Goal: Contribute content: Contribute content

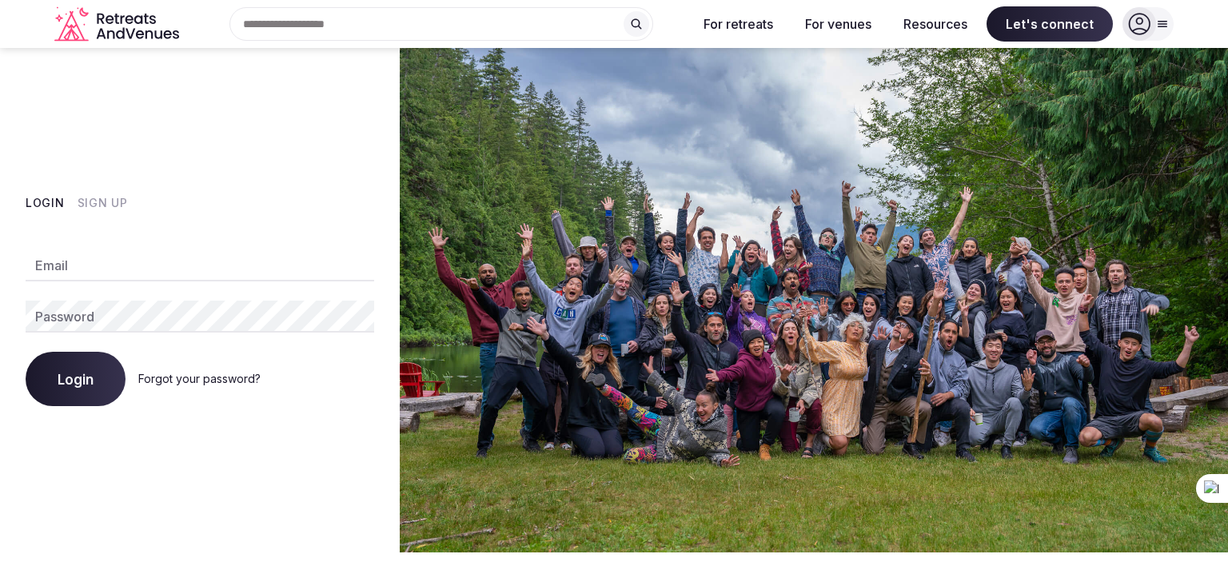
click at [86, 199] on button "Sign Up" at bounding box center [103, 203] width 50 height 16
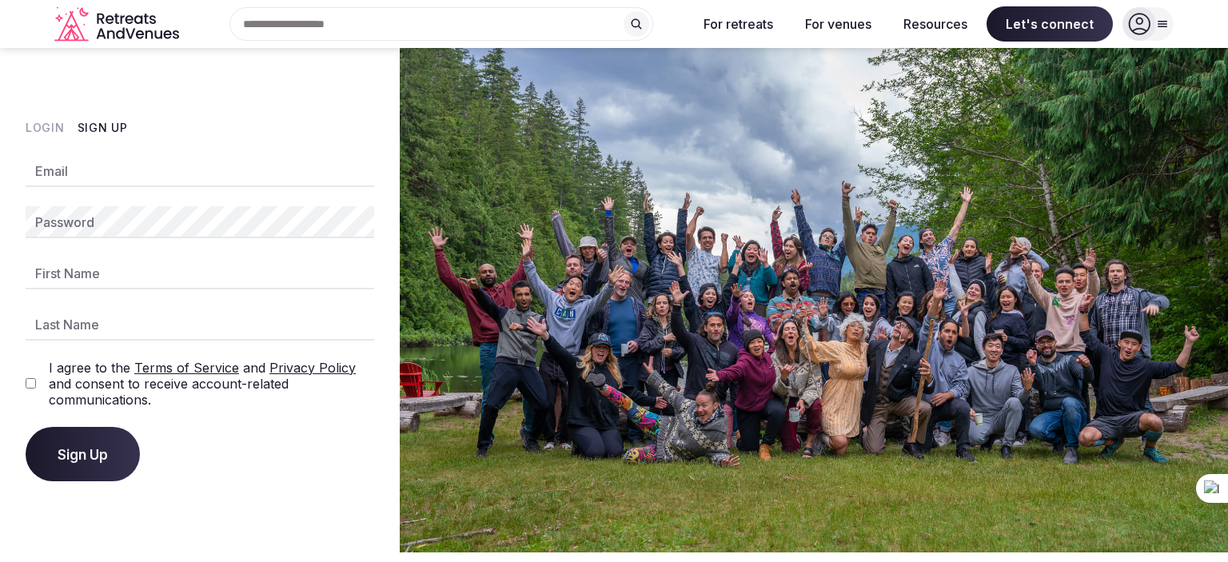
click at [85, 173] on input "Email" at bounding box center [200, 171] width 349 height 32
type input "**********"
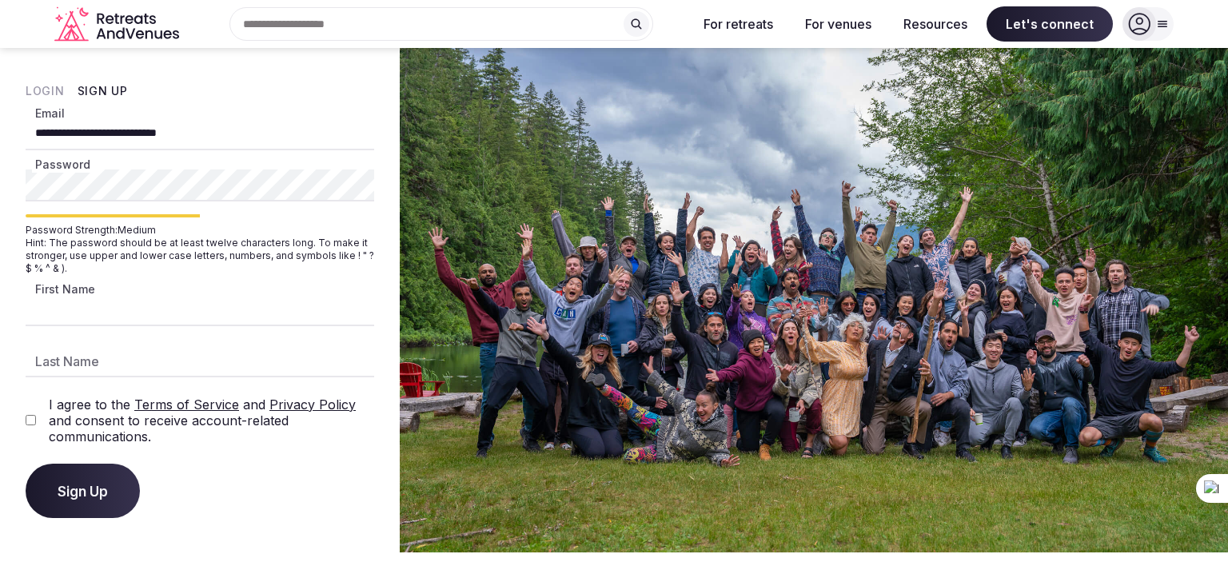
click at [192, 310] on input "First Name" at bounding box center [200, 310] width 349 height 32
type input "*******"
click at [182, 365] on input "Last Name" at bounding box center [200, 361] width 349 height 32
type input "*******"
click at [252, 524] on div "**********" at bounding box center [200, 300] width 400 height 504
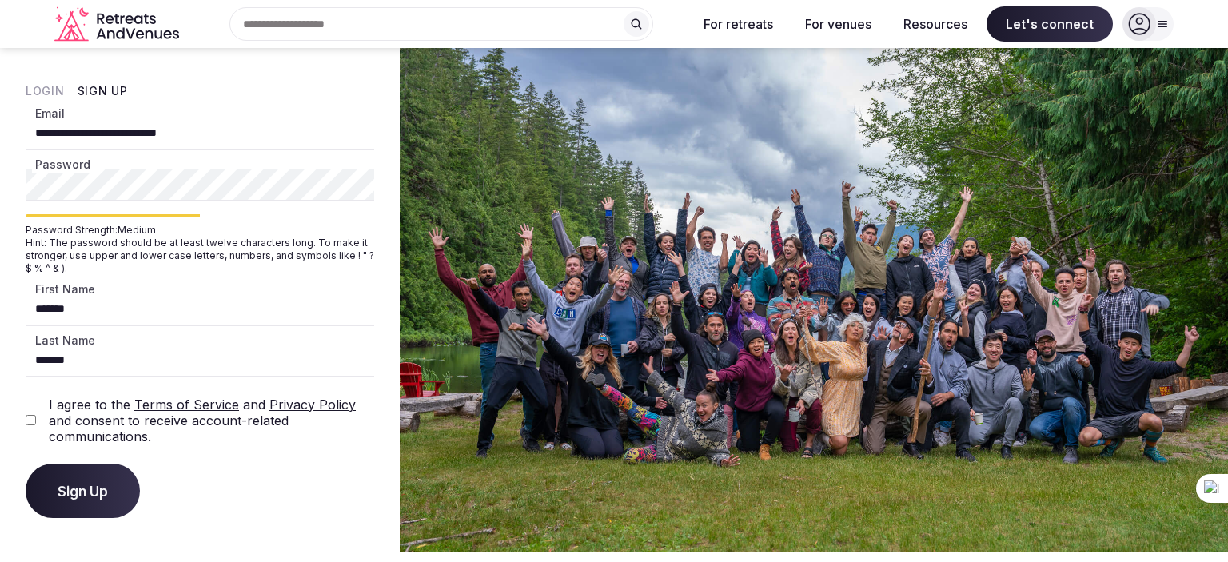
click at [90, 488] on span "Sign Up" at bounding box center [83, 491] width 50 height 16
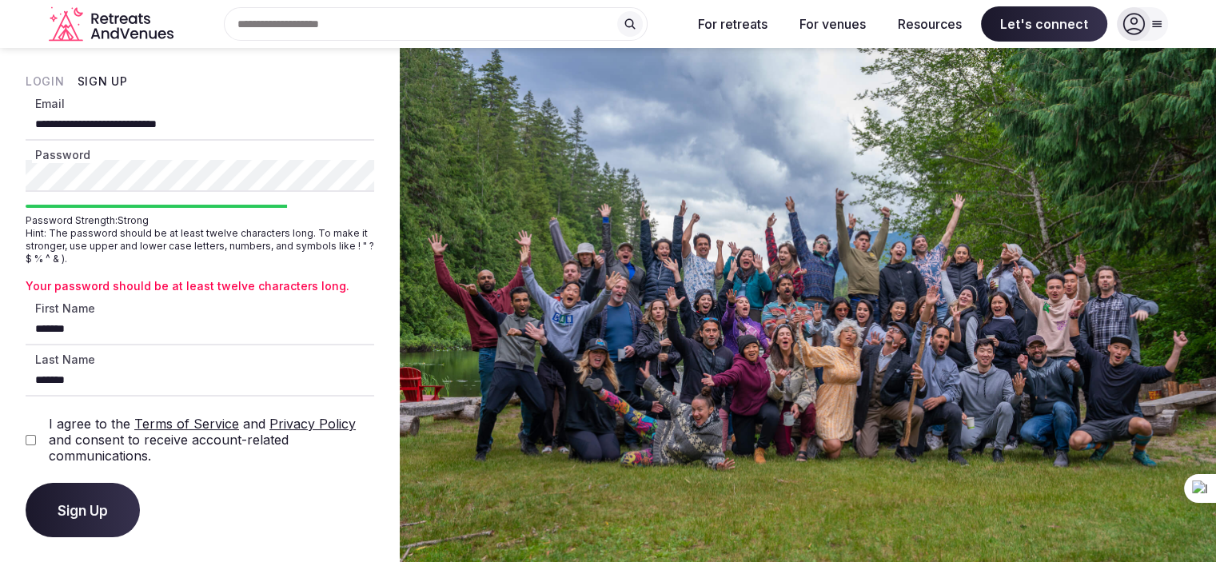
click at [70, 508] on span "Sign Up" at bounding box center [83, 510] width 50 height 16
click at [86, 508] on span "Sign Up" at bounding box center [83, 510] width 50 height 16
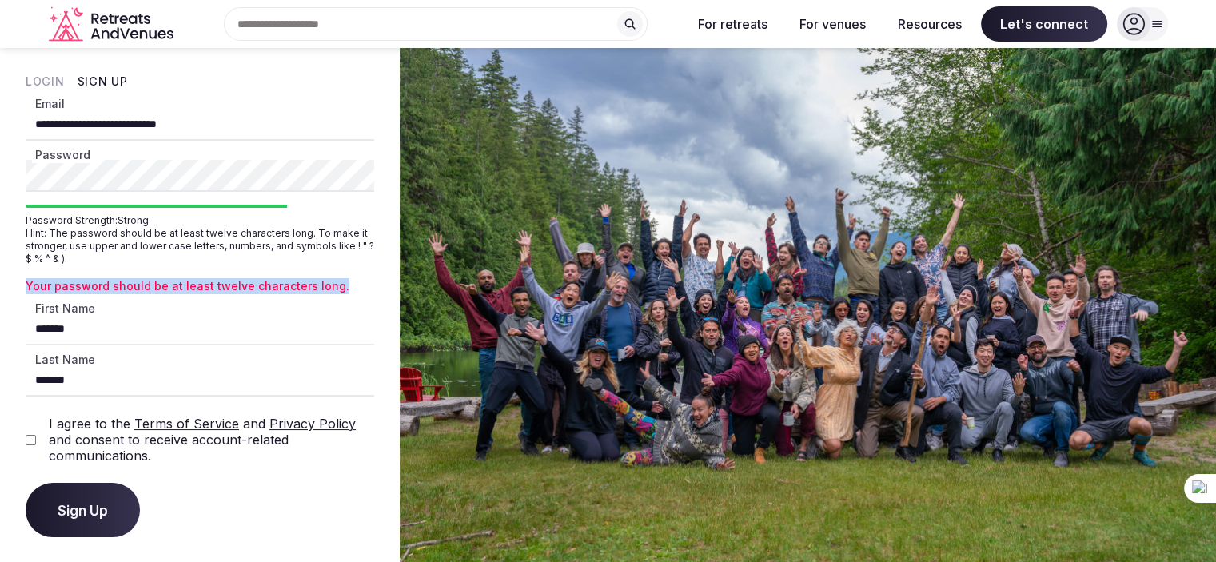
drag, startPoint x: 20, startPoint y: 283, endPoint x: 364, endPoint y: 291, distance: 343.8
click at [364, 291] on div "**********" at bounding box center [200, 305] width 400 height 515
copy p "Your password should be at least twelve characters long."
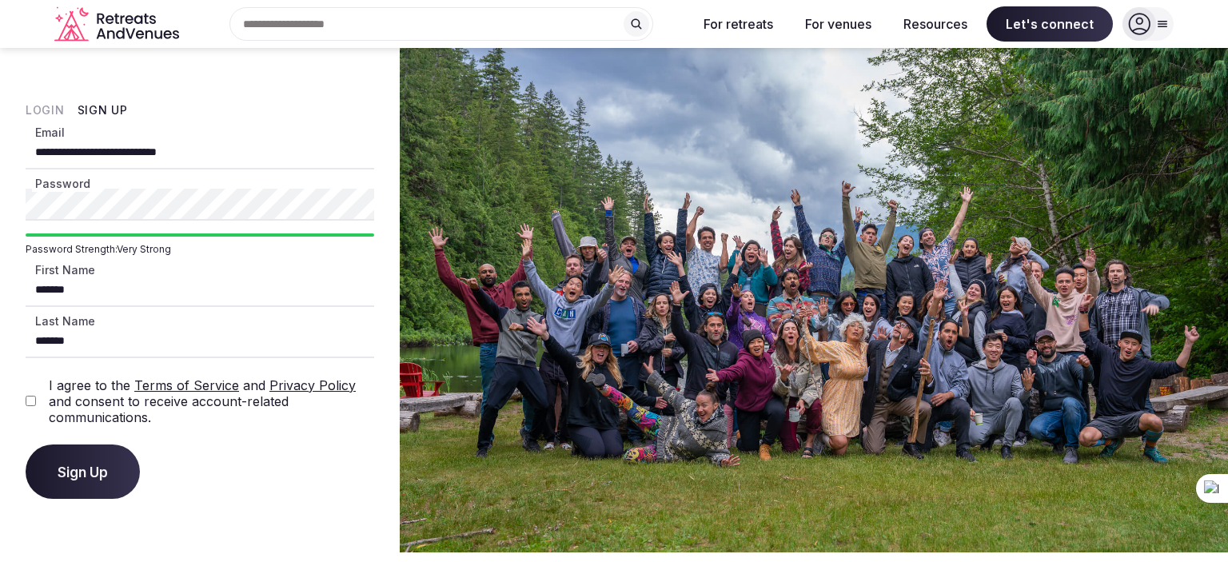
click at [66, 481] on button "Sign Up" at bounding box center [83, 471] width 114 height 54
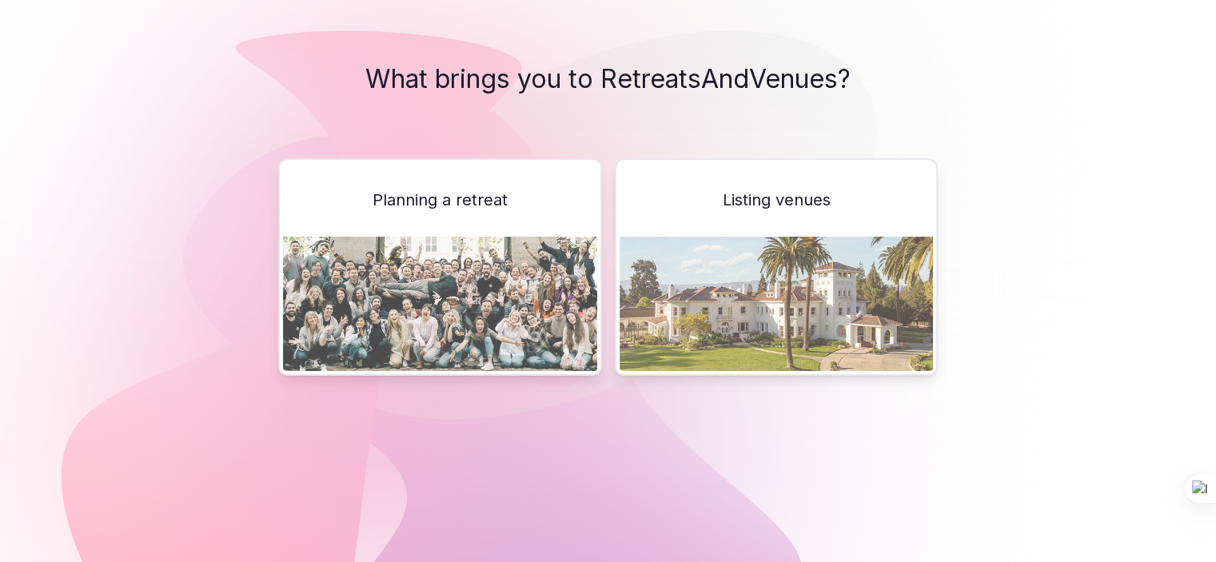
click at [775, 285] on img at bounding box center [776, 304] width 314 height 134
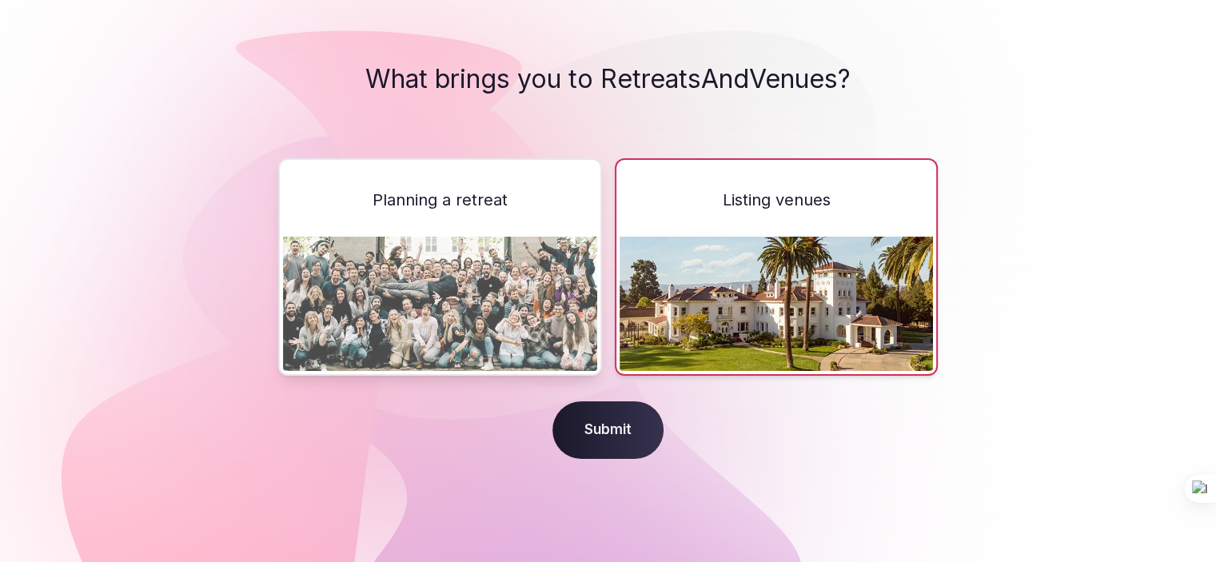
click at [617, 428] on span "Submit" at bounding box center [607, 430] width 111 height 58
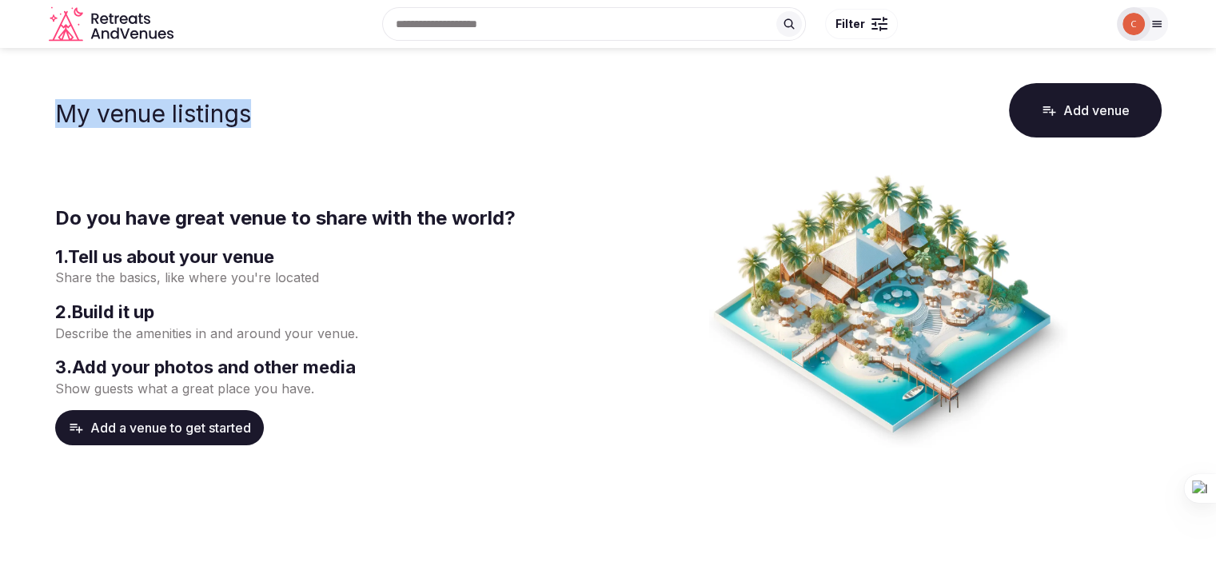
drag, startPoint x: 43, startPoint y: 99, endPoint x: 257, endPoint y: 128, distance: 215.4
click at [257, 128] on main "My venue listings Add venue Do you have great venue to share with the world? 1 …" at bounding box center [608, 339] width 1216 height 583
copy h1 "My venue listings"
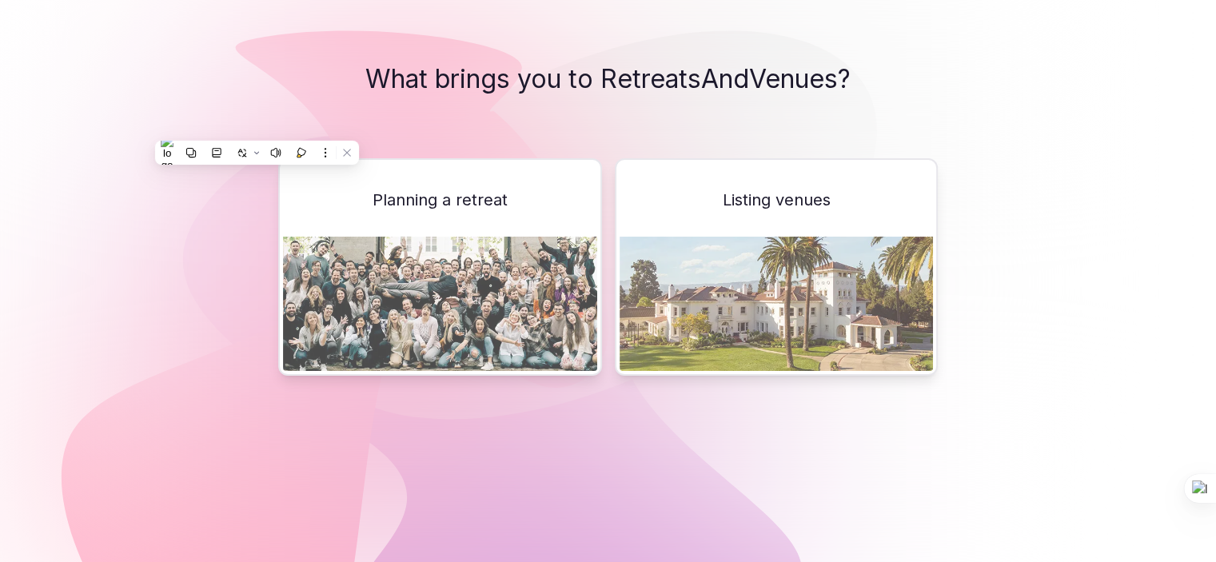
click at [371, 247] on img at bounding box center [440, 304] width 314 height 134
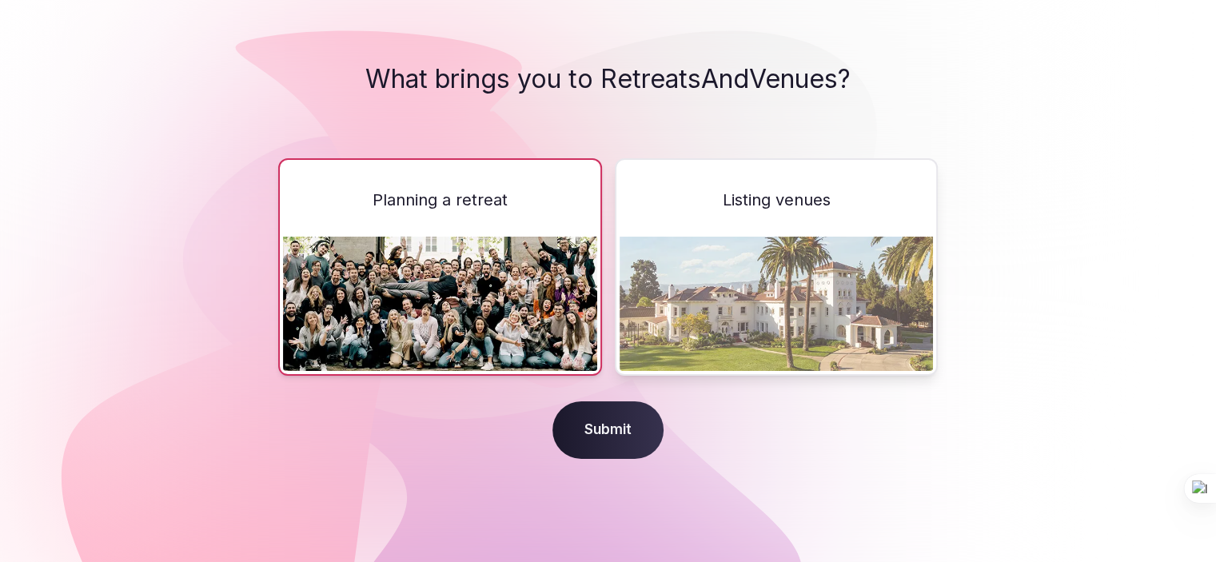
click at [603, 415] on span "Submit" at bounding box center [607, 430] width 111 height 58
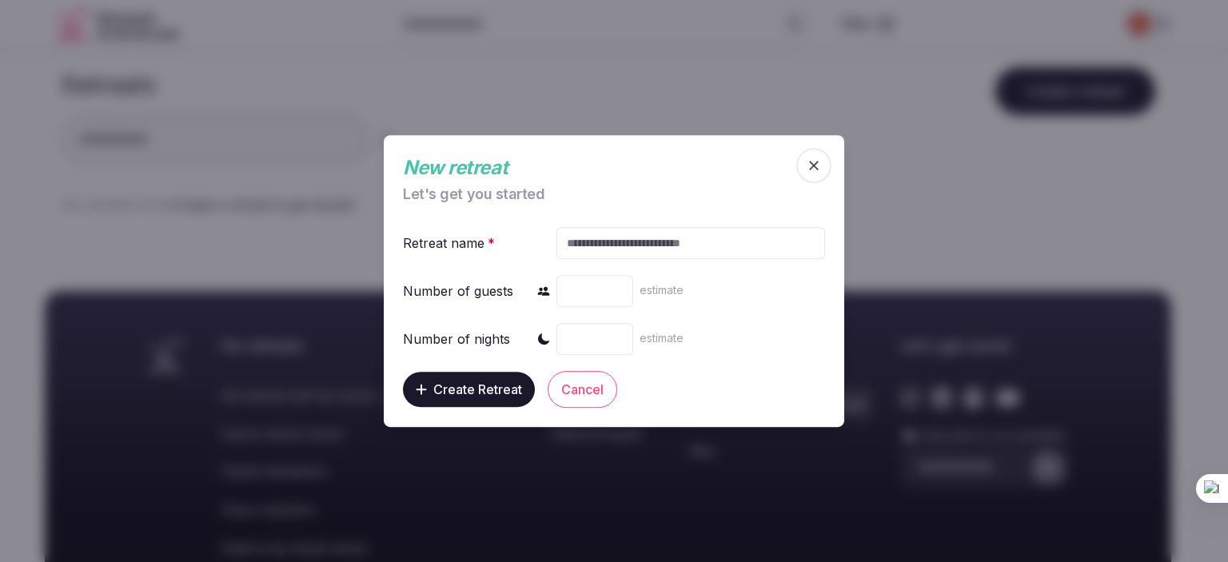
click at [823, 168] on span "button" at bounding box center [813, 165] width 35 height 35
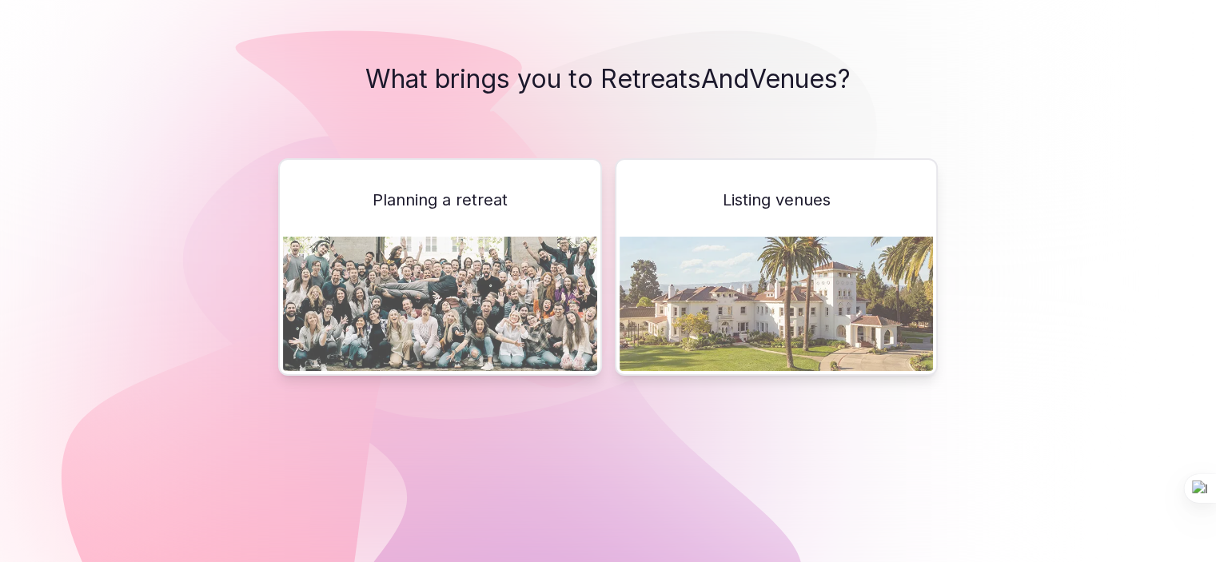
click at [751, 237] on img at bounding box center [776, 304] width 314 height 134
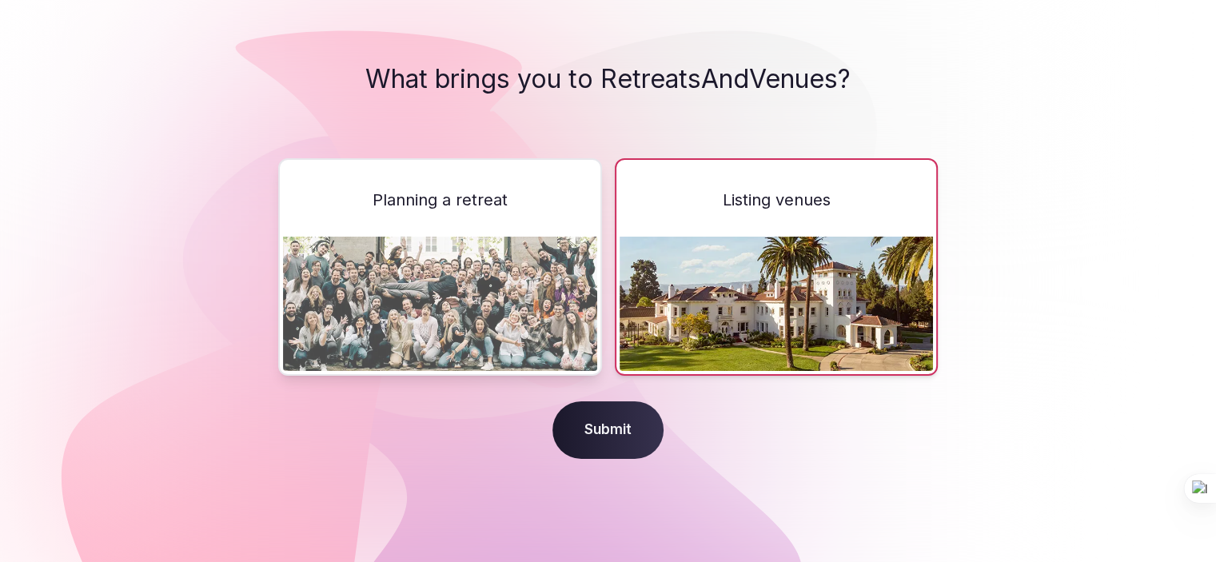
click at [623, 423] on span "Submit" at bounding box center [607, 430] width 111 height 58
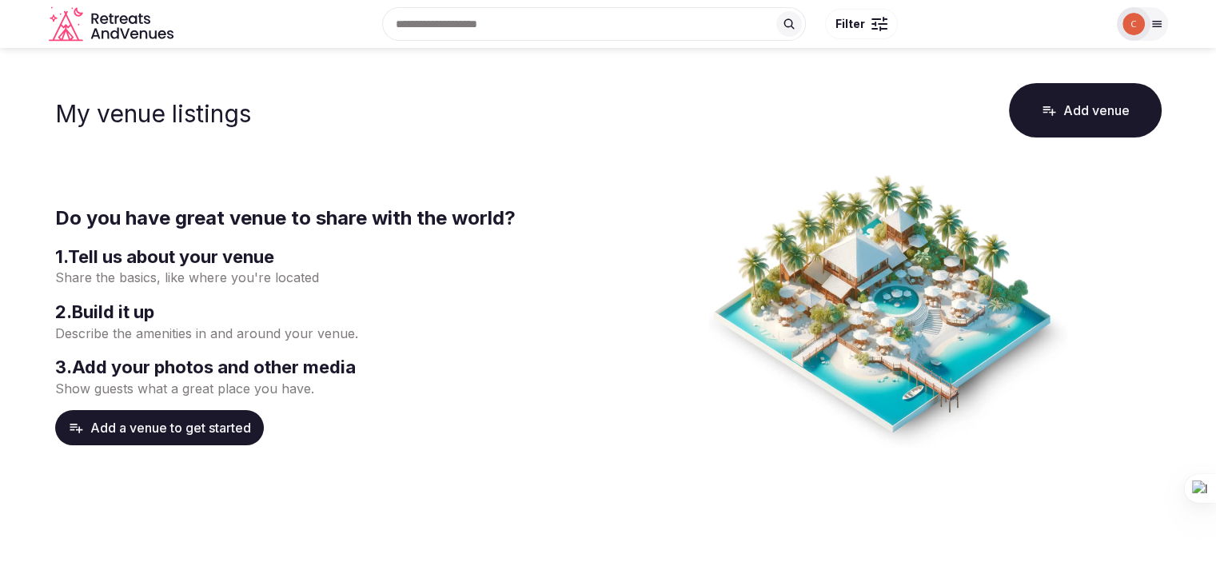
click at [1093, 107] on button "Add venue" at bounding box center [1085, 110] width 153 height 54
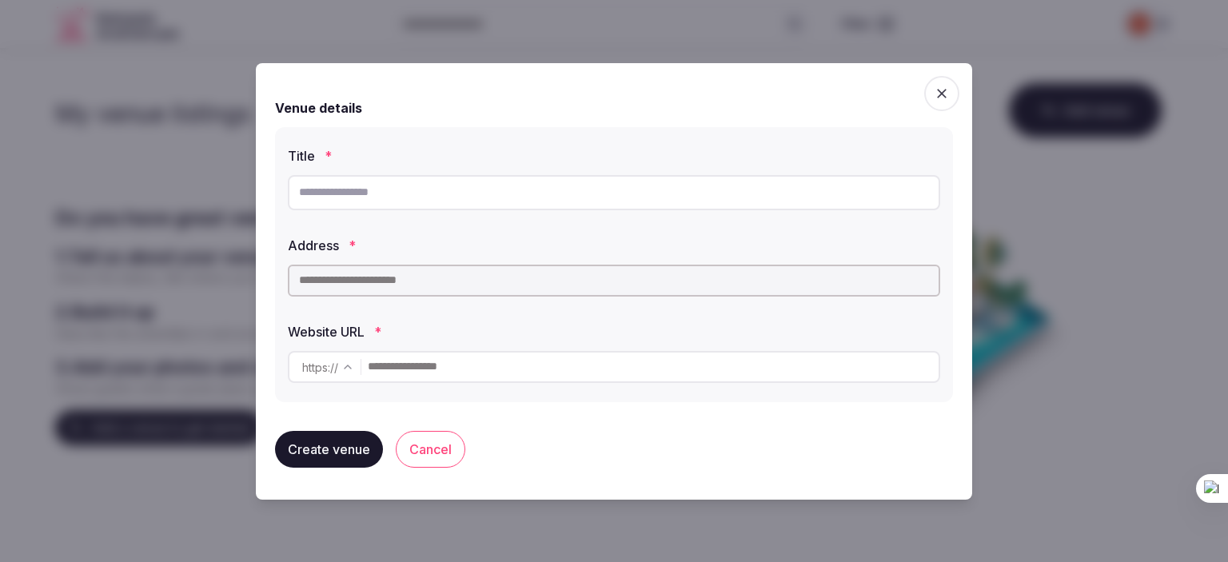
click at [352, 192] on input "text" at bounding box center [614, 192] width 652 height 35
type input "**********"
click at [425, 283] on input "text" at bounding box center [614, 281] width 652 height 32
click at [425, 282] on input "text" at bounding box center [614, 281] width 652 height 32
paste input "**********"
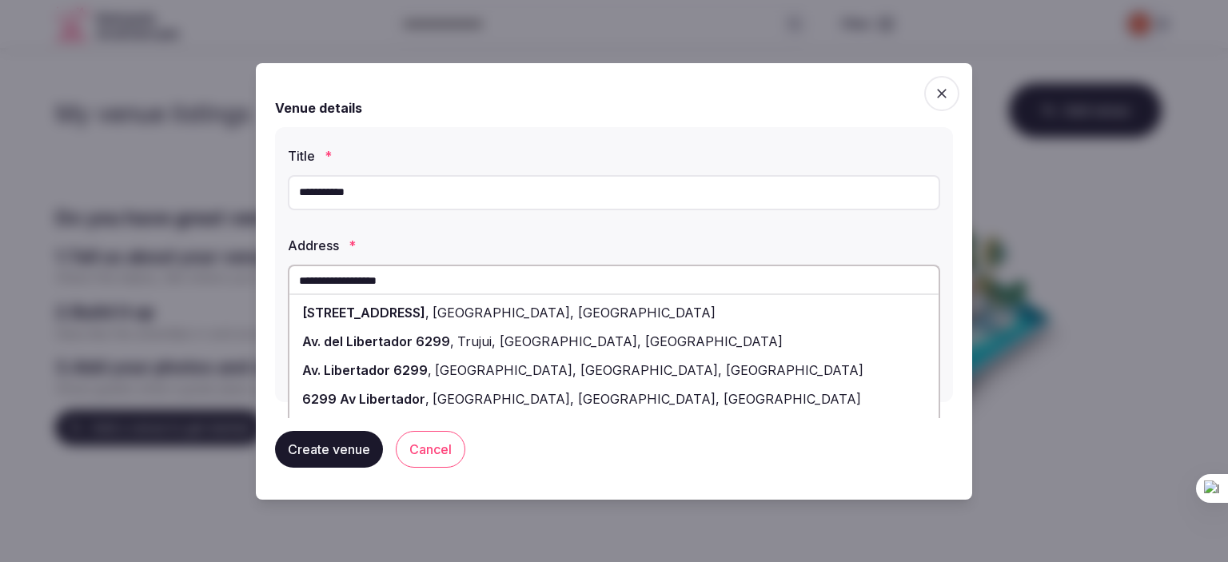
click at [425, 313] on span "[STREET_ADDRESS]" at bounding box center [363, 313] width 123 height 16
type input "**********"
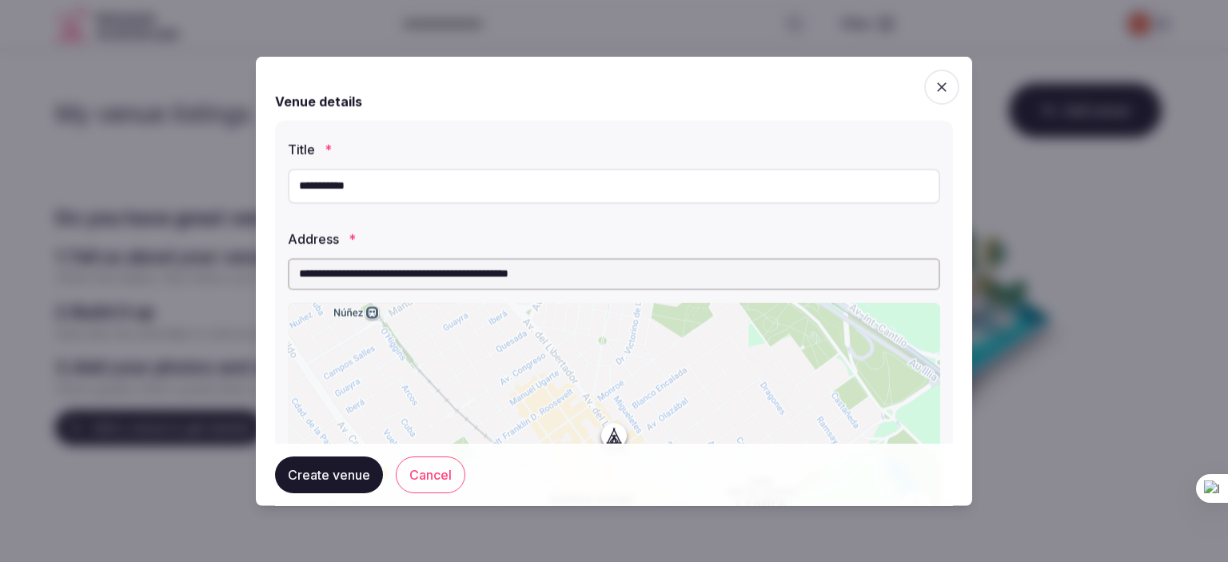
click at [324, 477] on button "Create venue" at bounding box center [329, 474] width 108 height 37
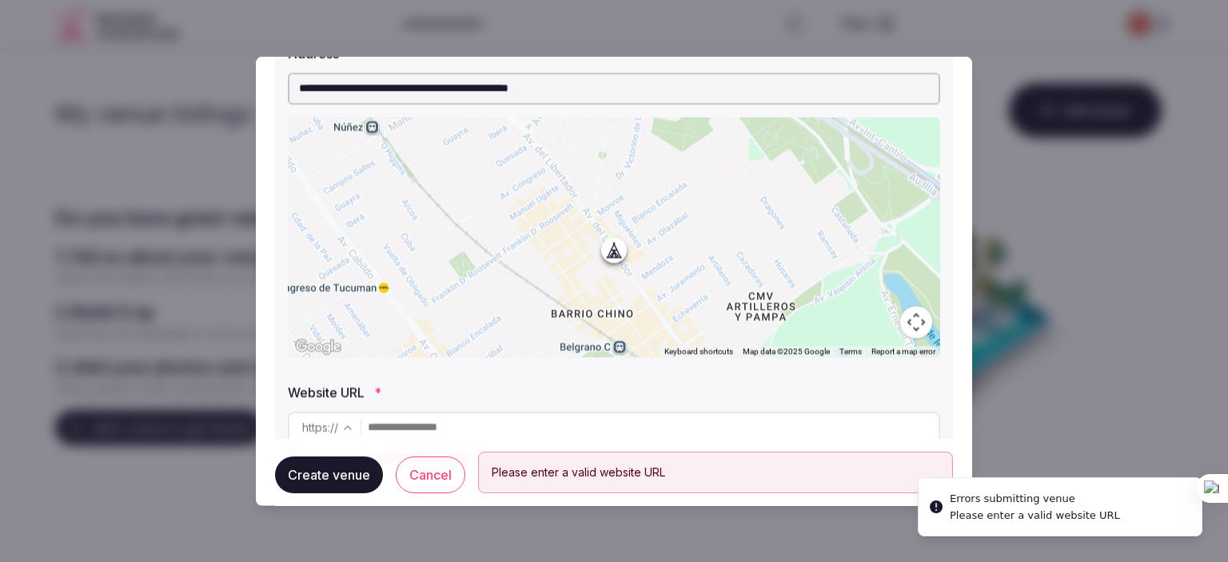
scroll to position [265, 0]
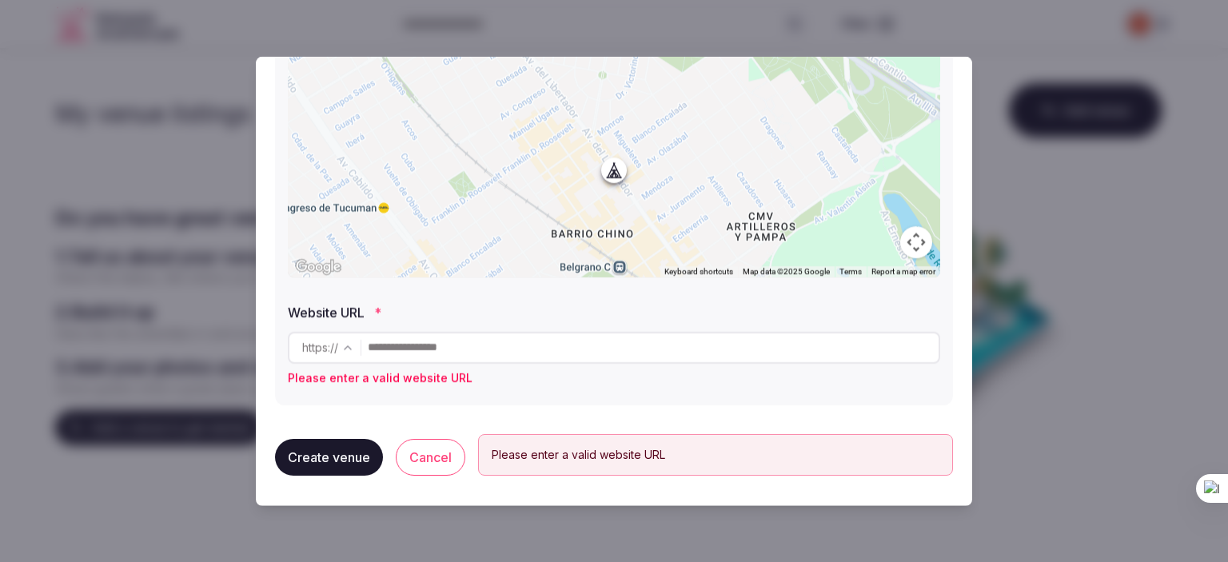
click at [409, 341] on input "text" at bounding box center [653, 347] width 571 height 32
paste input "**********"
type input "**********"
click at [333, 453] on button "Create venue" at bounding box center [329, 456] width 108 height 37
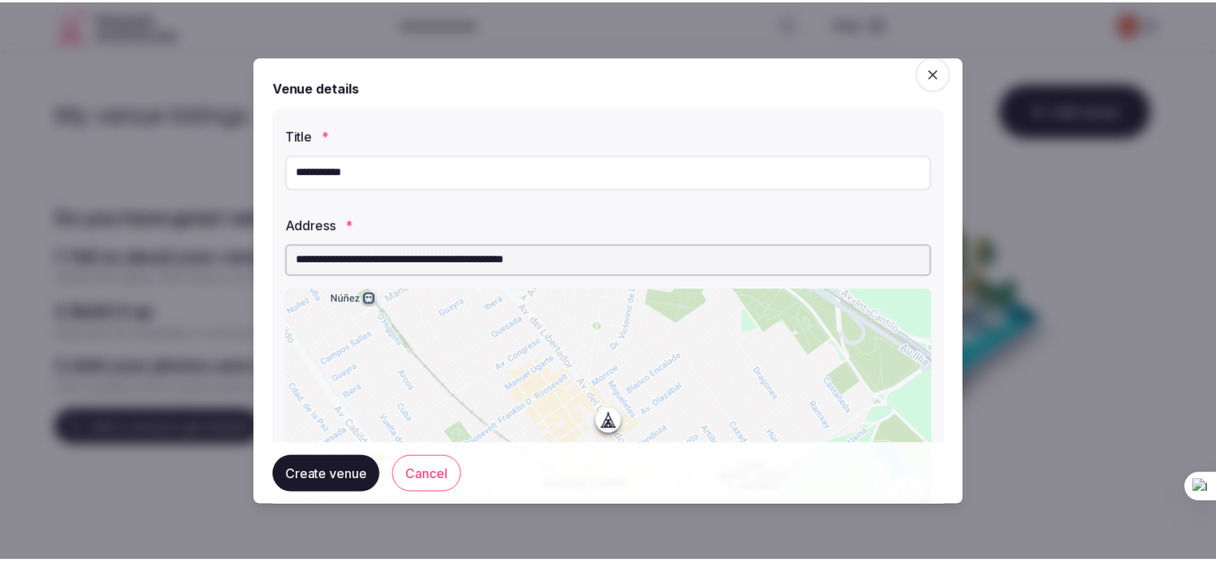
scroll to position [0, 0]
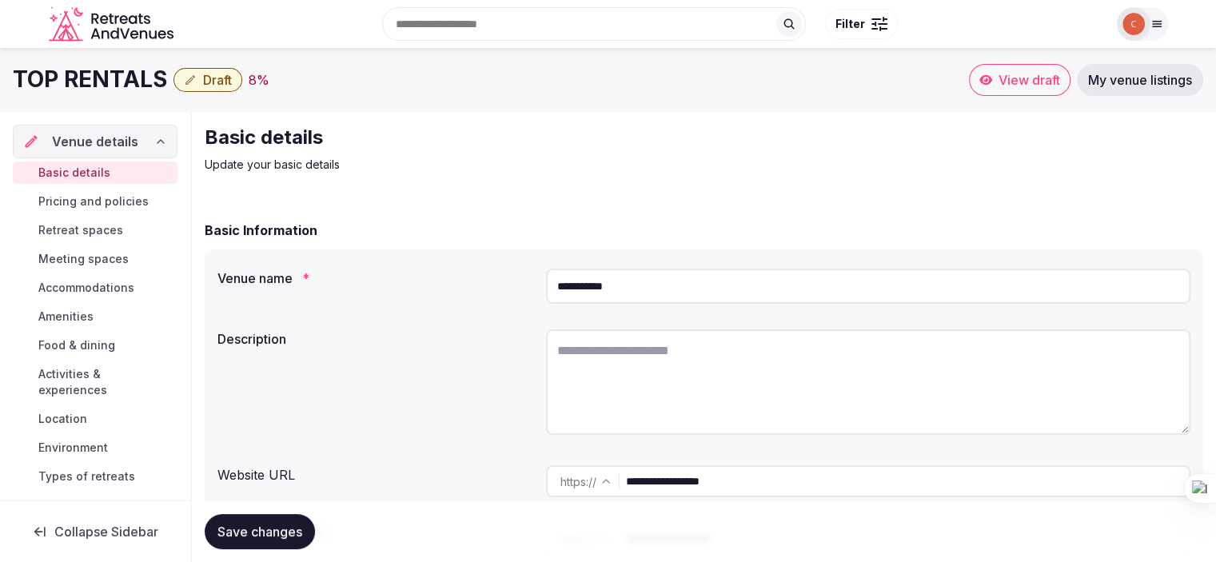
click at [211, 79] on span "Draft" at bounding box center [217, 80] width 29 height 16
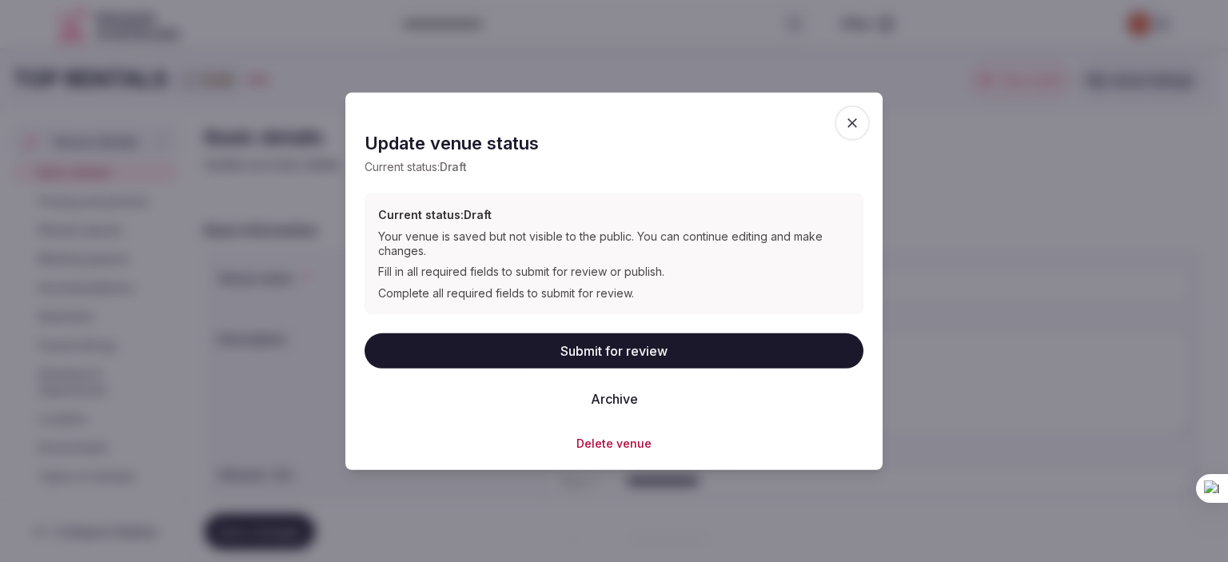
click at [863, 114] on span "button" at bounding box center [851, 122] width 35 height 35
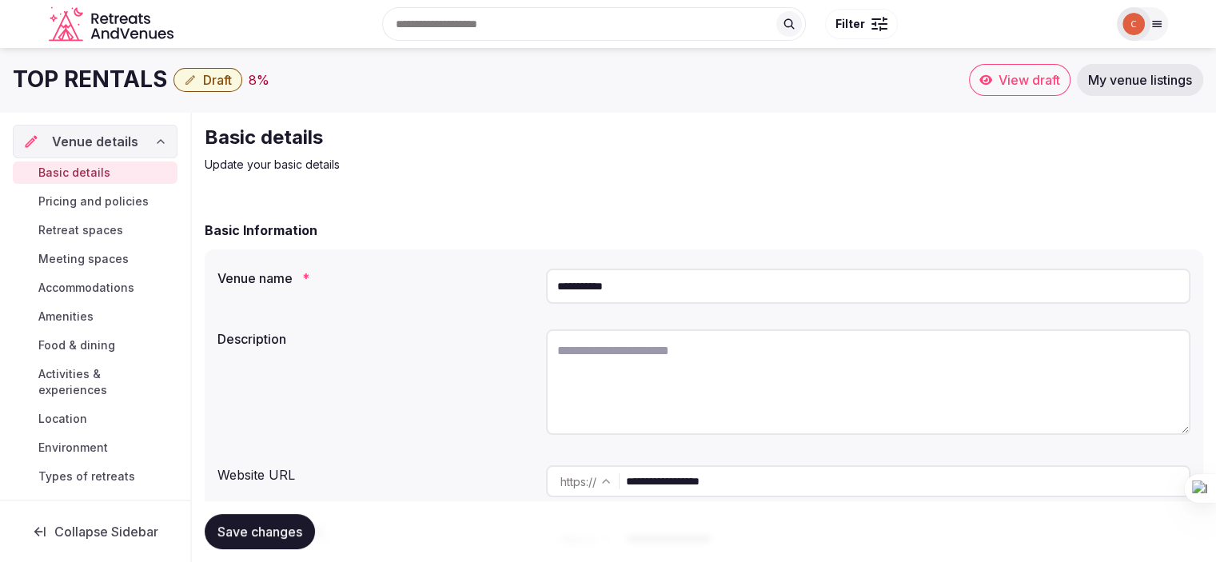
click at [691, 287] on input "**********" at bounding box center [868, 286] width 644 height 35
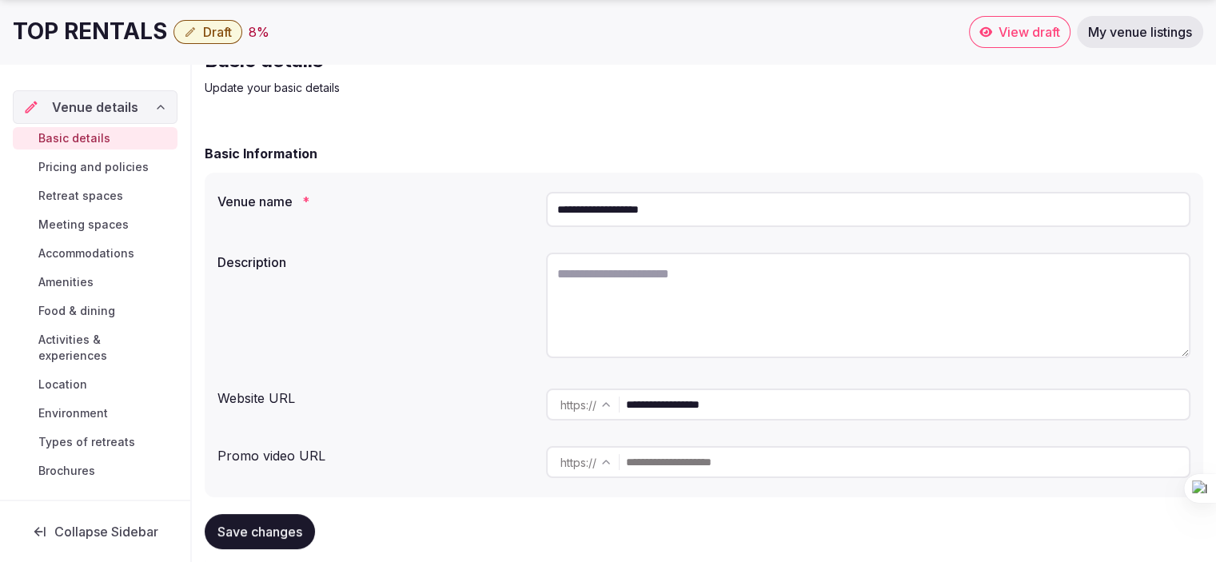
scroll to position [80, 0]
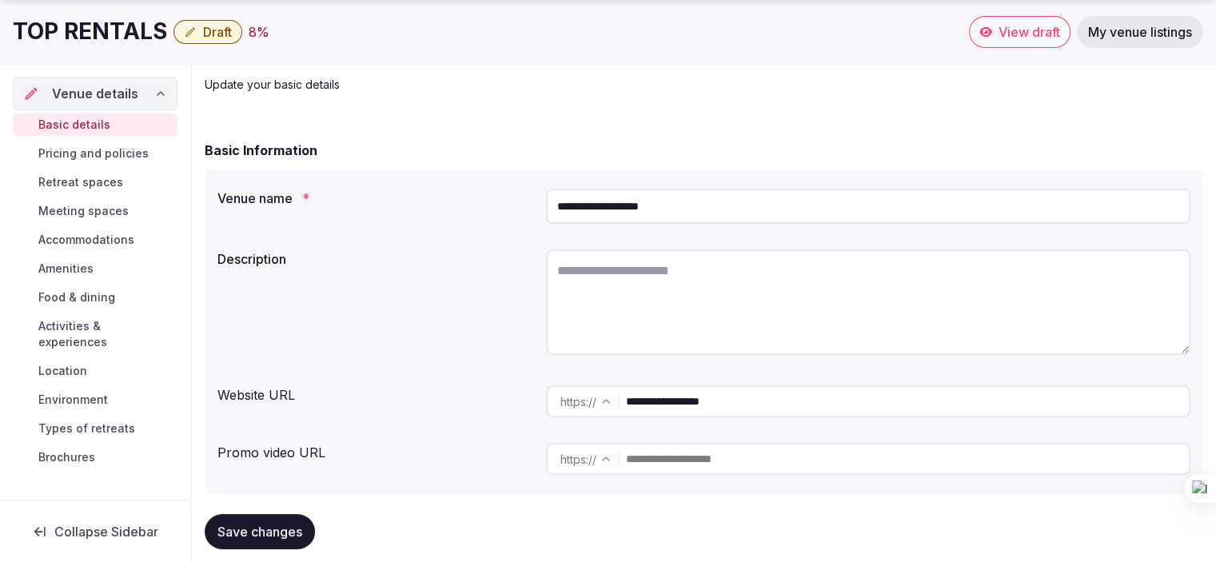
type input "**********"
click at [718, 321] on textarea at bounding box center [868, 302] width 644 height 106
paste textarea "**********"
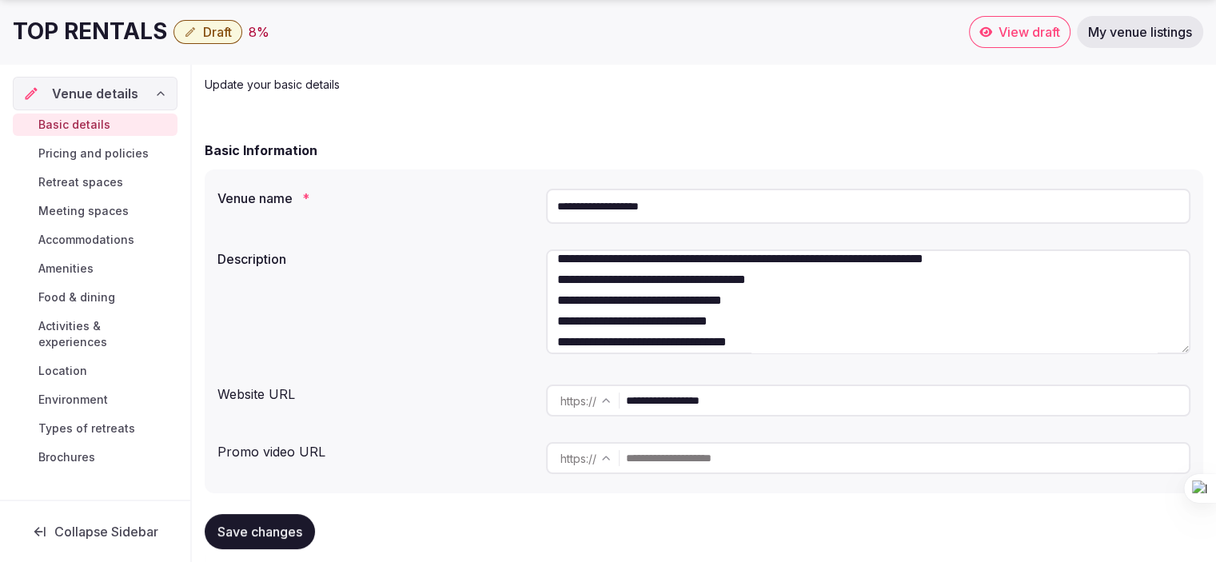
scroll to position [0, 0]
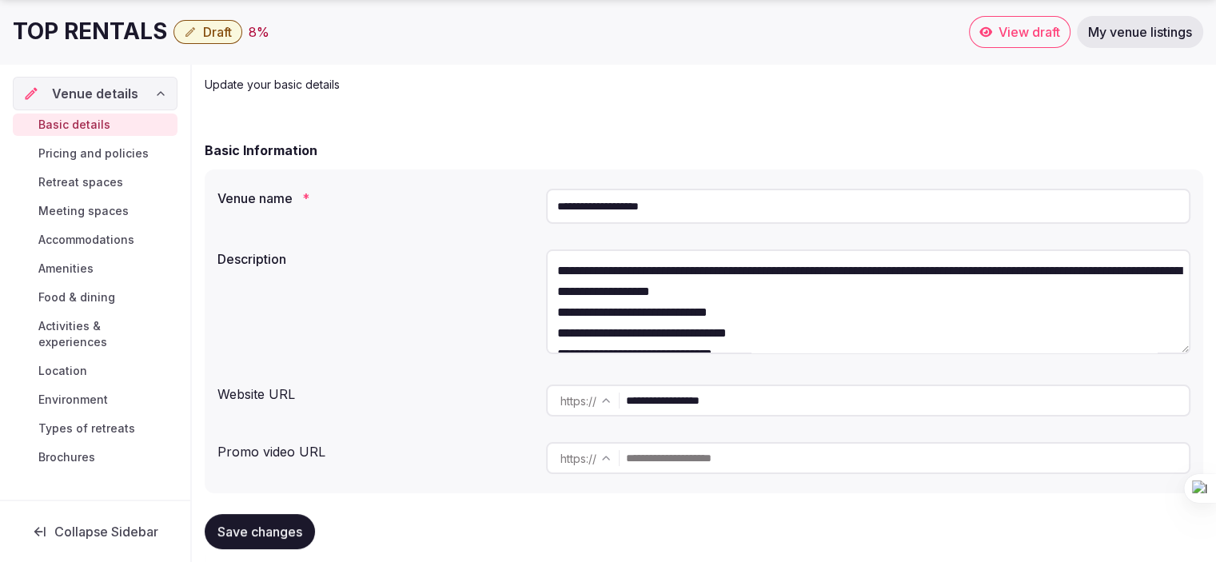
click at [834, 293] on textarea "**********" at bounding box center [868, 301] width 644 height 105
click at [1027, 294] on textarea "**********" at bounding box center [868, 301] width 644 height 105
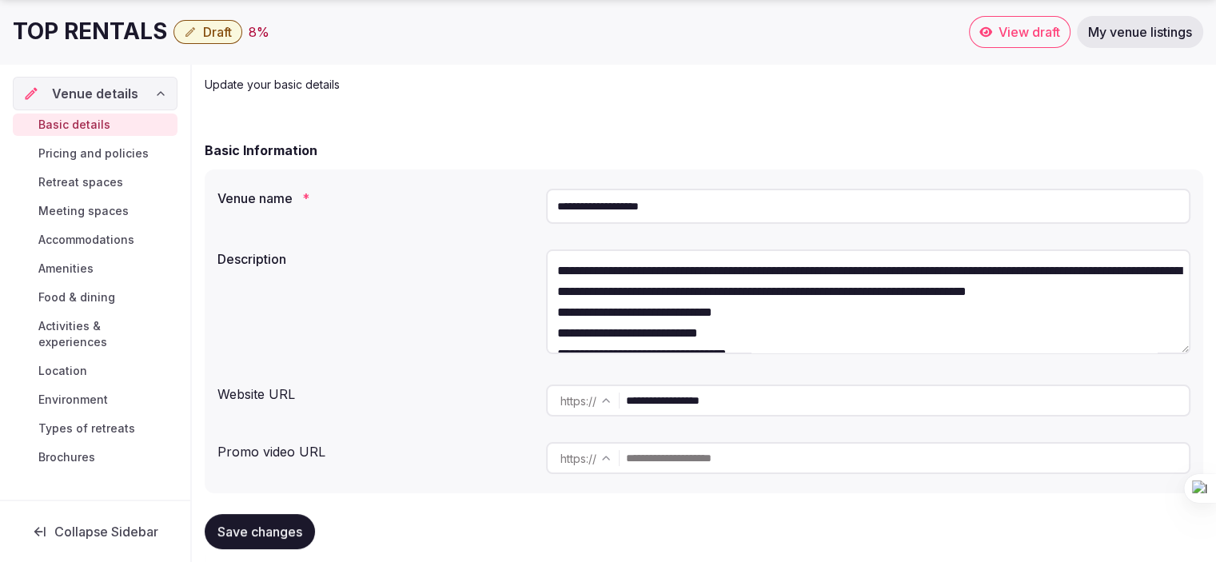
click at [648, 311] on textarea "**********" at bounding box center [868, 301] width 644 height 105
click at [862, 313] on textarea "**********" at bounding box center [868, 301] width 644 height 105
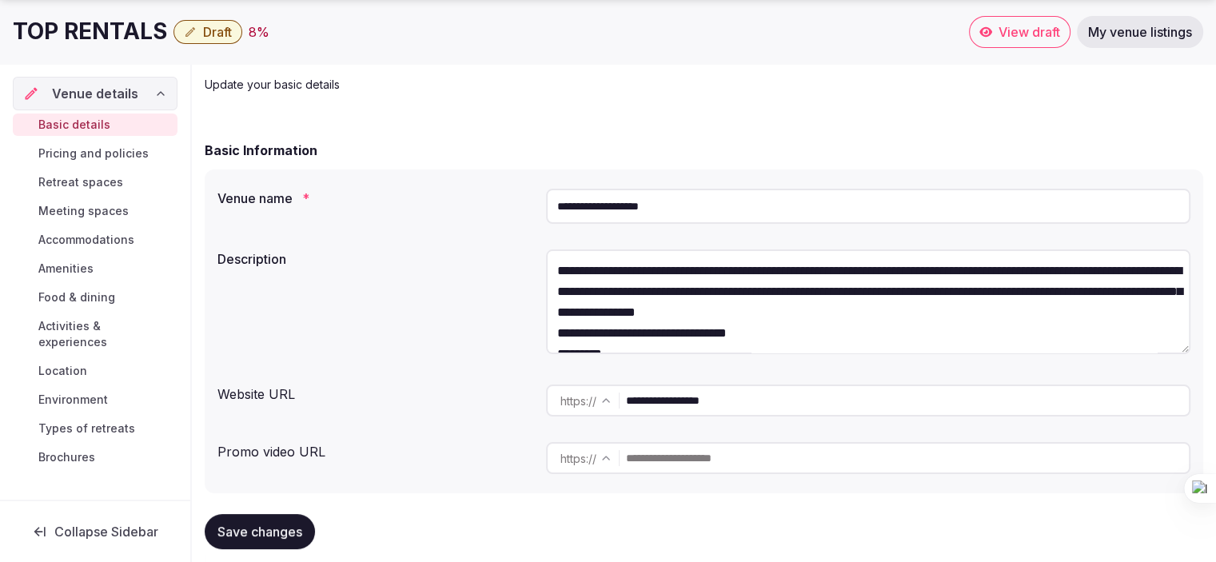
click at [1073, 309] on textarea "**********" at bounding box center [868, 301] width 644 height 105
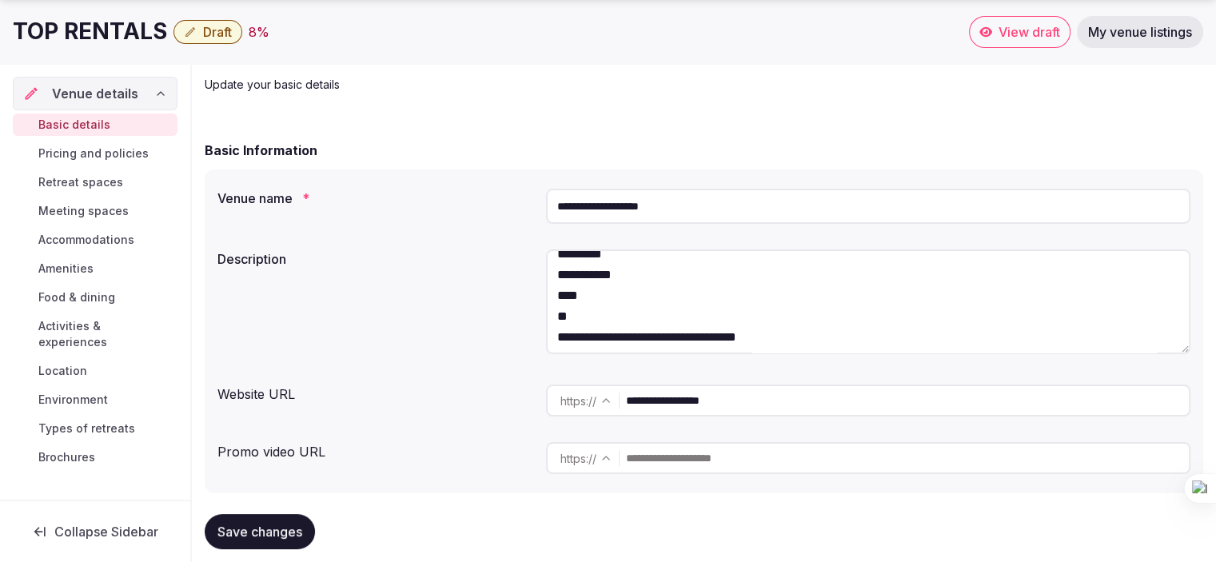
scroll to position [80, 0]
click at [631, 273] on textarea "**********" at bounding box center [868, 301] width 644 height 105
click at [691, 272] on textarea "**********" at bounding box center [868, 301] width 644 height 105
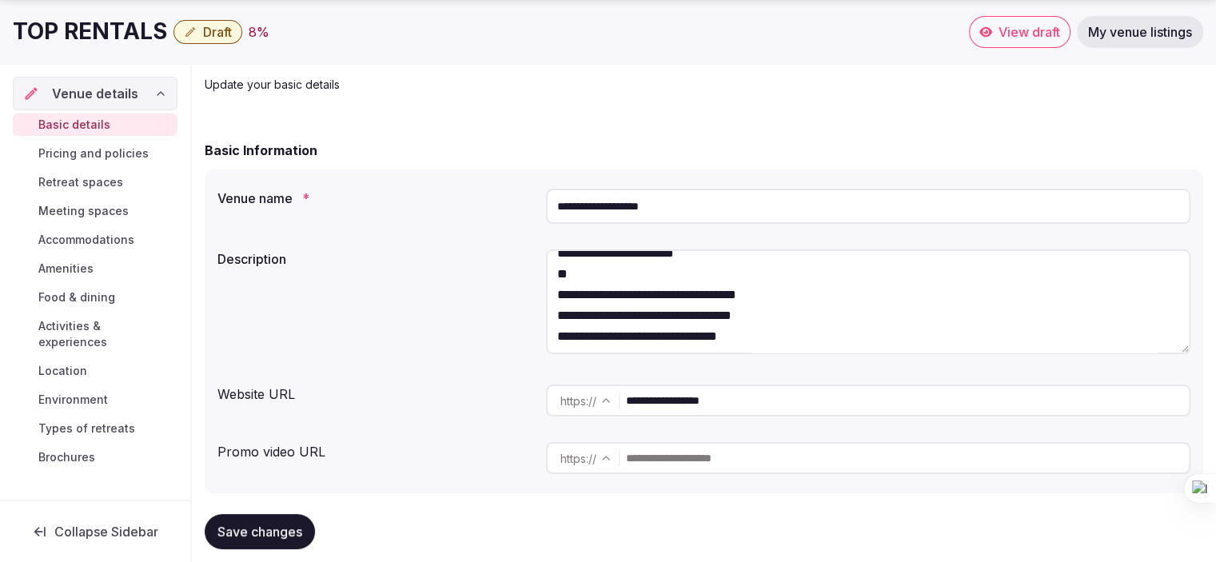
click at [716, 269] on textarea "**********" at bounding box center [868, 301] width 644 height 105
click at [734, 275] on textarea "**********" at bounding box center [868, 301] width 644 height 105
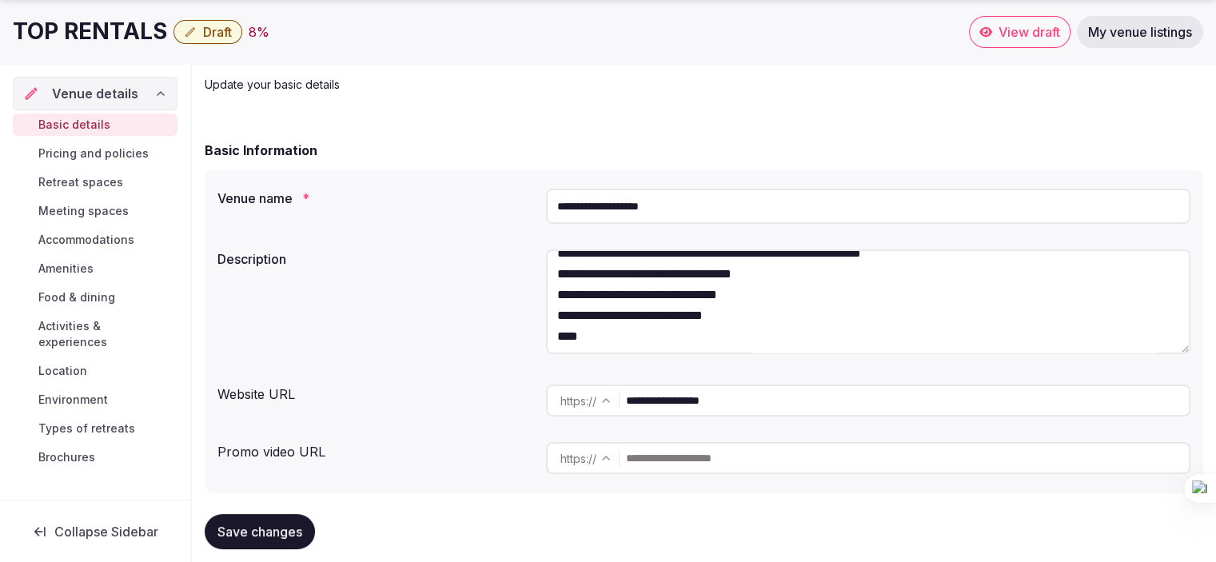
click at [950, 276] on textarea "**********" at bounding box center [868, 301] width 644 height 105
click at [798, 299] on textarea "**********" at bounding box center [868, 301] width 644 height 105
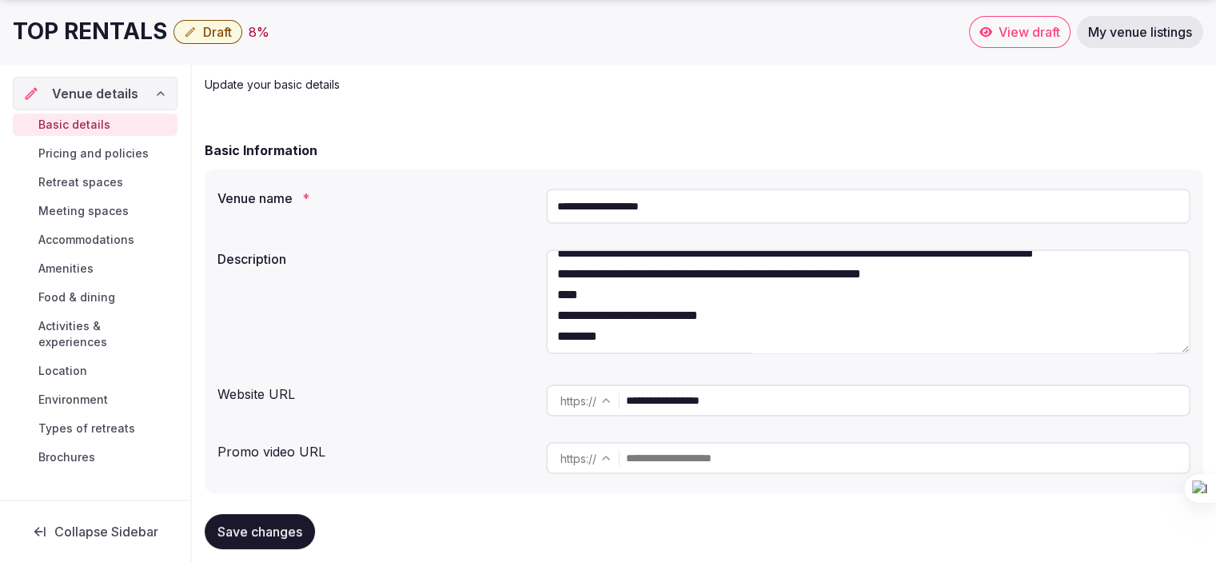
click at [953, 297] on textarea "**********" at bounding box center [868, 301] width 644 height 105
click at [560, 319] on textarea "**********" at bounding box center [868, 301] width 644 height 105
click at [774, 317] on textarea "**********" at bounding box center [868, 301] width 644 height 105
click at [825, 314] on textarea "**********" at bounding box center [868, 301] width 644 height 105
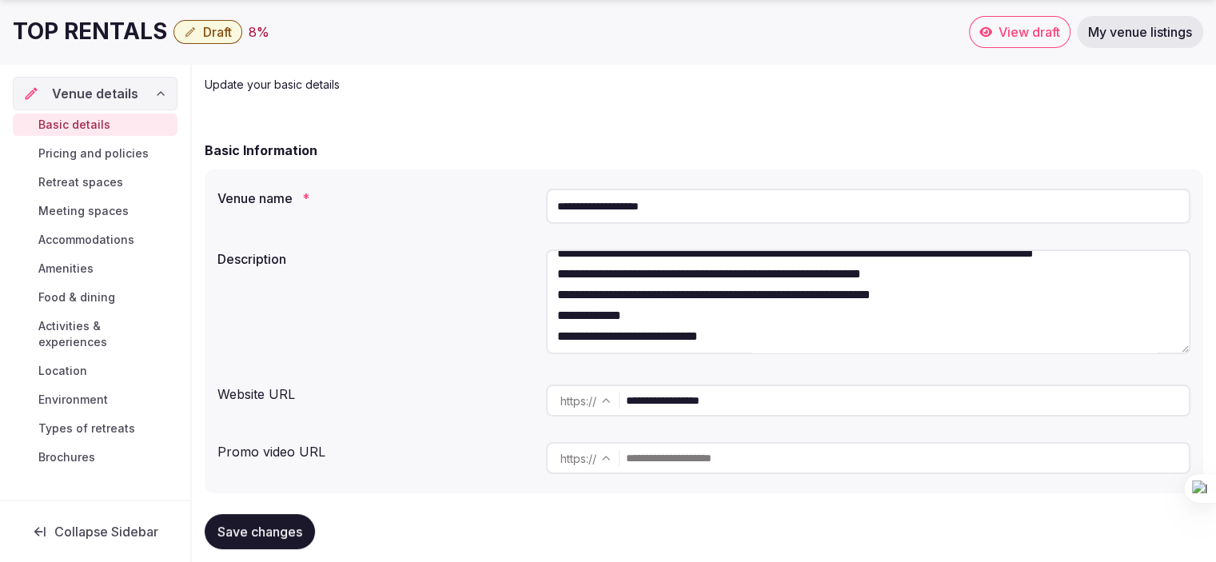
click at [950, 313] on textarea "**********" at bounding box center [868, 301] width 644 height 105
click at [556, 335] on textarea "**********" at bounding box center [868, 301] width 644 height 105
click at [570, 314] on textarea "**********" at bounding box center [868, 301] width 644 height 105
click at [783, 333] on textarea "**********" at bounding box center [868, 301] width 644 height 105
click at [990, 332] on textarea "**********" at bounding box center [868, 301] width 644 height 105
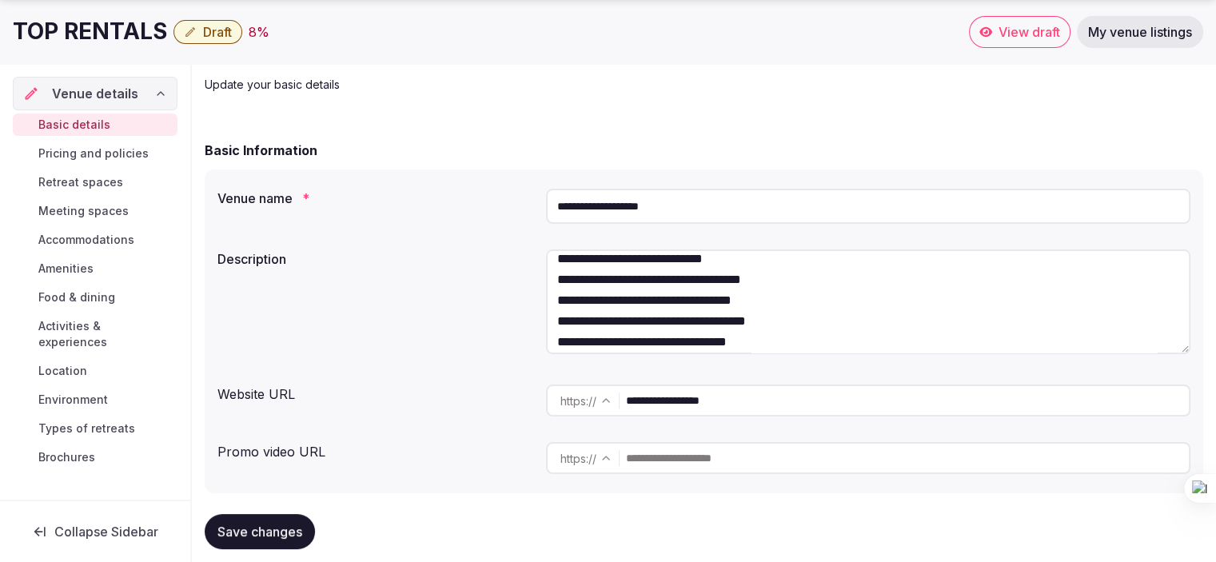
scroll to position [160, 0]
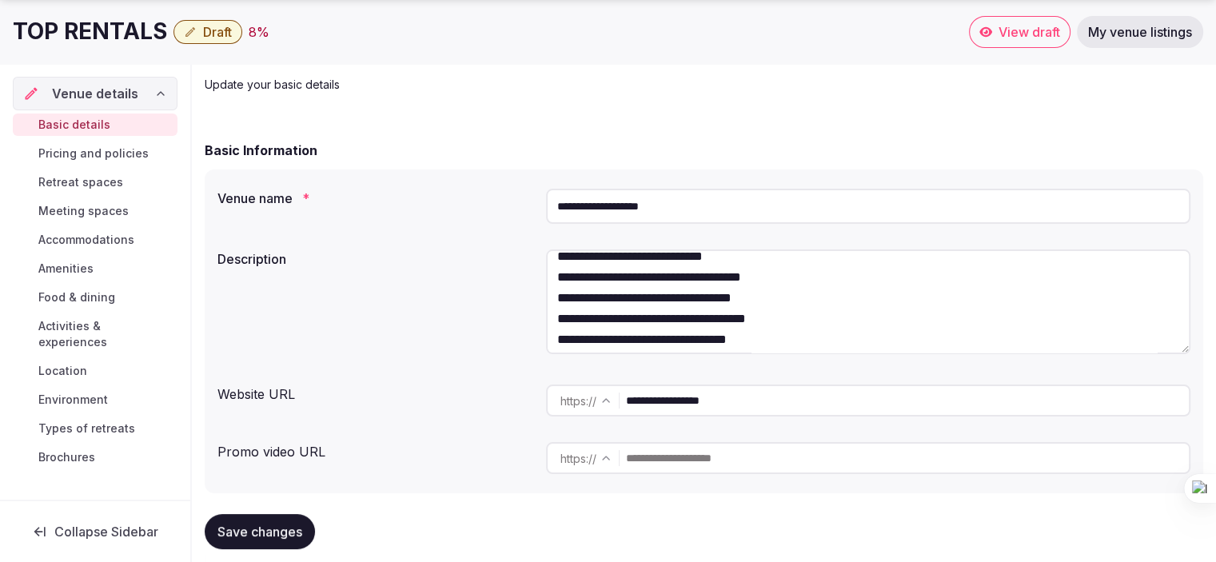
click at [697, 282] on textarea "**********" at bounding box center [868, 301] width 644 height 105
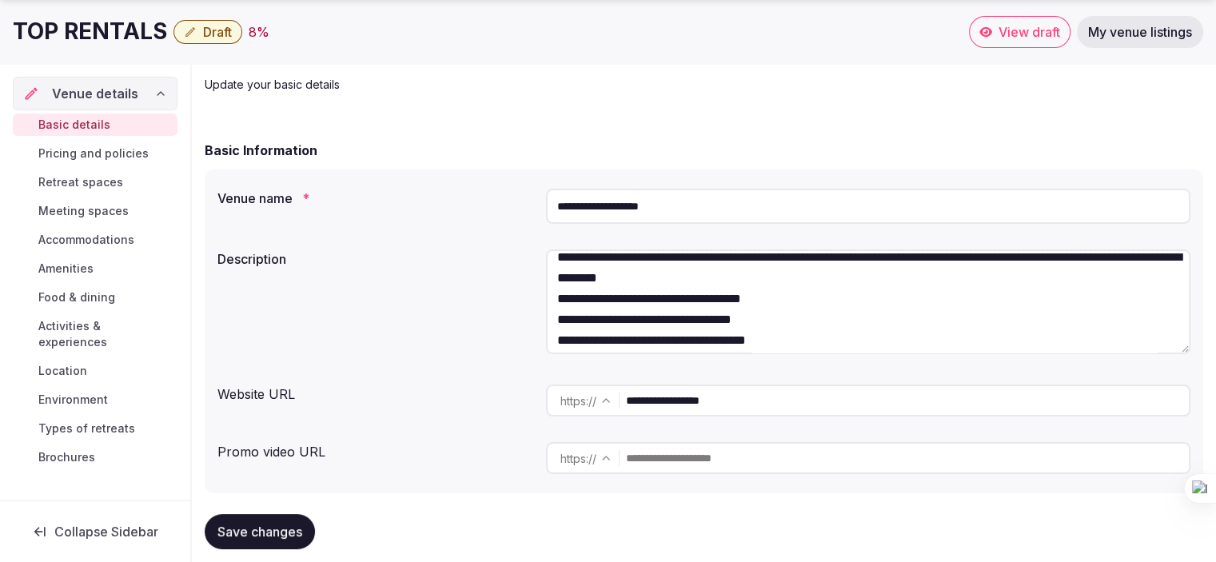
click at [825, 299] on textarea "**********" at bounding box center [868, 301] width 644 height 105
click at [1046, 296] on textarea "**********" at bounding box center [868, 301] width 644 height 105
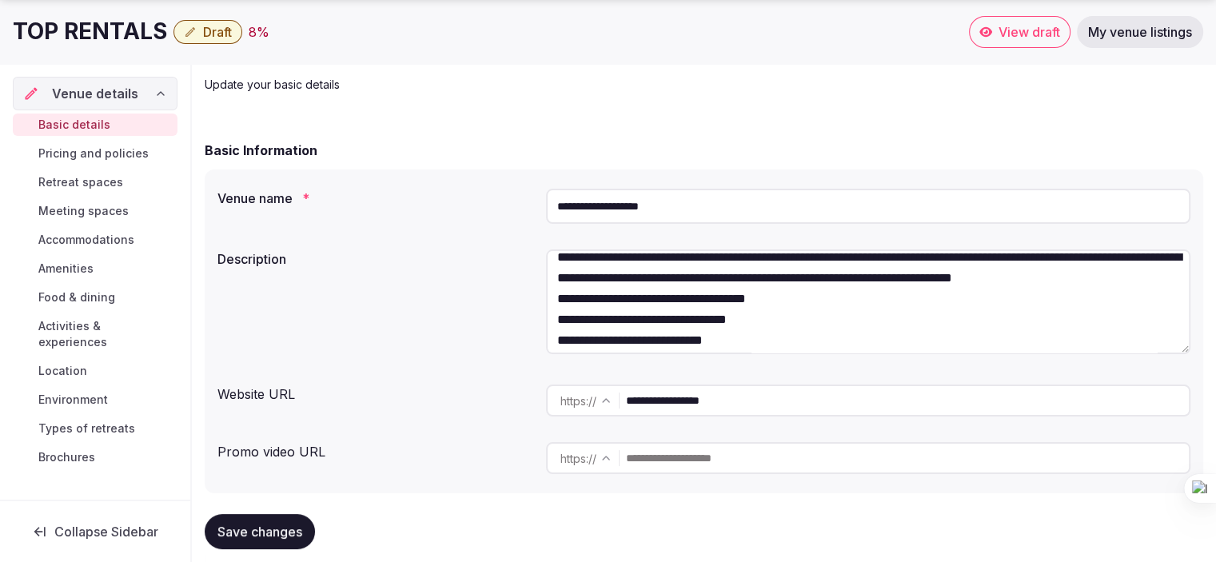
click at [800, 341] on textarea "**********" at bounding box center [868, 301] width 644 height 105
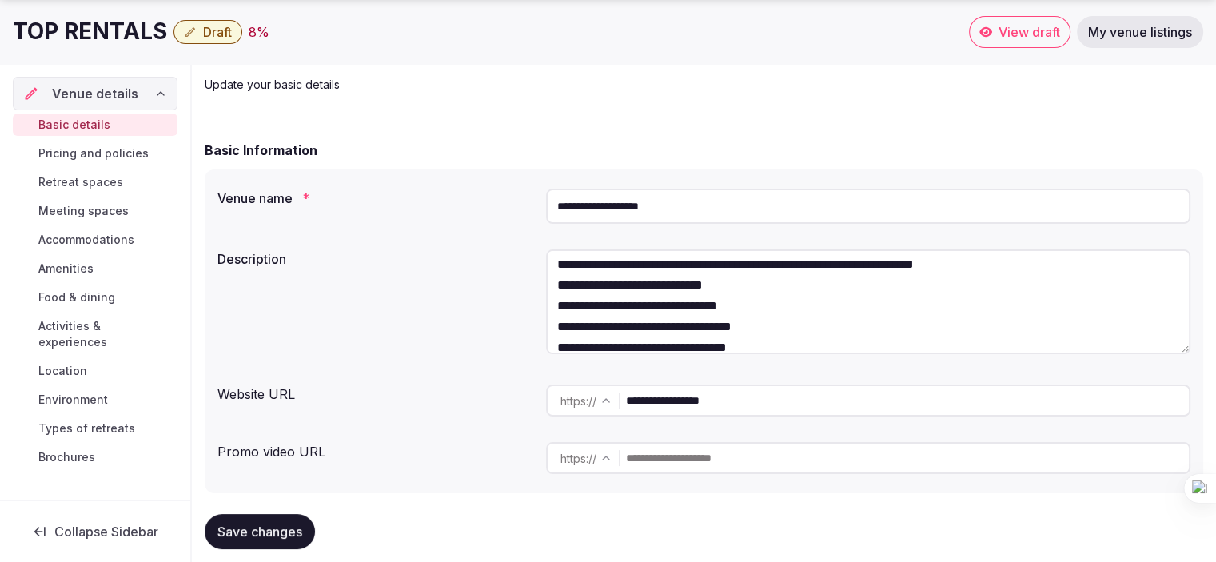
scroll to position [169, 0]
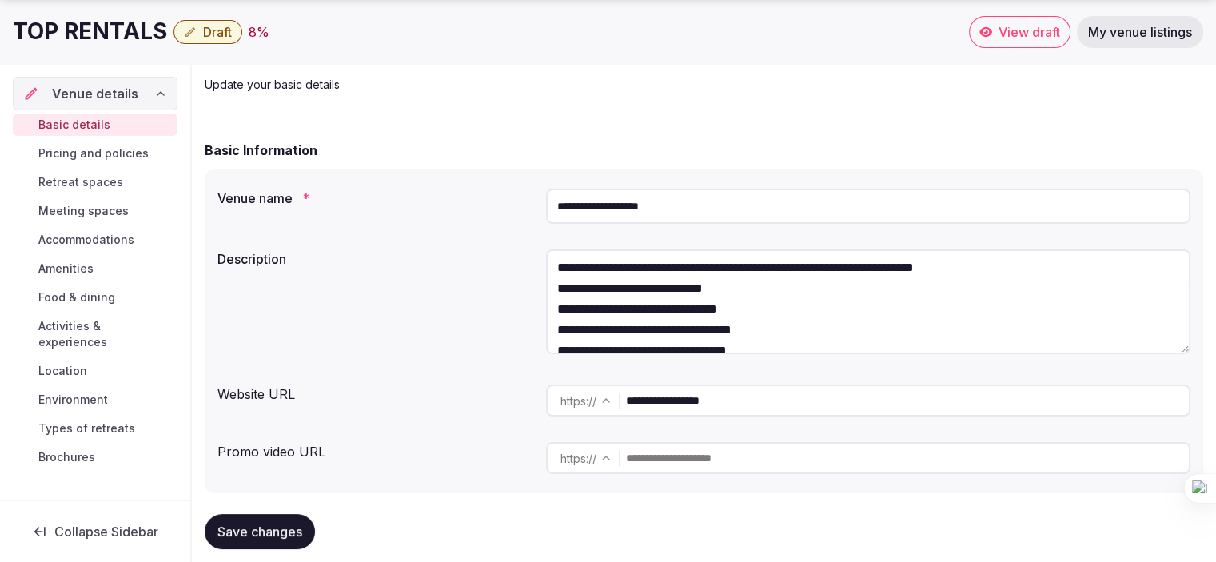
click at [767, 325] on textarea "**********" at bounding box center [868, 301] width 644 height 105
click at [966, 329] on textarea "**********" at bounding box center [868, 301] width 644 height 105
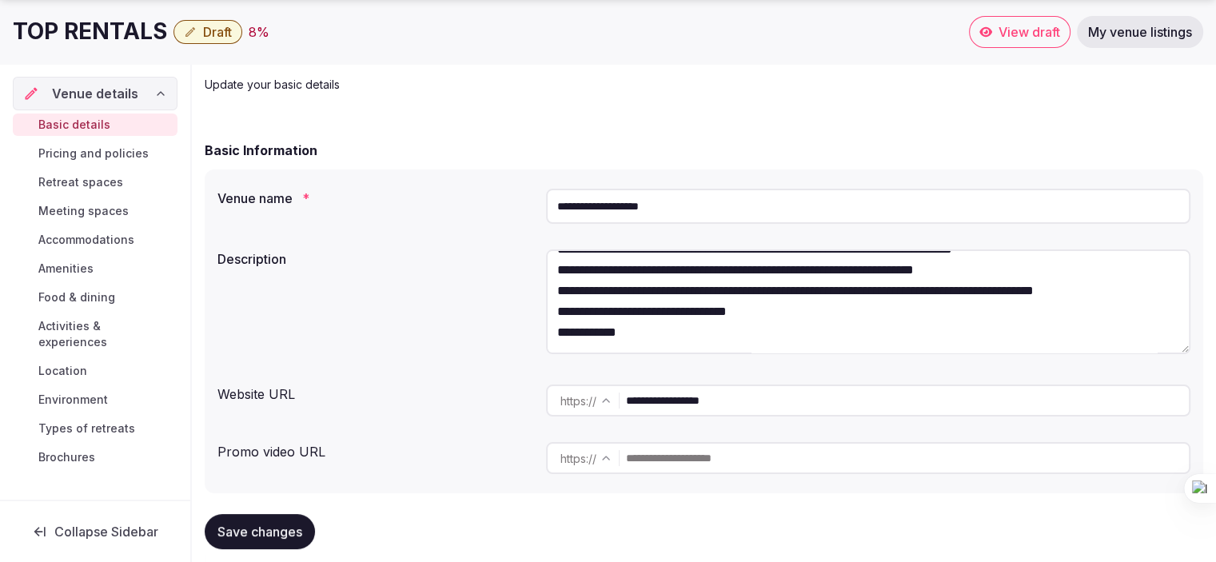
scroll to position [208, 0]
click at [801, 316] on textarea "**********" at bounding box center [868, 301] width 644 height 105
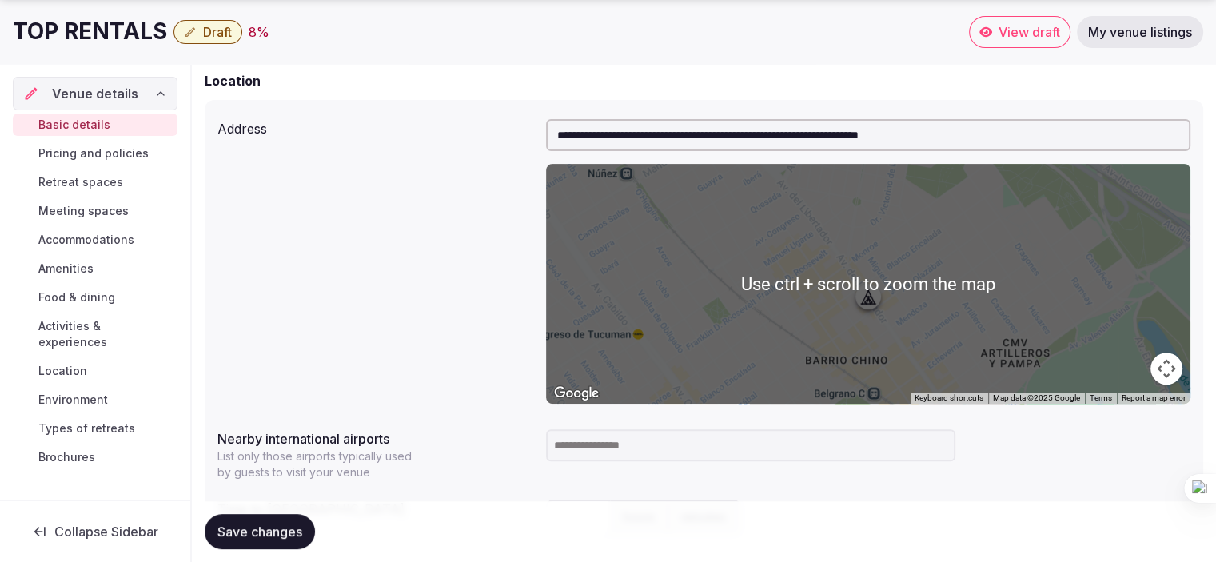
scroll to position [799, 0]
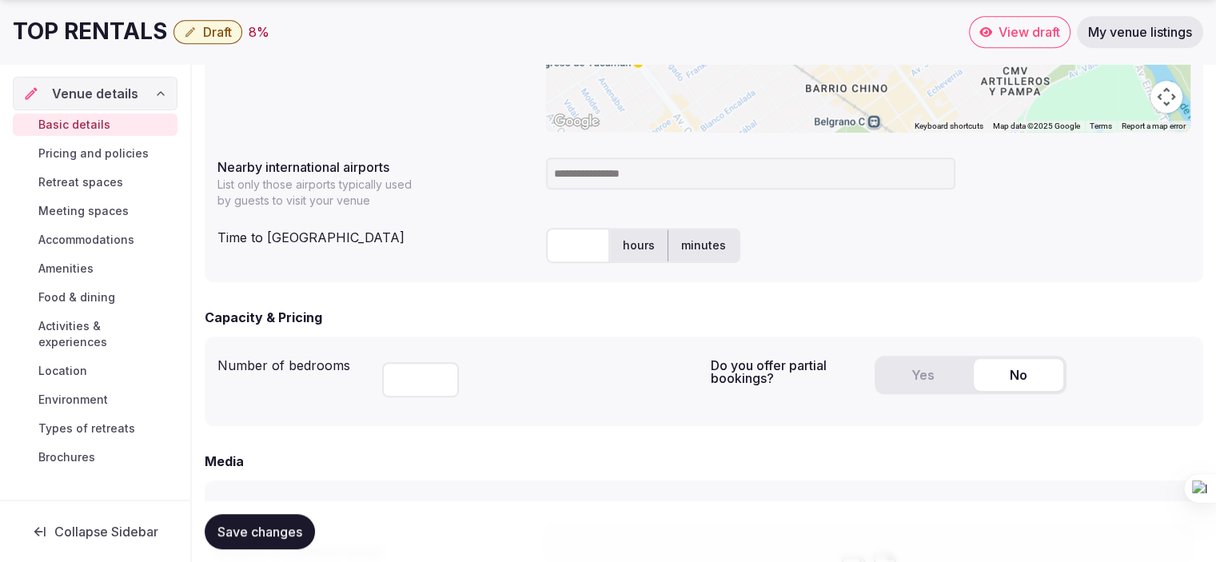
type textarea "**********"
click at [595, 252] on input "text" at bounding box center [578, 245] width 64 height 35
type input "**"
click at [593, 307] on form "**********" at bounding box center [704, 229] width 998 height 1617
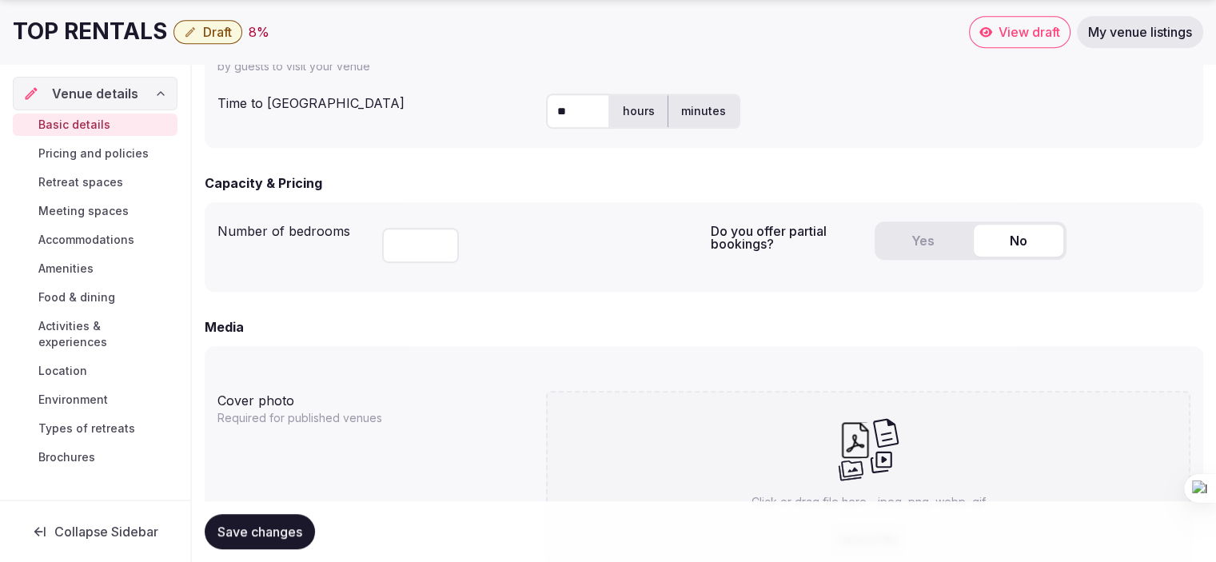
scroll to position [959, 0]
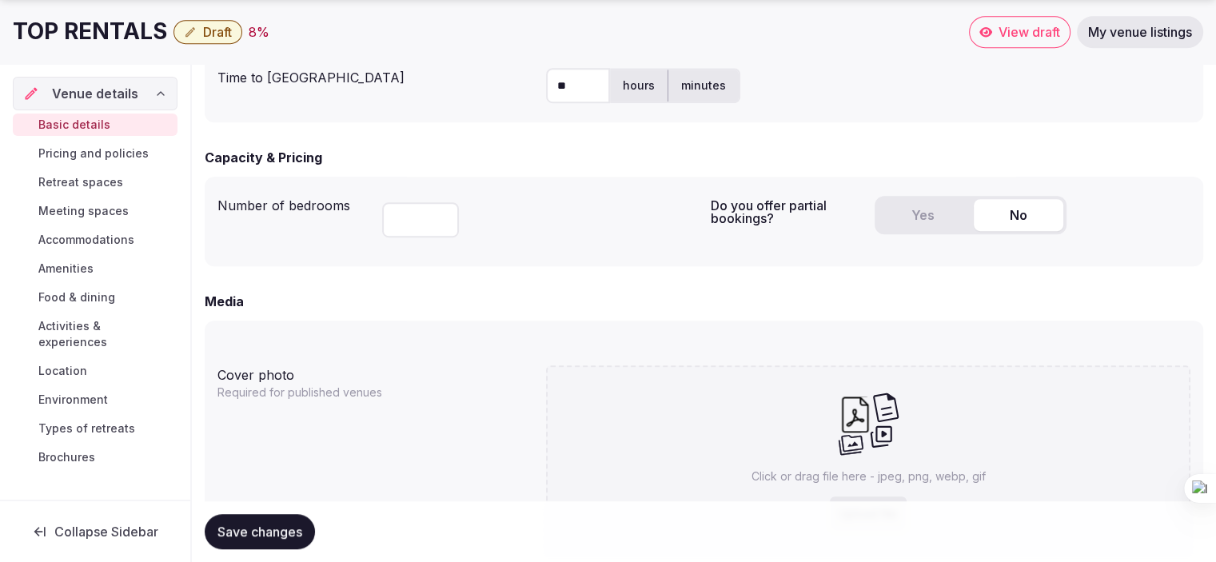
click at [935, 207] on button "Yes" at bounding box center [923, 215] width 90 height 32
click at [1017, 214] on button "No" at bounding box center [1019, 215] width 90 height 32
click at [402, 219] on input "number" at bounding box center [420, 219] width 77 height 35
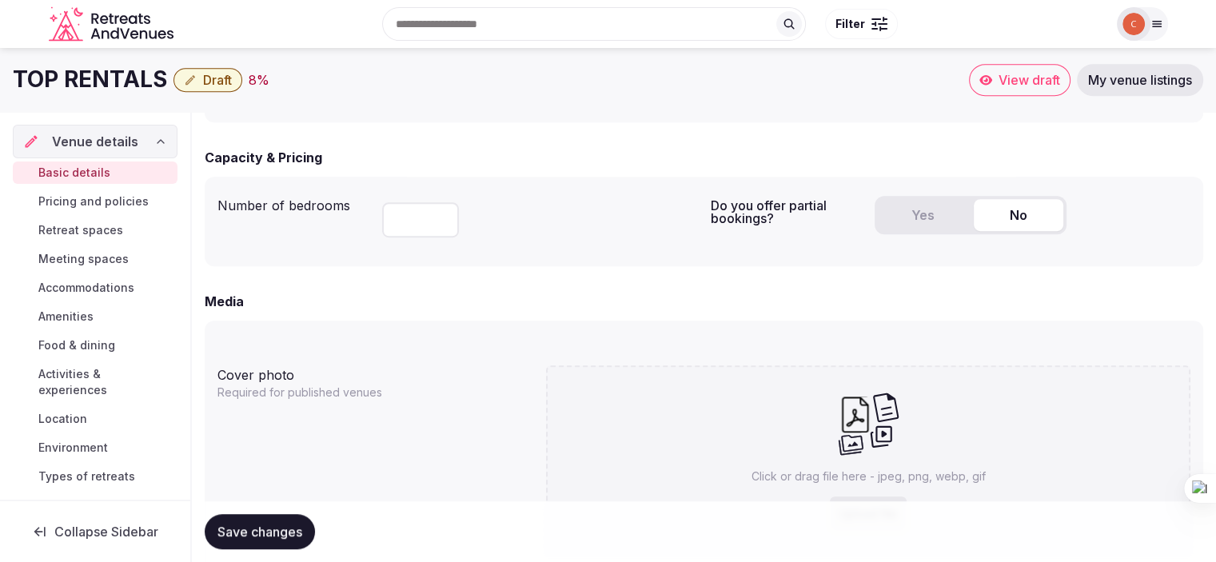
type input "**"
click at [448, 364] on div "Cover photo" at bounding box center [375, 372] width 316 height 26
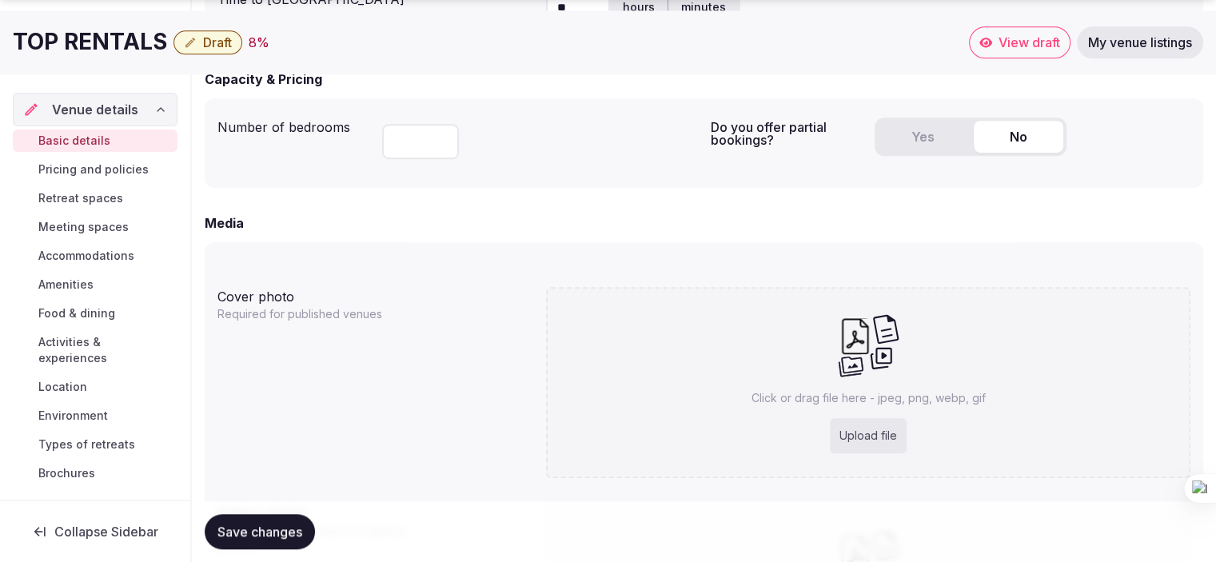
scroll to position [1119, 0]
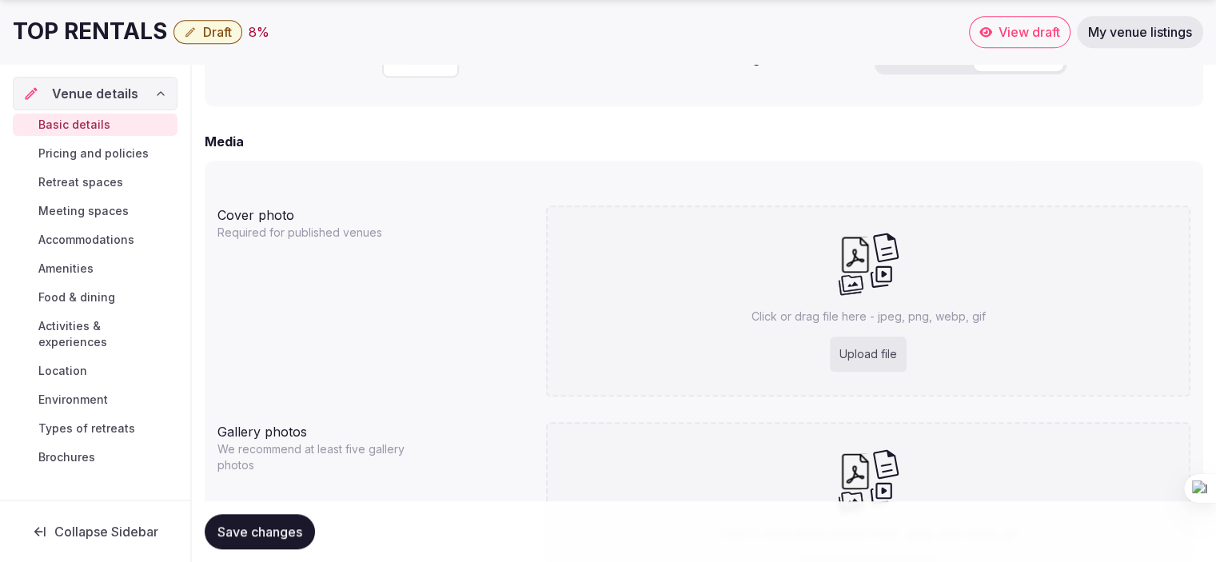
click at [873, 354] on div "Upload file" at bounding box center [868, 354] width 77 height 35
type input "**********"
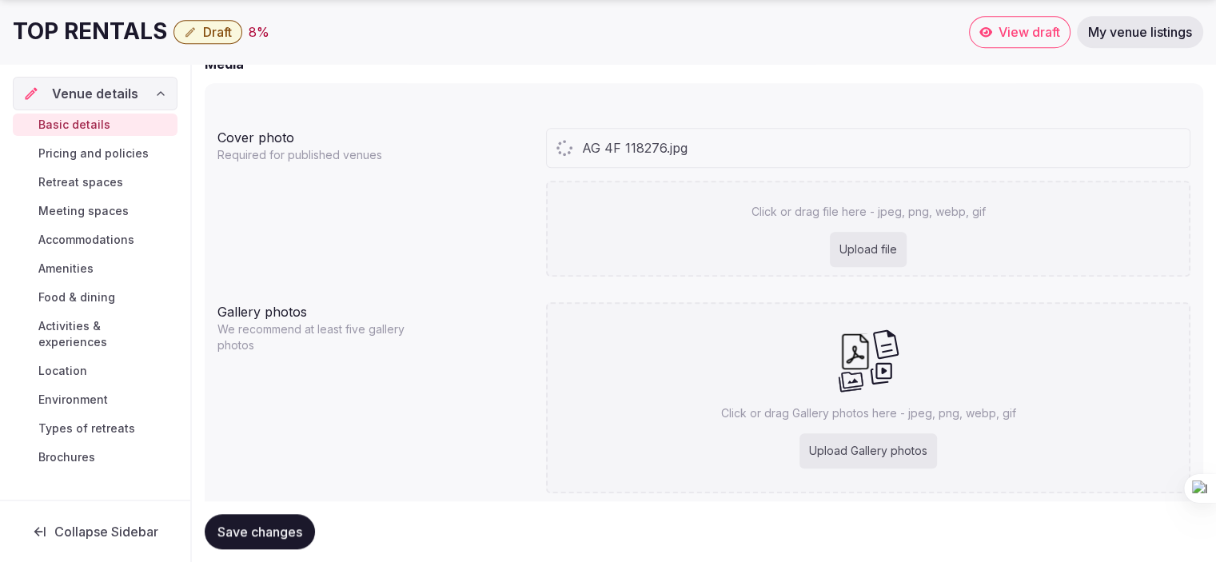
scroll to position [1199, 0]
click at [860, 451] on div "Upload Gallery photos" at bounding box center [867, 448] width 137 height 35
type input "**********"
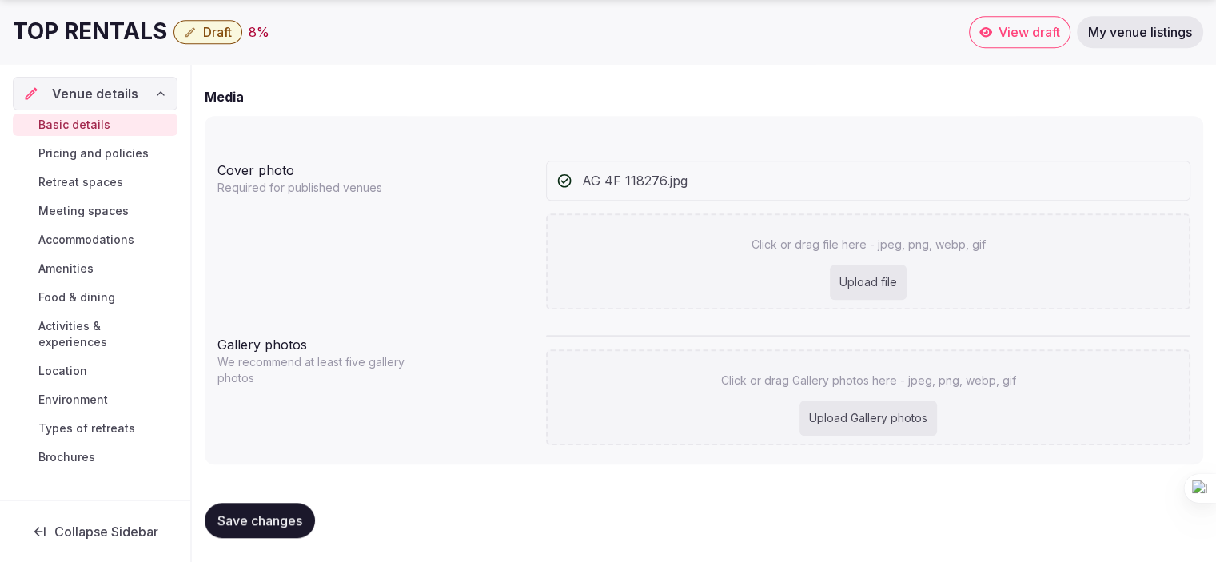
scroll to position [1165, 0]
click at [273, 521] on span "Save changes" at bounding box center [259, 520] width 85 height 16
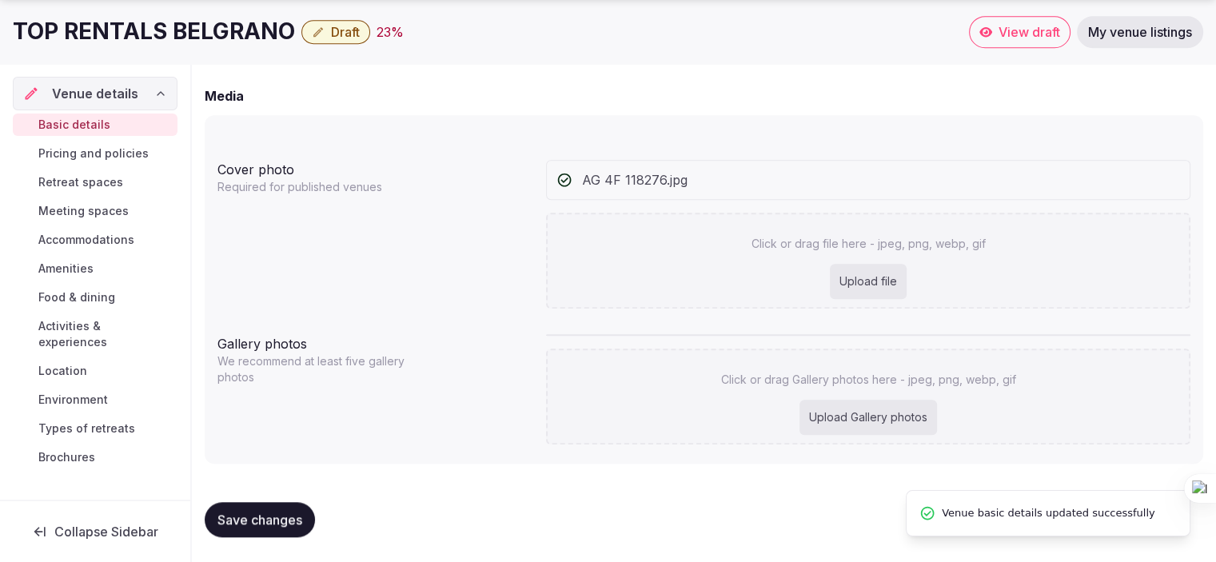
click at [112, 150] on span "Pricing and policies" at bounding box center [93, 153] width 110 height 16
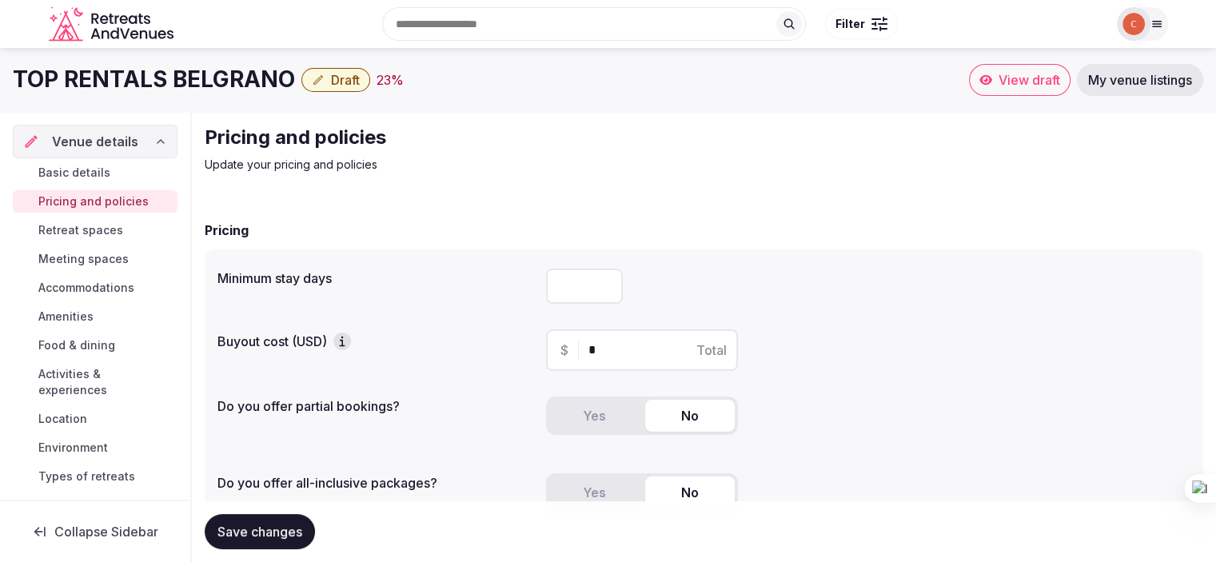
type input "**"
click at [604, 289] on input "**" at bounding box center [584, 286] width 77 height 35
type input "*"
click at [886, 252] on div "Minimum stay days * Buyout cost (USD) $ * Total Do you offer partial bookings? …" at bounding box center [704, 396] width 998 height 294
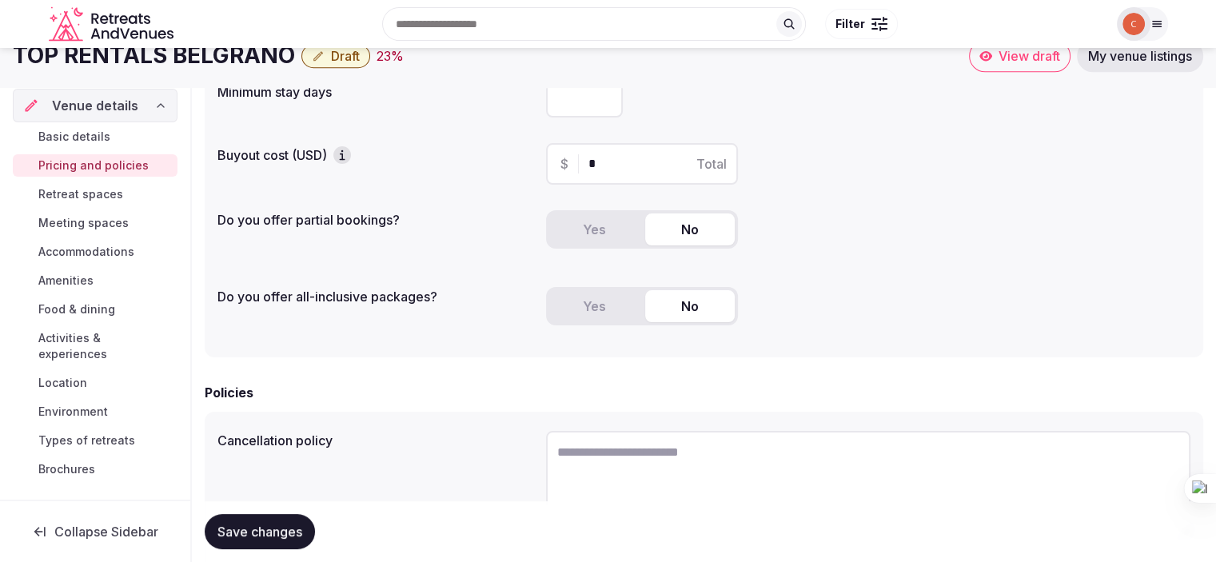
scroll to position [160, 0]
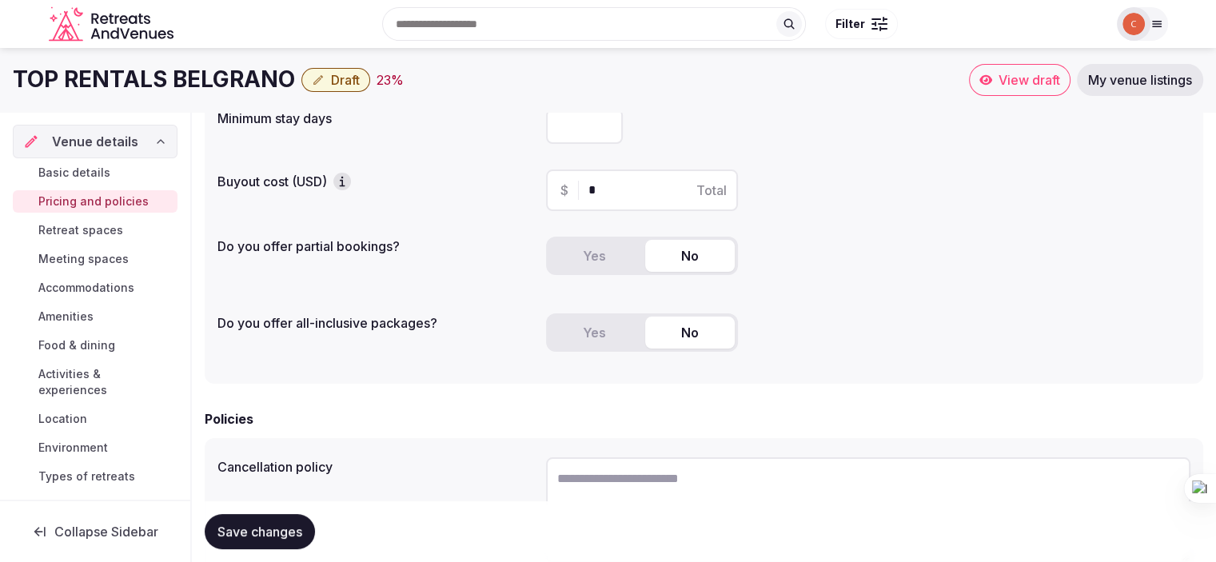
click at [619, 188] on input "*" at bounding box center [655, 190] width 135 height 19
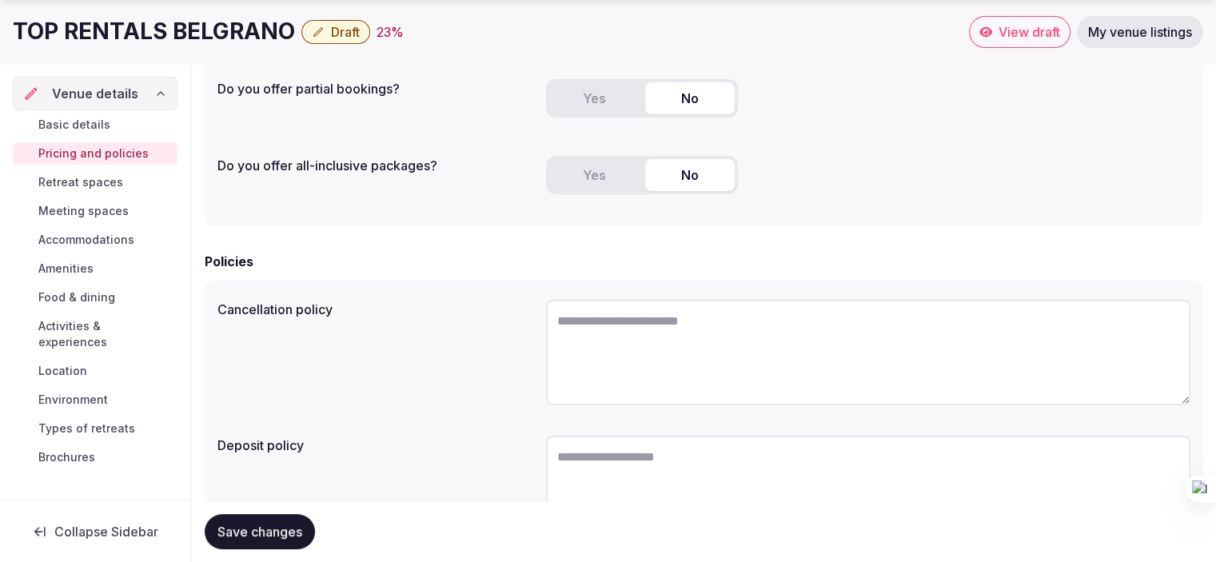
scroll to position [320, 0]
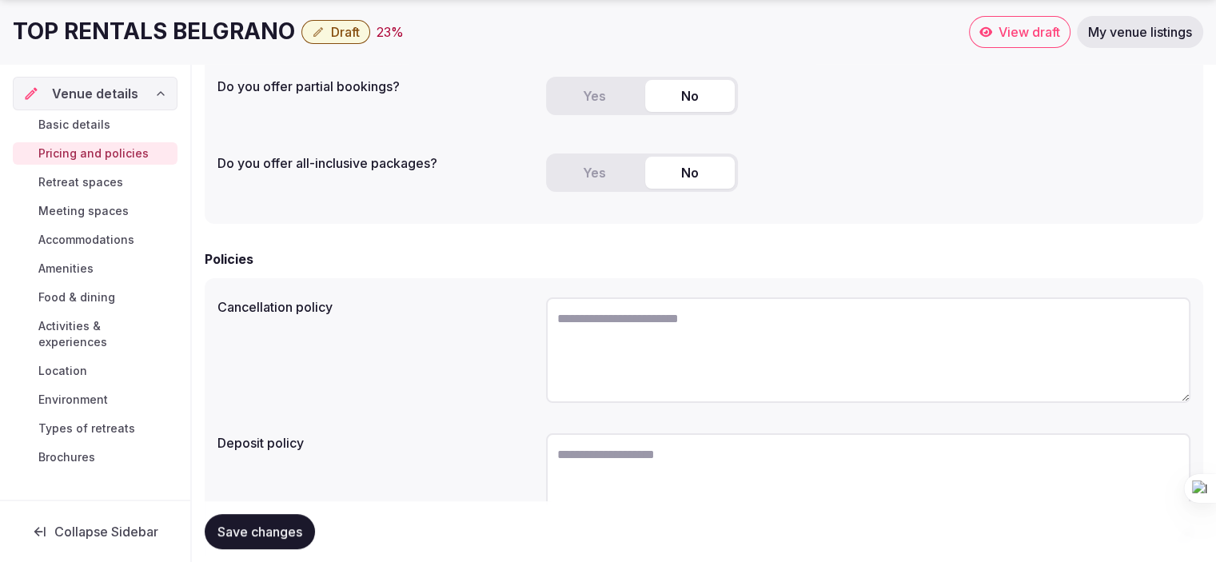
type input "**"
click at [654, 328] on textarea at bounding box center [868, 350] width 644 height 106
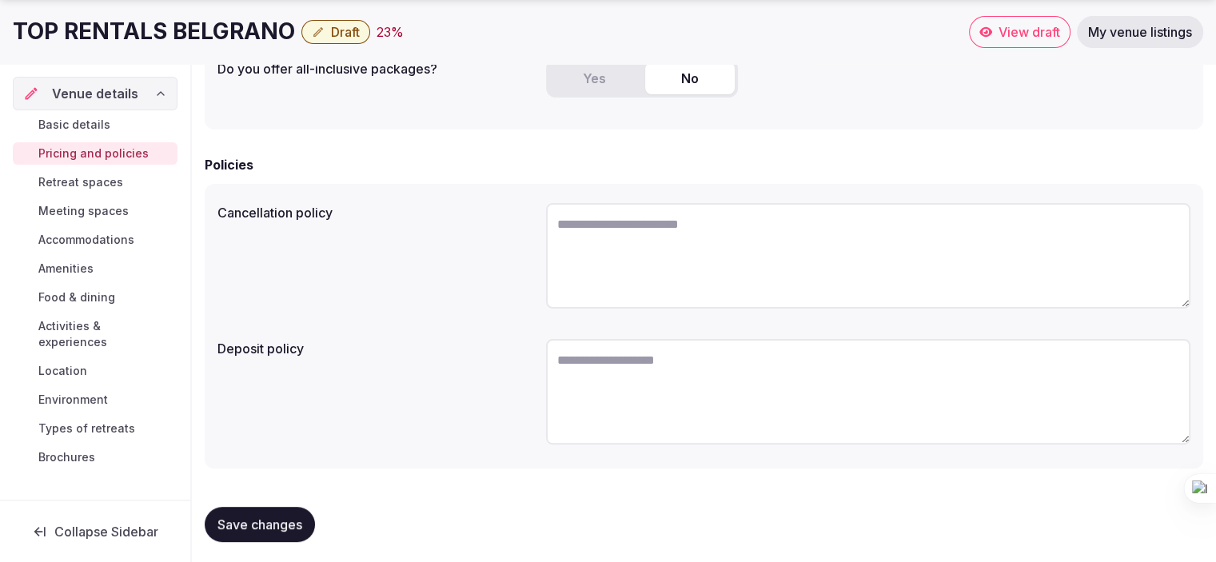
scroll to position [418, 0]
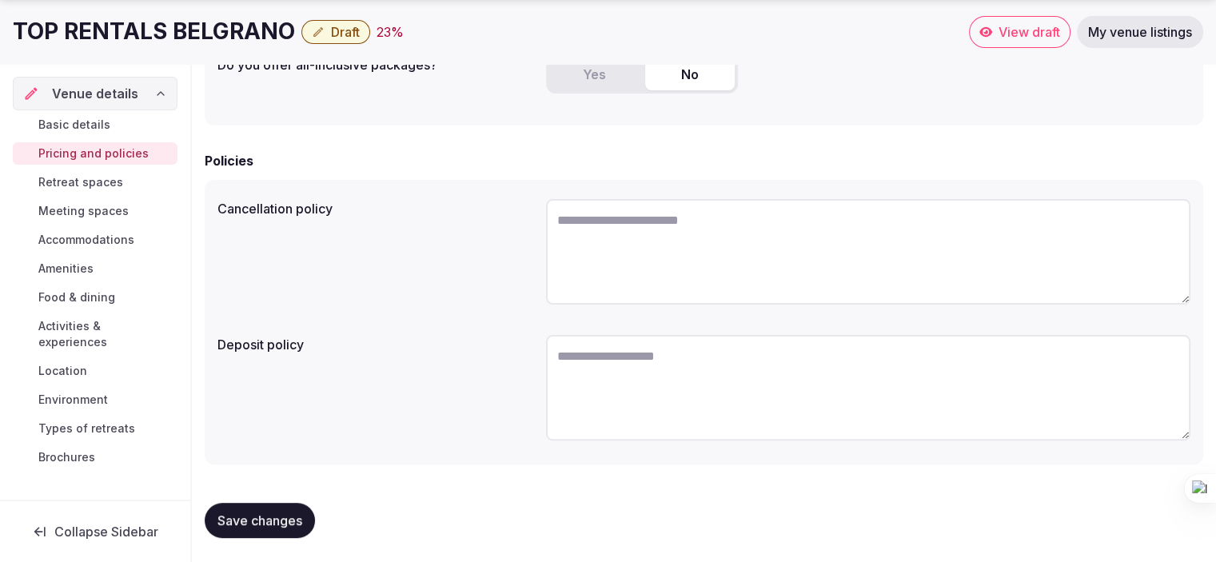
click at [639, 356] on textarea at bounding box center [868, 388] width 644 height 106
drag, startPoint x: 210, startPoint y: 205, endPoint x: 337, endPoint y: 207, distance: 127.1
click at [338, 206] on div "Cancellation policy Deposit policy" at bounding box center [704, 322] width 998 height 285
copy label "Cancellation policy"
click at [602, 254] on textarea at bounding box center [868, 252] width 644 height 106
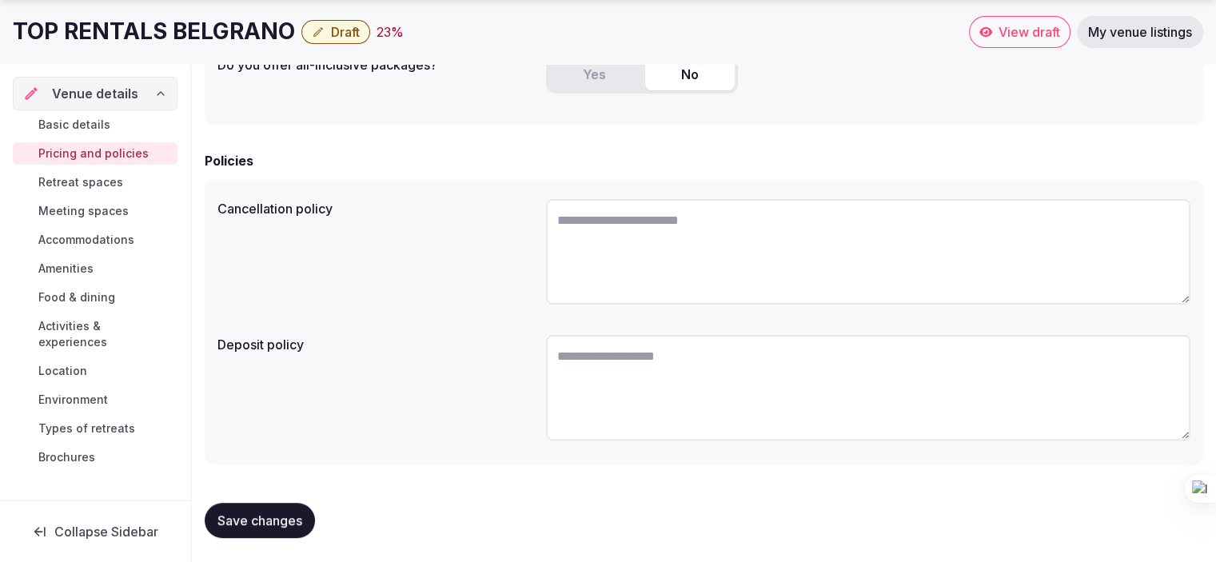
paste textarea "**********"
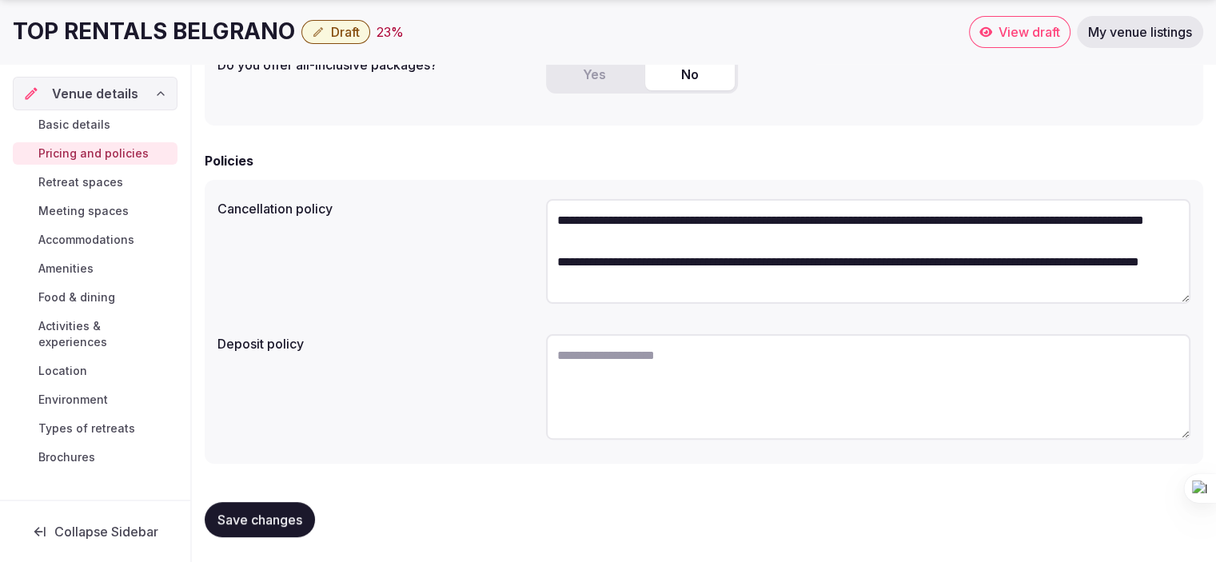
scroll to position [8, 0]
type textarea "**********"
click at [604, 366] on textarea at bounding box center [868, 387] width 644 height 106
paste textarea "**********"
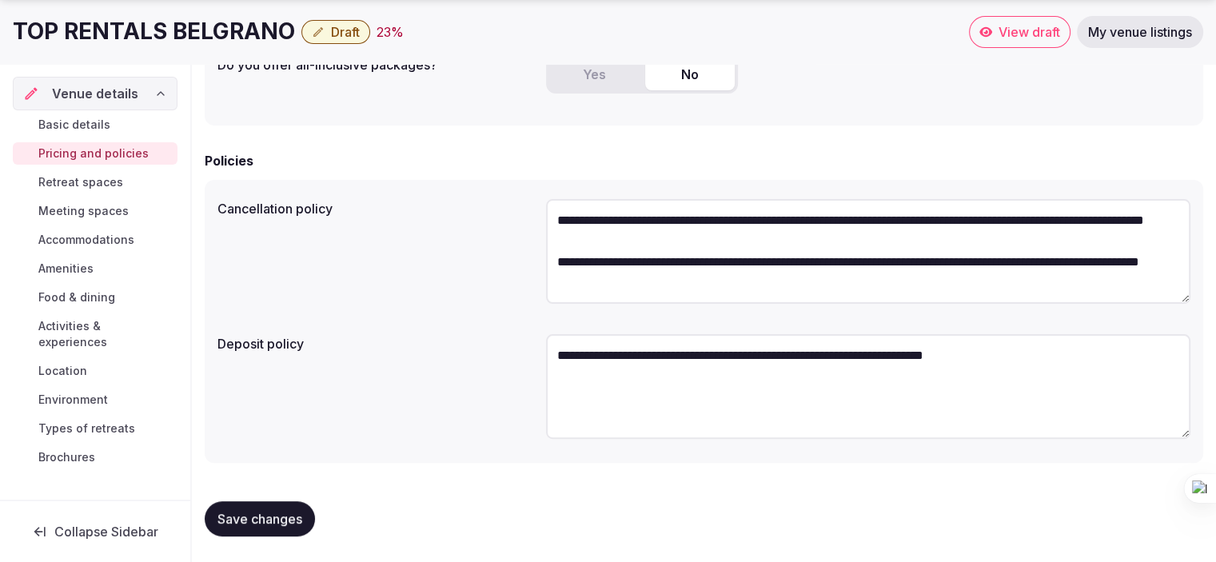
type textarea "**********"
click at [296, 399] on div "**********" at bounding box center [703, 389] width 973 height 122
click at [277, 530] on button "Save changes" at bounding box center [260, 518] width 110 height 35
click at [111, 181] on span "Retreat spaces" at bounding box center [80, 182] width 85 height 16
click at [106, 183] on span "Retreat spaces" at bounding box center [80, 182] width 85 height 16
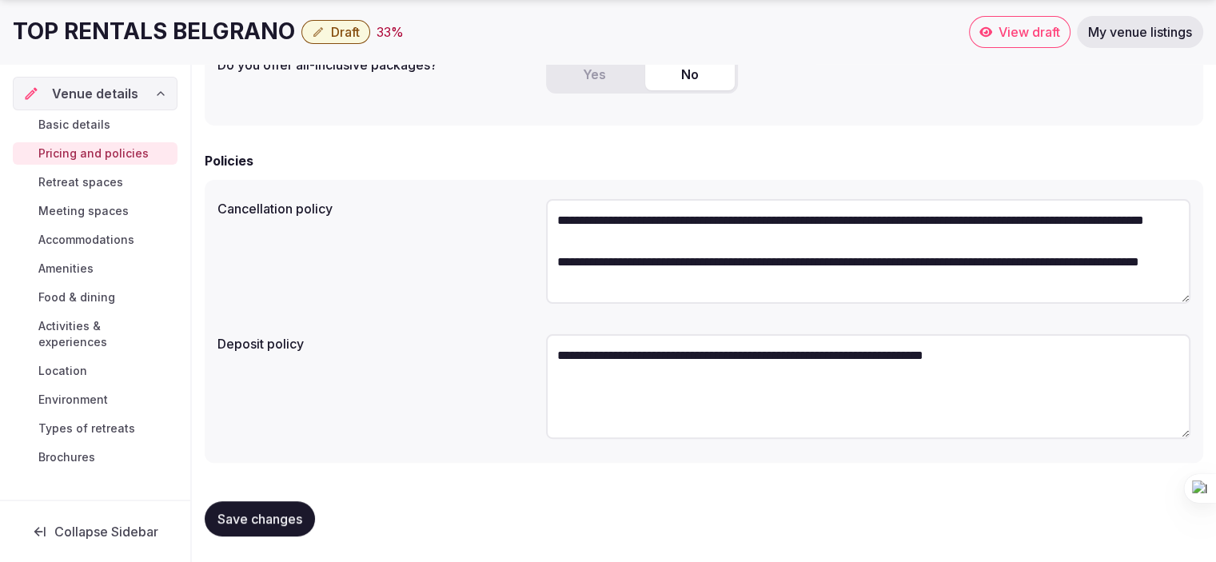
click at [92, 178] on span "Retreat spaces" at bounding box center [80, 182] width 85 height 16
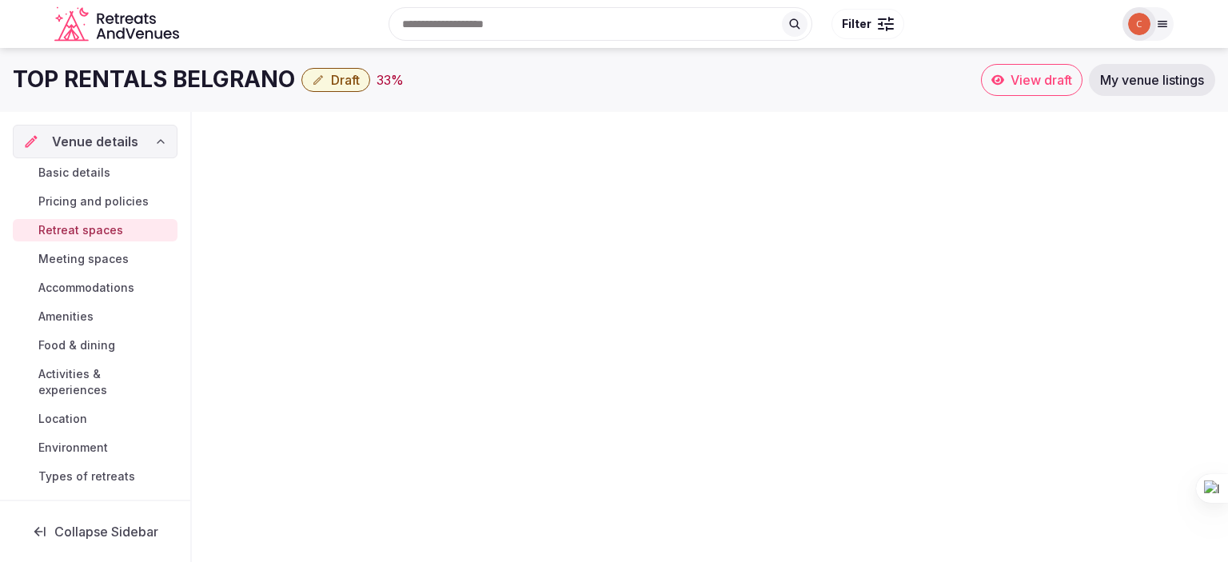
click at [82, 253] on span "Meeting spaces" at bounding box center [83, 259] width 90 height 16
click at [84, 284] on span "Accommodations" at bounding box center [86, 288] width 96 height 16
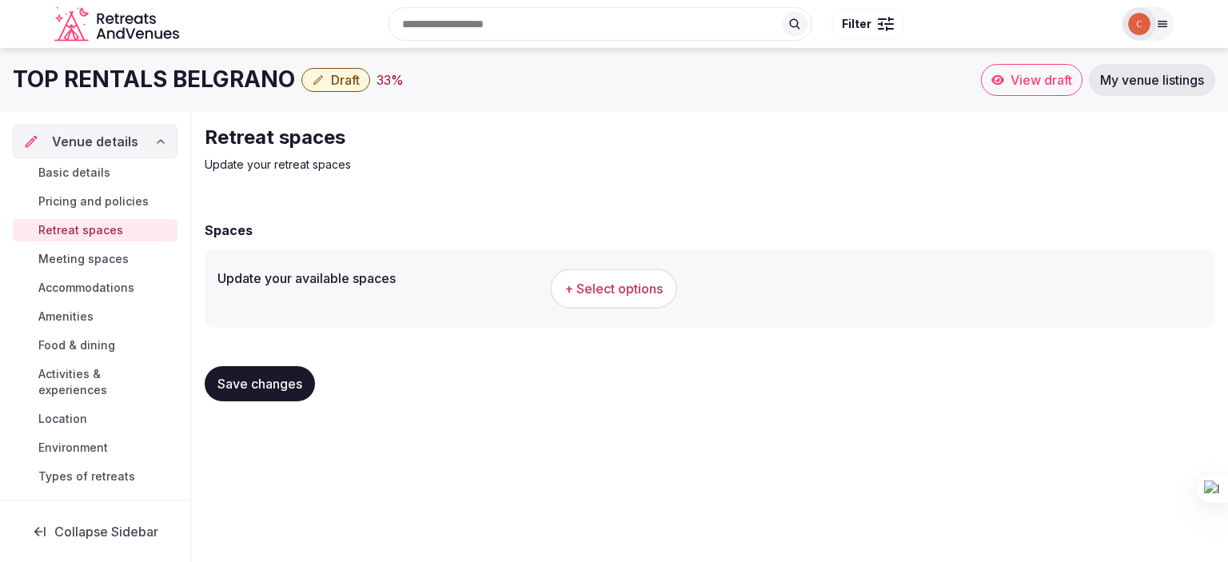
click at [82, 285] on span "Accommodations" at bounding box center [86, 288] width 96 height 16
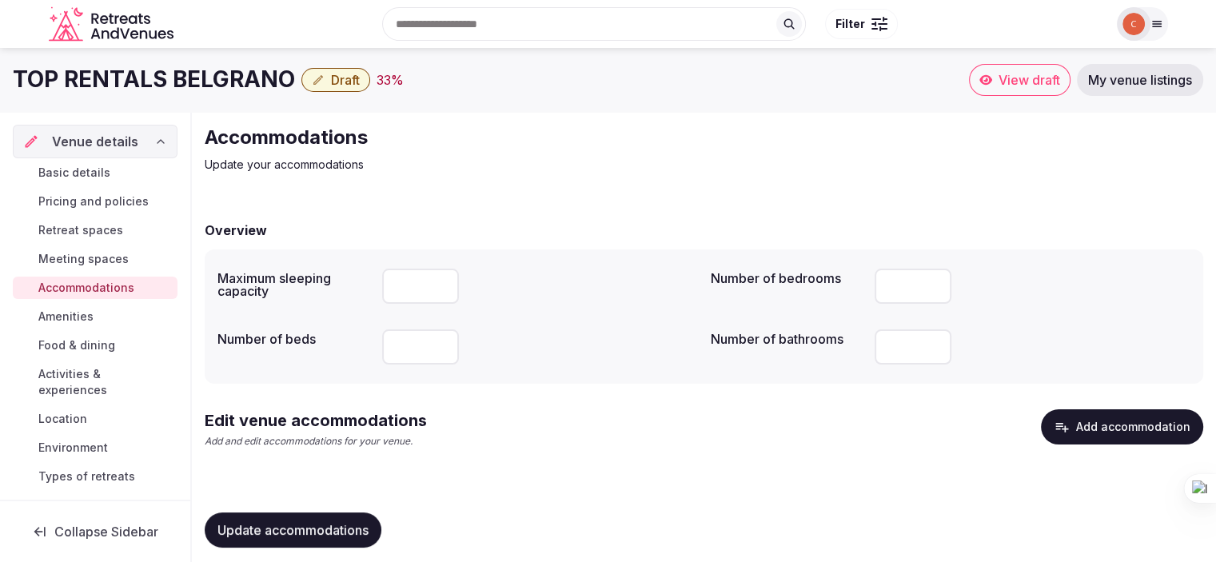
click at [428, 276] on input "number" at bounding box center [420, 286] width 77 height 35
type input "*"
click at [585, 370] on div at bounding box center [540, 347] width 316 height 48
click at [412, 351] on input "number" at bounding box center [420, 346] width 77 height 35
type input "*"
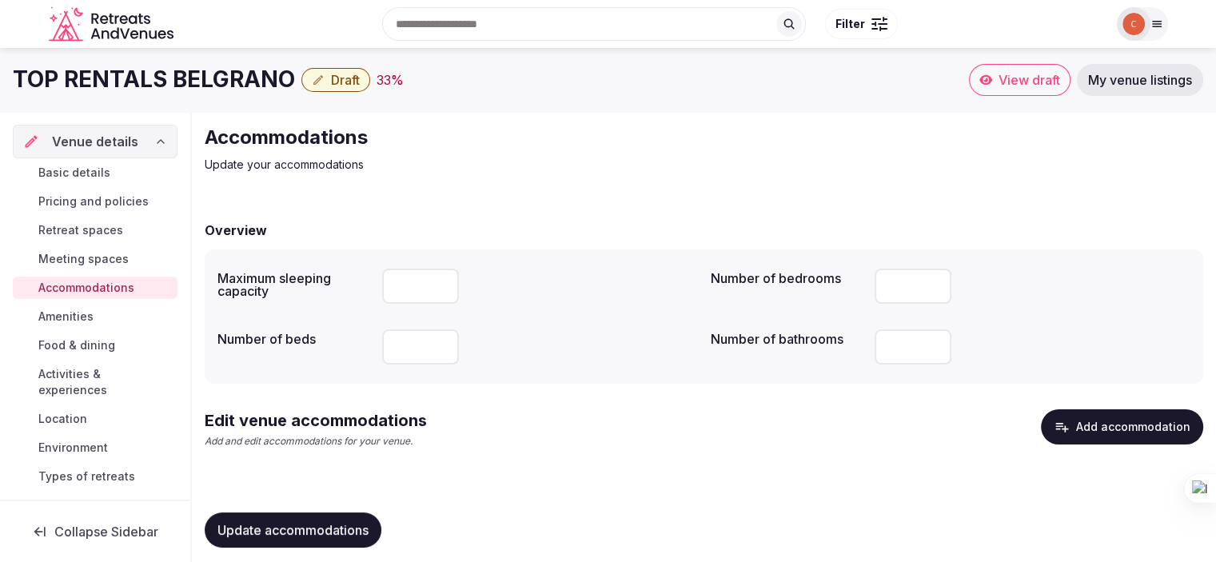
click at [878, 339] on input "number" at bounding box center [912, 346] width 77 height 35
drag, startPoint x: 412, startPoint y: 349, endPoint x: 362, endPoint y: 341, distance: 50.1
click at [362, 348] on div "Number of beds **" at bounding box center [457, 347] width 480 height 48
type input "***"
click at [898, 354] on input "number" at bounding box center [912, 346] width 77 height 35
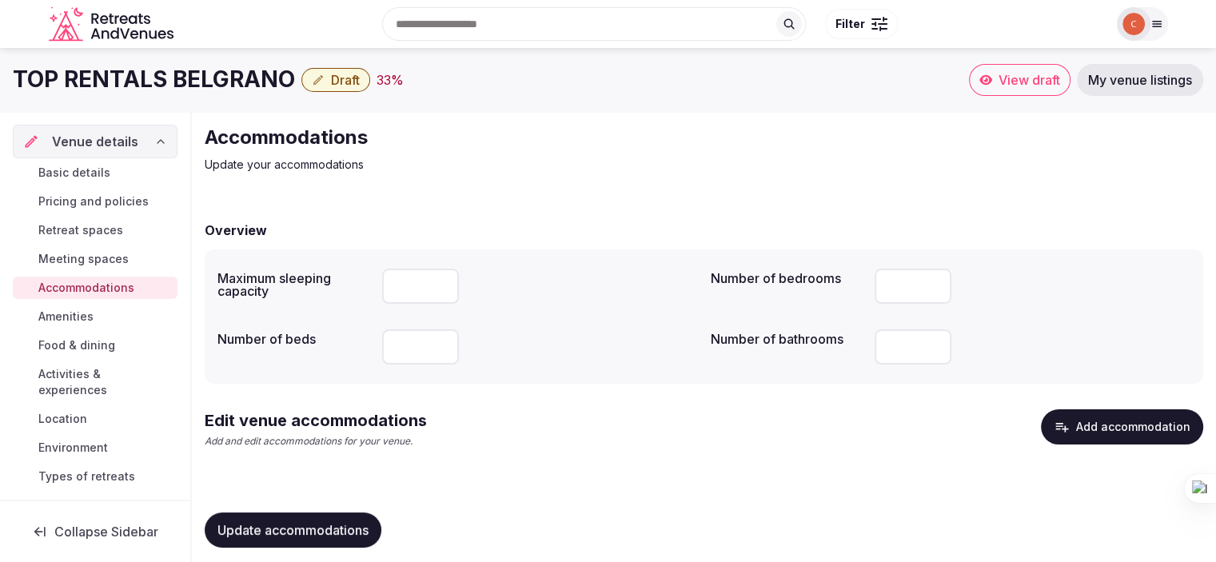
type input "*"
type input "**"
click at [812, 388] on div "Overview Maximum sleeping capacity * Number of bedrooms ** Number of beds *** N…" at bounding box center [704, 383] width 998 height 356
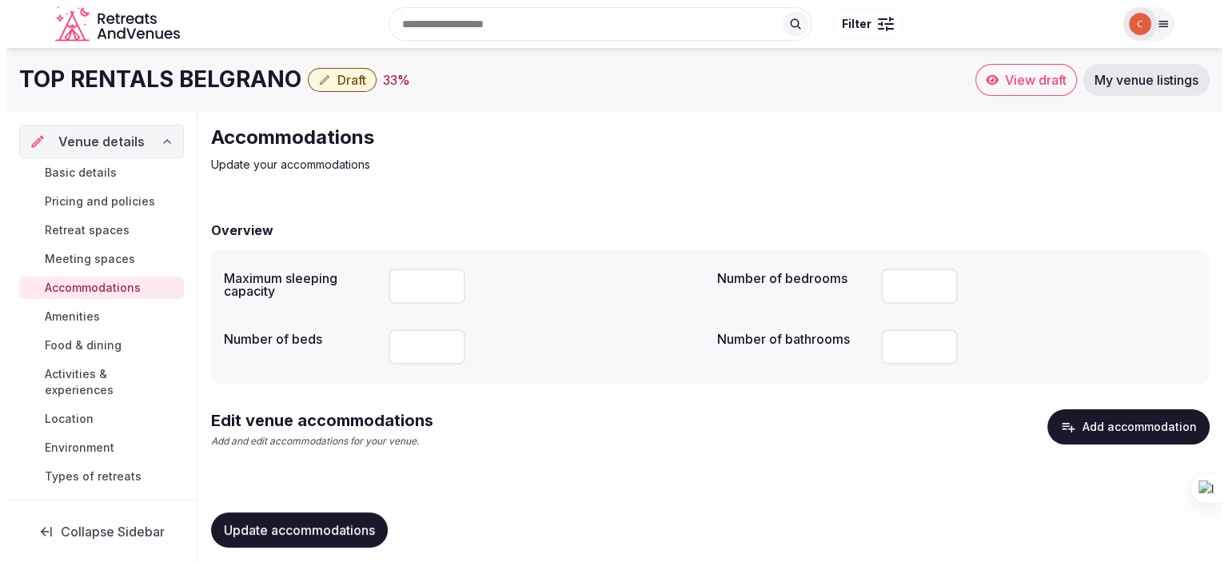
scroll to position [10, 0]
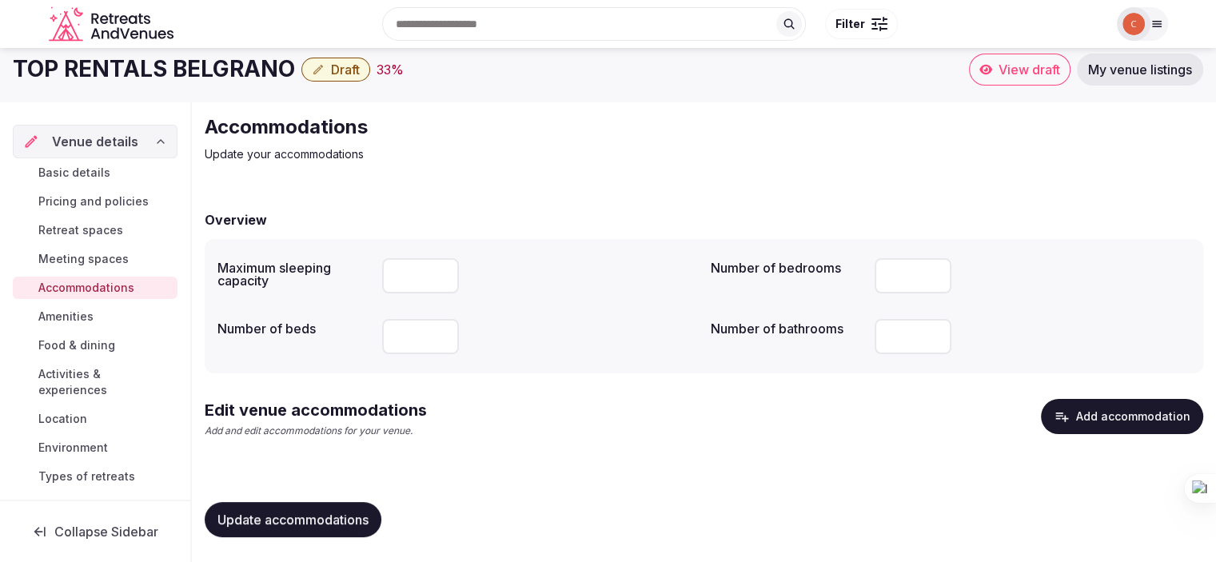
click at [1109, 417] on button "Add accommodation" at bounding box center [1122, 416] width 162 height 35
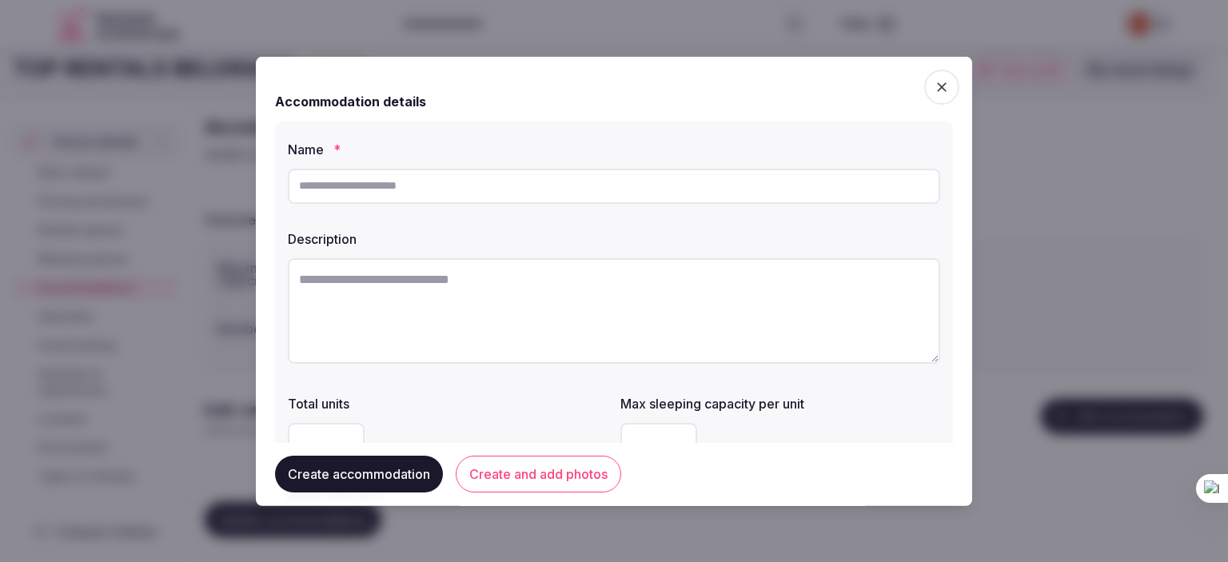
click at [458, 178] on input "text" at bounding box center [614, 185] width 652 height 35
click at [1084, 110] on div at bounding box center [614, 281] width 1228 height 562
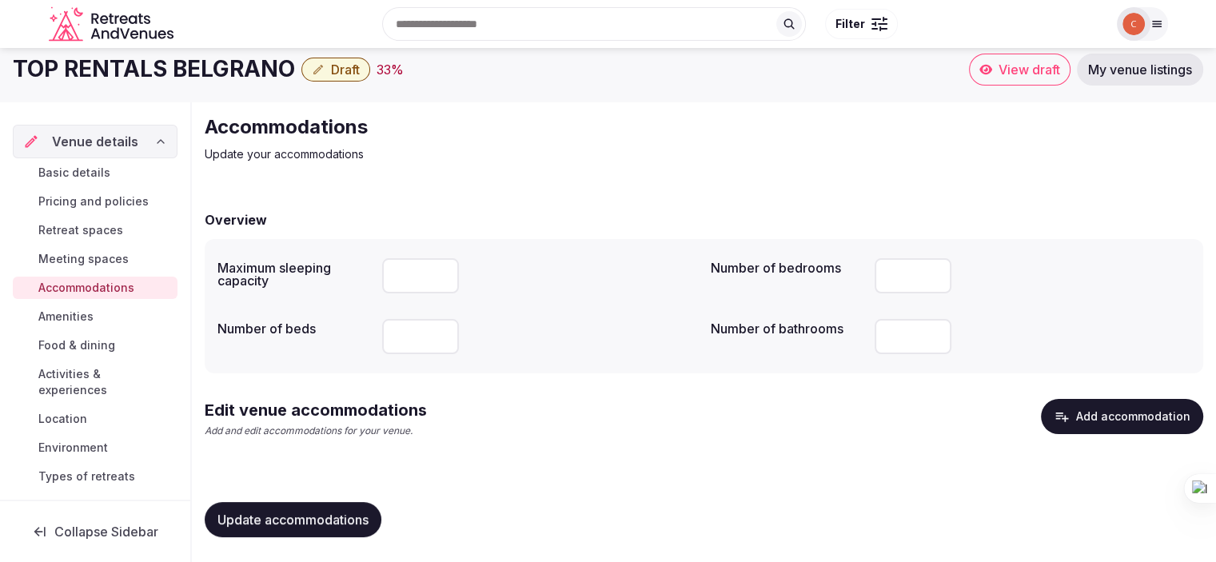
drag, startPoint x: 898, startPoint y: 277, endPoint x: 783, endPoint y: 261, distance: 116.2
click at [788, 262] on div "Number of bedrooms **" at bounding box center [951, 276] width 480 height 48
type input "**"
drag, startPoint x: 422, startPoint y: 333, endPoint x: 107, endPoint y: 240, distance: 328.5
click at [198, 272] on div "Accommodations Update your accommodations Overview Maximum sleeping capacity * …" at bounding box center [704, 332] width 1024 height 461
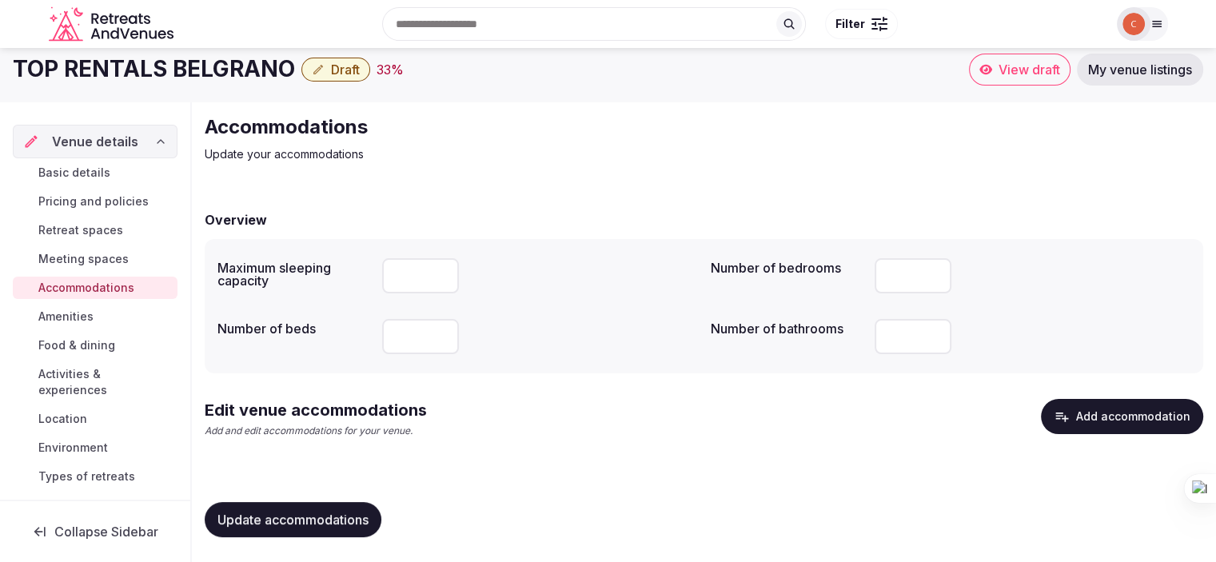
type input "**"
drag, startPoint x: 898, startPoint y: 336, endPoint x: 512, endPoint y: 258, distance: 394.6
click at [650, 294] on div "Maximum sleeping capacity * Number of bedrooms ** Number of beds ** Number of b…" at bounding box center [703, 306] width 973 height 109
type input "**"
click at [368, 441] on div "Edit venue accommodations Add and edit accommodations for your venue. Add accom…" at bounding box center [704, 425] width 998 height 52
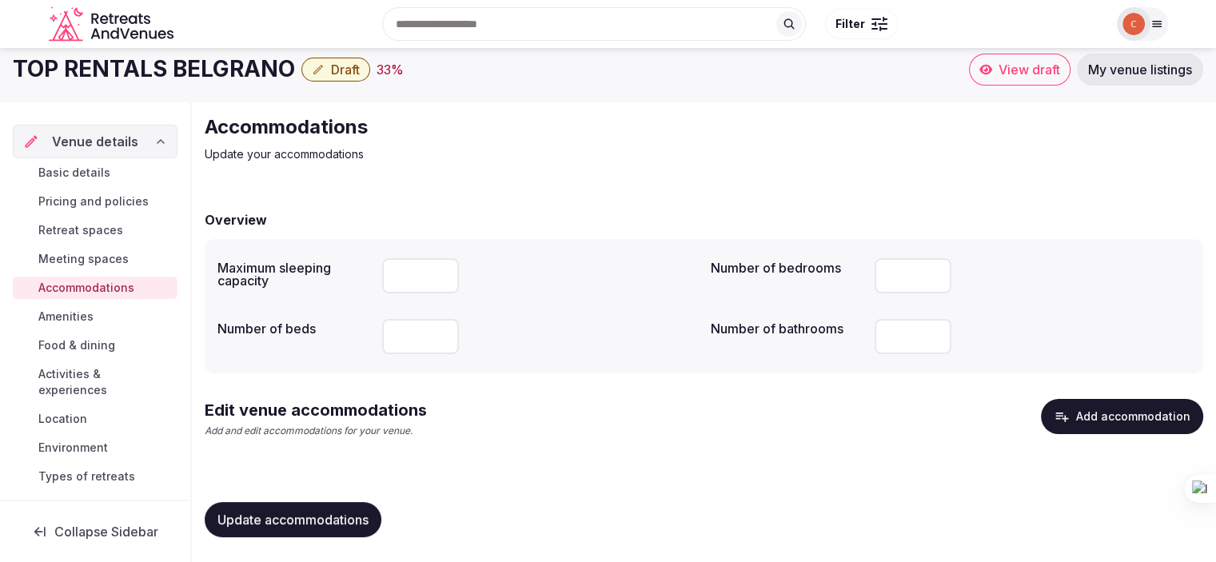
click at [1109, 420] on button "Add accommodation" at bounding box center [1122, 416] width 162 height 35
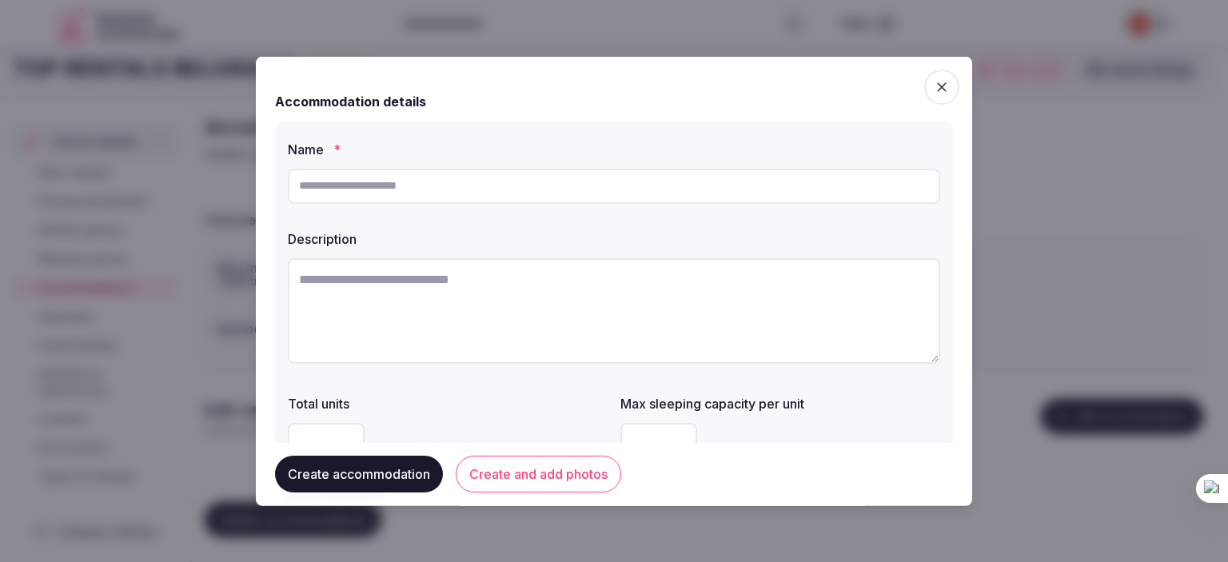
click at [487, 178] on input "text" at bounding box center [614, 185] width 652 height 35
type input "******"
click at [490, 290] on textarea at bounding box center [614, 310] width 652 height 106
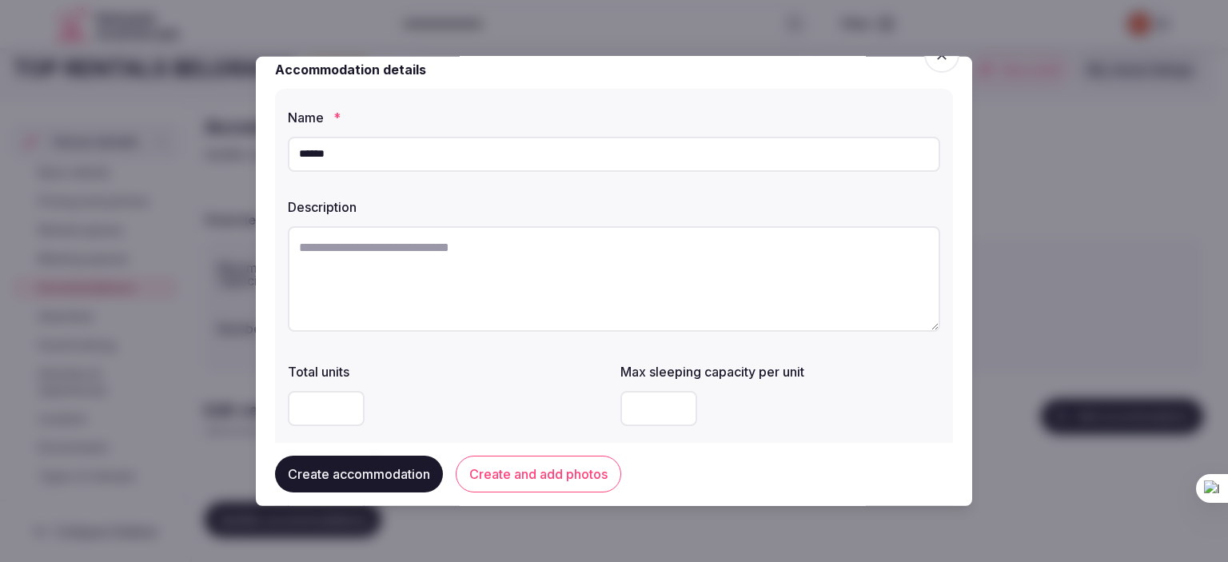
scroll to position [0, 0]
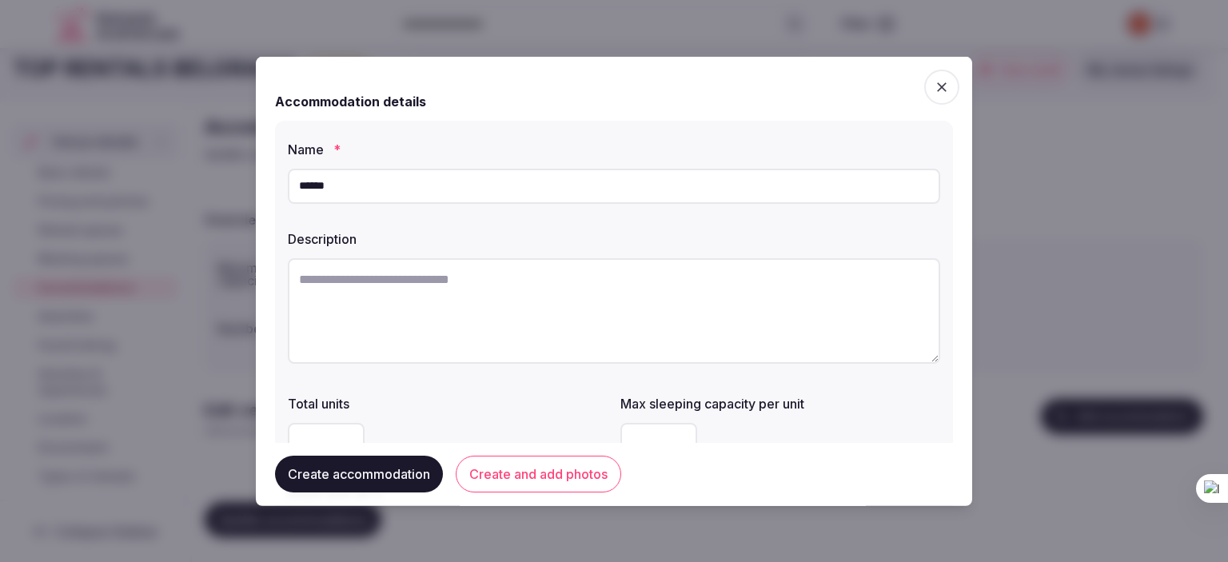
click at [413, 276] on textarea at bounding box center [614, 310] width 652 height 106
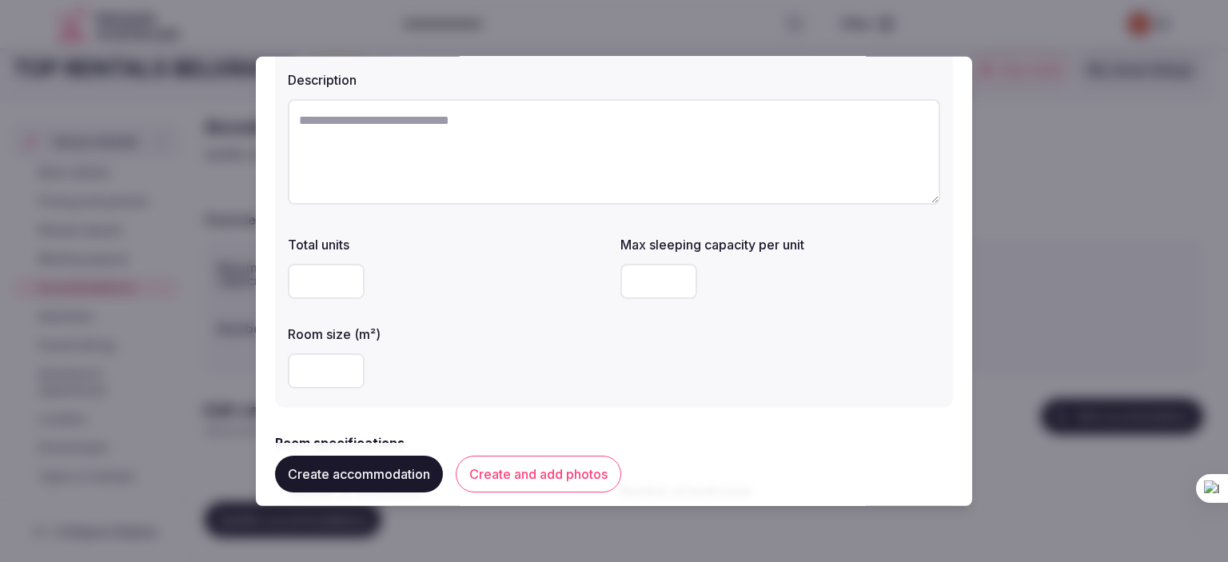
scroll to position [160, 0]
click at [344, 292] on input "number" at bounding box center [326, 279] width 77 height 35
type input "**"
click at [639, 286] on input "number" at bounding box center [658, 279] width 77 height 35
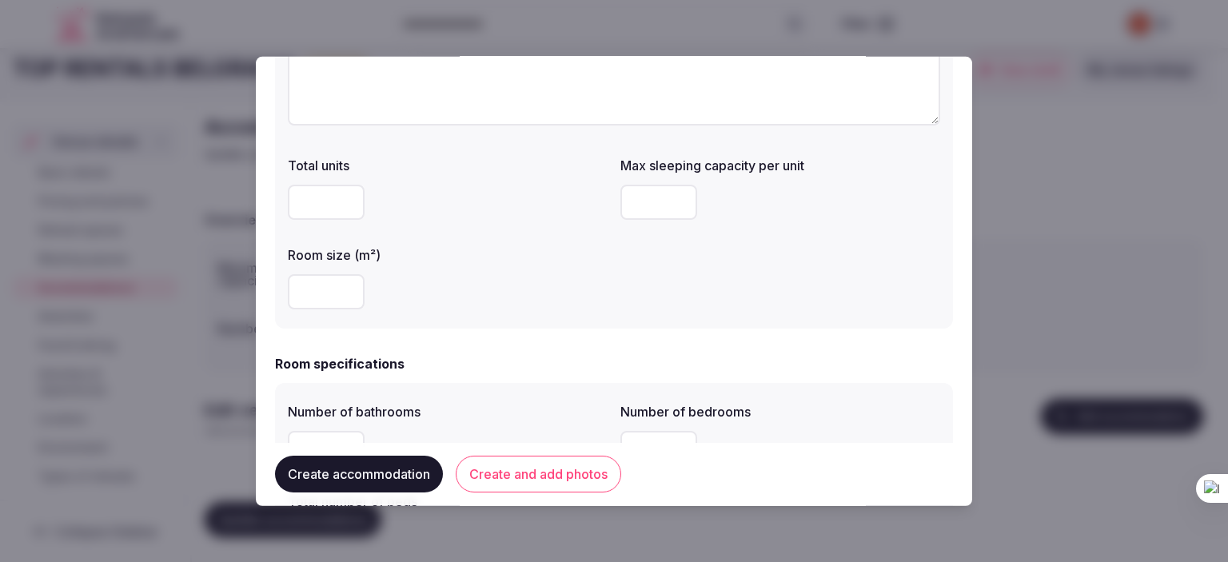
scroll to position [240, 0]
type input "*"
click at [320, 286] on input "number" at bounding box center [326, 289] width 77 height 35
type input "**"
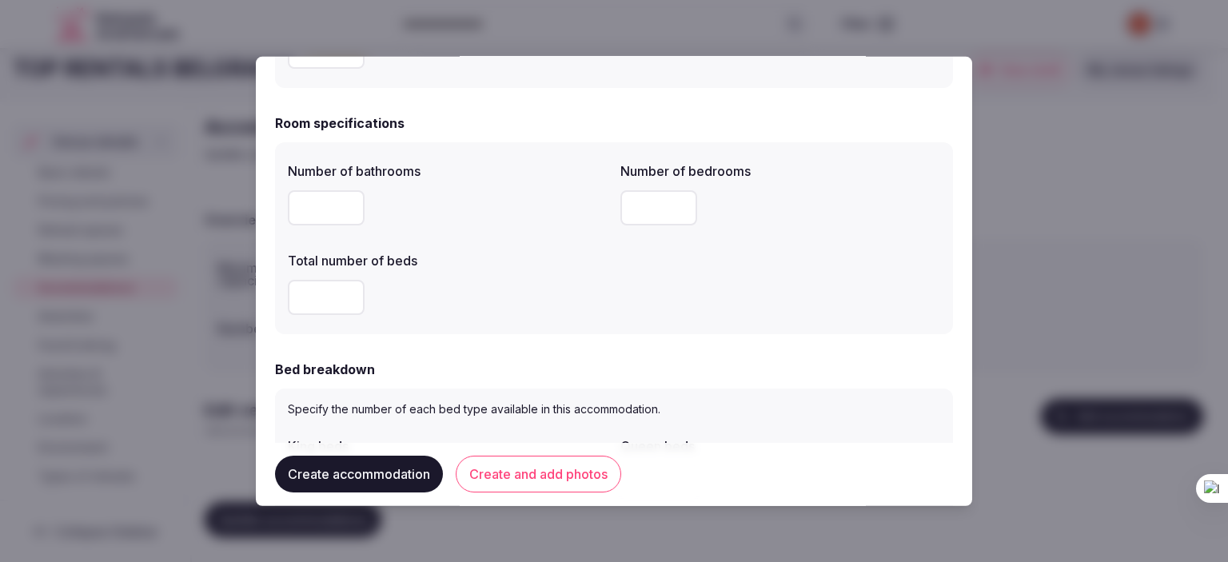
scroll to position [480, 0]
click at [337, 202] on input "number" at bounding box center [326, 206] width 77 height 35
type input "*"
click at [643, 280] on div "Number of bathrooms * Number of bedrooms Total number of beds" at bounding box center [614, 236] width 652 height 166
click at [647, 210] on input "number" at bounding box center [658, 206] width 77 height 35
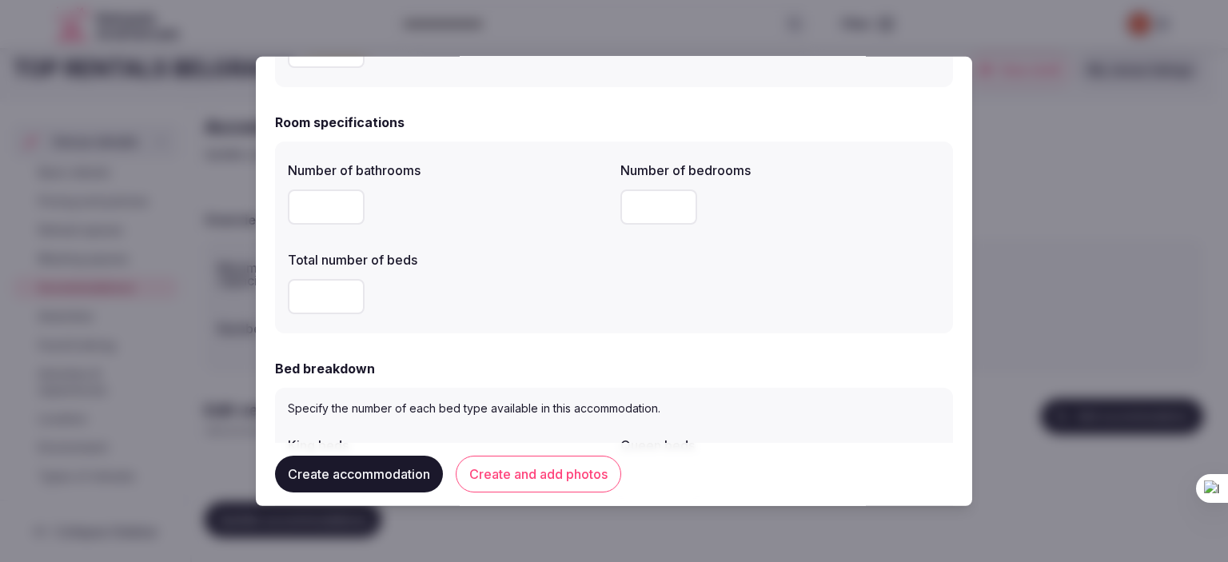
type input "*"
click at [529, 271] on div "Total number of beds" at bounding box center [448, 281] width 320 height 77
click at [305, 300] on input "number" at bounding box center [326, 295] width 77 height 35
type input "*"
click at [530, 317] on div "*" at bounding box center [448, 296] width 320 height 48
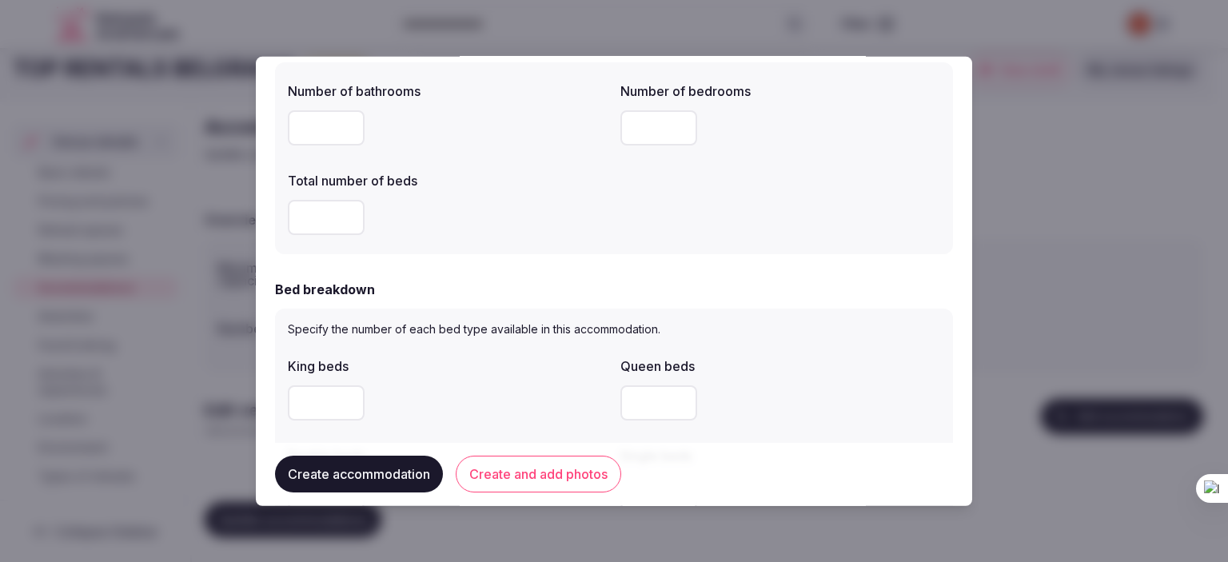
scroll to position [560, 0]
click at [647, 118] on input "number" at bounding box center [658, 126] width 77 height 35
click at [544, 223] on div "*" at bounding box center [448, 215] width 320 height 35
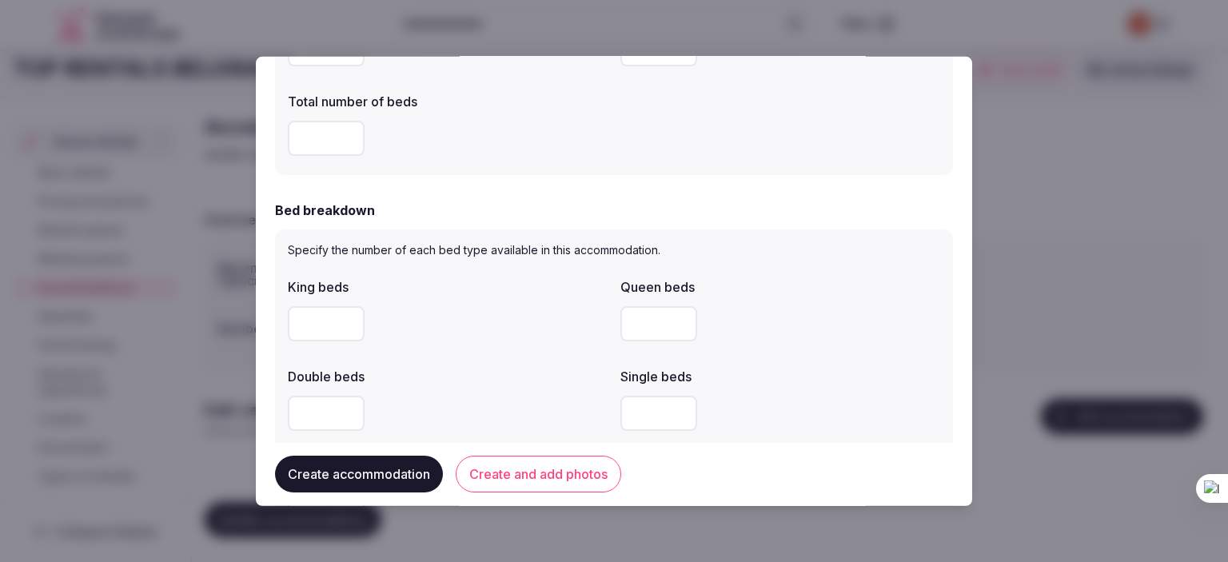
scroll to position [639, 0]
click at [329, 317] on input "number" at bounding box center [326, 321] width 77 height 35
type input "*"
click at [637, 327] on input "number" at bounding box center [658, 321] width 77 height 35
type input "*"
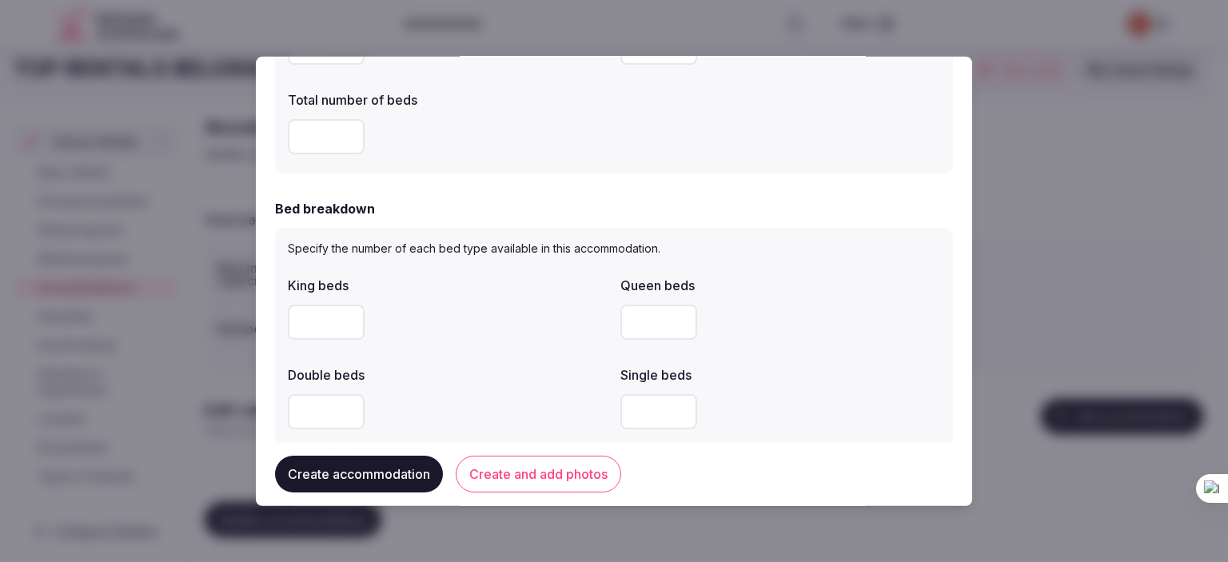
type input "*"
click at [321, 317] on input "*" at bounding box center [326, 321] width 77 height 35
click at [337, 405] on input "number" at bounding box center [326, 410] width 77 height 35
type input "*"
click at [479, 380] on label "Double beds" at bounding box center [448, 374] width 320 height 13
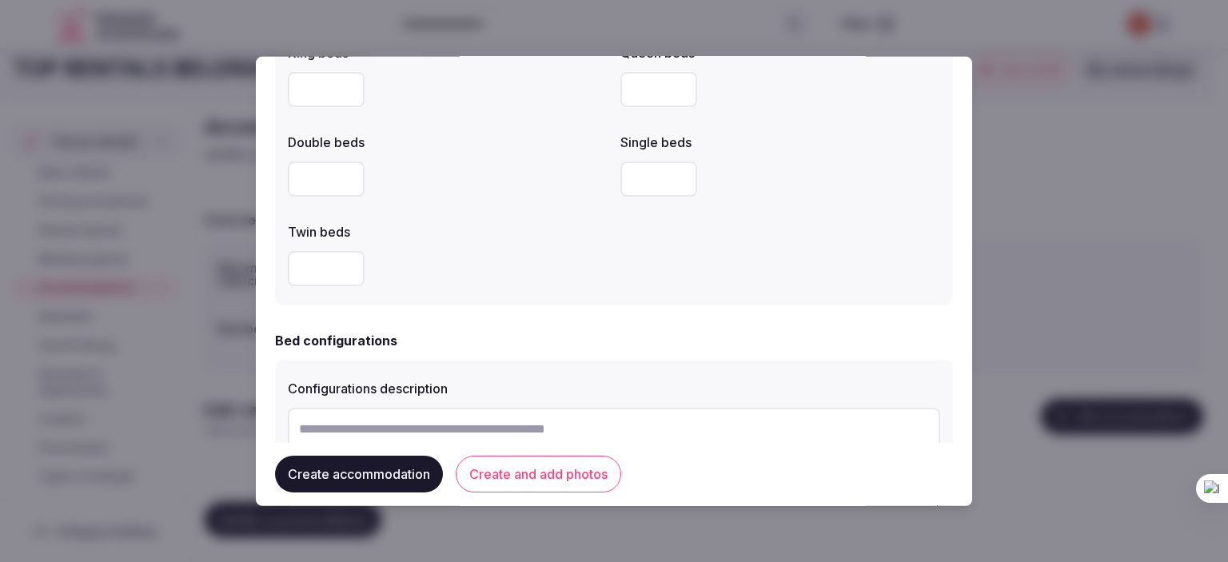
scroll to position [879, 0]
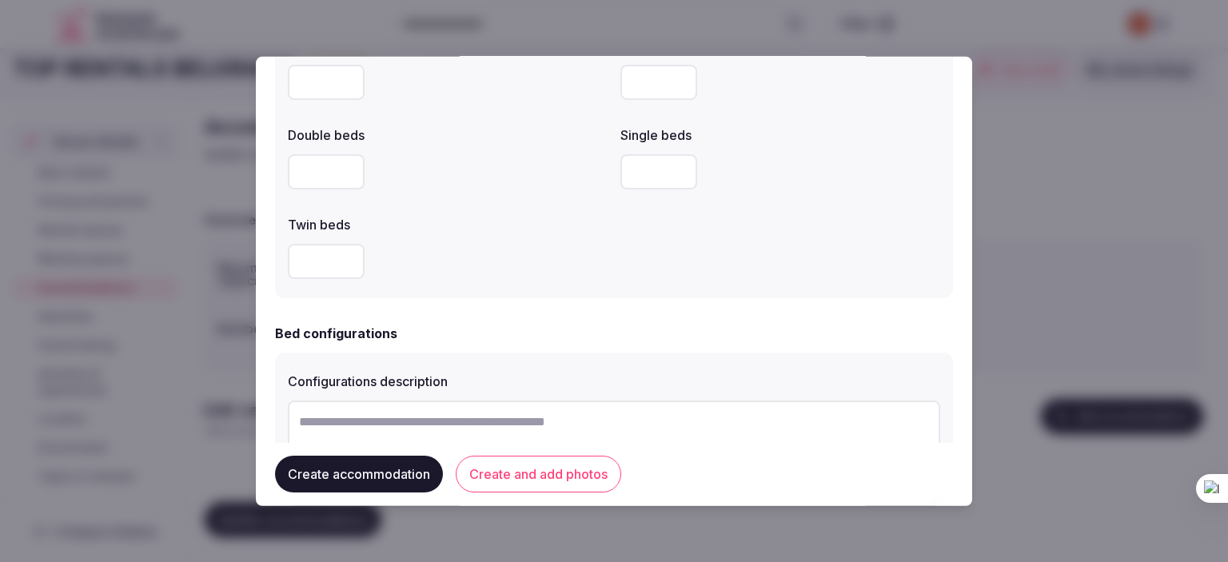
click at [320, 173] on input "*" at bounding box center [326, 170] width 77 height 35
click at [323, 263] on input "number" at bounding box center [326, 260] width 77 height 35
type input "*"
click at [526, 278] on div "*" at bounding box center [448, 261] width 320 height 48
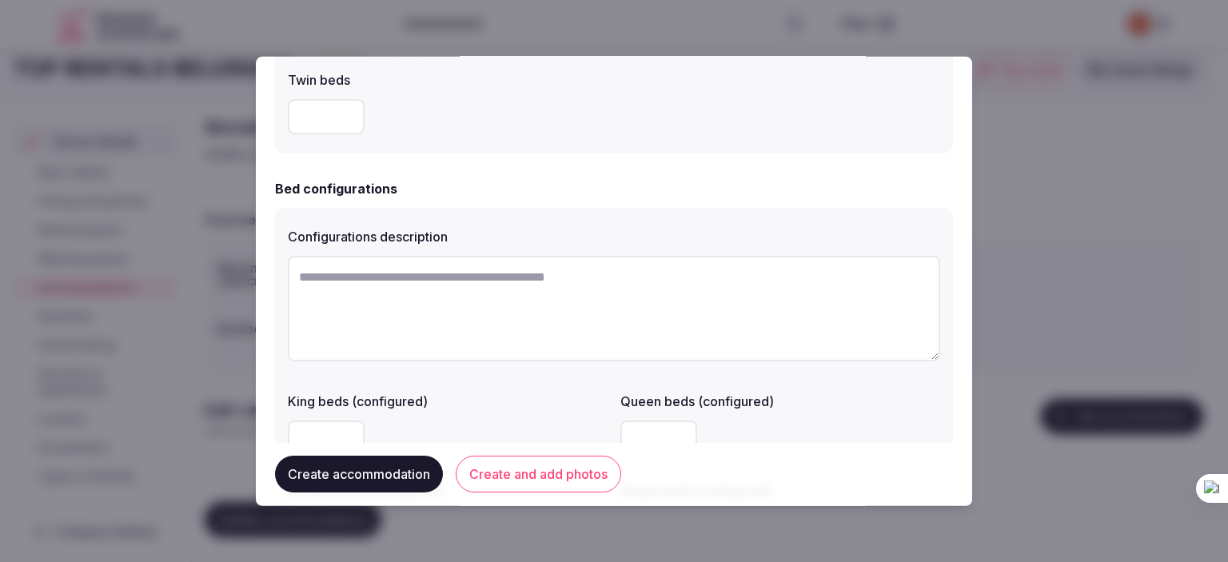
scroll to position [1039, 0]
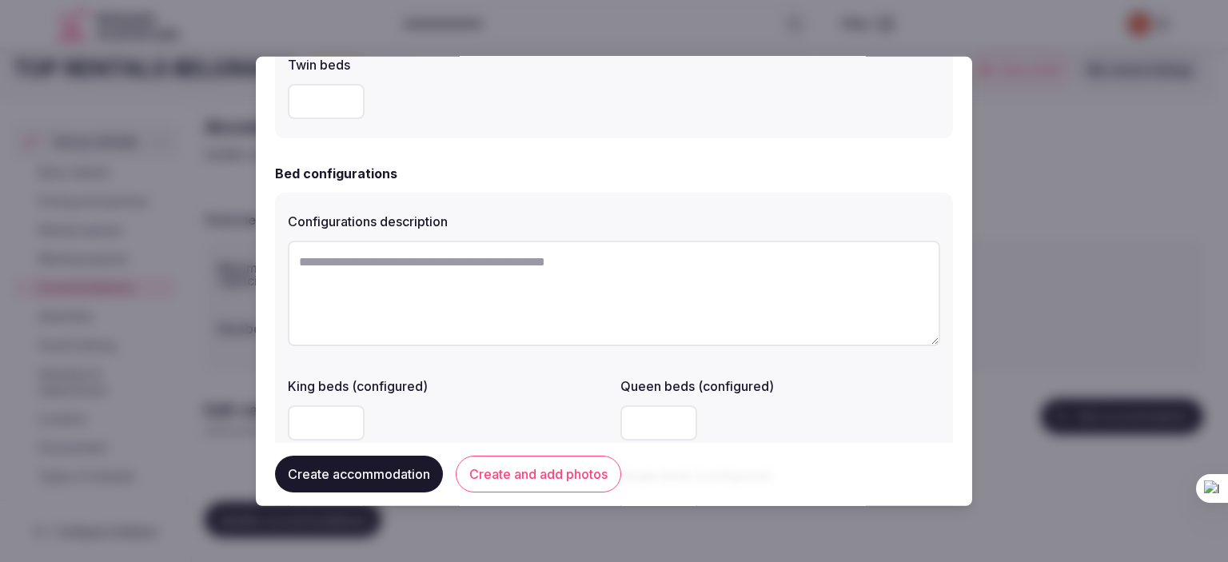
click at [508, 281] on textarea at bounding box center [614, 293] width 652 height 106
paste textarea "**********"
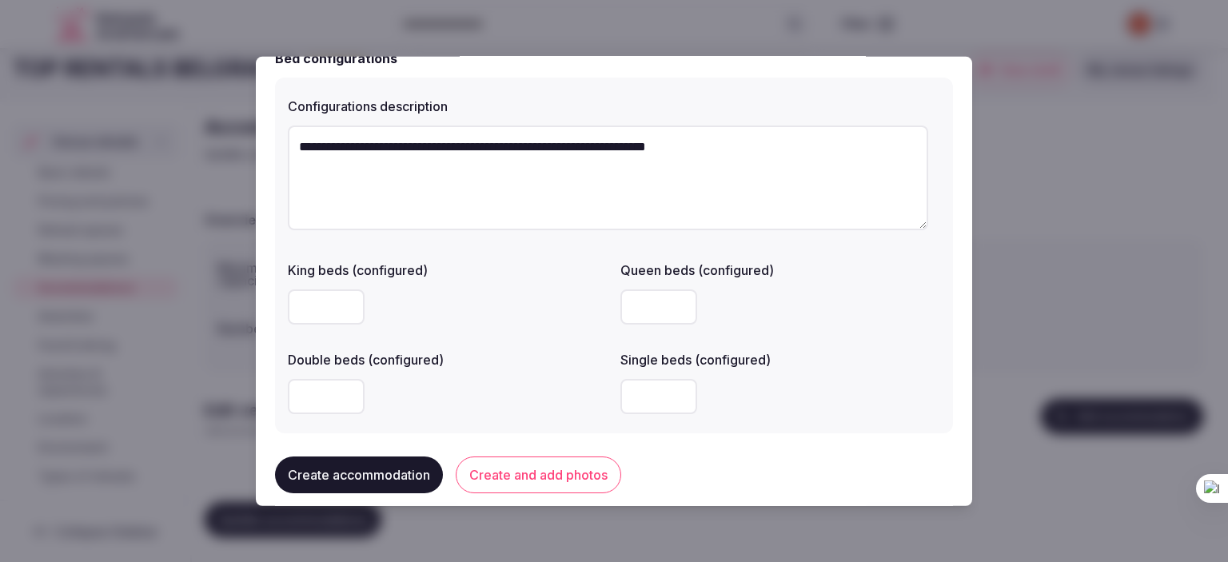
scroll to position [1199, 0]
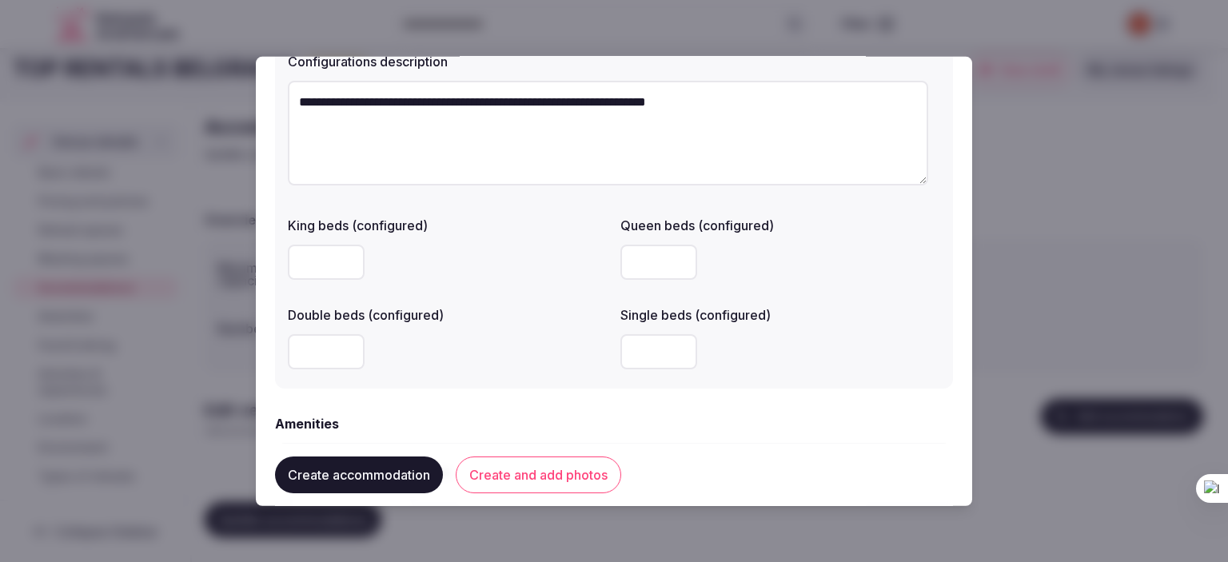
type textarea "**********"
click at [679, 264] on input "number" at bounding box center [658, 261] width 77 height 35
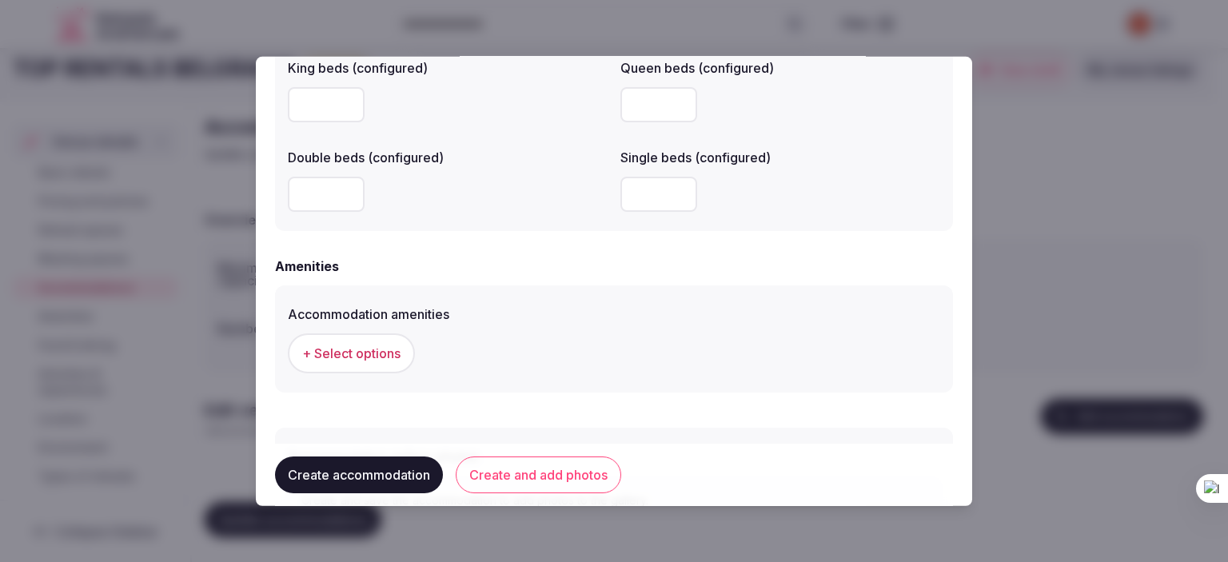
scroll to position [1359, 0]
type input "*"
click at [320, 197] on input "number" at bounding box center [326, 190] width 77 height 35
type input "*"
click at [465, 308] on label "Accommodation amenities" at bounding box center [614, 311] width 652 height 13
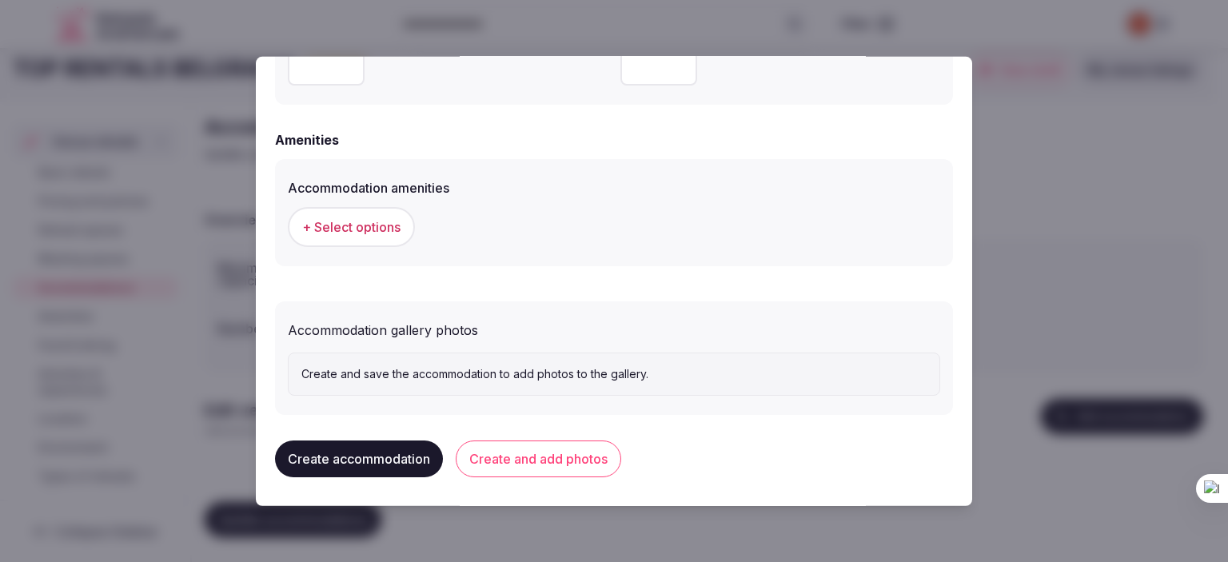
scroll to position [1484, 0]
click at [341, 224] on span "+ Select options" at bounding box center [351, 226] width 98 height 18
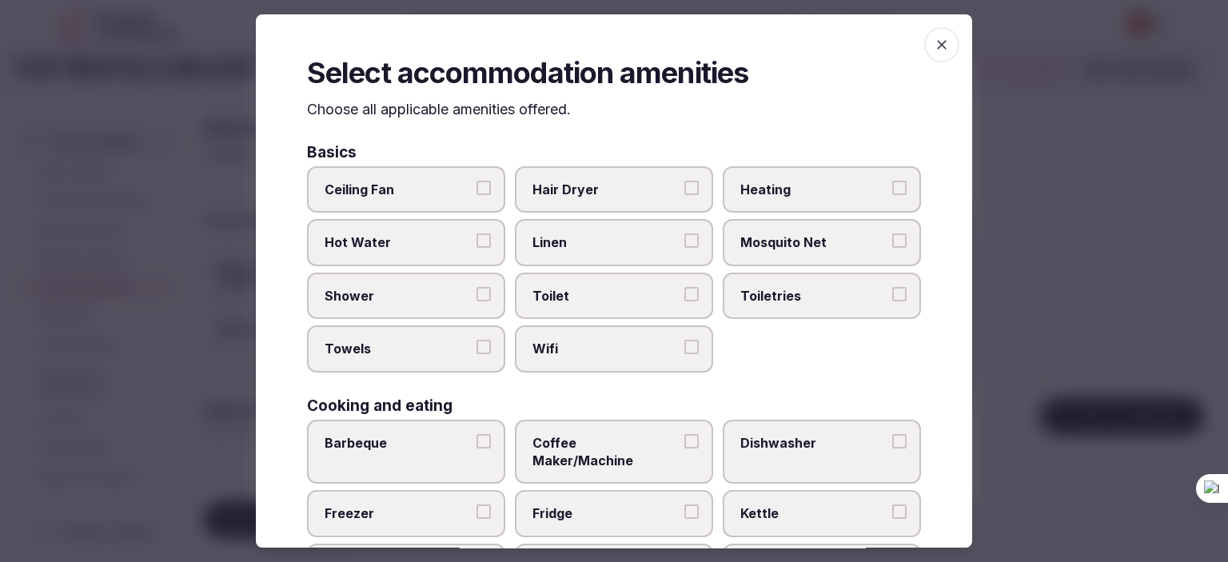
click at [489, 235] on label "Hot Water" at bounding box center [406, 243] width 198 height 46
click at [489, 235] on button "Hot Water" at bounding box center [483, 241] width 14 height 14
click at [687, 197] on label "Hair Dryer" at bounding box center [614, 189] width 198 height 46
click at [687, 195] on button "Hair Dryer" at bounding box center [691, 188] width 14 height 14
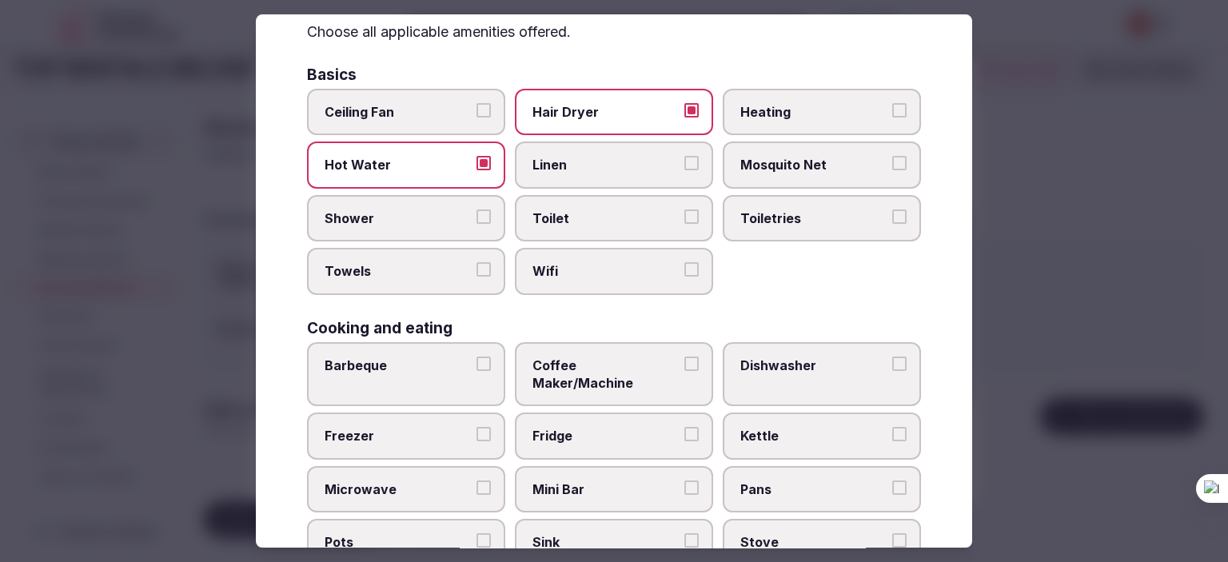
scroll to position [80, 0]
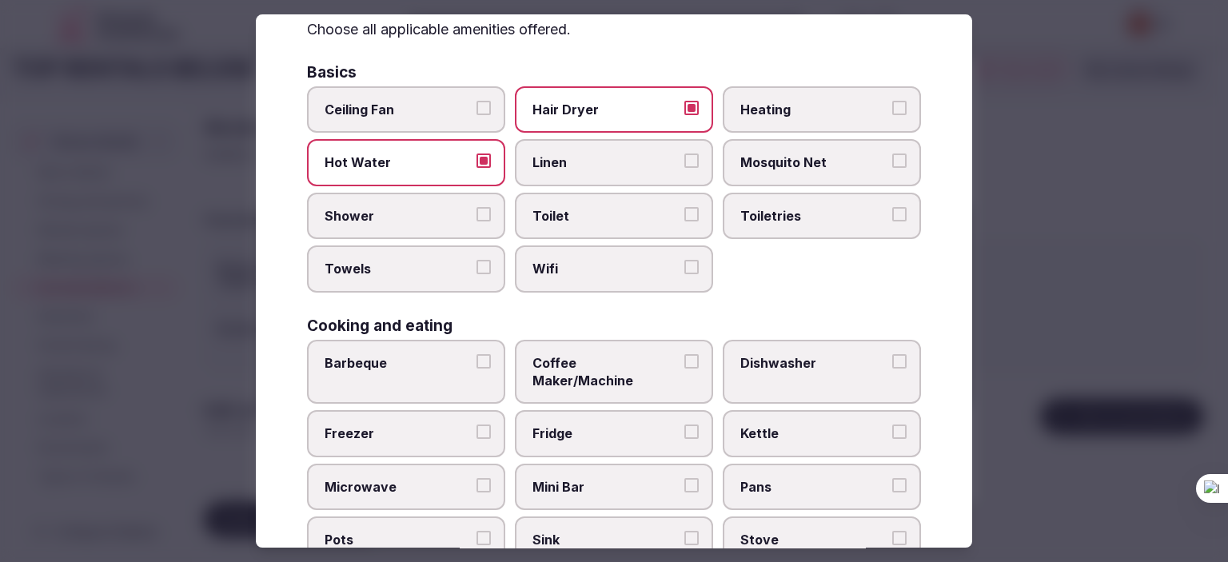
click at [687, 268] on button "Wifi" at bounding box center [691, 267] width 14 height 14
click at [483, 273] on label "Towels" at bounding box center [406, 268] width 198 height 46
click at [483, 273] on button "Towels" at bounding box center [483, 267] width 14 height 14
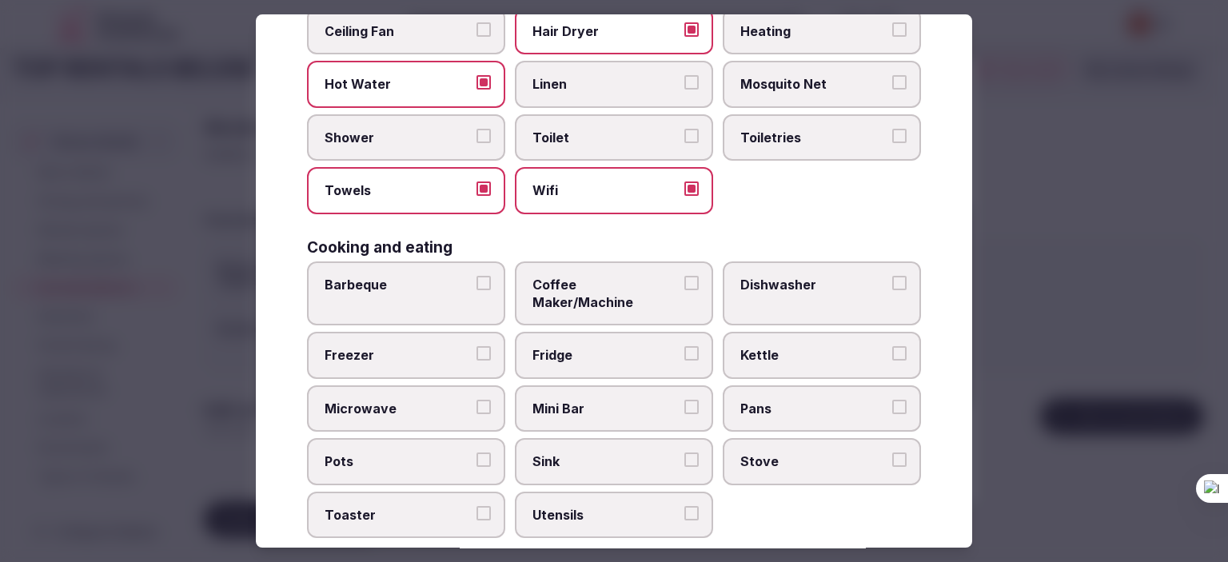
scroll to position [160, 0]
click at [892, 345] on button "Kettle" at bounding box center [899, 352] width 14 height 14
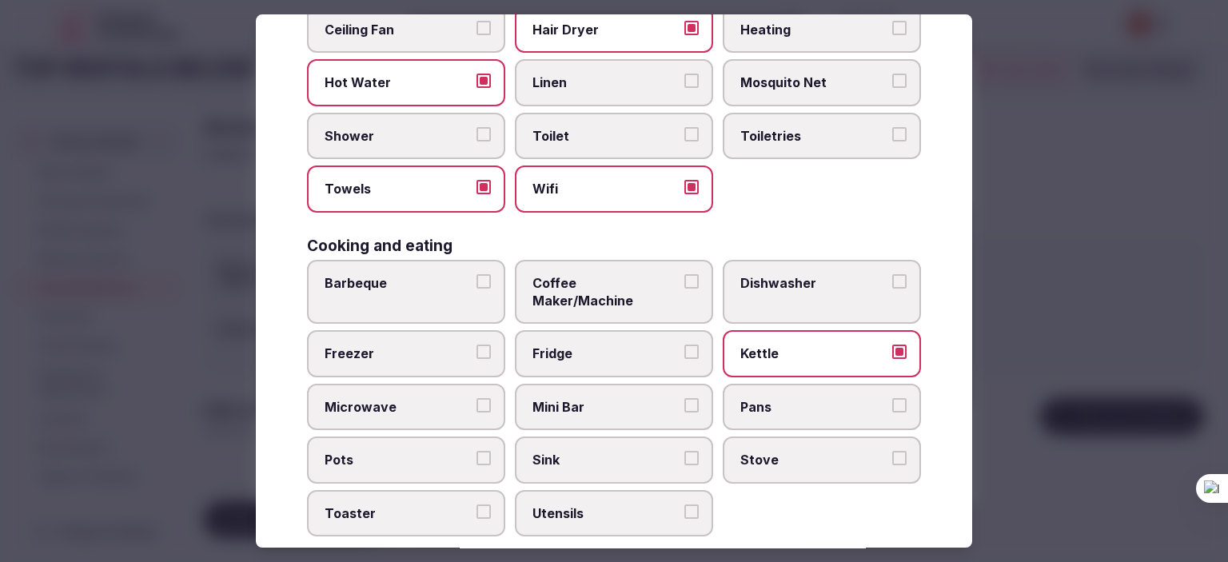
click at [484, 345] on button "Freezer" at bounding box center [483, 352] width 14 height 14
click at [478, 398] on button "Microwave" at bounding box center [483, 405] width 14 height 14
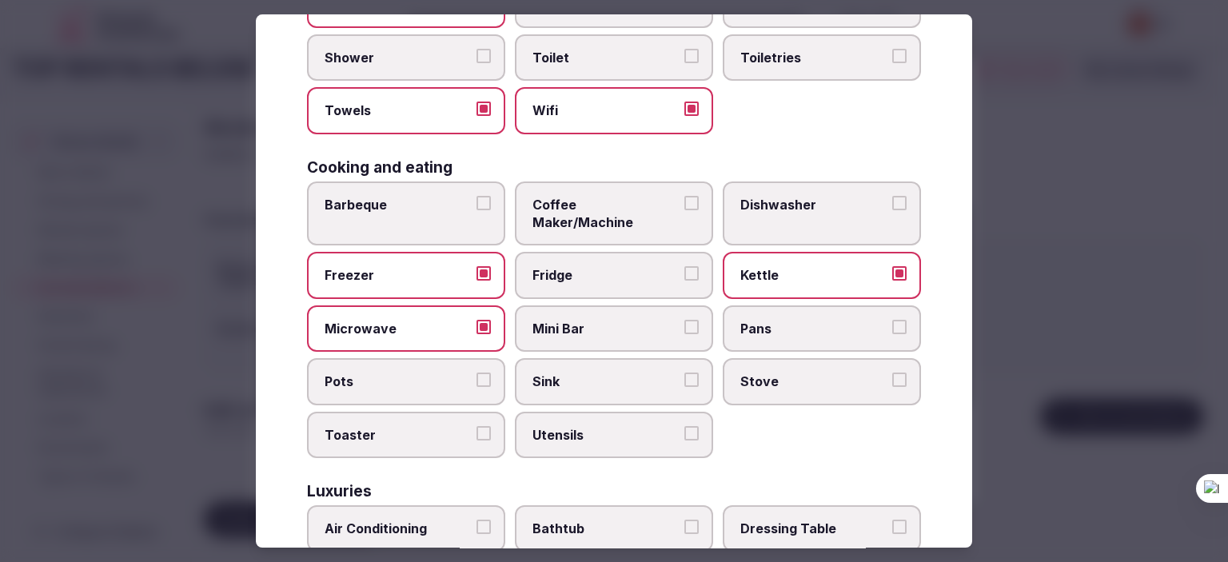
scroll to position [240, 0]
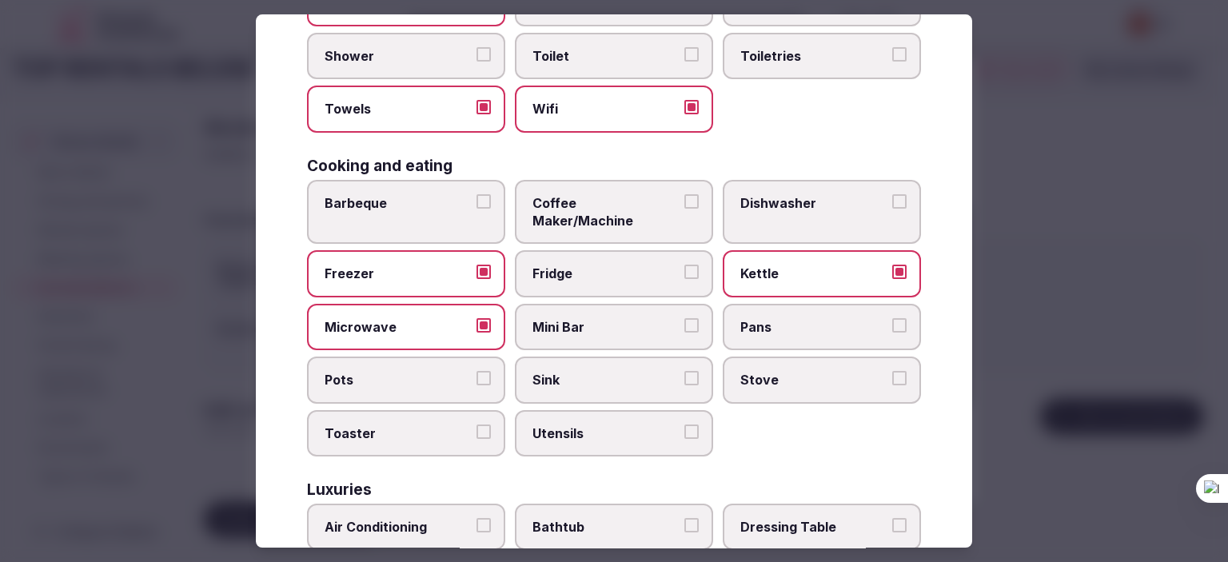
click at [481, 424] on button "Toaster" at bounding box center [483, 431] width 14 height 14
click at [684, 424] on button "Utensils" at bounding box center [691, 431] width 14 height 14
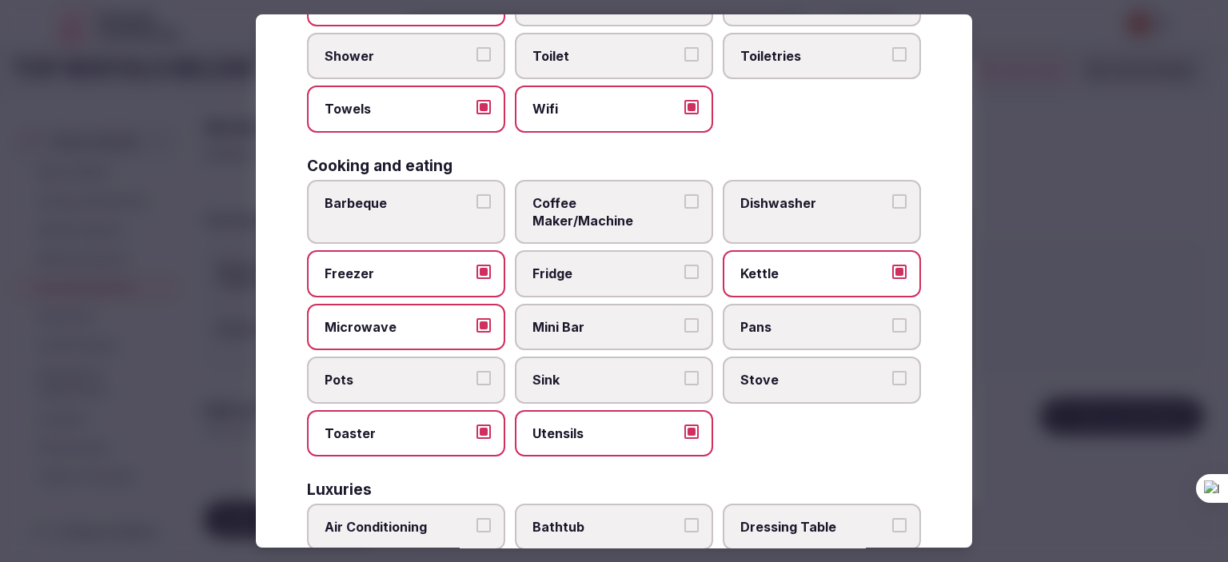
click at [892, 318] on button "Pans" at bounding box center [899, 325] width 14 height 14
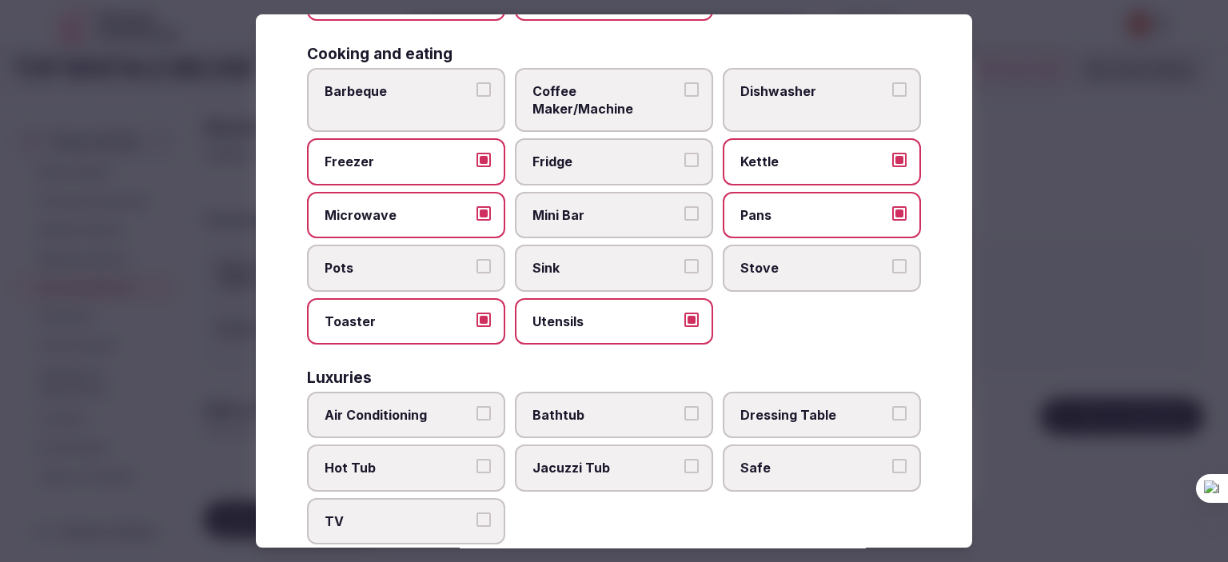
scroll to position [400, 0]
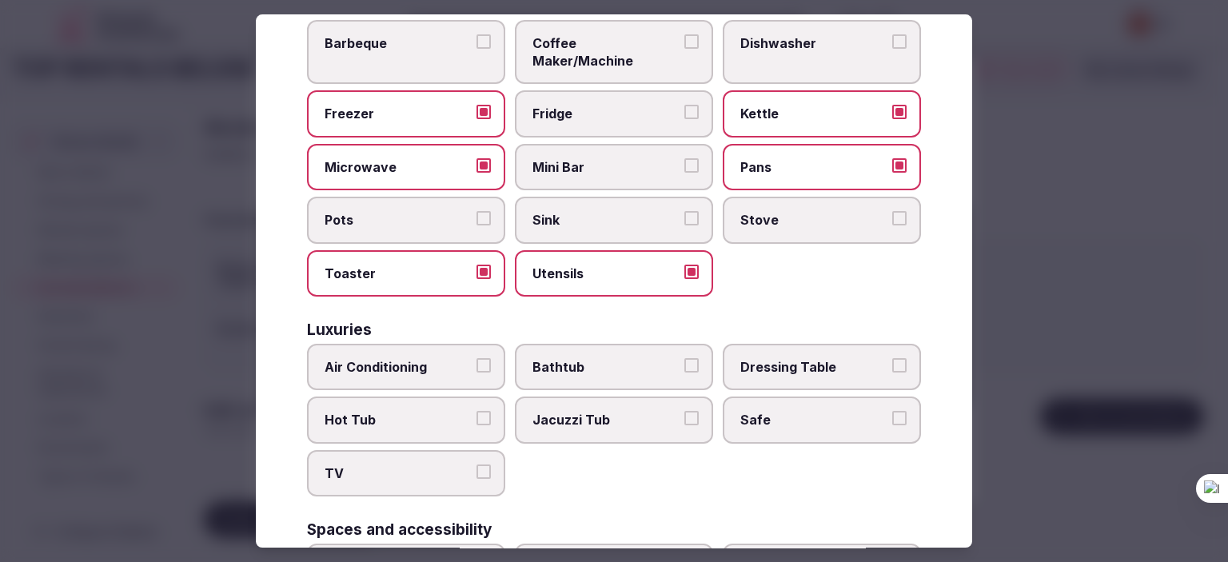
click at [477, 358] on button "Air Conditioning" at bounding box center [483, 365] width 14 height 14
click at [892, 411] on button "Safe" at bounding box center [899, 418] width 14 height 14
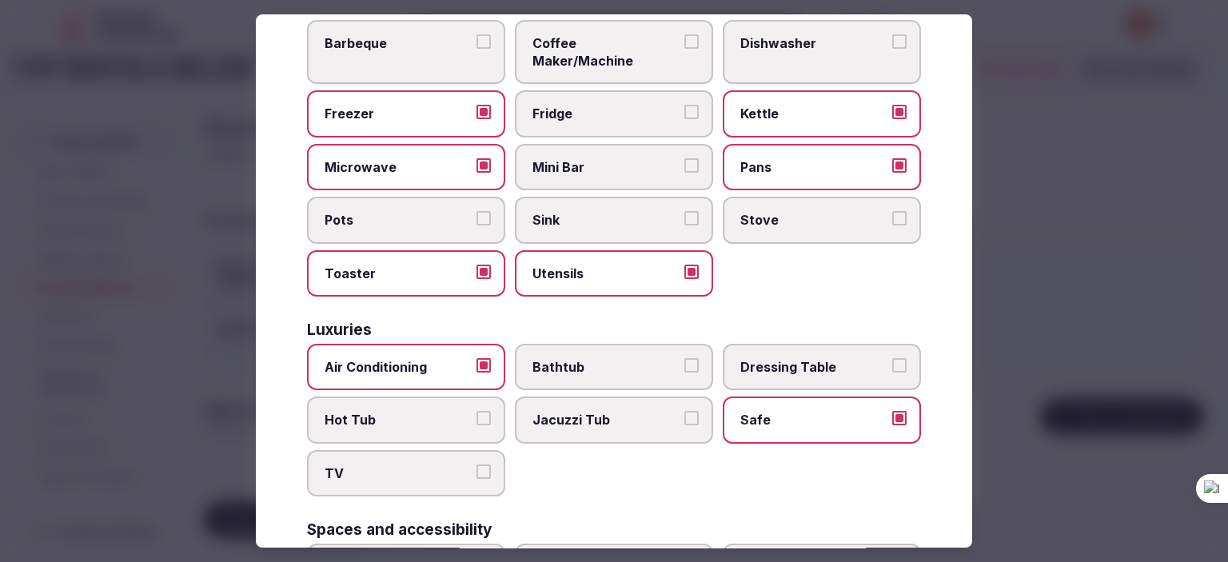
click at [480, 464] on button "TV" at bounding box center [483, 471] width 14 height 14
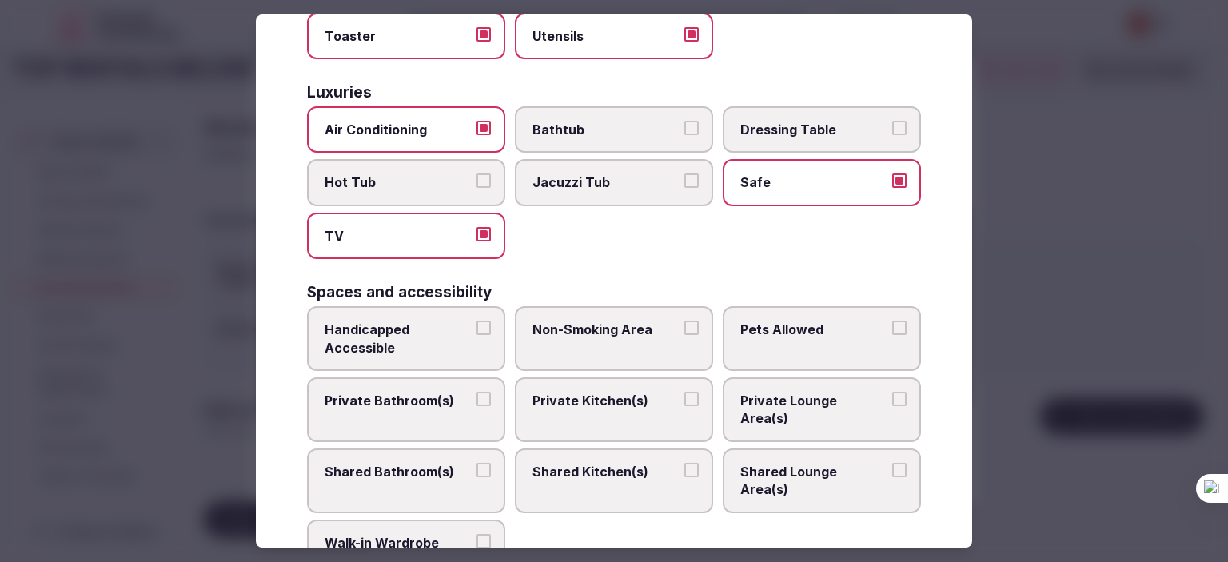
scroll to position [639, 0]
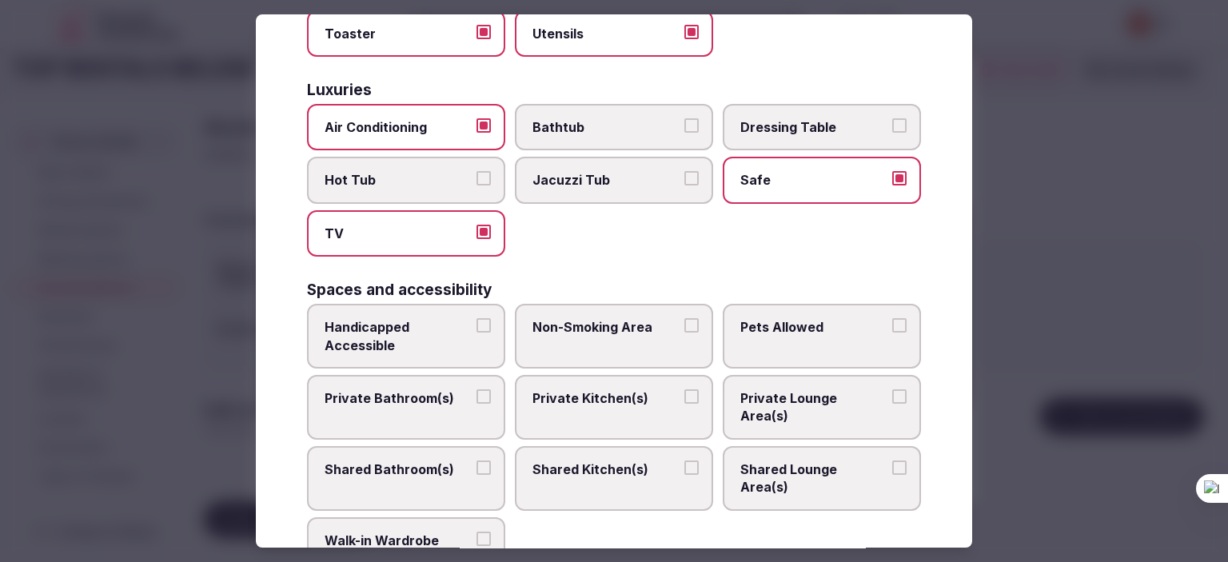
click at [684, 318] on button "Non-Smoking Area" at bounding box center [691, 325] width 14 height 14
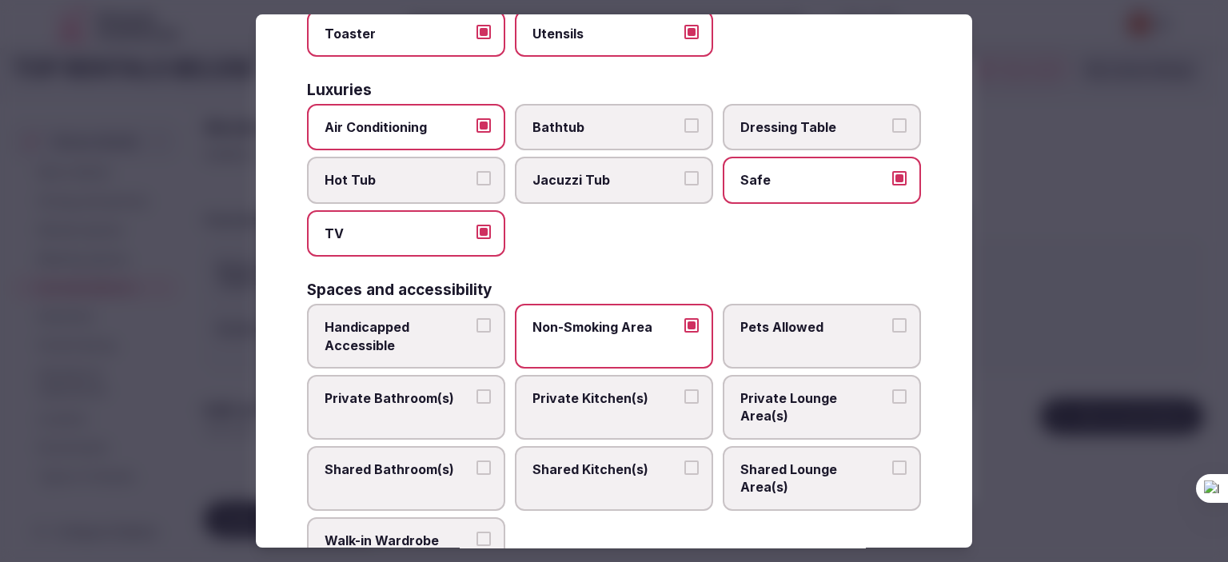
click at [892, 318] on button "Pets Allowed" at bounding box center [899, 325] width 14 height 14
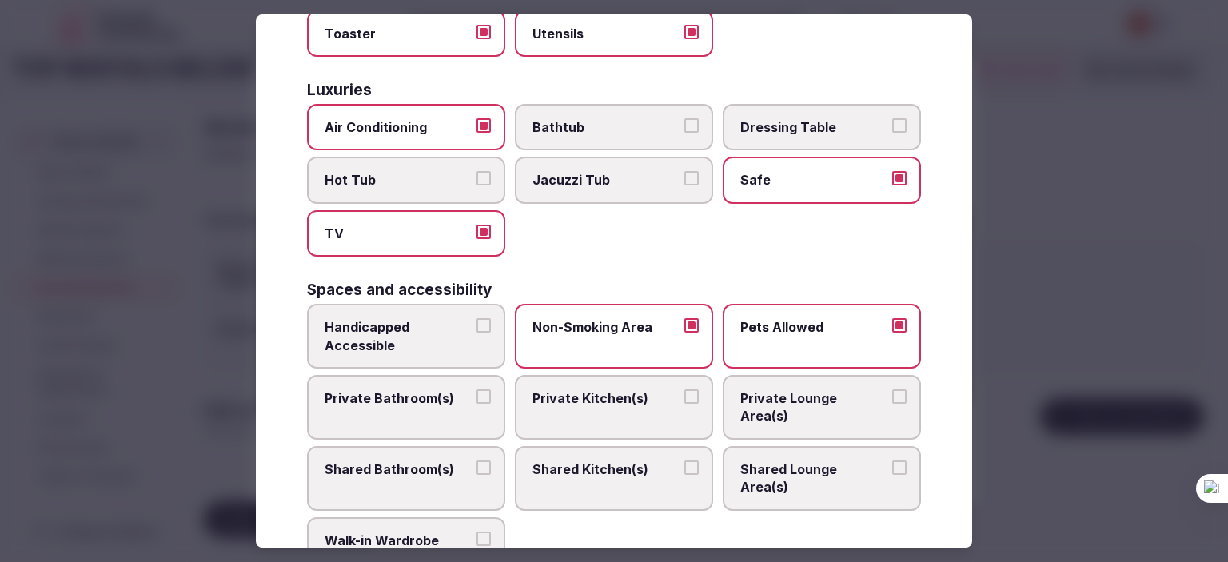
click at [476, 389] on button "Private Bathroom(s)" at bounding box center [483, 396] width 14 height 14
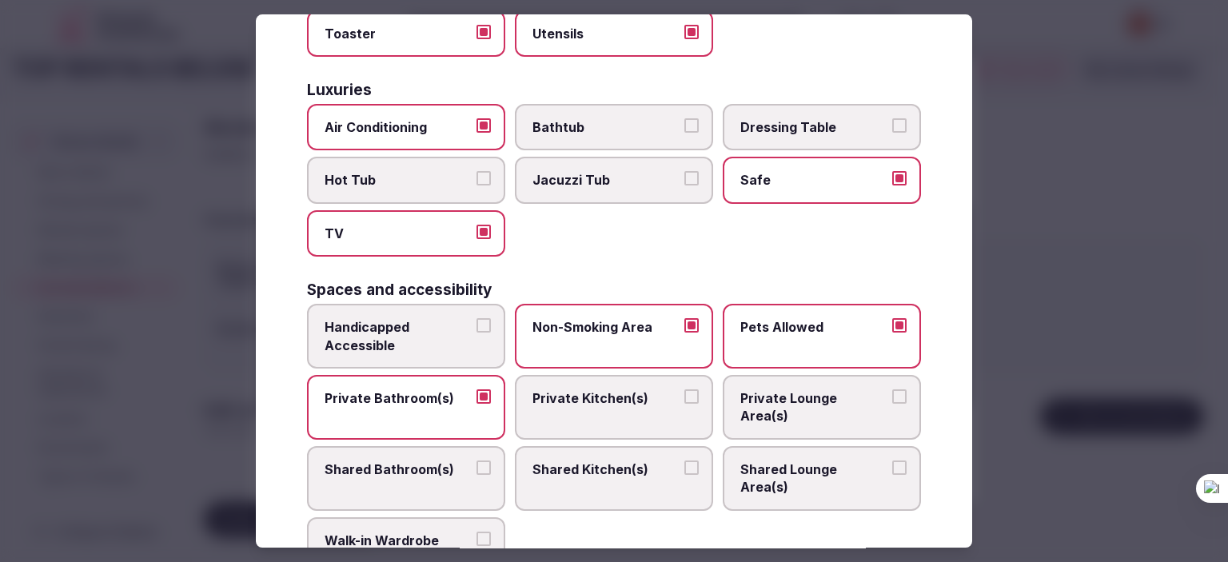
click at [684, 389] on button "Private Kitchen(s)" at bounding box center [691, 396] width 14 height 14
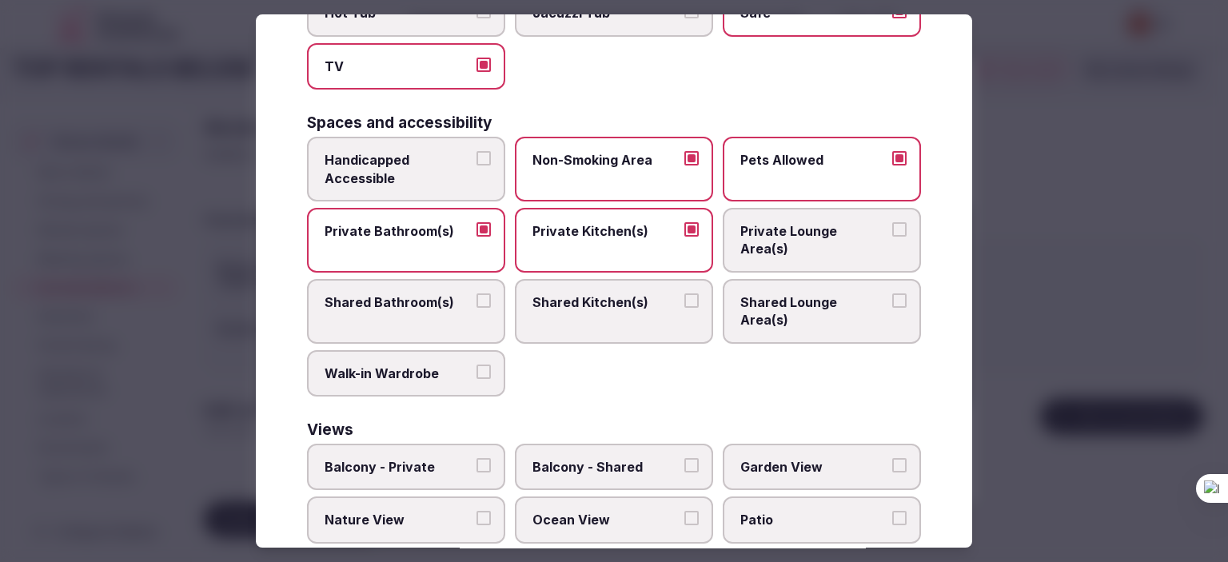
scroll to position [827, 0]
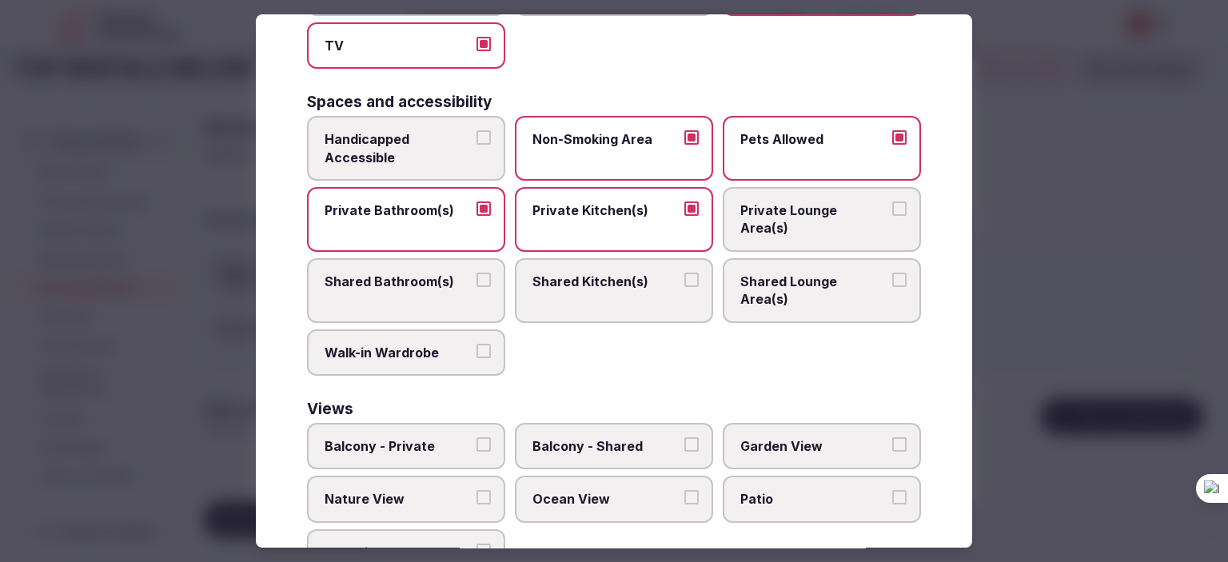
click at [476, 437] on button "Balcony - Private" at bounding box center [483, 444] width 14 height 14
click at [1165, 356] on div at bounding box center [614, 281] width 1228 height 562
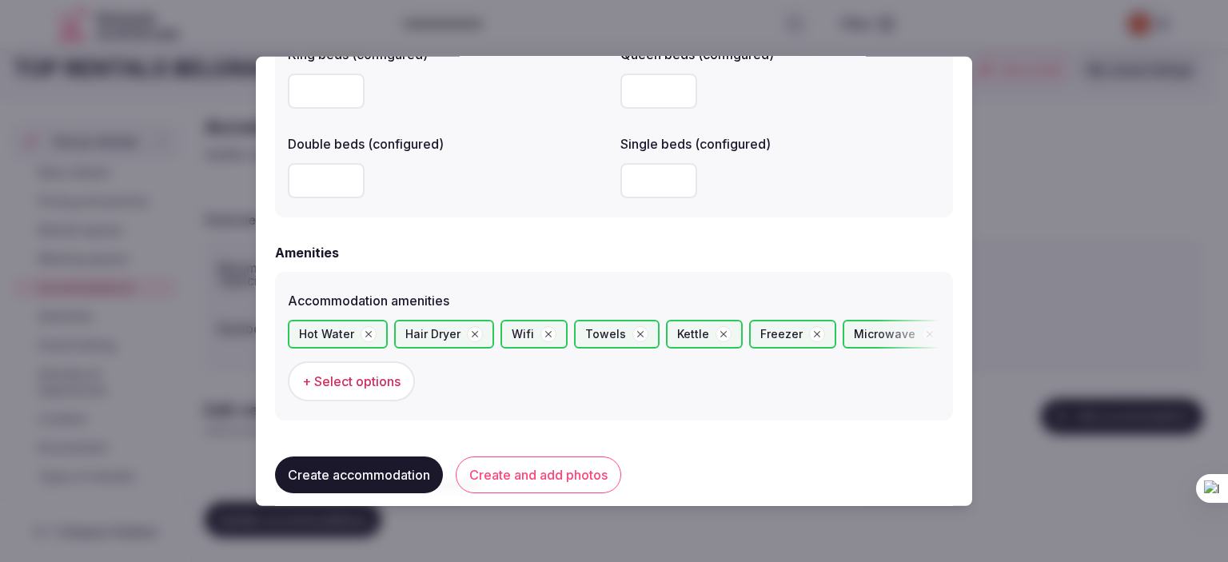
scroll to position [1525, 0]
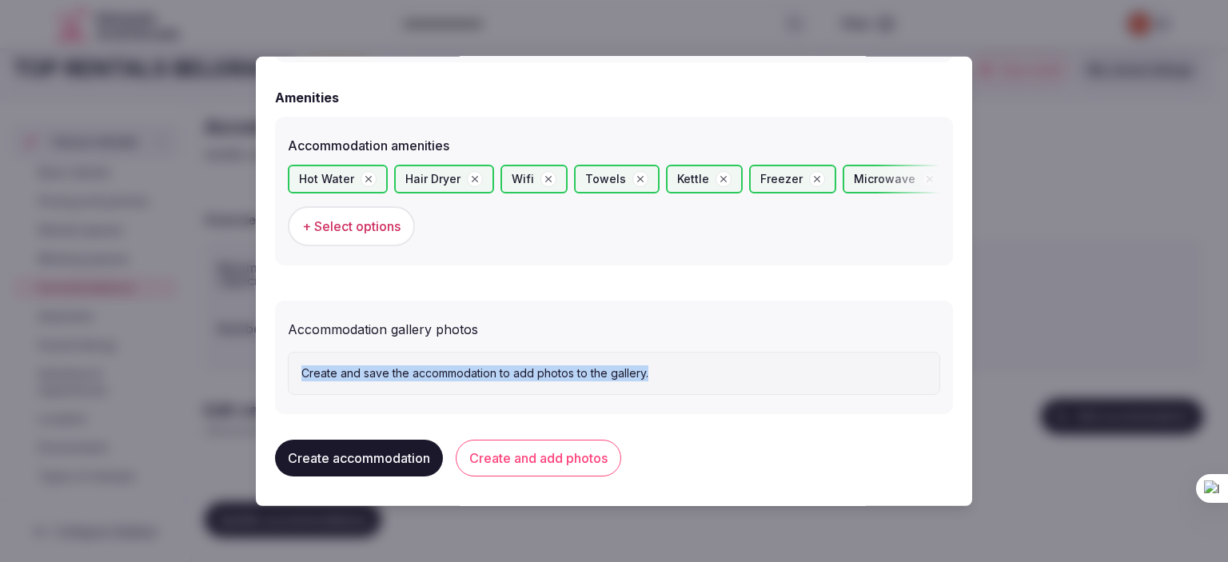
drag, startPoint x: 356, startPoint y: 373, endPoint x: 715, endPoint y: 390, distance: 358.5
click at [715, 390] on div "Create and save the accommodation to add photos to the gallery." at bounding box center [614, 373] width 652 height 43
copy p "Create and save the accommodation to add photos to the gallery."
click at [509, 459] on button "Create and add photos" at bounding box center [538, 457] width 165 height 37
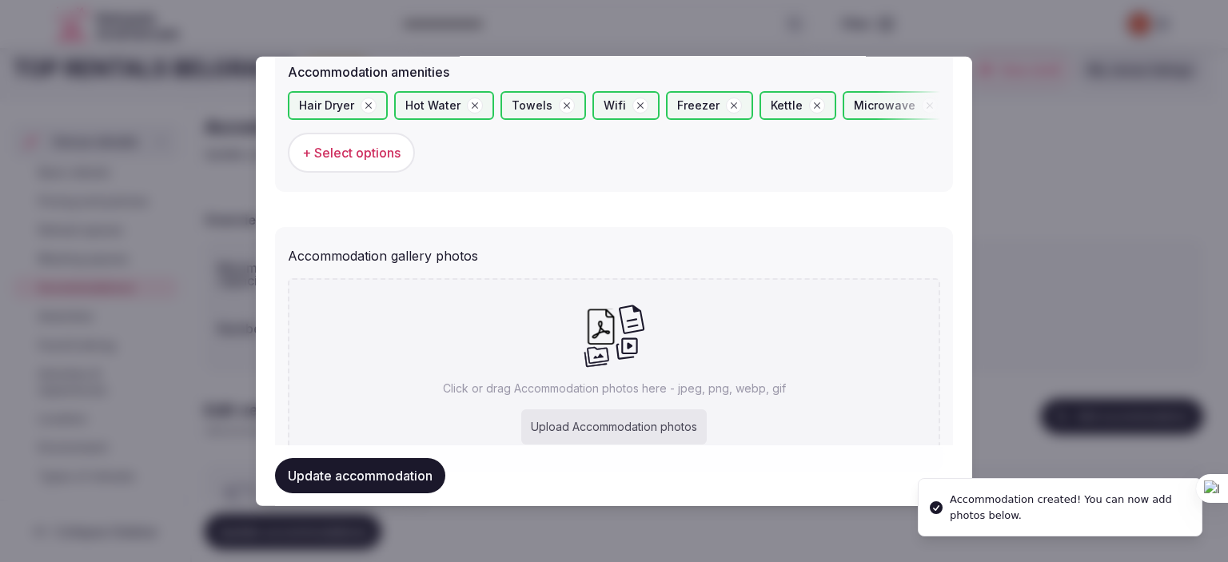
scroll to position [1672, 0]
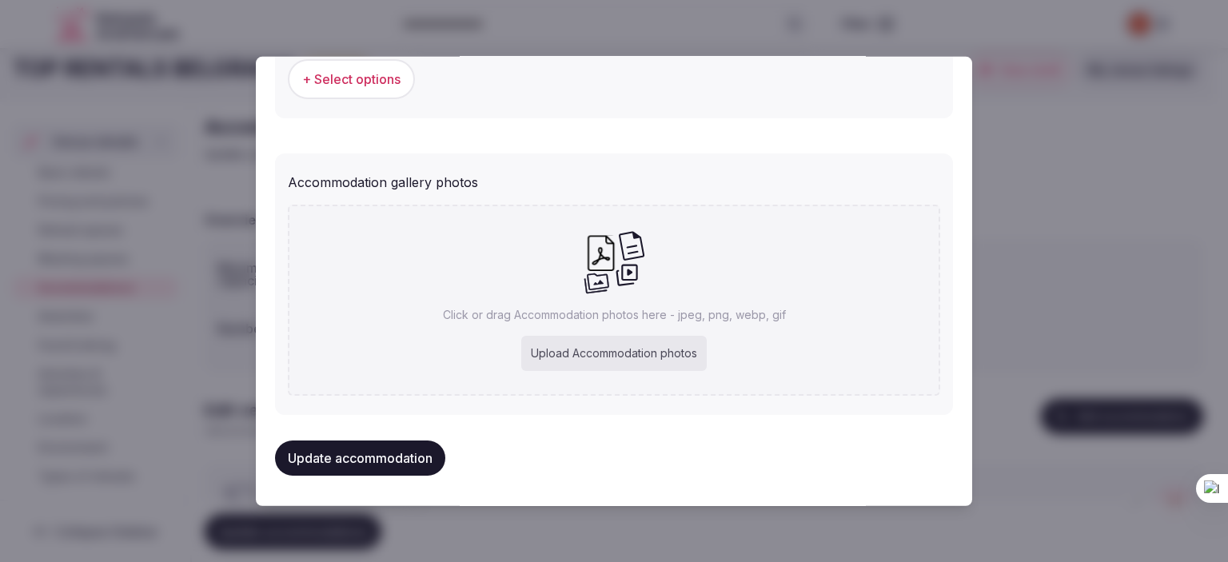
click at [599, 345] on div "Upload Accommodation photos" at bounding box center [613, 353] width 185 height 35
type input "**********"
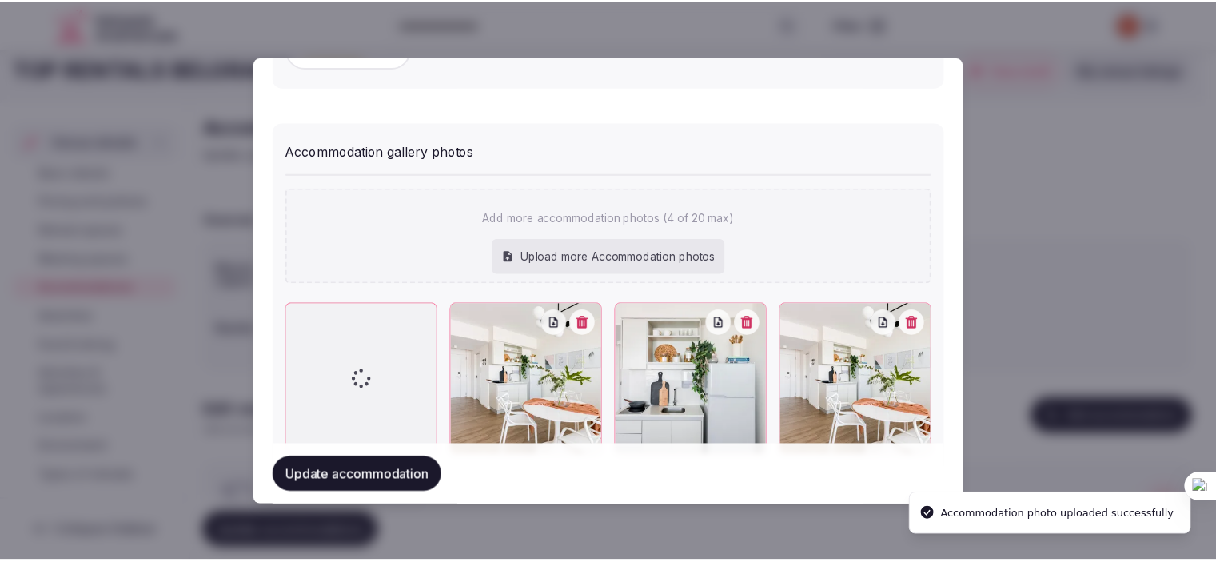
scroll to position [1761, 0]
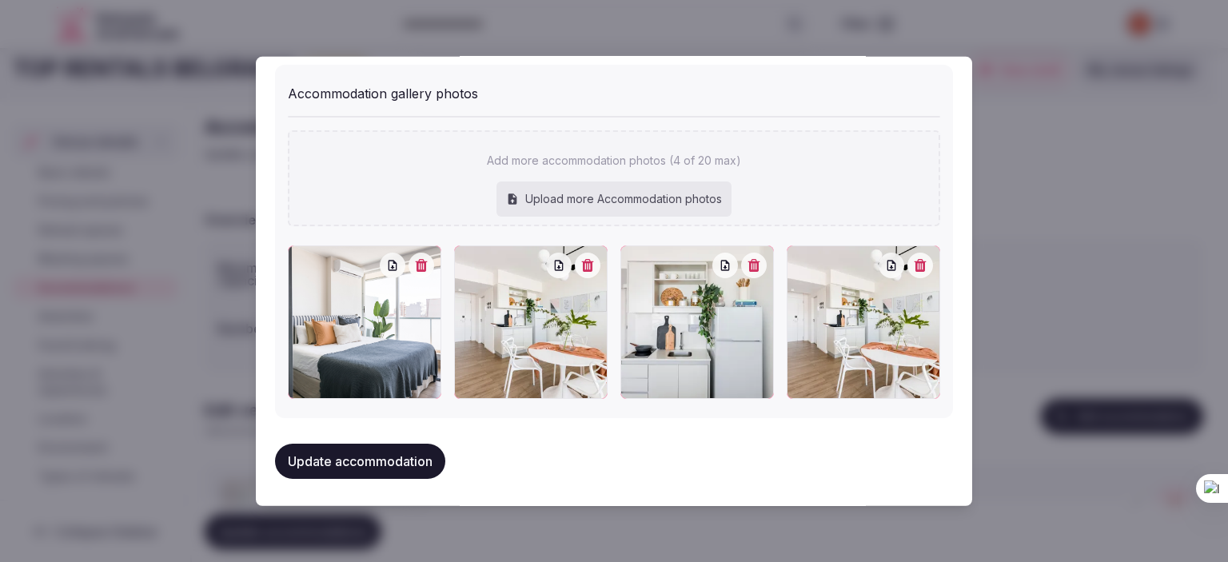
click at [404, 452] on button "Update accommodation" at bounding box center [360, 461] width 170 height 35
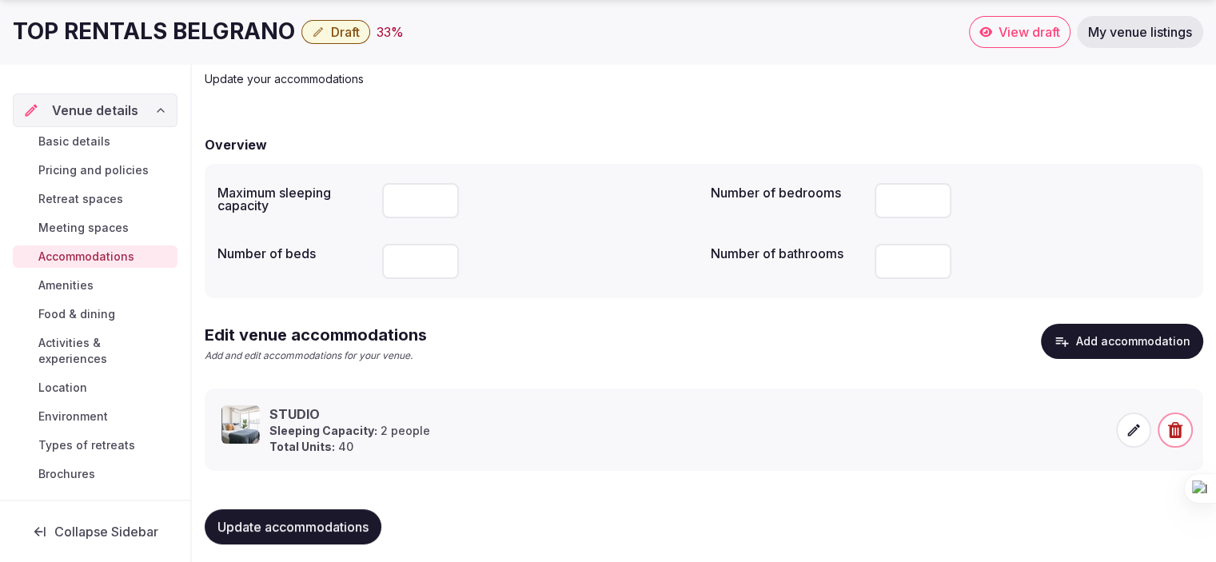
scroll to position [93, 0]
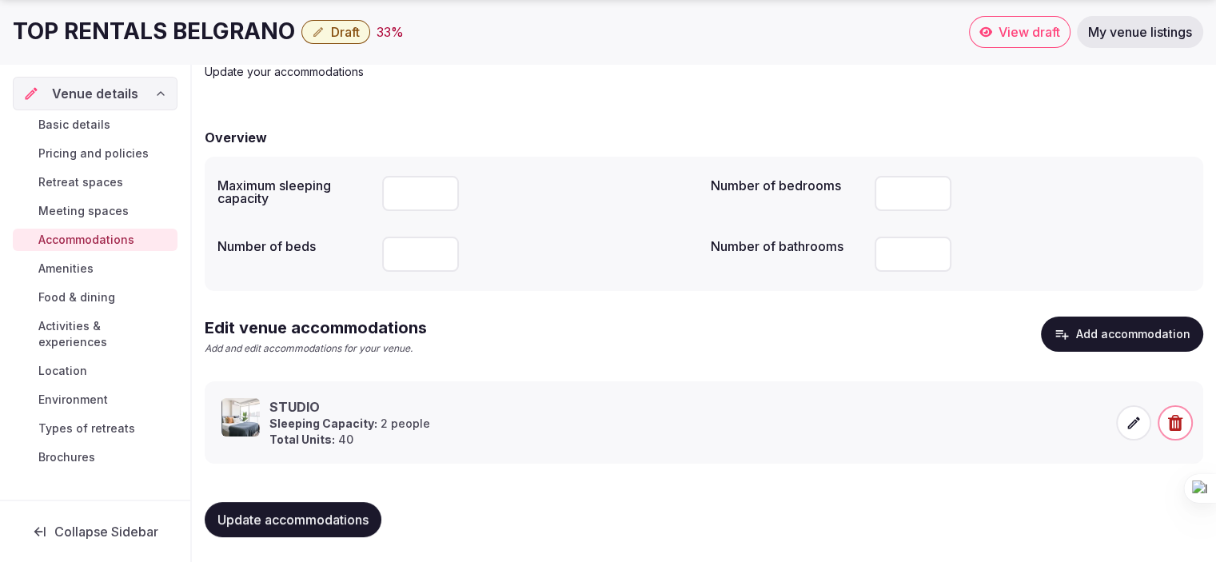
click at [309, 517] on span "Update accommodations" at bounding box center [292, 520] width 151 height 16
click at [73, 265] on span "Amenities" at bounding box center [65, 269] width 55 height 16
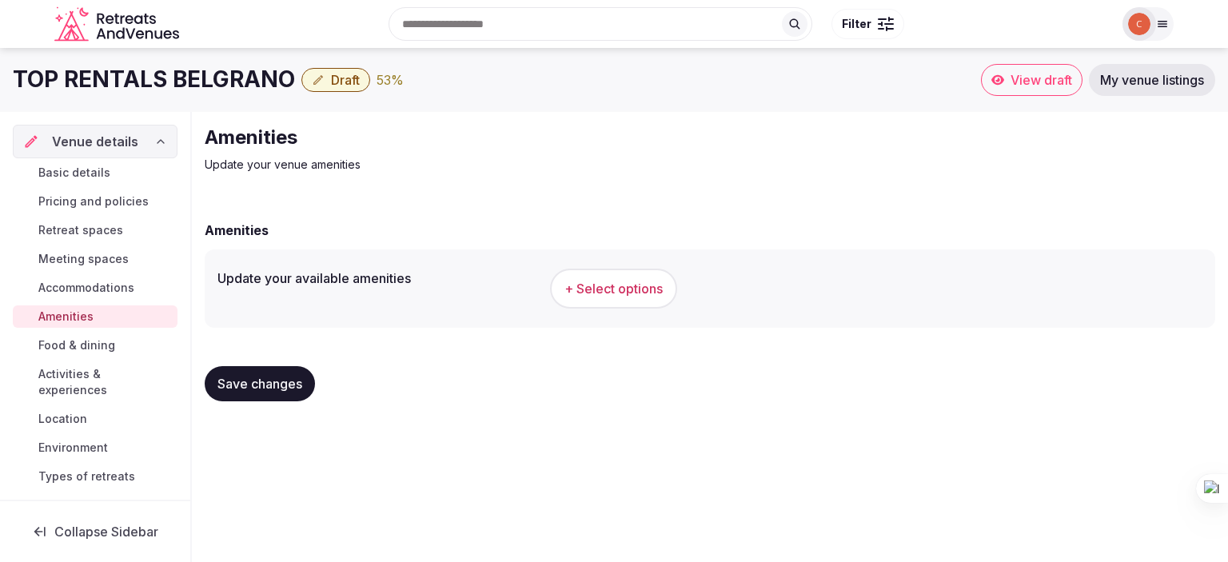
click at [614, 297] on span "+ Select options" at bounding box center [613, 289] width 98 height 18
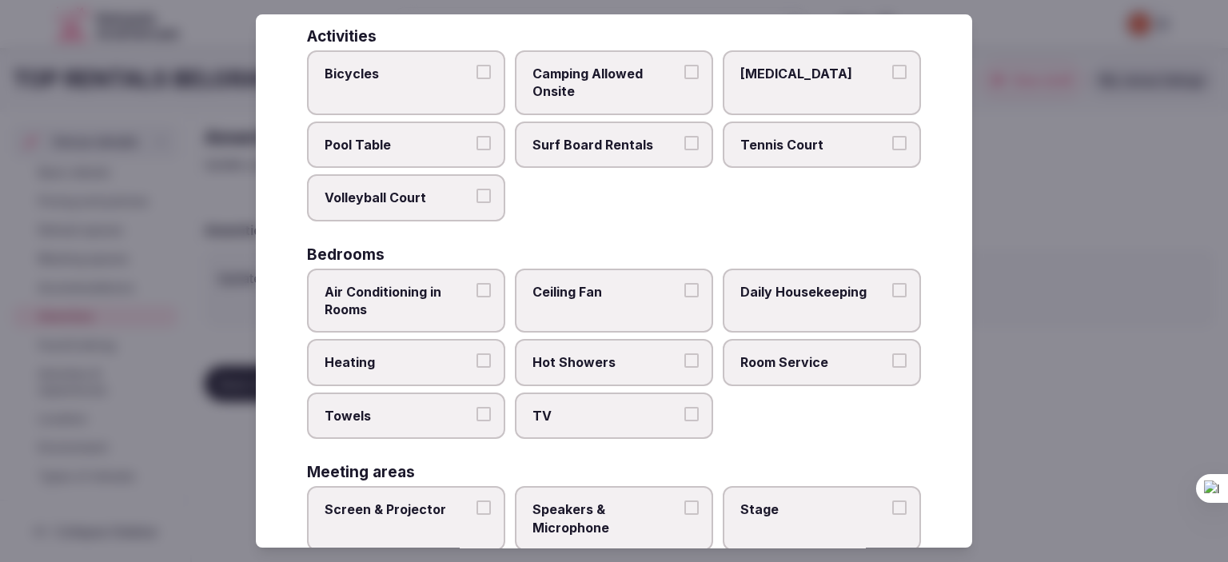
scroll to position [160, 0]
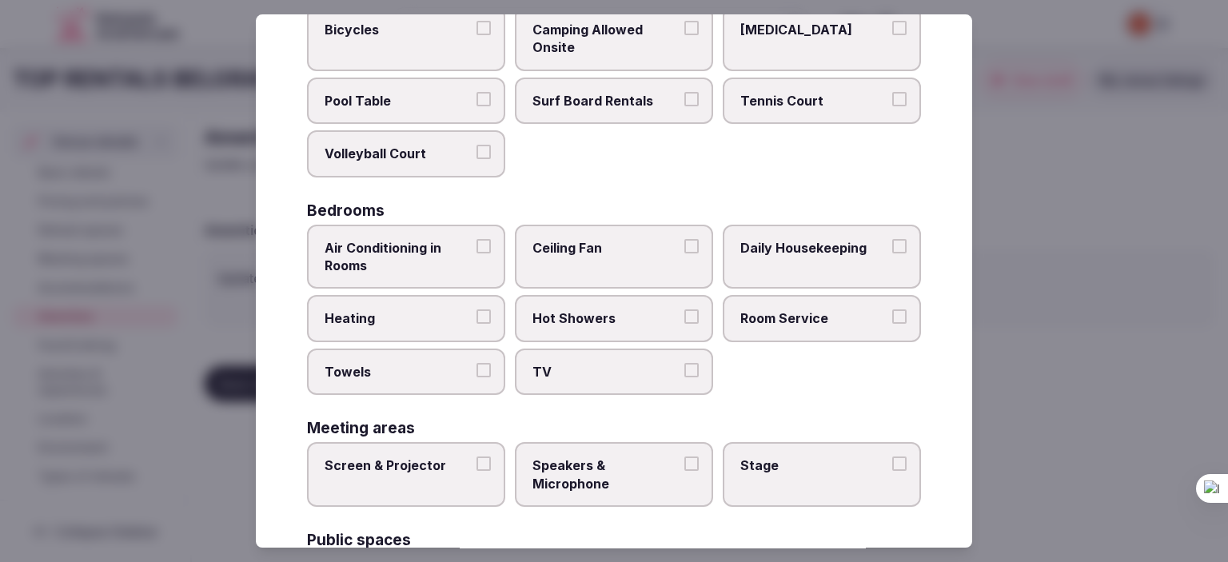
click at [693, 373] on label "TV" at bounding box center [614, 372] width 198 height 46
click at [693, 373] on button "TV" at bounding box center [691, 370] width 14 height 14
click at [481, 363] on button "Towels" at bounding box center [483, 370] width 14 height 14
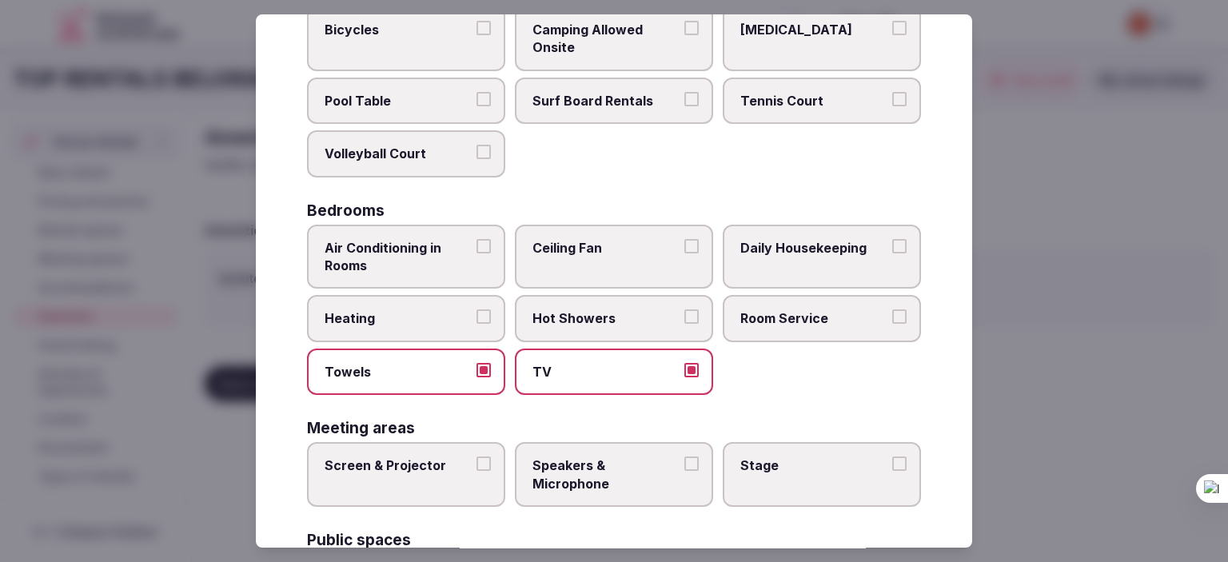
click at [486, 239] on button "Air Conditioning in Rooms" at bounding box center [483, 246] width 14 height 14
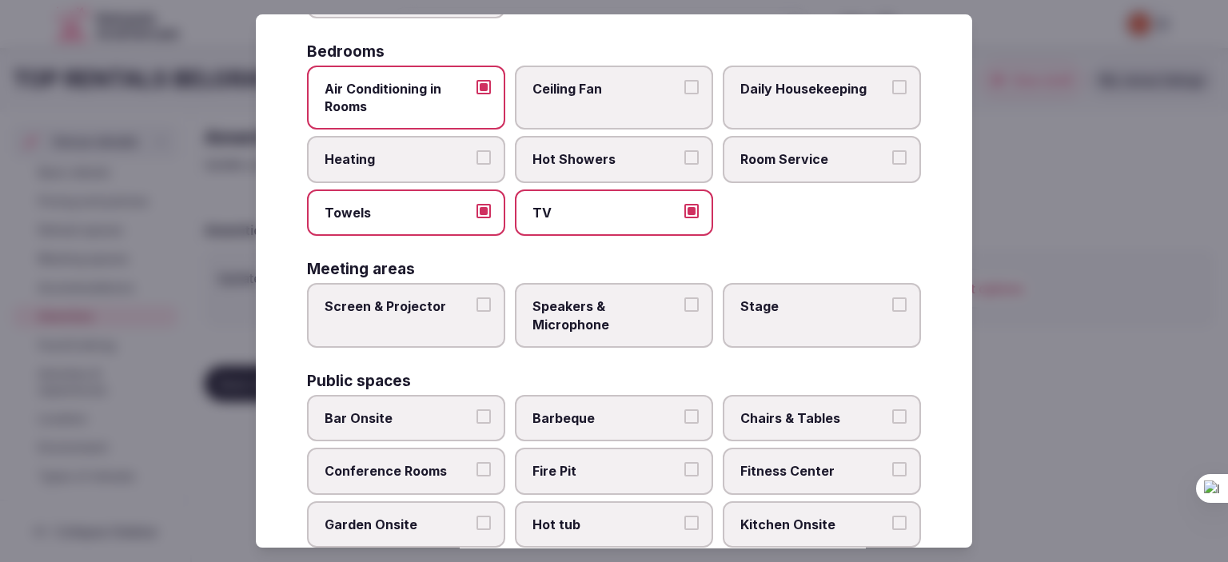
scroll to position [320, 0]
click at [487, 153] on label "Heating" at bounding box center [406, 159] width 198 height 46
click at [487, 153] on button "Heating" at bounding box center [483, 157] width 14 height 14
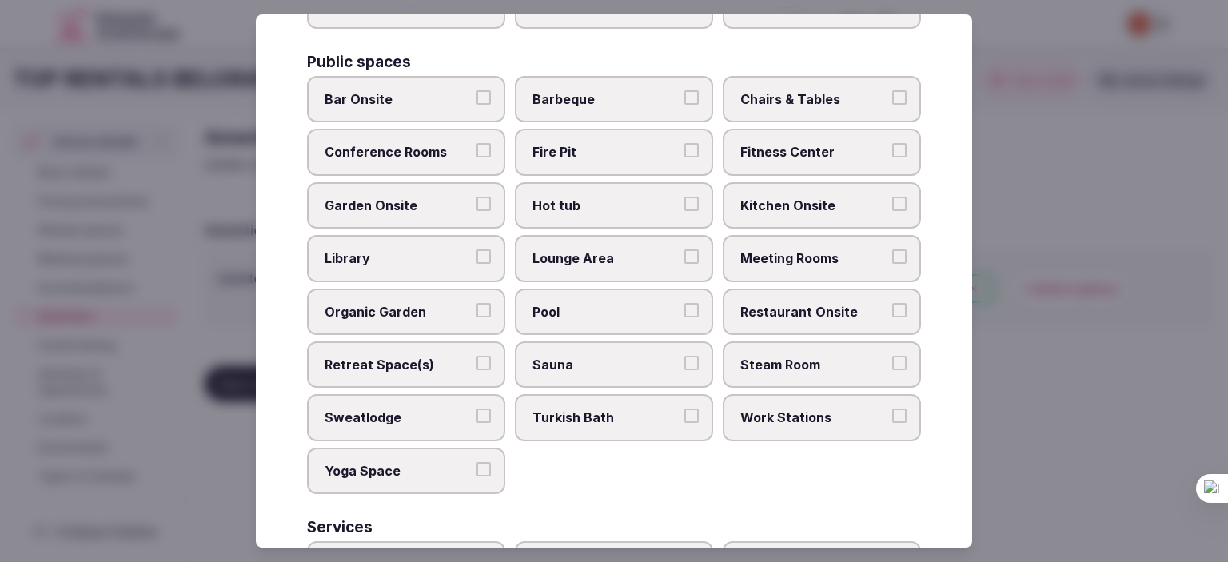
scroll to position [639, 0]
click at [684, 301] on button "Pool" at bounding box center [691, 308] width 14 height 14
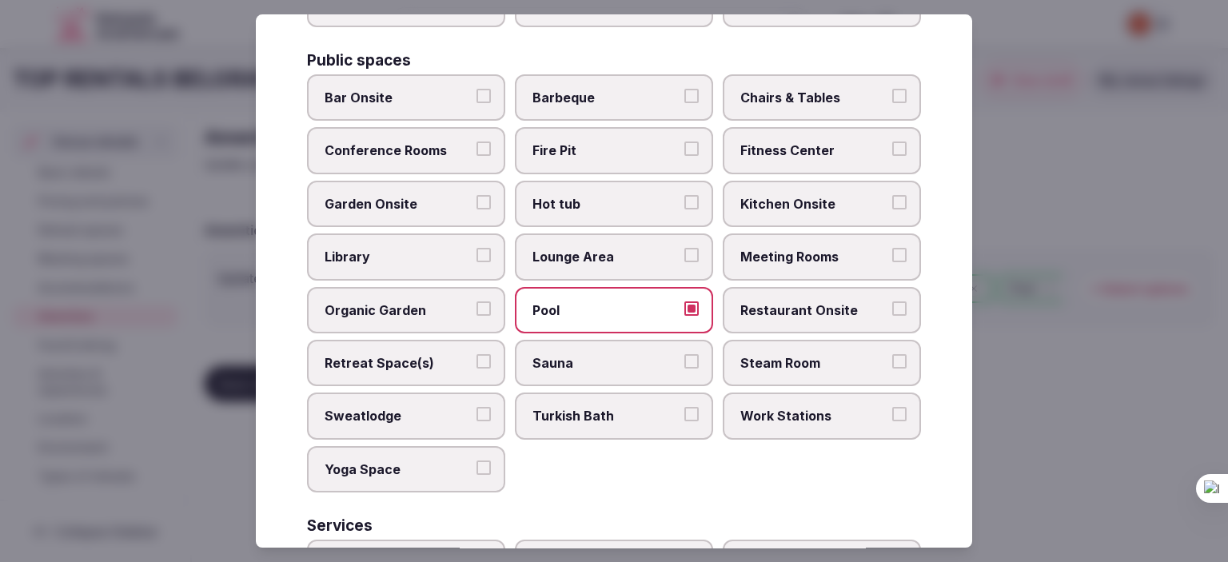
click at [892, 142] on button "Fitness Center" at bounding box center [899, 148] width 14 height 14
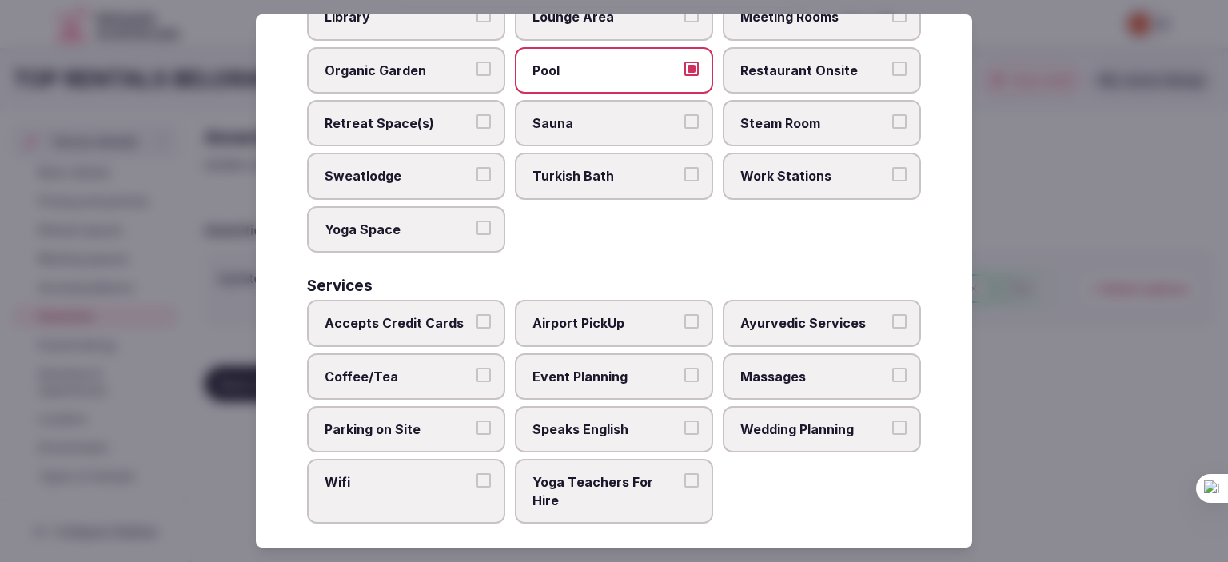
scroll to position [881, 0]
click at [486, 313] on button "Accepts Credit Cards" at bounding box center [483, 320] width 14 height 14
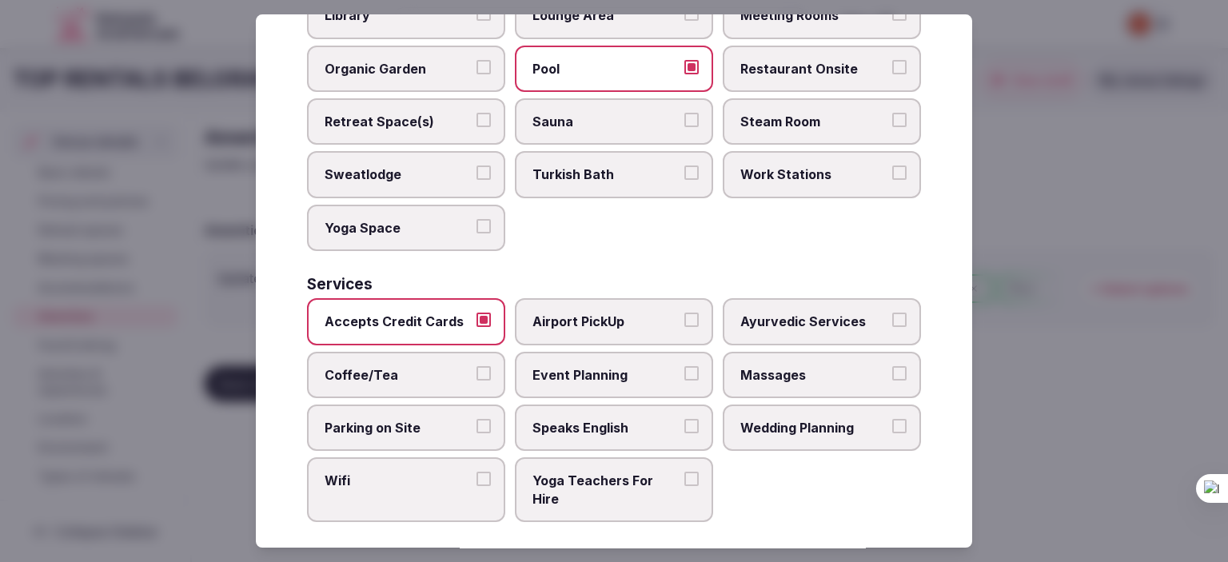
click at [482, 366] on button "Coffee/Tea" at bounding box center [483, 373] width 14 height 14
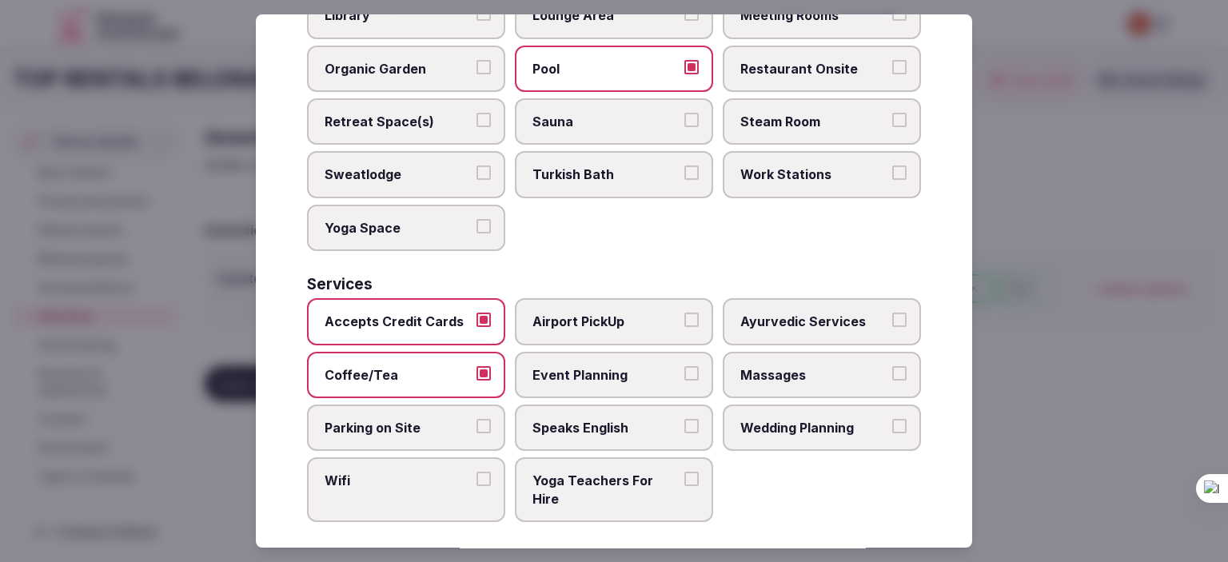
click at [479, 472] on button "Wifi" at bounding box center [483, 479] width 14 height 14
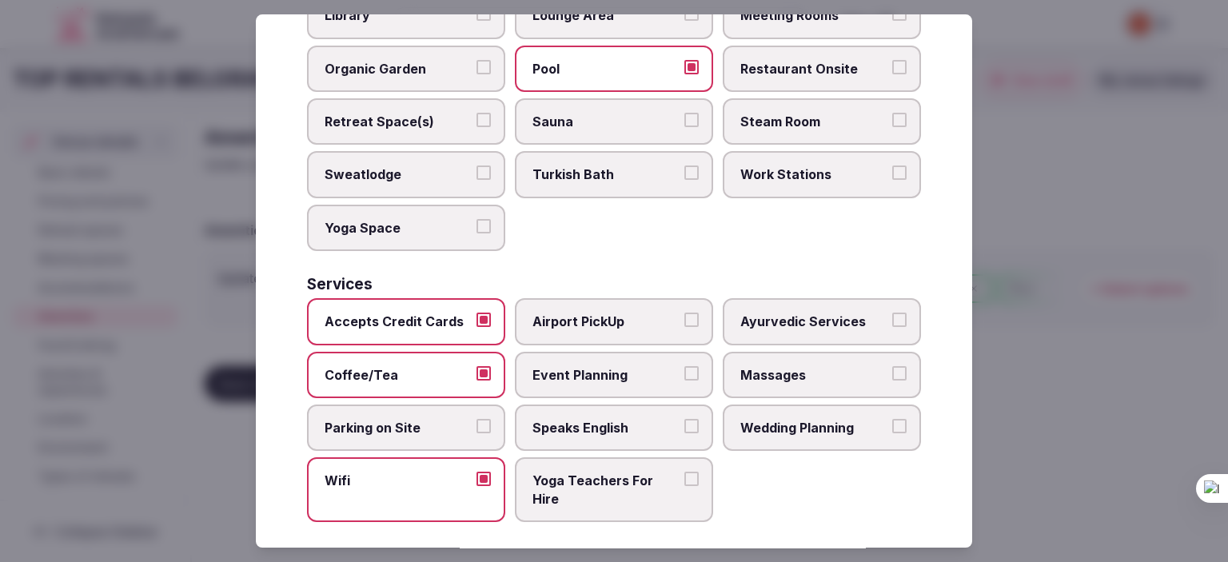
click at [684, 419] on button "Speaks English" at bounding box center [691, 426] width 14 height 14
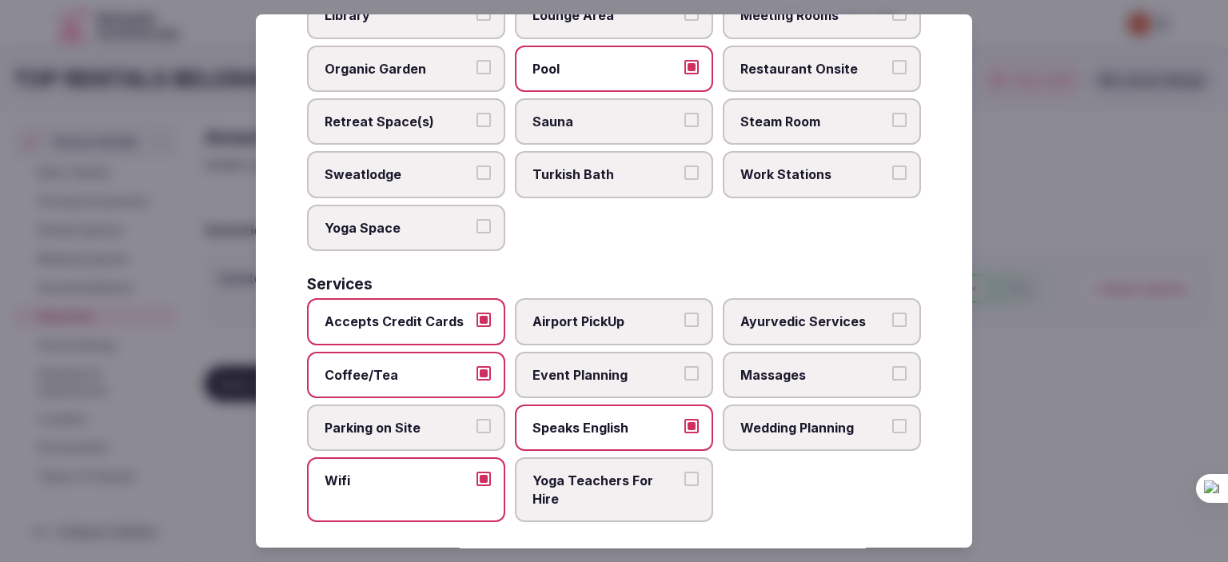
click at [902, 509] on div "Accepts Credit Cards Airport PickUp Ayurvedic Services Coffee/Tea Event Plannin…" at bounding box center [614, 410] width 614 height 224
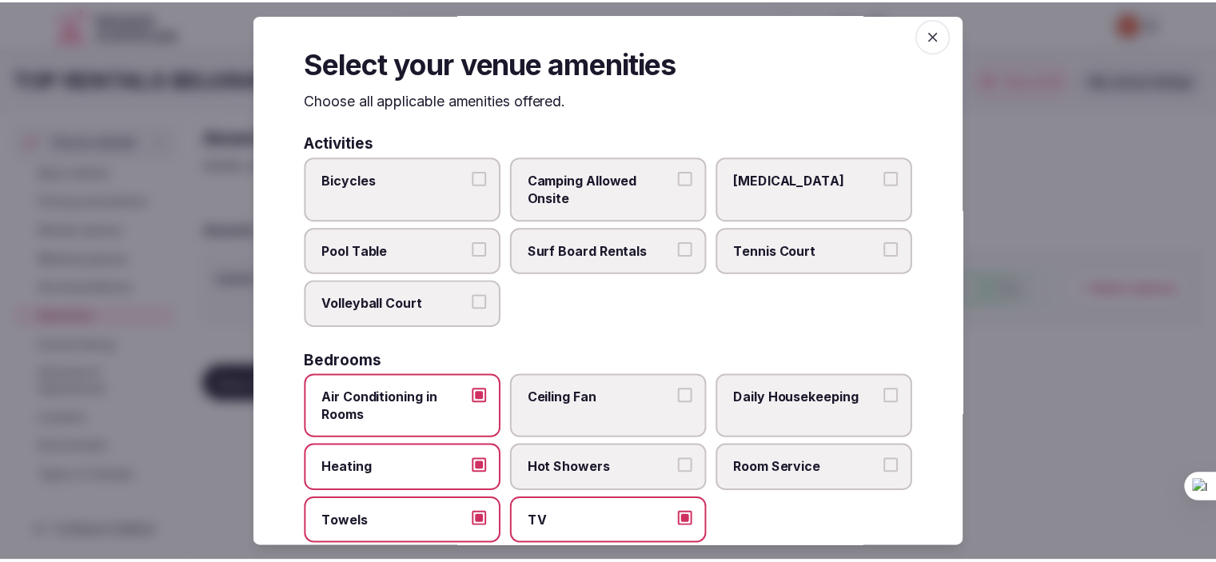
scroll to position [0, 0]
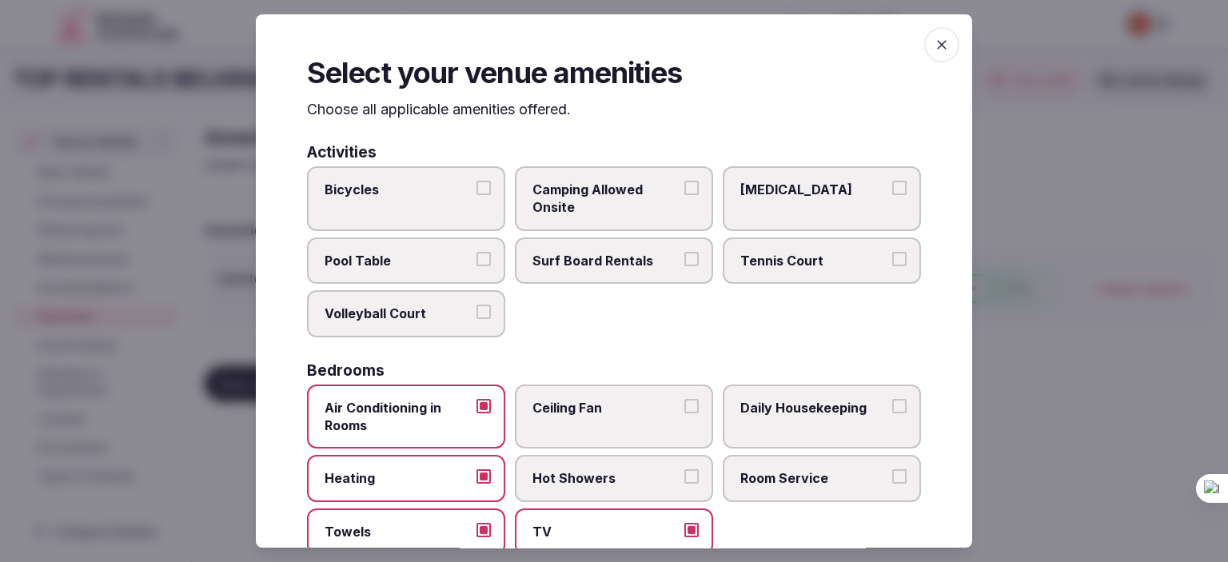
click at [934, 43] on icon "button" at bounding box center [942, 45] width 16 height 16
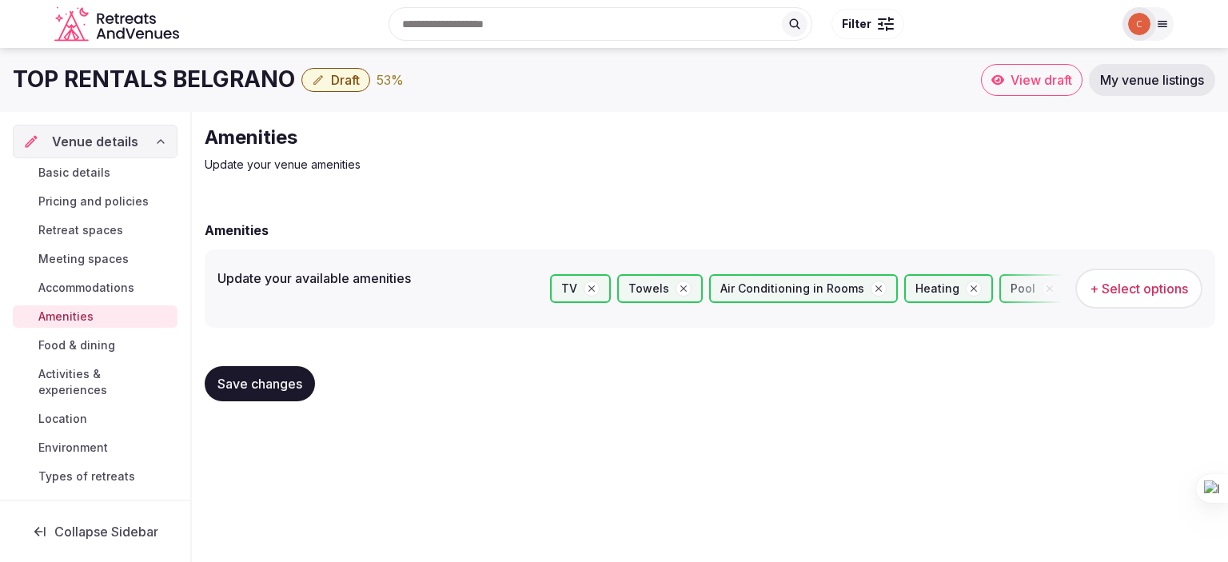
click at [252, 384] on span "Save changes" at bounding box center [259, 384] width 85 height 16
click at [264, 376] on span "Save changes" at bounding box center [259, 384] width 85 height 16
click at [90, 341] on span "Food & dining" at bounding box center [76, 345] width 77 height 16
click at [96, 341] on span "Food & dining" at bounding box center [76, 345] width 77 height 16
click at [90, 344] on span "Food & dining" at bounding box center [76, 345] width 77 height 16
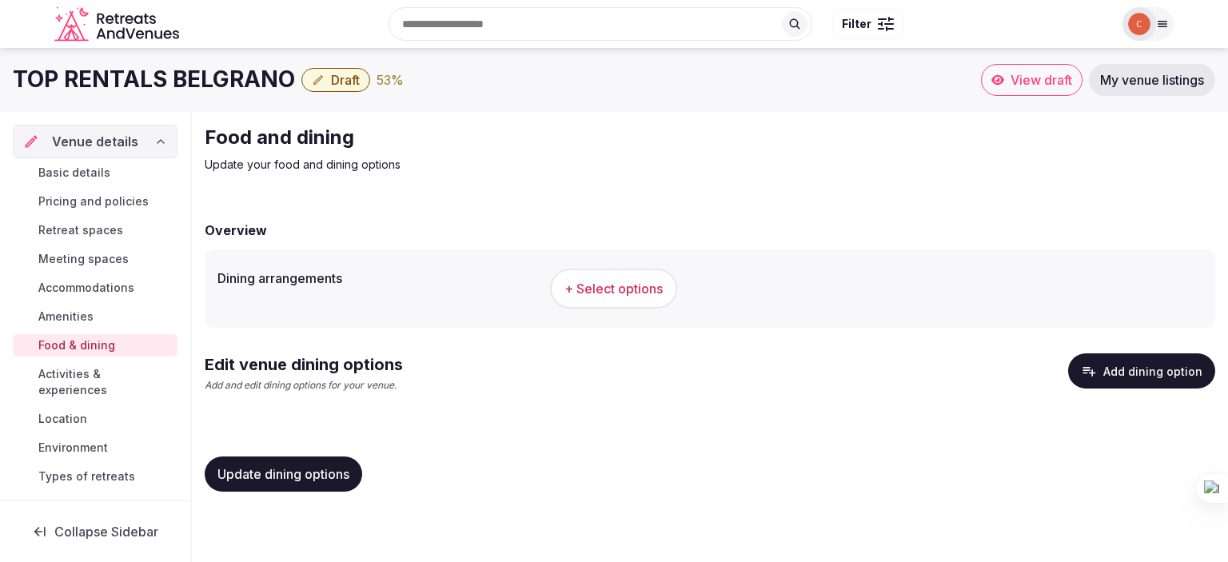
click at [77, 380] on span "Activities & experiences" at bounding box center [104, 382] width 133 height 32
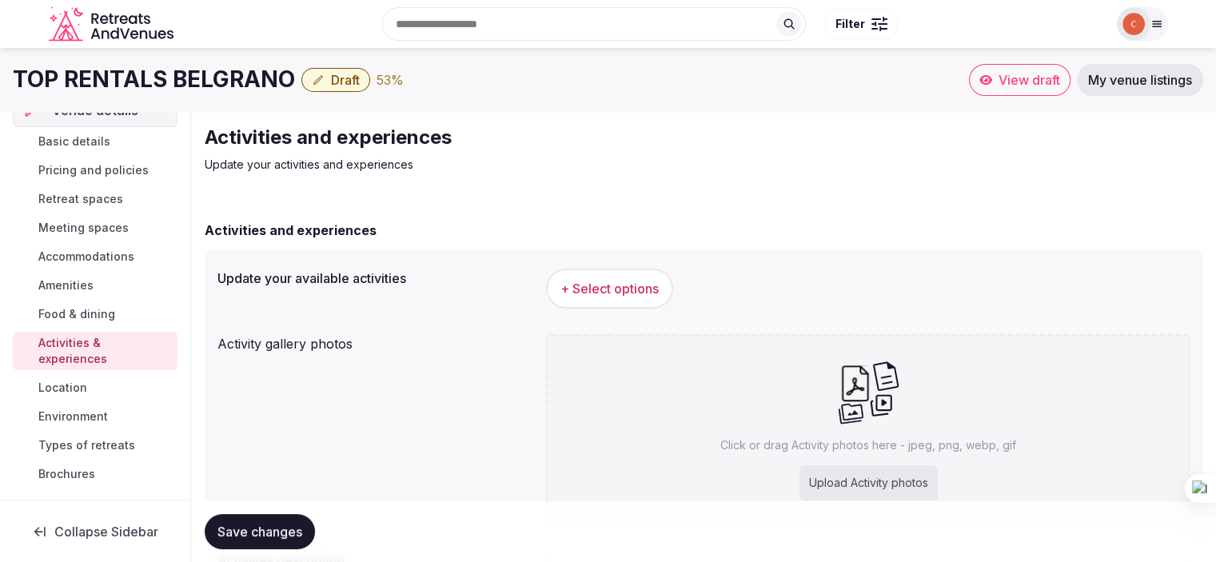
scroll to position [32, 0]
click at [66, 393] on span "Location" at bounding box center [62, 387] width 49 height 16
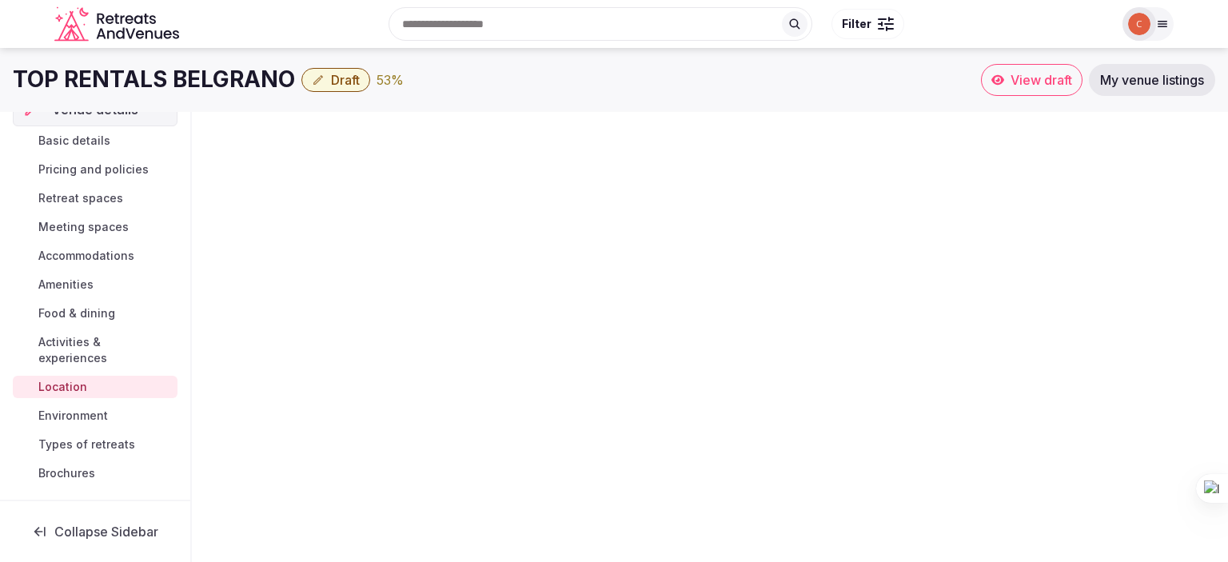
click at [74, 384] on span "Location" at bounding box center [62, 387] width 49 height 16
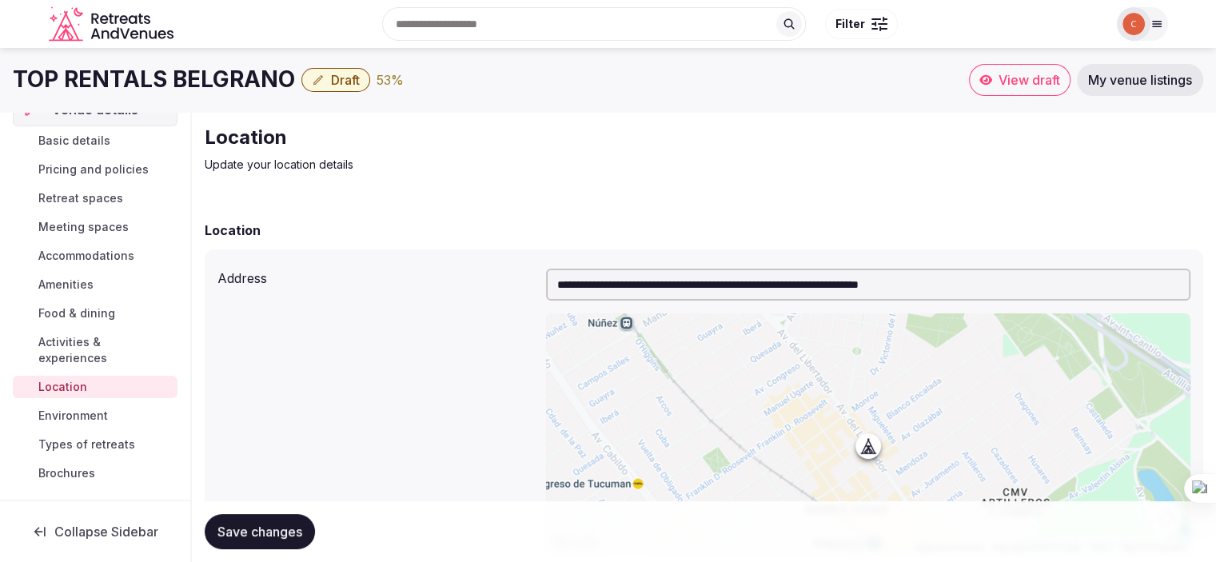
click at [97, 415] on span "Environment" at bounding box center [73, 416] width 70 height 16
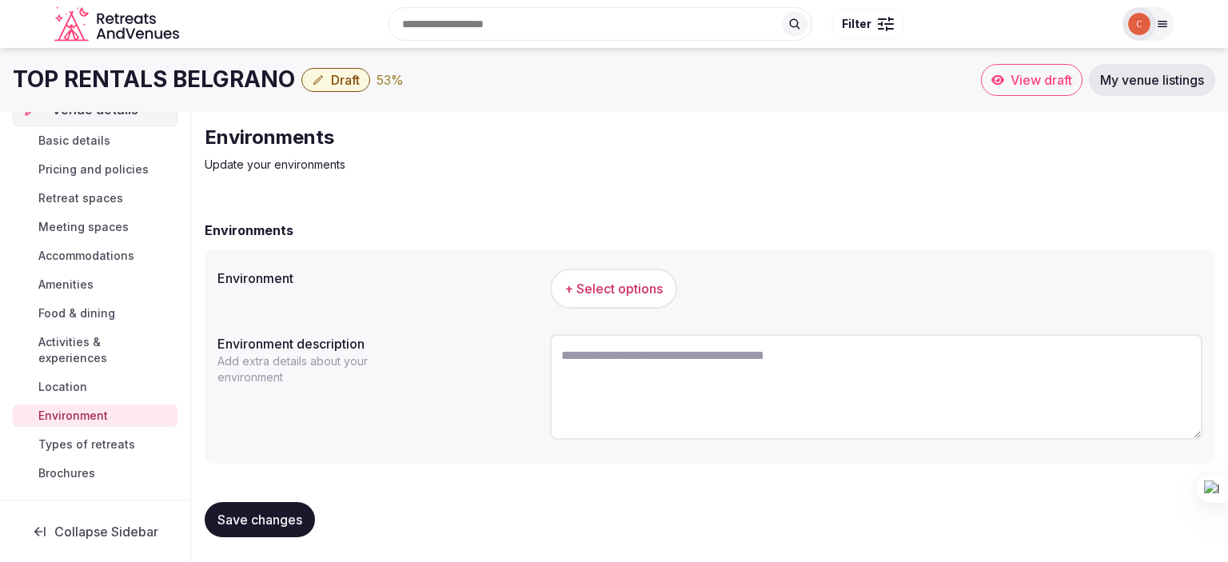
click at [68, 444] on span "Types of retreats" at bounding box center [86, 444] width 97 height 16
click at [78, 468] on span "Brochures" at bounding box center [66, 473] width 57 height 16
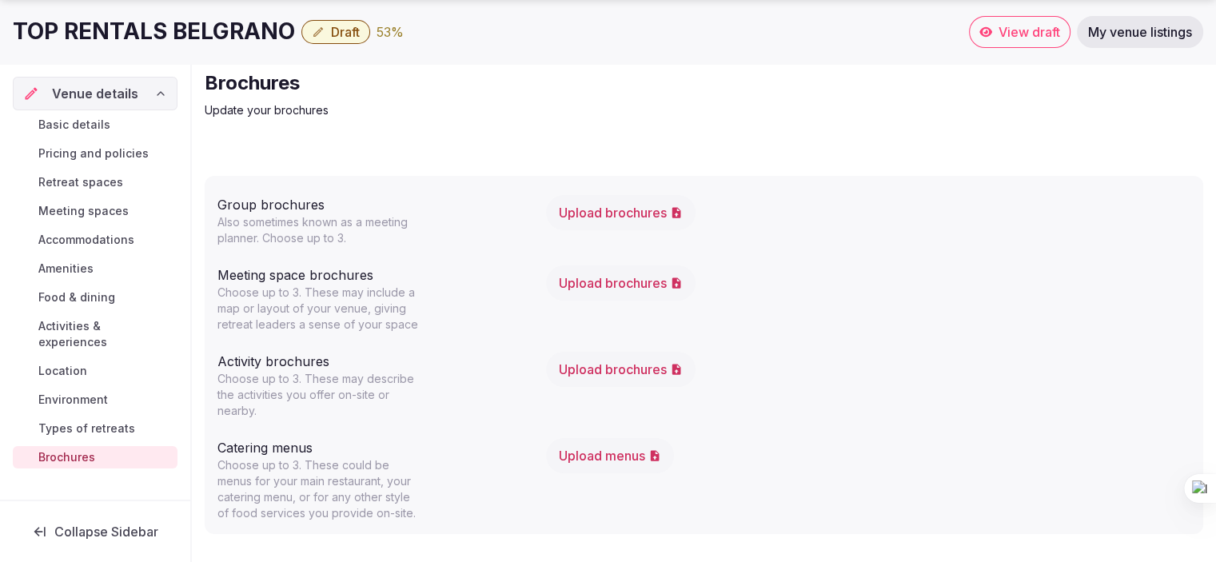
click at [595, 210] on button "Upload brochures" at bounding box center [620, 212] width 149 height 35
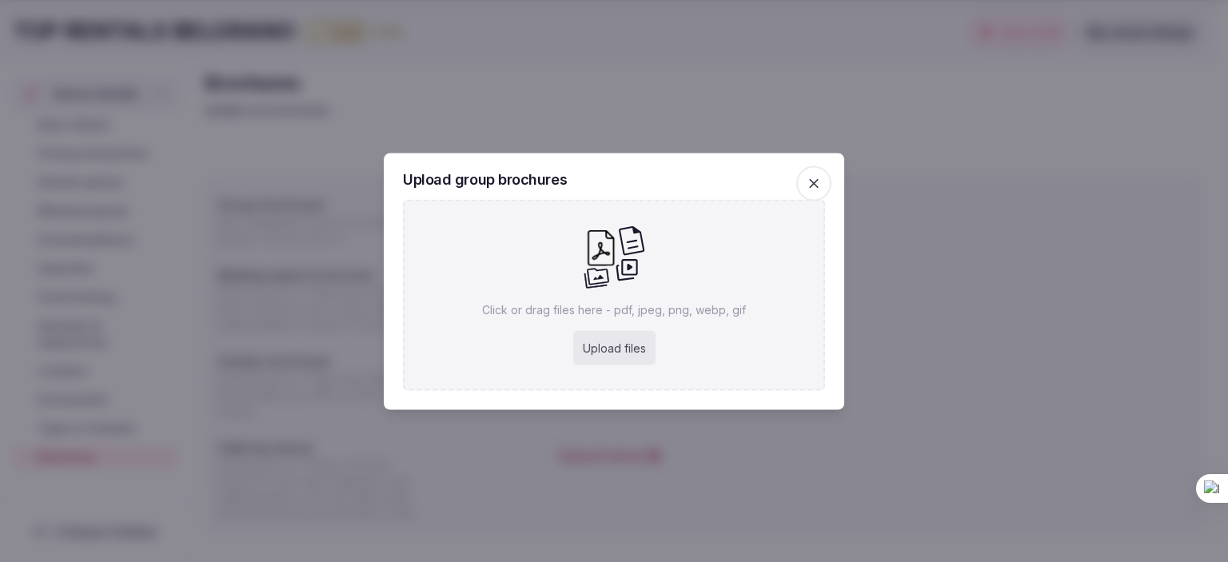
click at [611, 349] on div "Upload files" at bounding box center [614, 347] width 82 height 35
type input "**********"
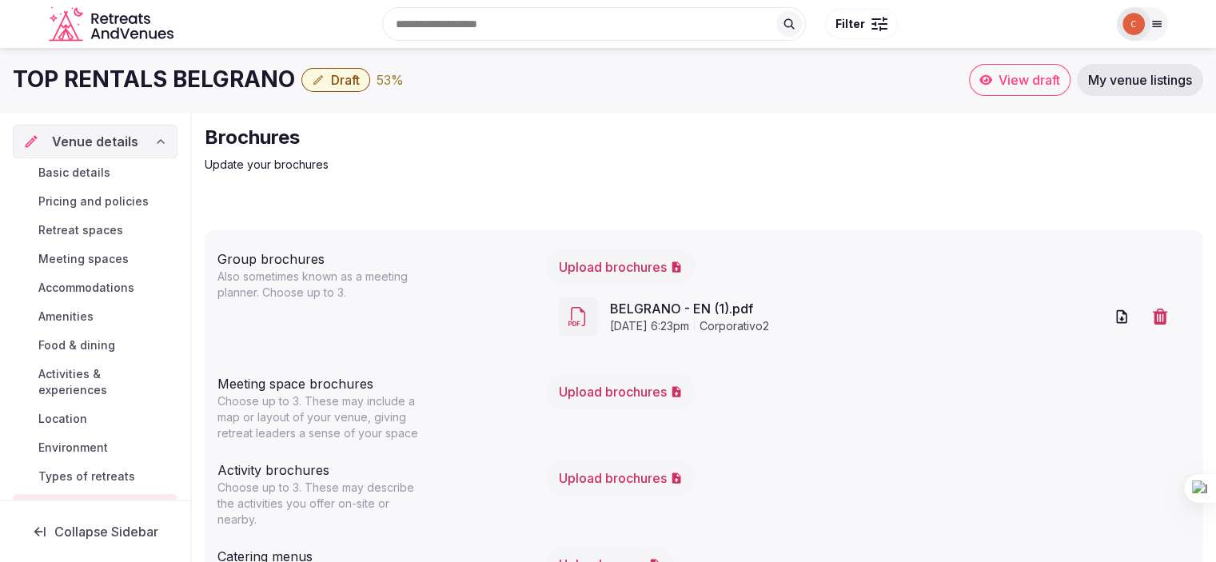
click at [78, 281] on span "Accommodations" at bounding box center [86, 288] width 96 height 16
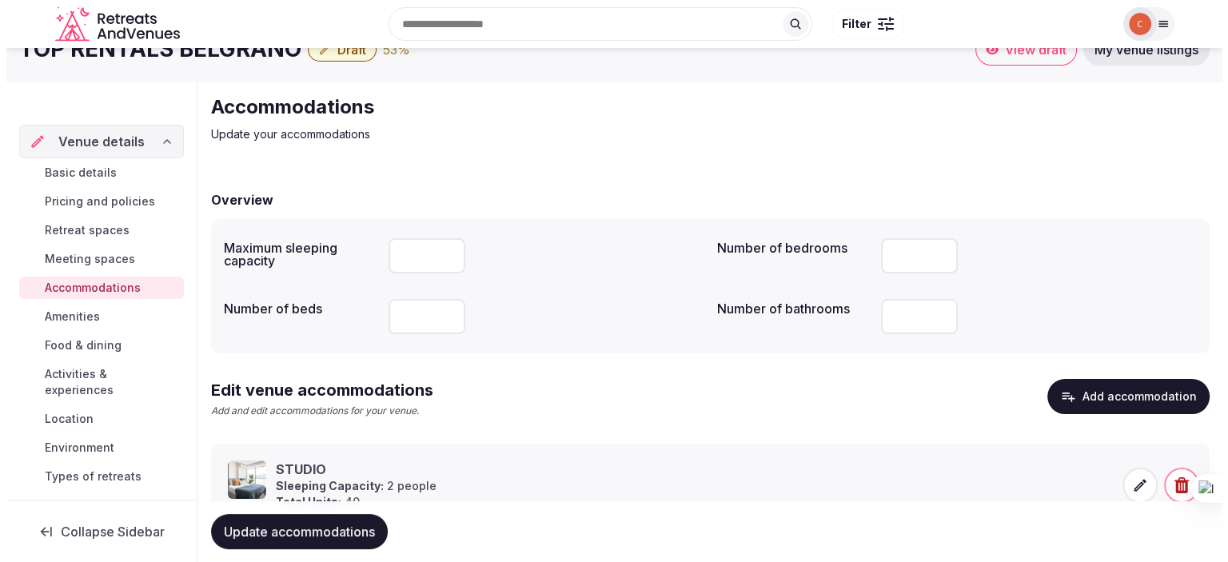
scroll to position [93, 0]
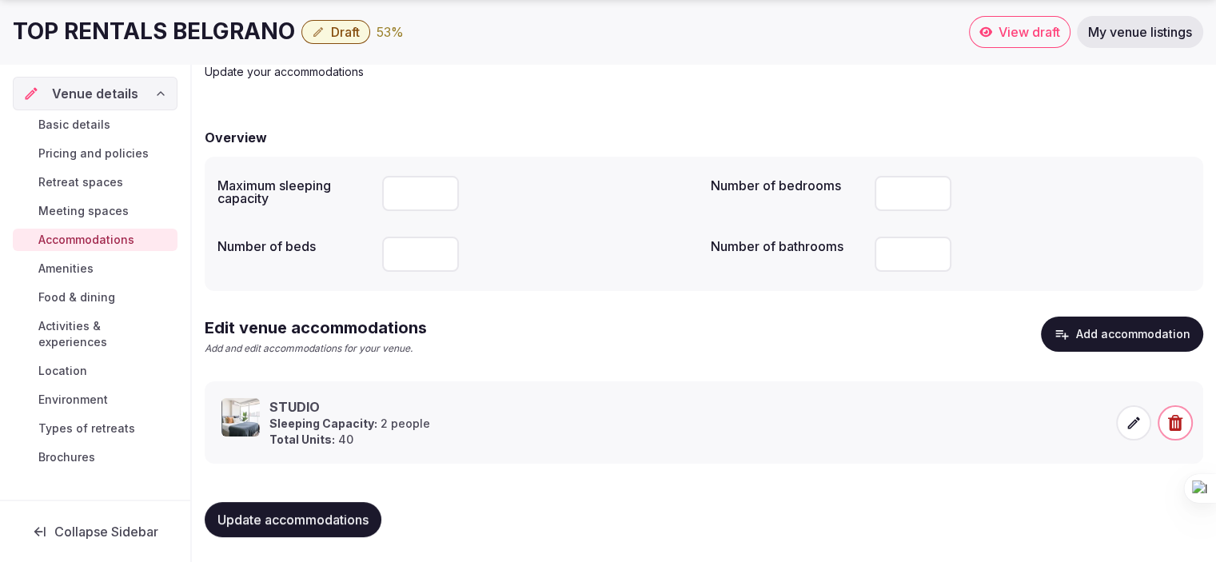
click at [1129, 336] on button "Add accommodation" at bounding box center [1122, 334] width 162 height 35
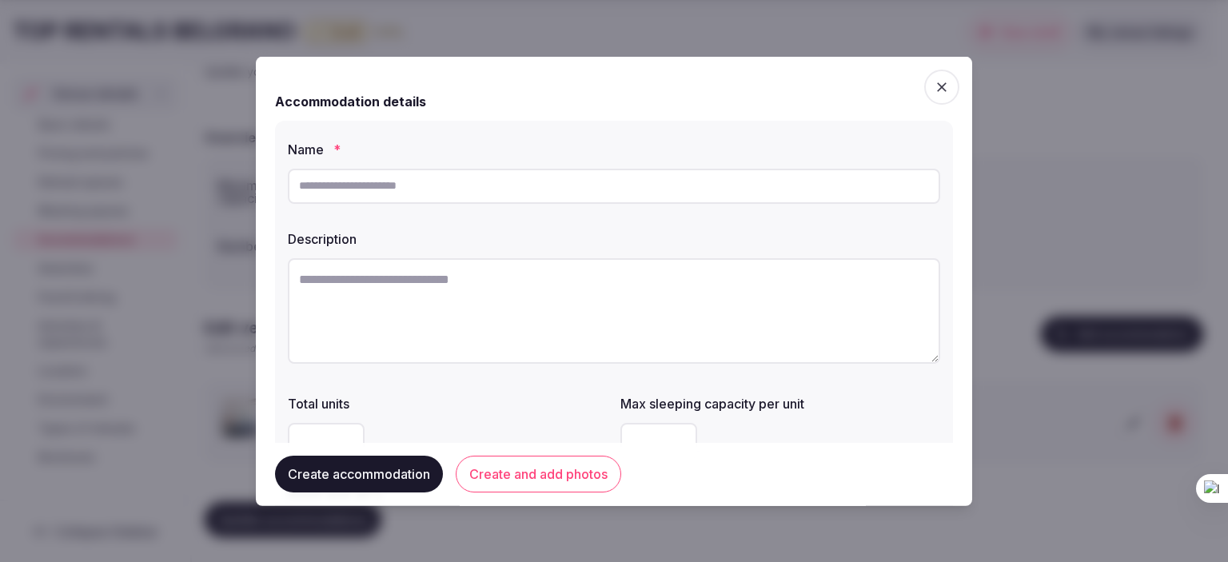
click at [379, 184] on input "text" at bounding box center [614, 185] width 652 height 35
type input "**********"
click at [364, 275] on textarea at bounding box center [614, 310] width 652 height 106
paste textarea "**********"
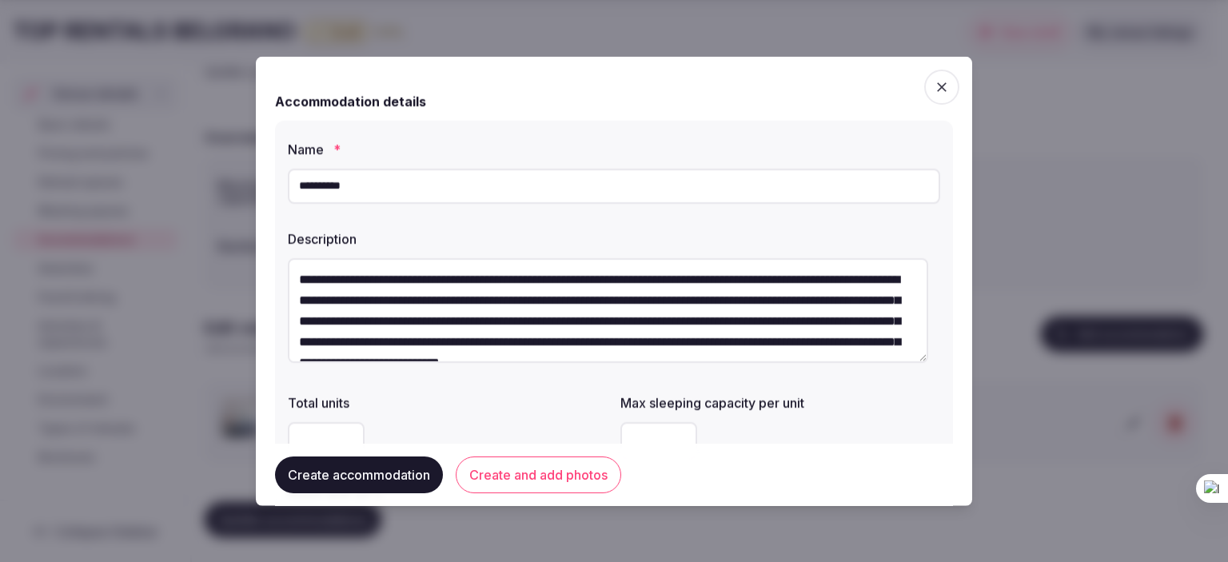
scroll to position [29, 0]
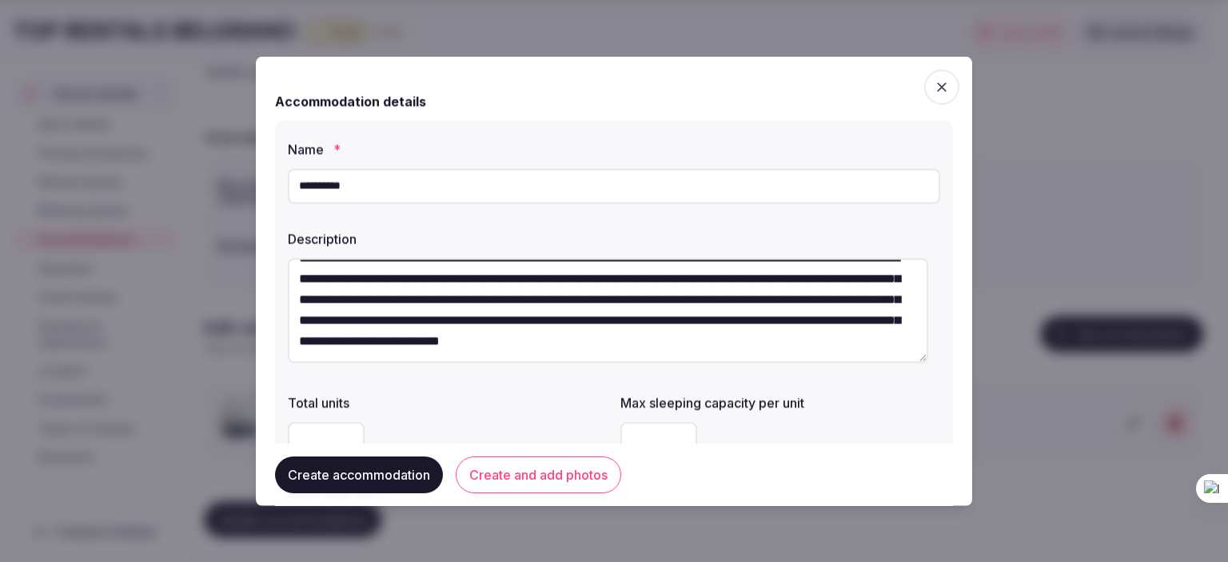
type textarea "**********"
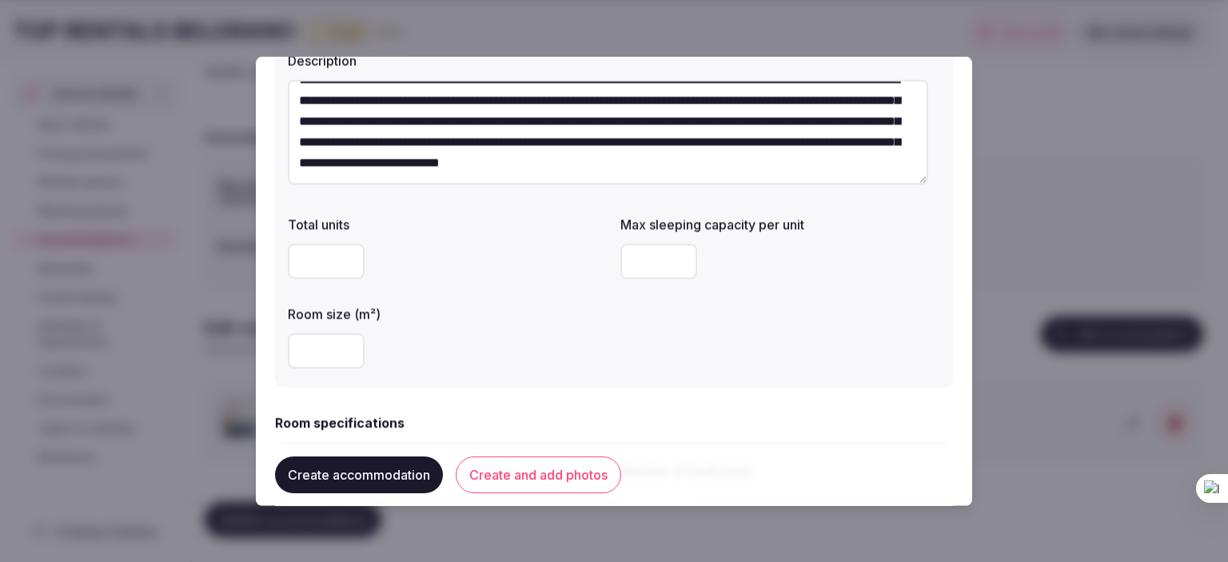
scroll to position [240, 0]
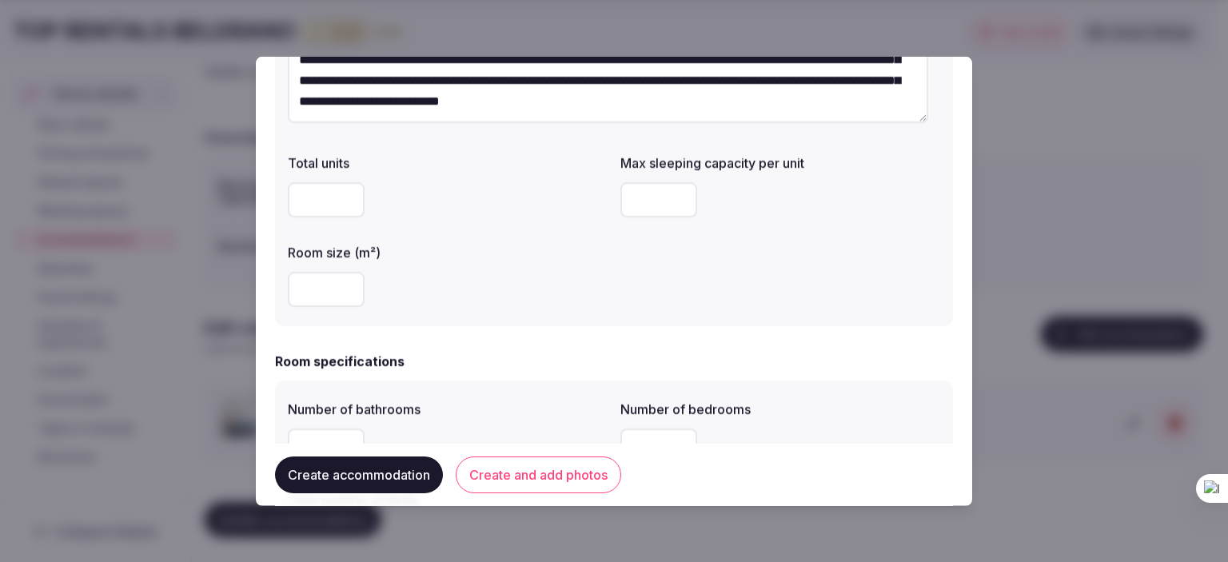
click at [326, 205] on input "number" at bounding box center [326, 198] width 77 height 35
type input "**"
click at [636, 193] on input "number" at bounding box center [658, 198] width 77 height 35
type input "*"
click at [321, 288] on input "number" at bounding box center [326, 288] width 77 height 35
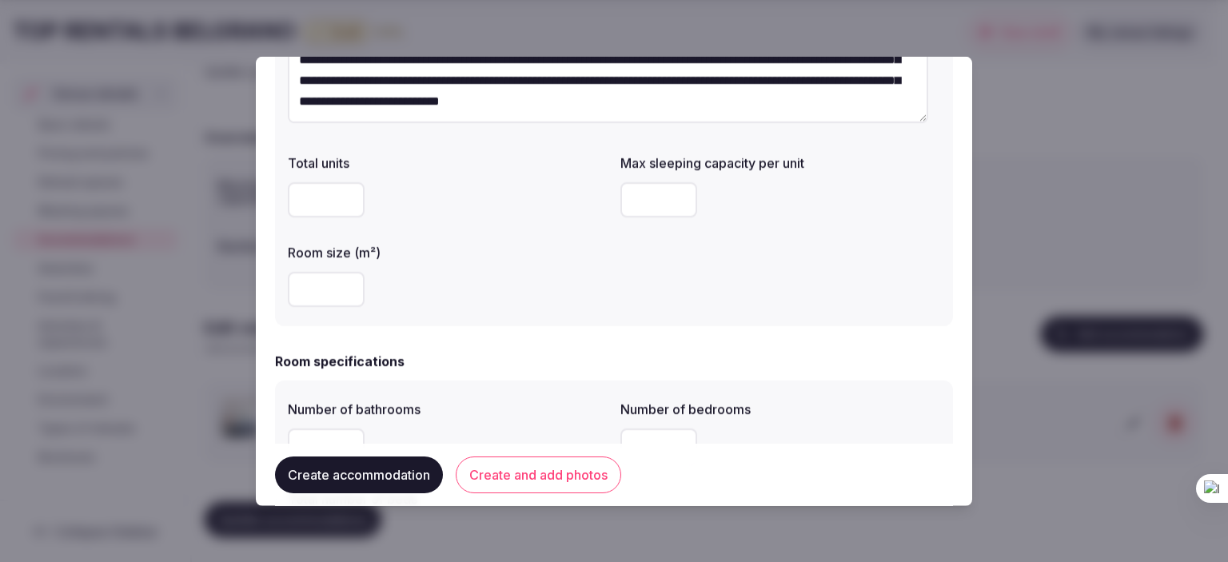
type input "**"
click at [496, 283] on div "**" at bounding box center [448, 288] width 320 height 35
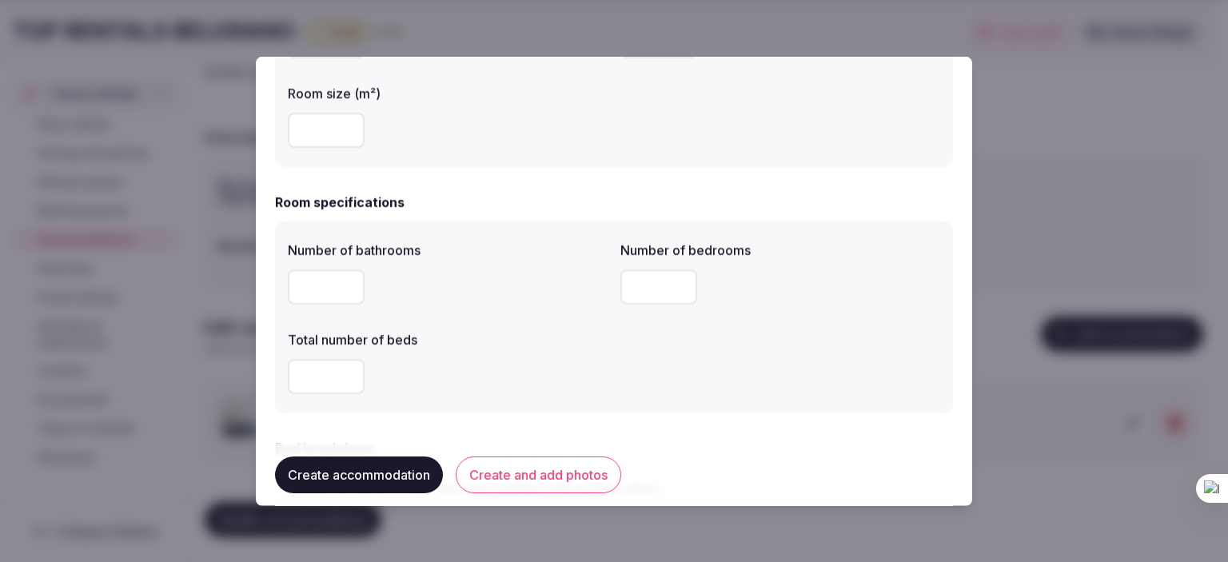
scroll to position [400, 0]
click at [318, 284] on input "number" at bounding box center [326, 285] width 77 height 35
type input "*"
click at [644, 284] on input "number" at bounding box center [658, 285] width 77 height 35
type input "*"
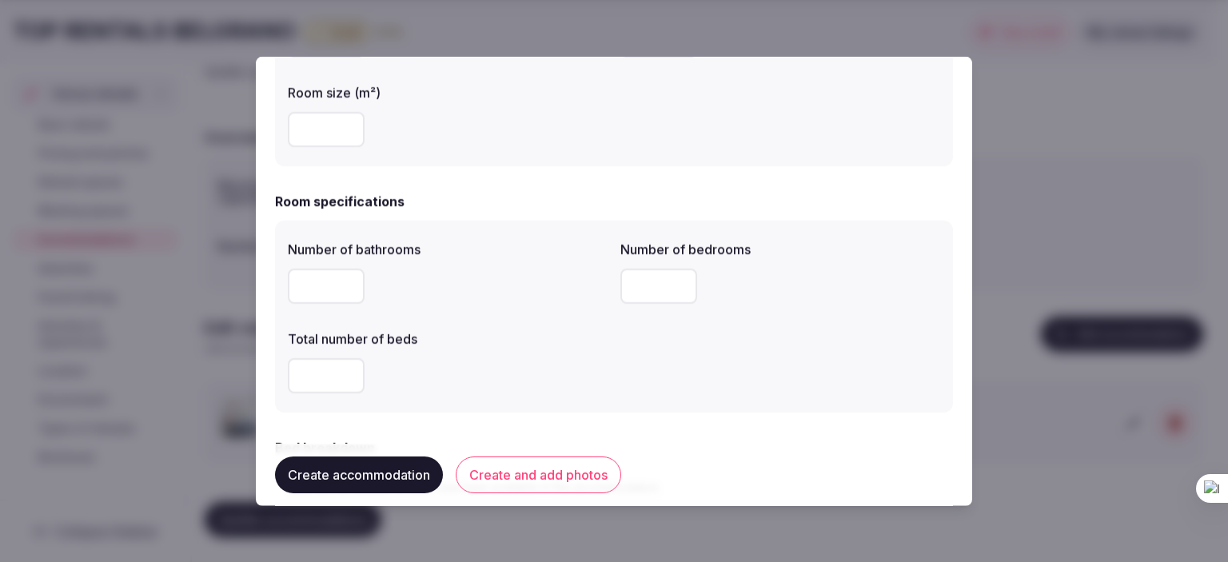
click at [321, 364] on input "number" at bounding box center [326, 374] width 77 height 35
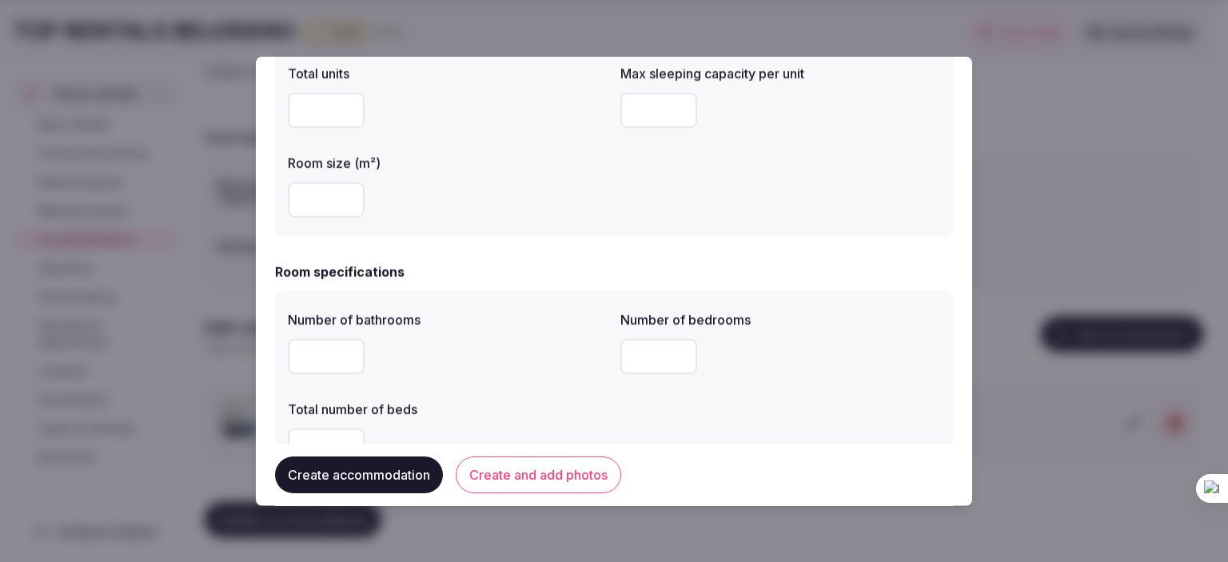
scroll to position [480, 0]
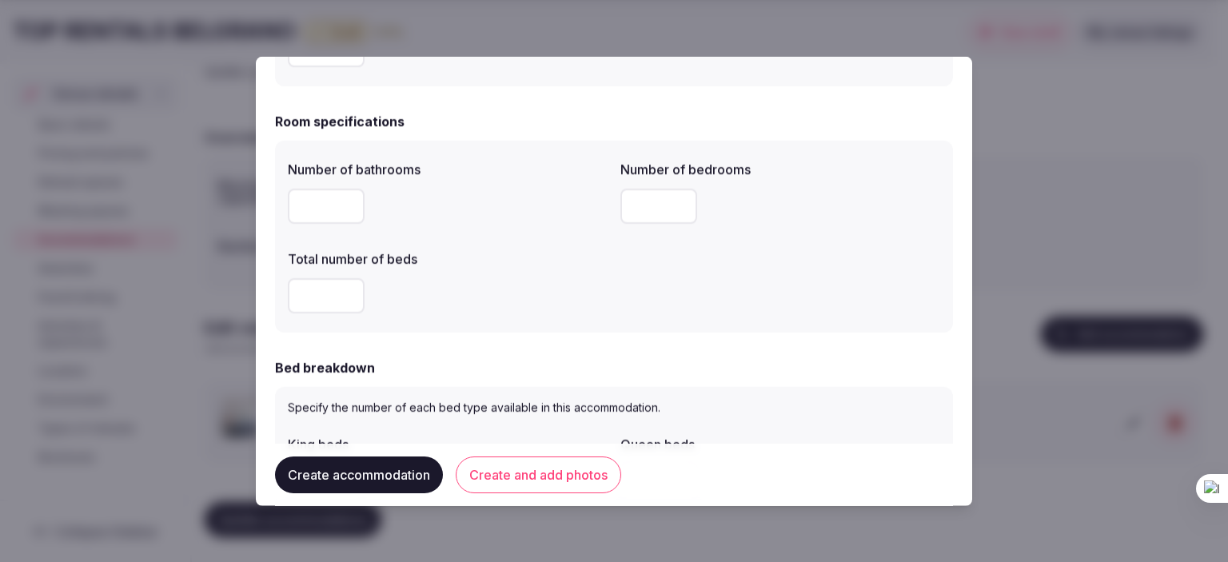
type input "**"
click at [547, 288] on div "**" at bounding box center [448, 294] width 320 height 35
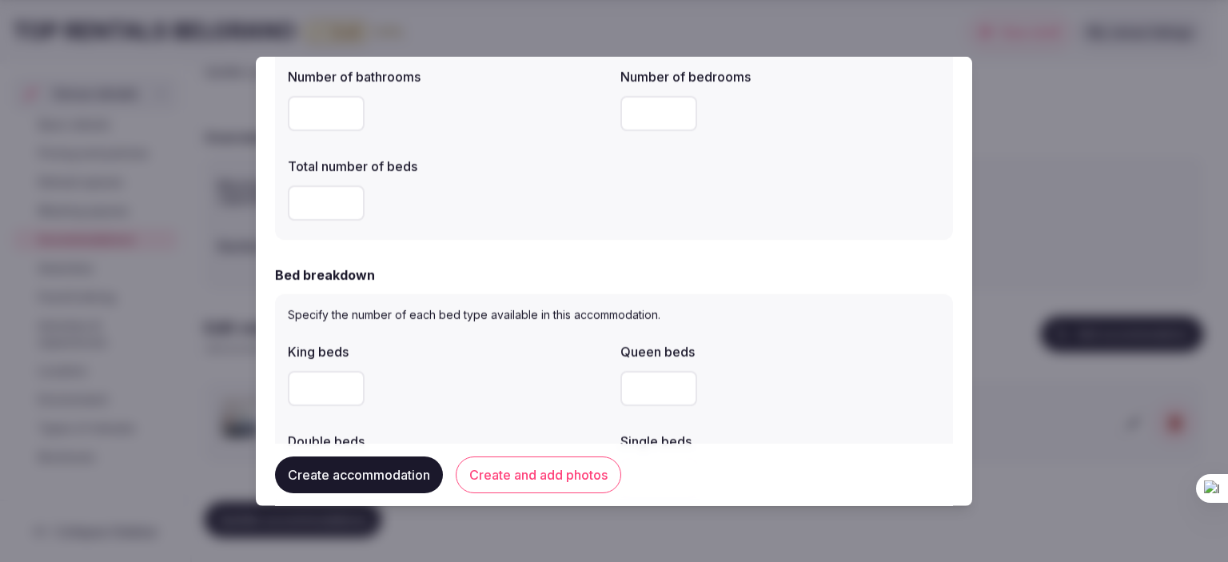
scroll to position [639, 0]
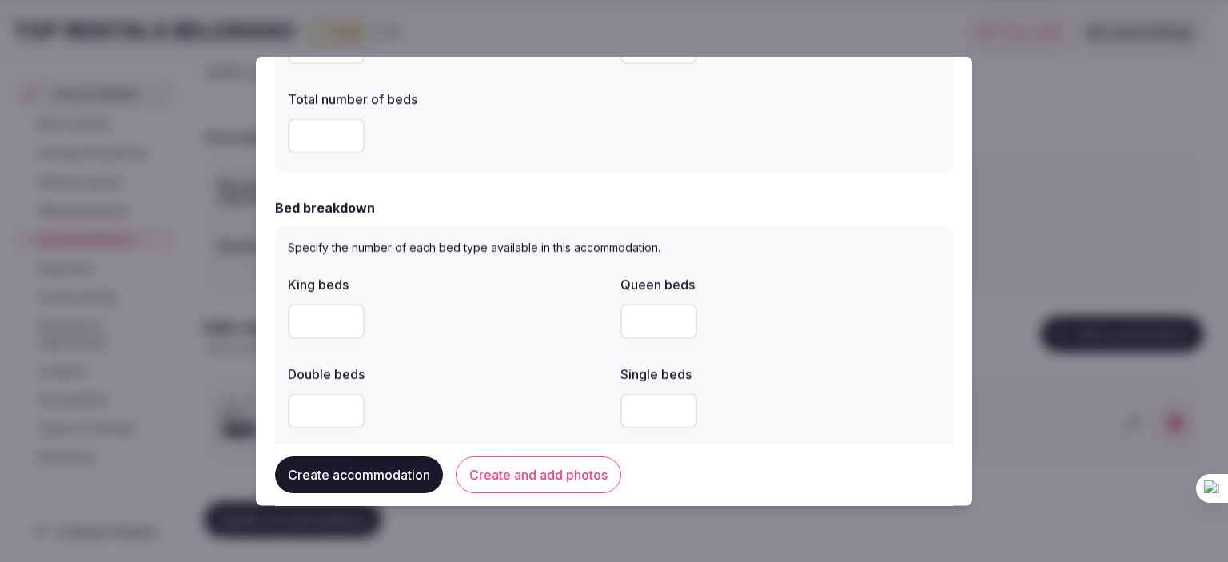
click at [637, 317] on input "number" at bounding box center [658, 320] width 77 height 35
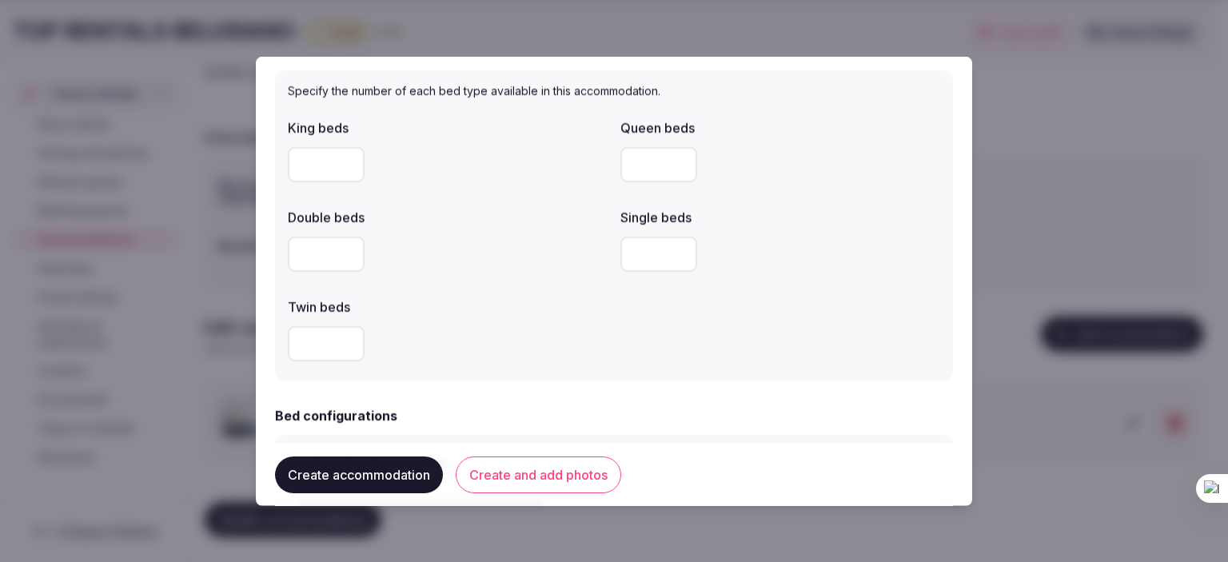
scroll to position [799, 0]
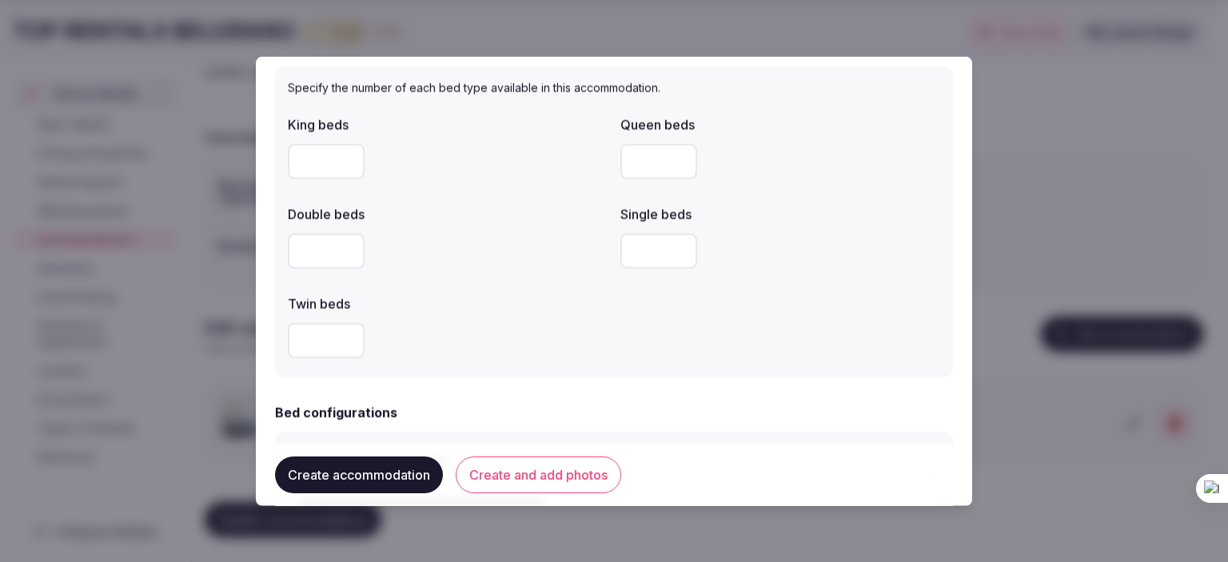
type input "*"
click at [306, 346] on input "number" at bounding box center [326, 339] width 77 height 35
type input "*"
click at [502, 357] on div "*" at bounding box center [448, 339] width 320 height 35
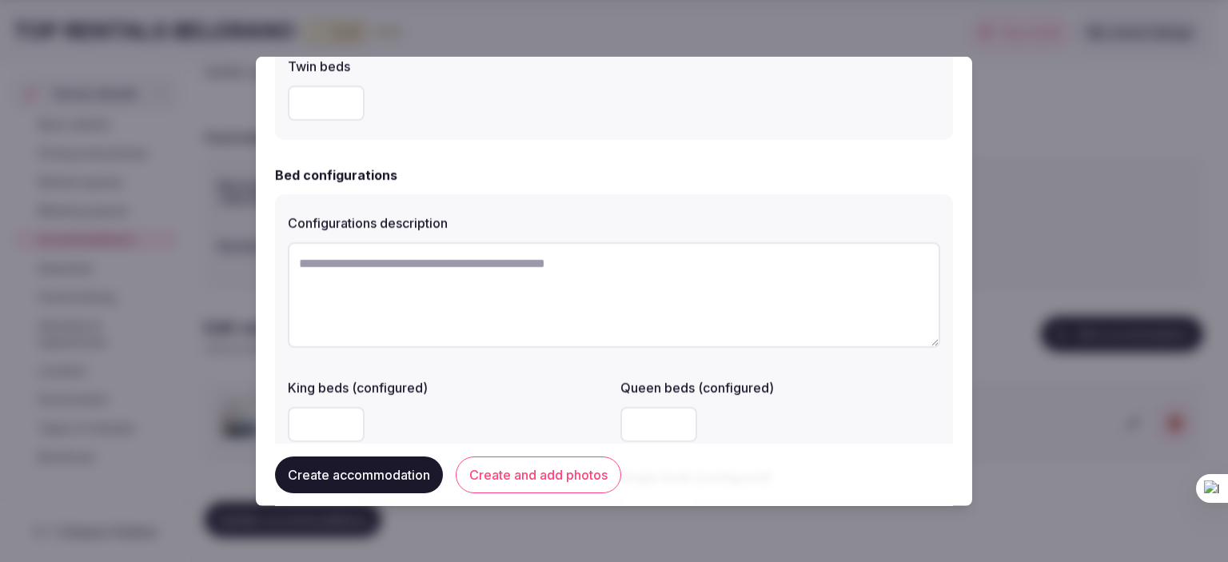
scroll to position [1039, 0]
click at [411, 280] on textarea at bounding box center [614, 292] width 652 height 106
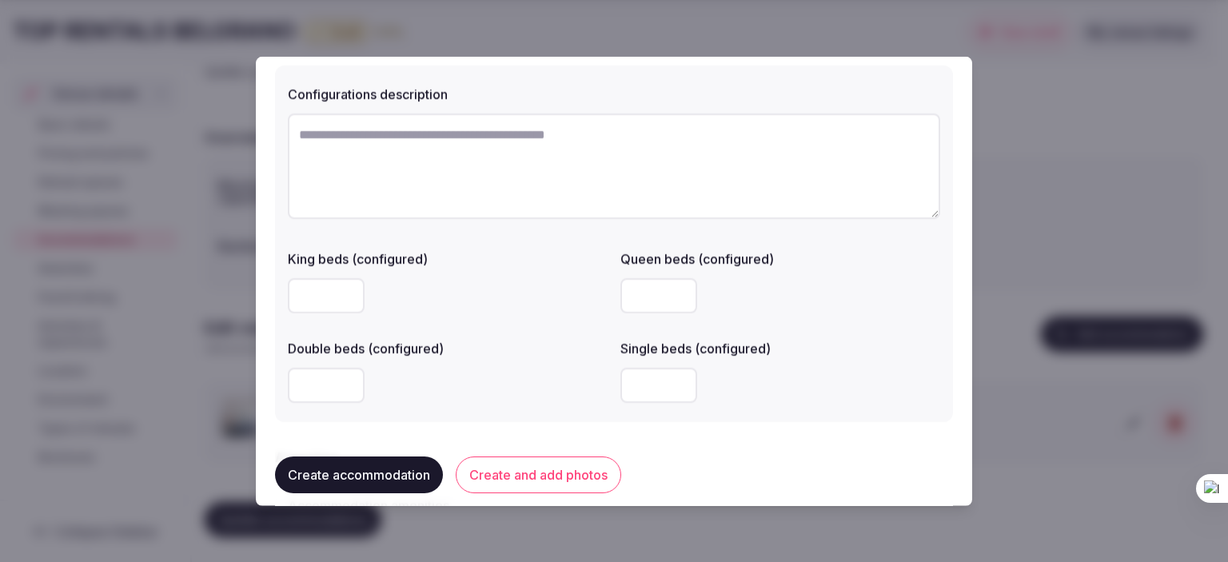
scroll to position [1199, 0]
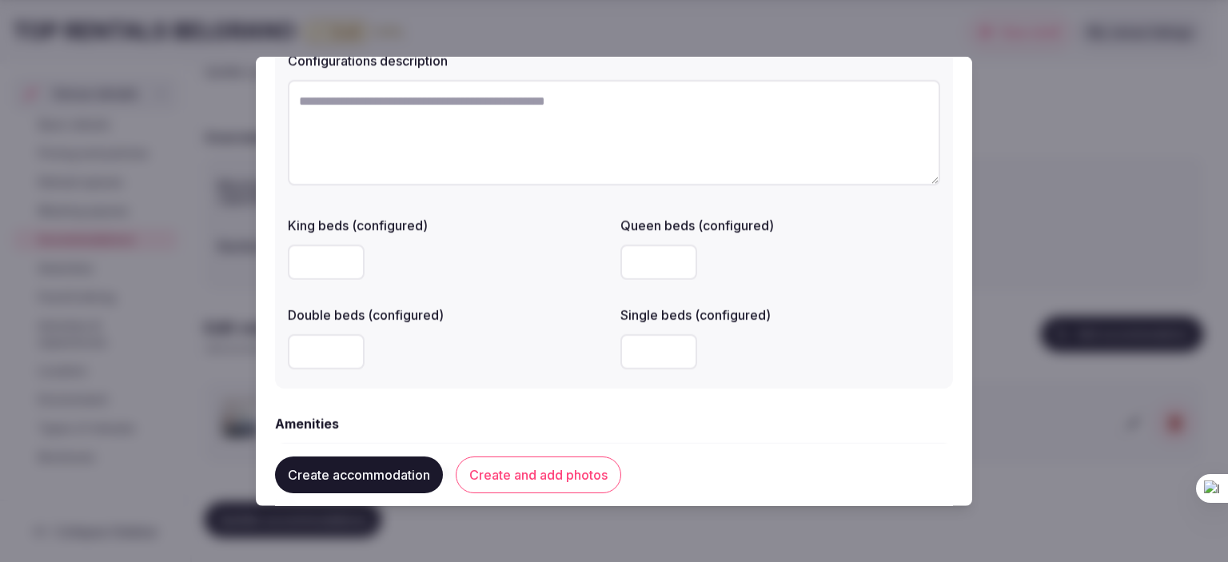
click at [634, 275] on input "number" at bounding box center [658, 261] width 77 height 35
type input "*"
click at [645, 354] on input "number" at bounding box center [658, 350] width 77 height 35
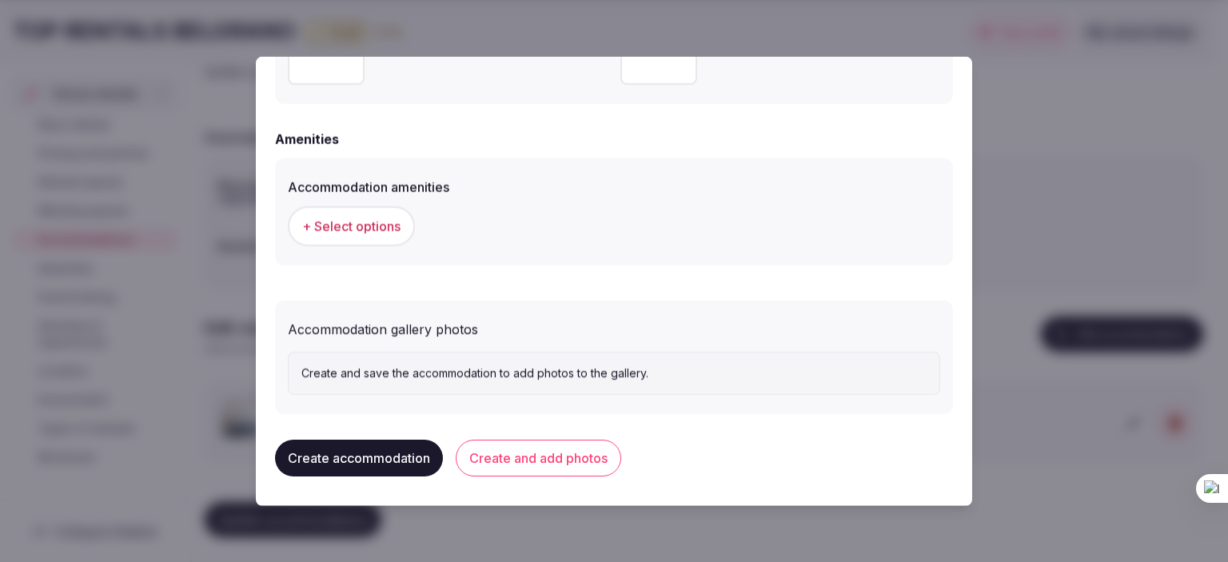
scroll to position [1484, 0]
type input "*"
click at [352, 217] on span "+ Select options" at bounding box center [351, 226] width 98 height 18
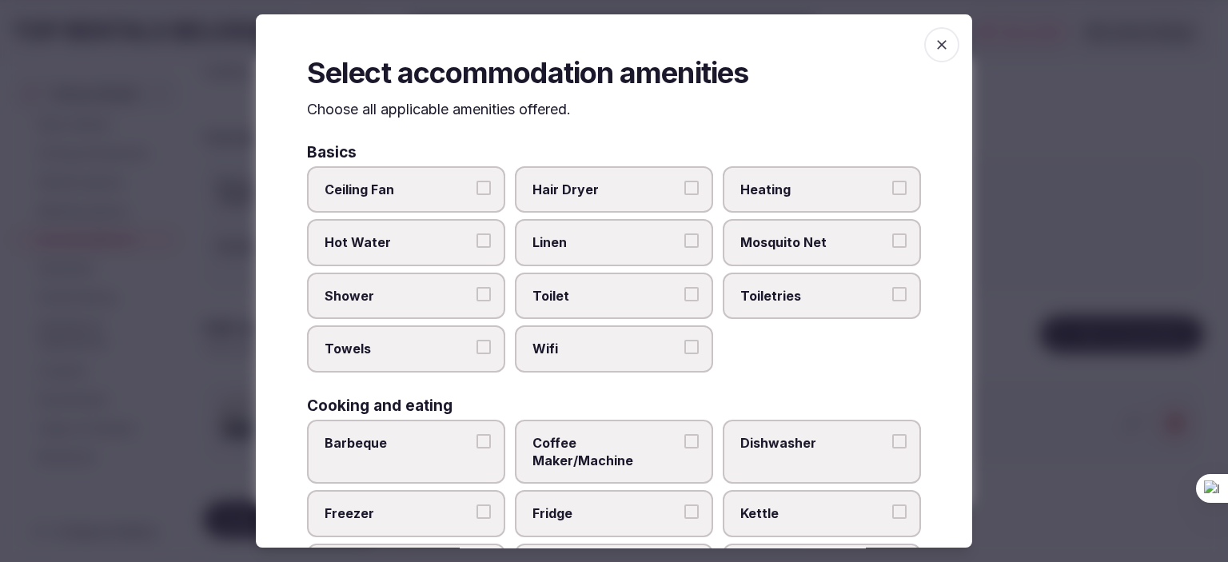
click at [483, 237] on button "Hot Water" at bounding box center [483, 241] width 14 height 14
click at [675, 189] on label "Hair Dryer" at bounding box center [614, 189] width 198 height 46
click at [684, 189] on button "Hair Dryer" at bounding box center [691, 188] width 14 height 14
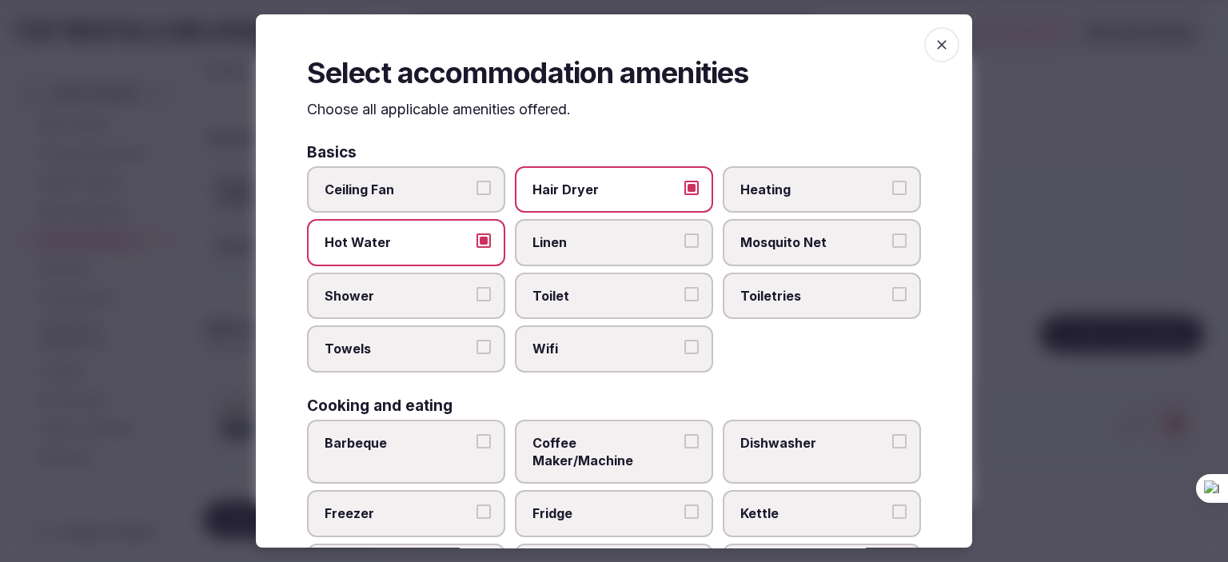
click at [671, 243] on label "Linen" at bounding box center [614, 243] width 198 height 46
click at [684, 243] on button "Linen" at bounding box center [691, 241] width 14 height 14
click at [480, 287] on button "Shower" at bounding box center [483, 294] width 14 height 14
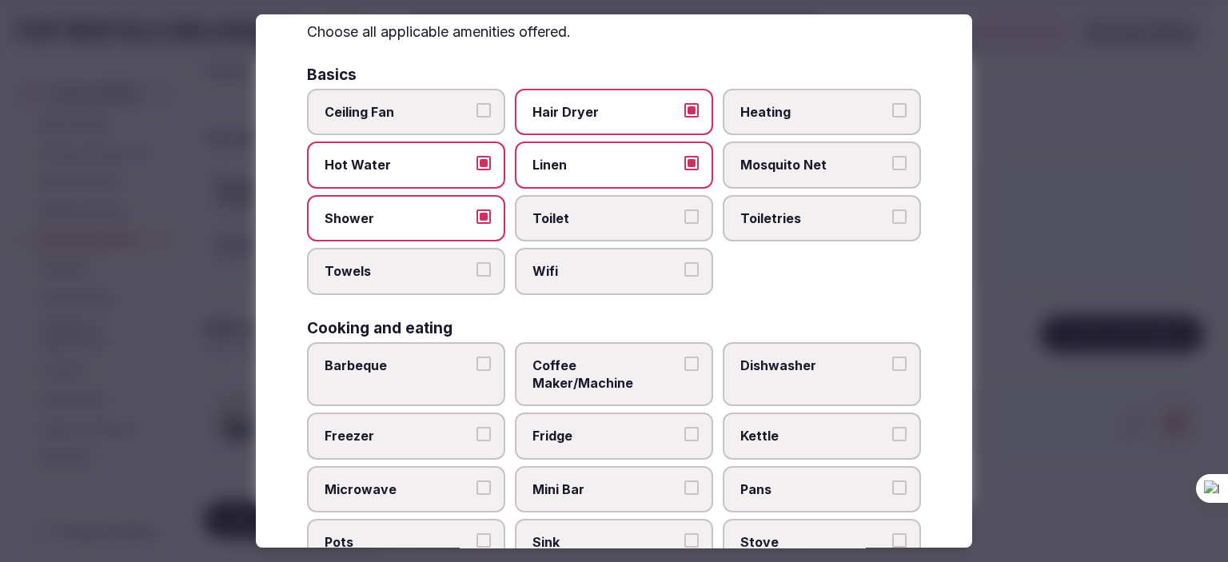
scroll to position [80, 0]
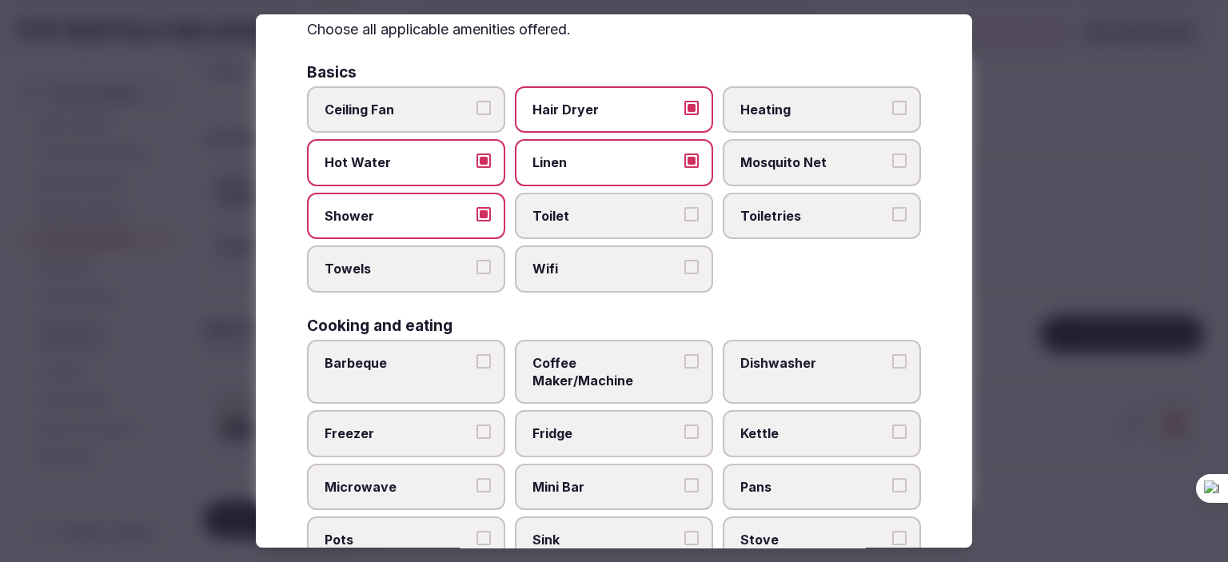
click at [688, 266] on button "Wifi" at bounding box center [691, 267] width 14 height 14
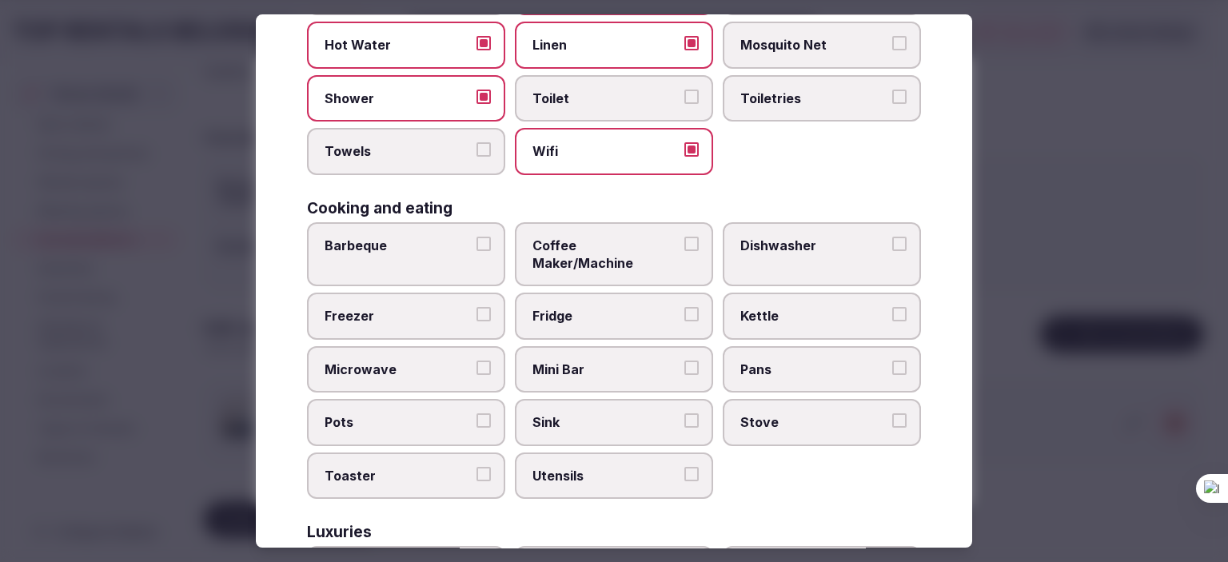
scroll to position [240, 0]
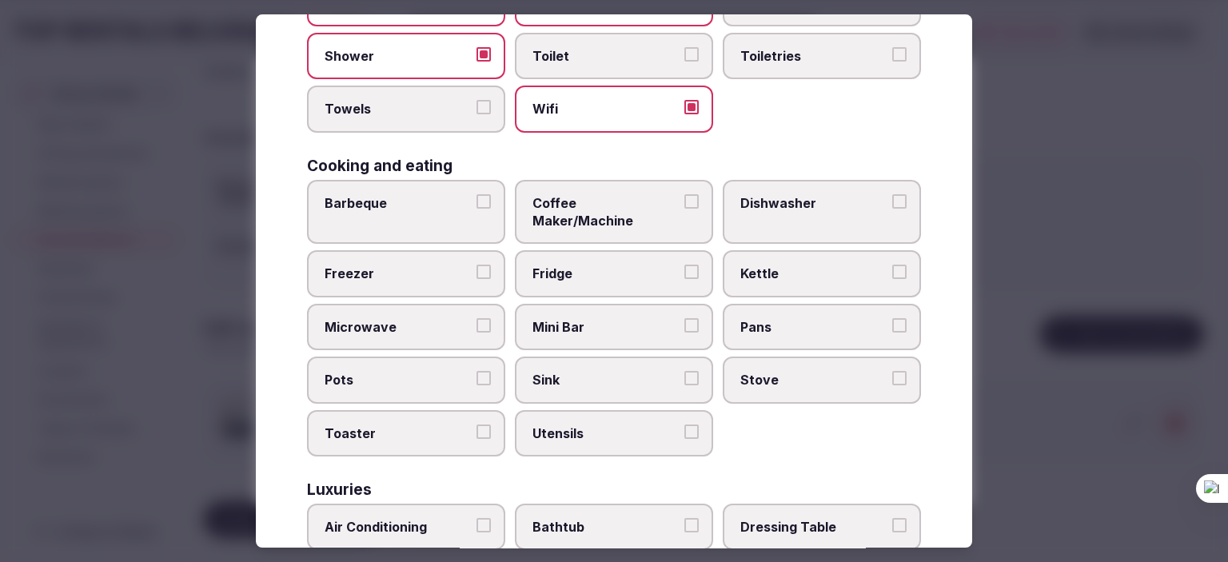
click at [484, 251] on label "Freezer" at bounding box center [406, 274] width 198 height 46
click at [484, 265] on button "Freezer" at bounding box center [483, 272] width 14 height 14
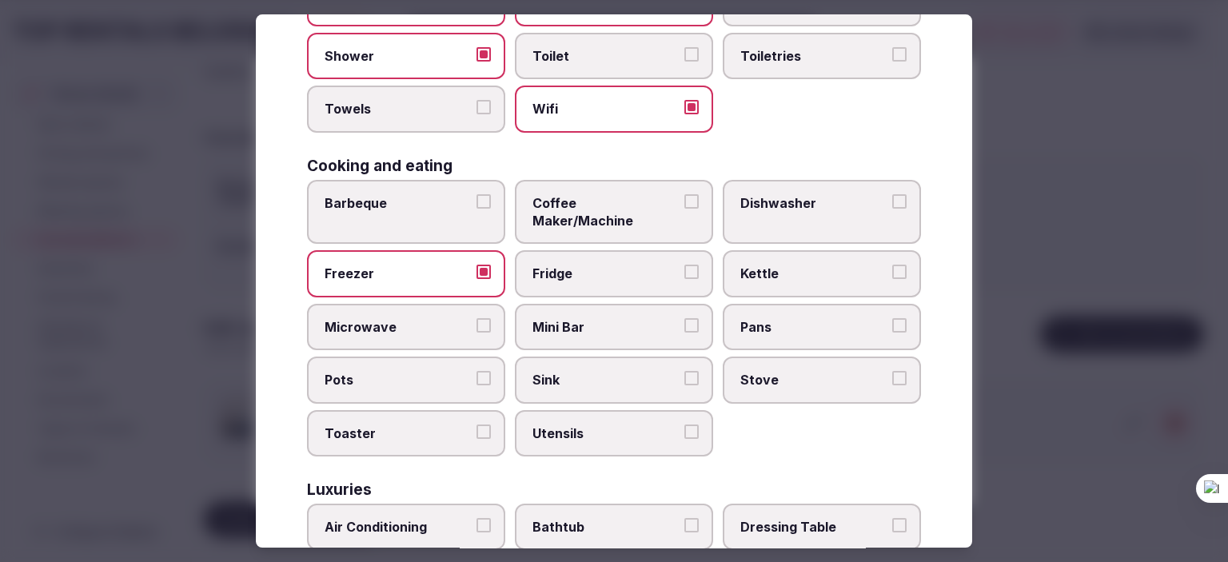
click at [481, 318] on button "Microwave" at bounding box center [483, 325] width 14 height 14
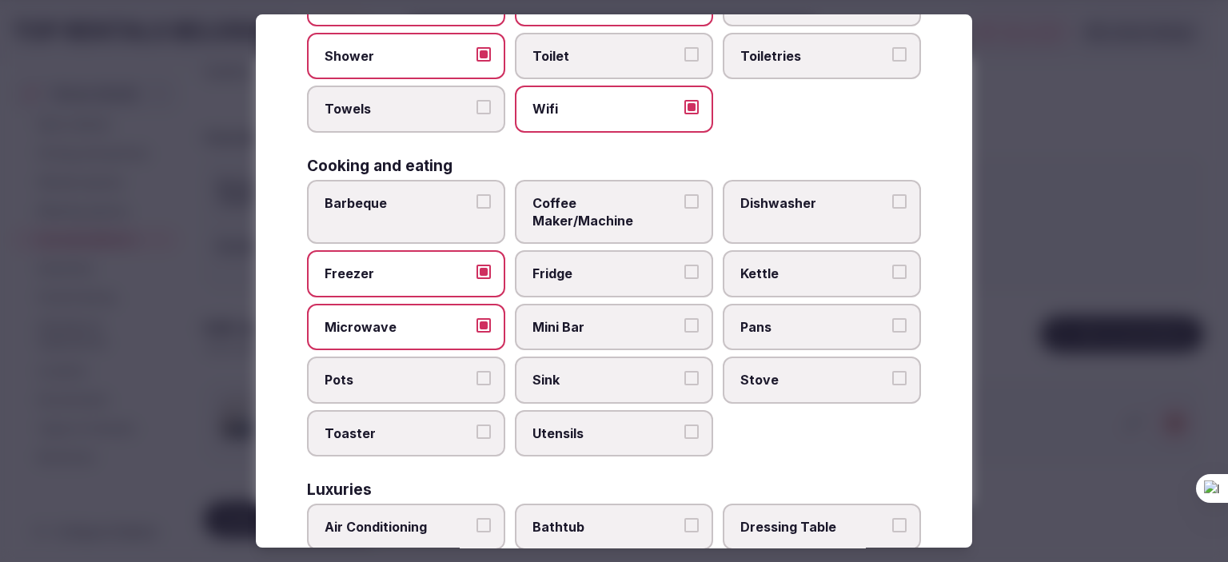
click at [483, 424] on button "Toaster" at bounding box center [483, 431] width 14 height 14
click at [687, 194] on button "Coffee Maker/Machine" at bounding box center [691, 201] width 14 height 14
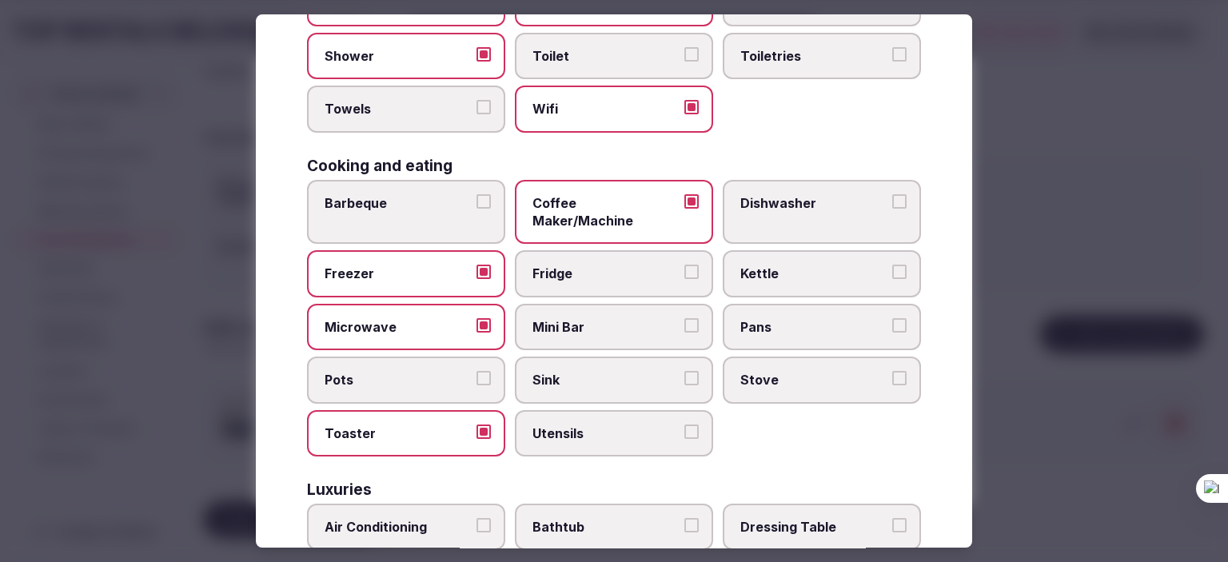
click at [684, 265] on button "Fridge" at bounding box center [691, 272] width 14 height 14
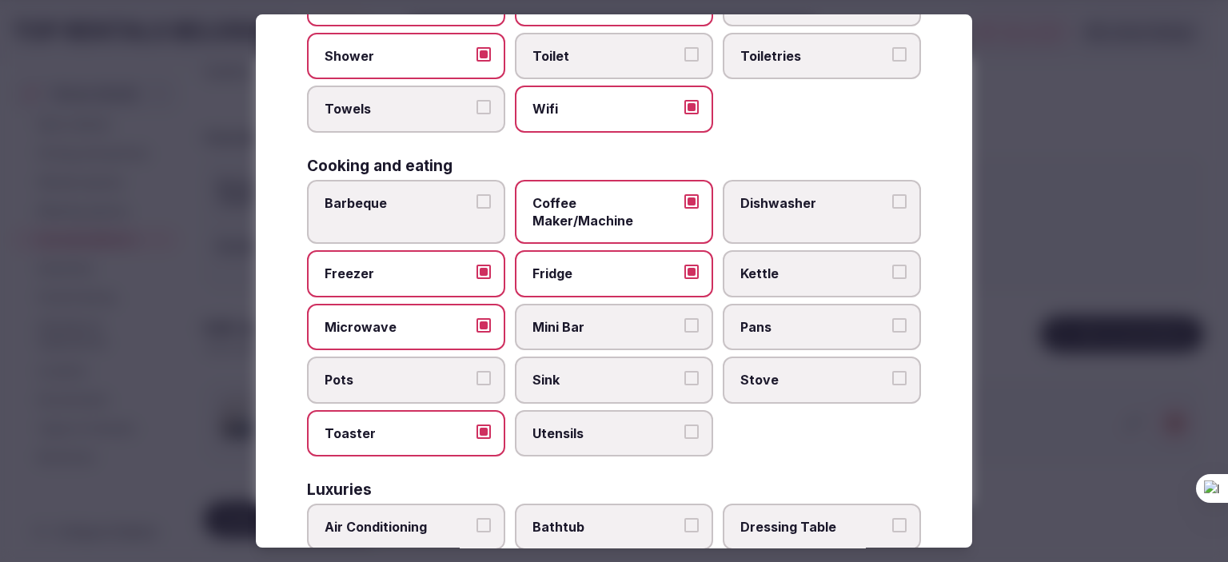
click at [892, 265] on button "Kettle" at bounding box center [899, 272] width 14 height 14
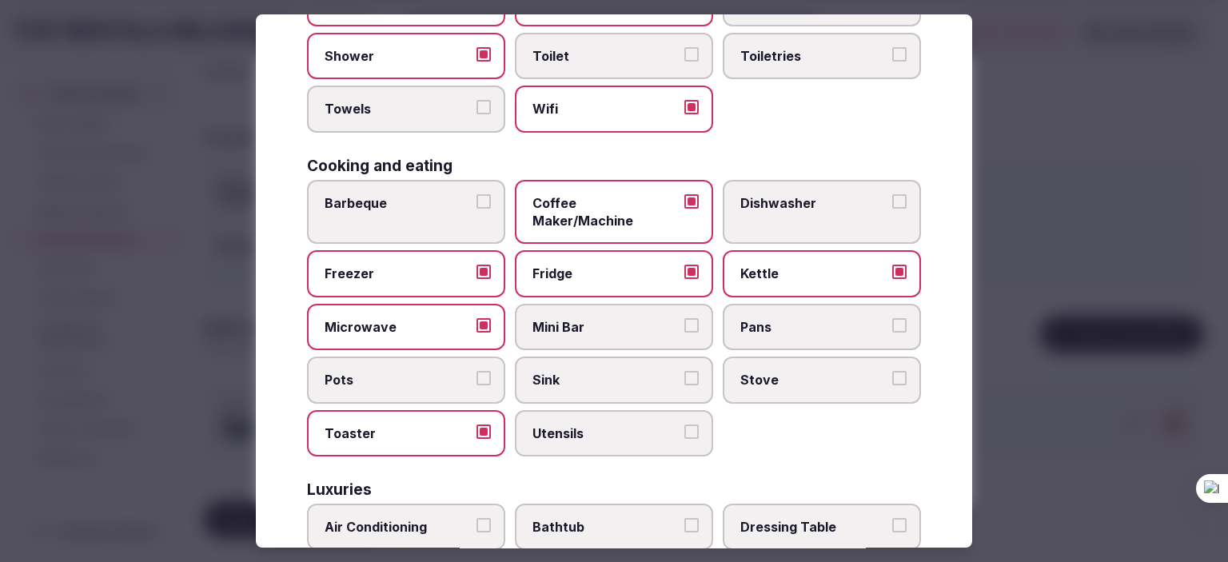
click at [887, 304] on label "Pans" at bounding box center [822, 327] width 198 height 46
click at [892, 318] on button "Pans" at bounding box center [899, 325] width 14 height 14
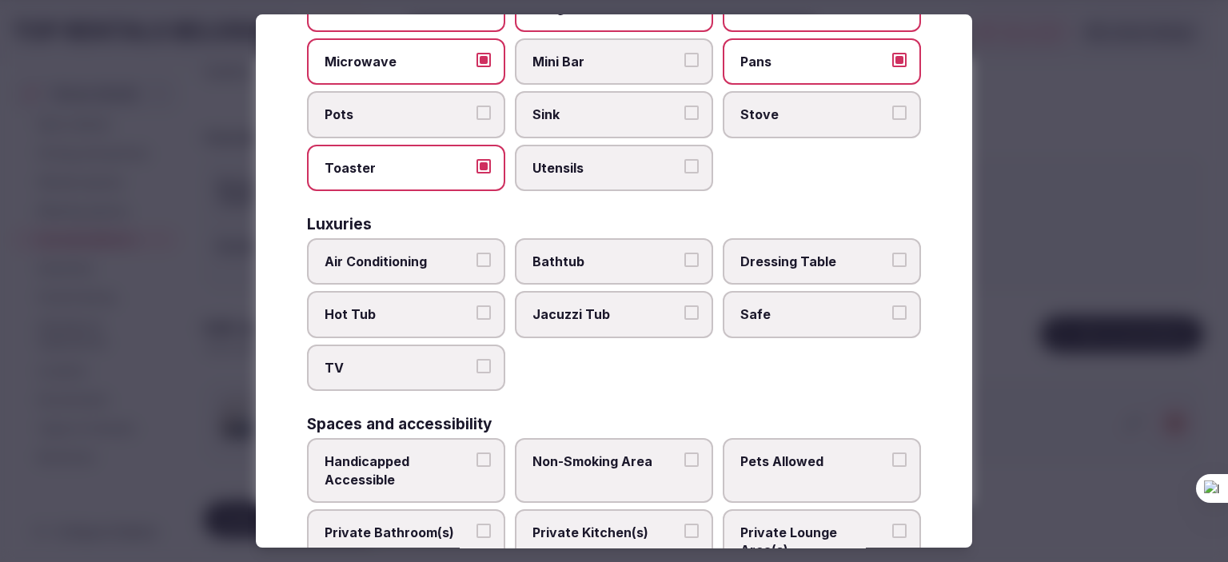
scroll to position [560, 0]
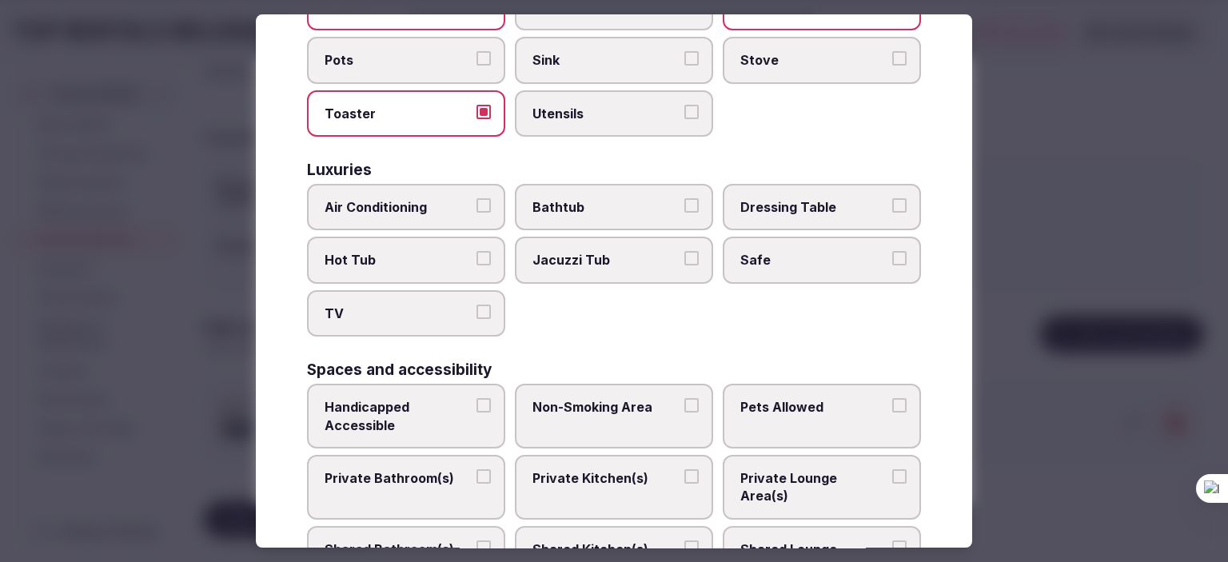
click at [687, 105] on button "Utensils" at bounding box center [691, 112] width 14 height 14
click at [476, 198] on button "Air Conditioning" at bounding box center [483, 205] width 14 height 14
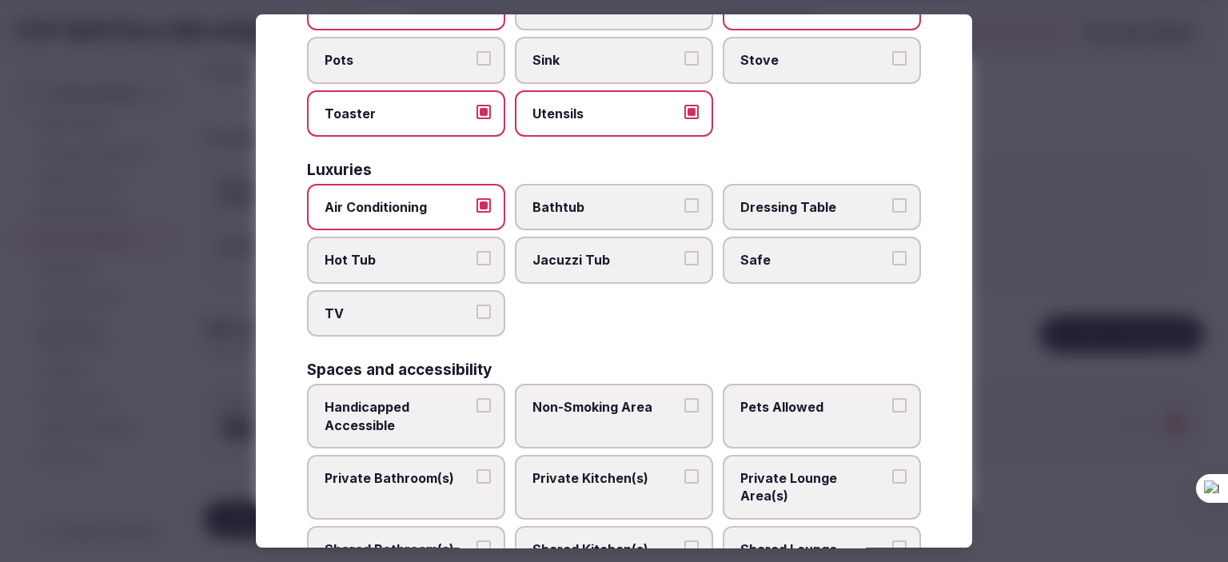
click at [471, 290] on label "TV" at bounding box center [406, 313] width 198 height 46
click at [476, 305] on button "TV" at bounding box center [483, 312] width 14 height 14
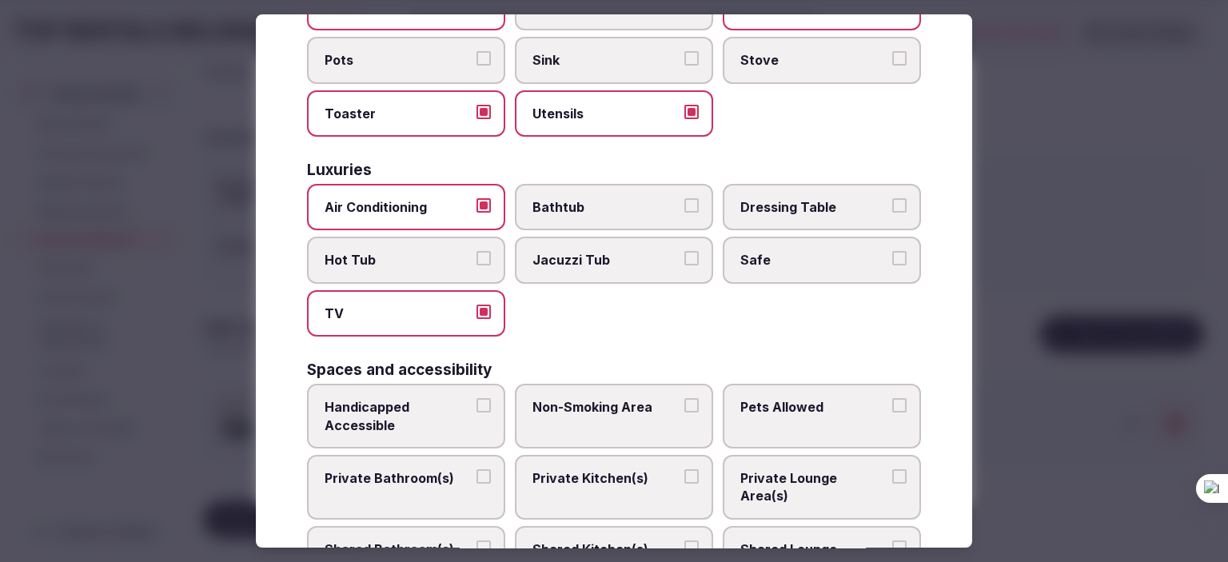
click at [892, 251] on button "Safe" at bounding box center [899, 258] width 14 height 14
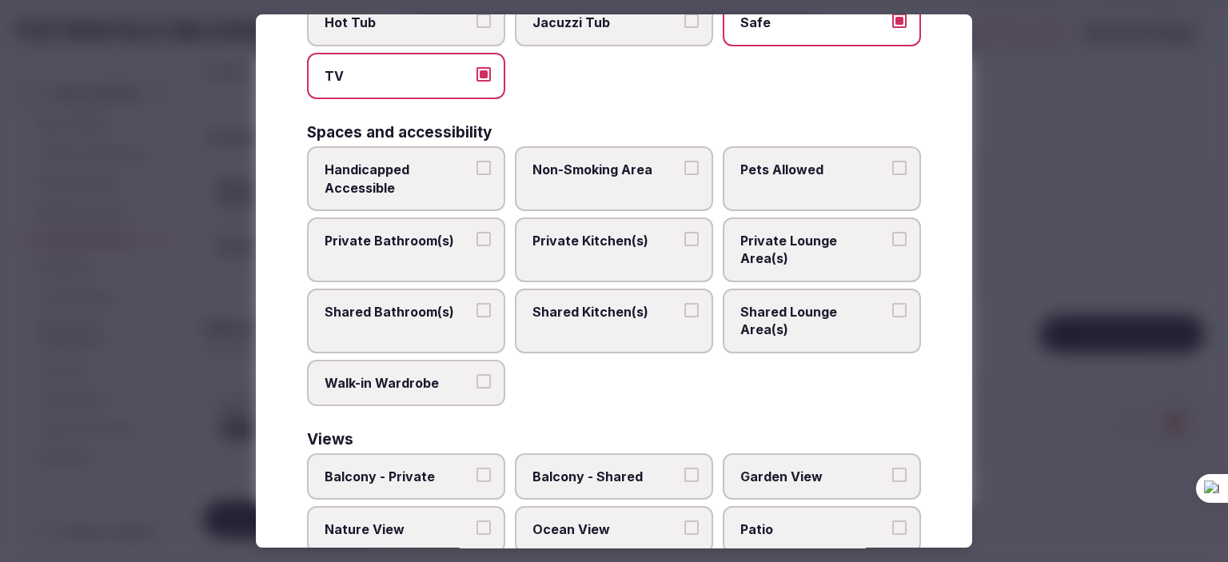
scroll to position [799, 0]
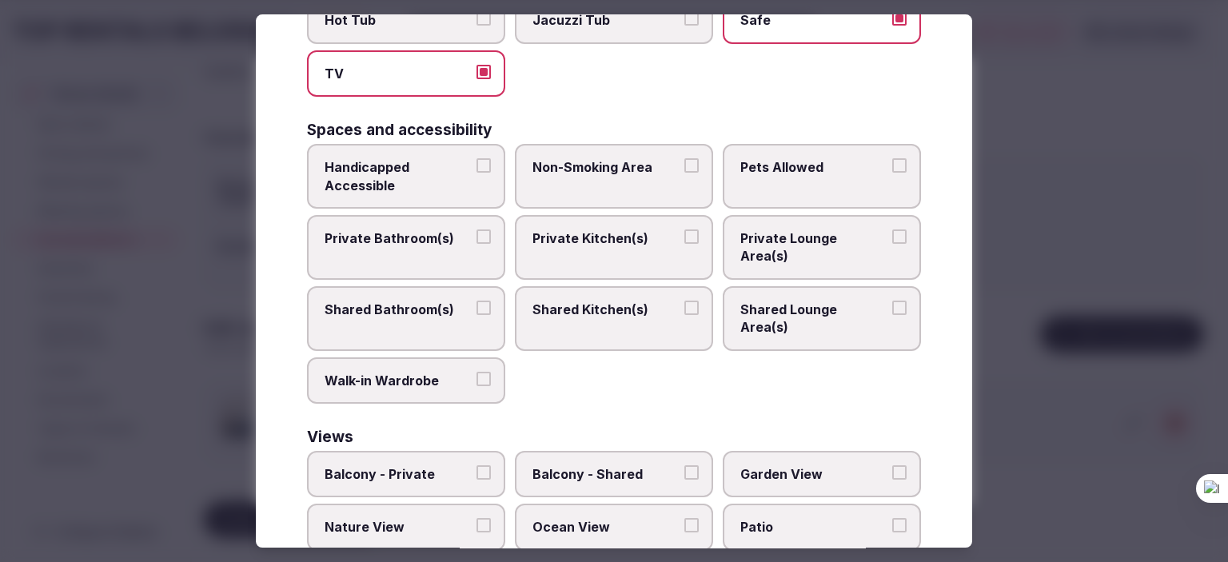
click at [675, 144] on label "Non-Smoking Area" at bounding box center [614, 176] width 198 height 65
click at [684, 158] on button "Non-Smoking Area" at bounding box center [691, 165] width 14 height 14
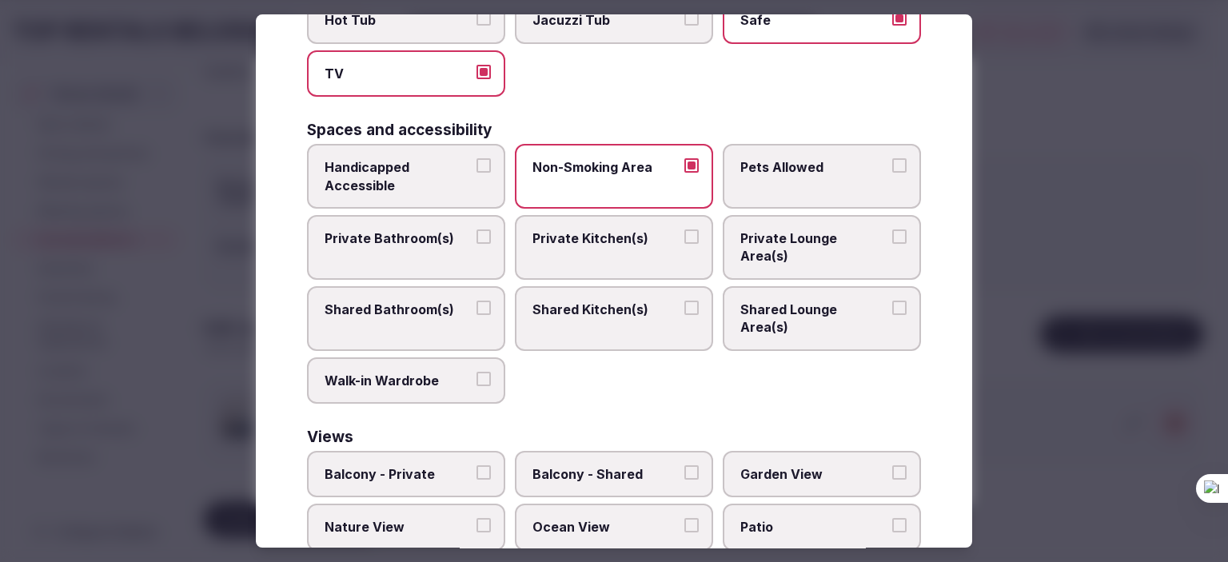
click at [892, 158] on button "Pets Allowed" at bounding box center [899, 165] width 14 height 14
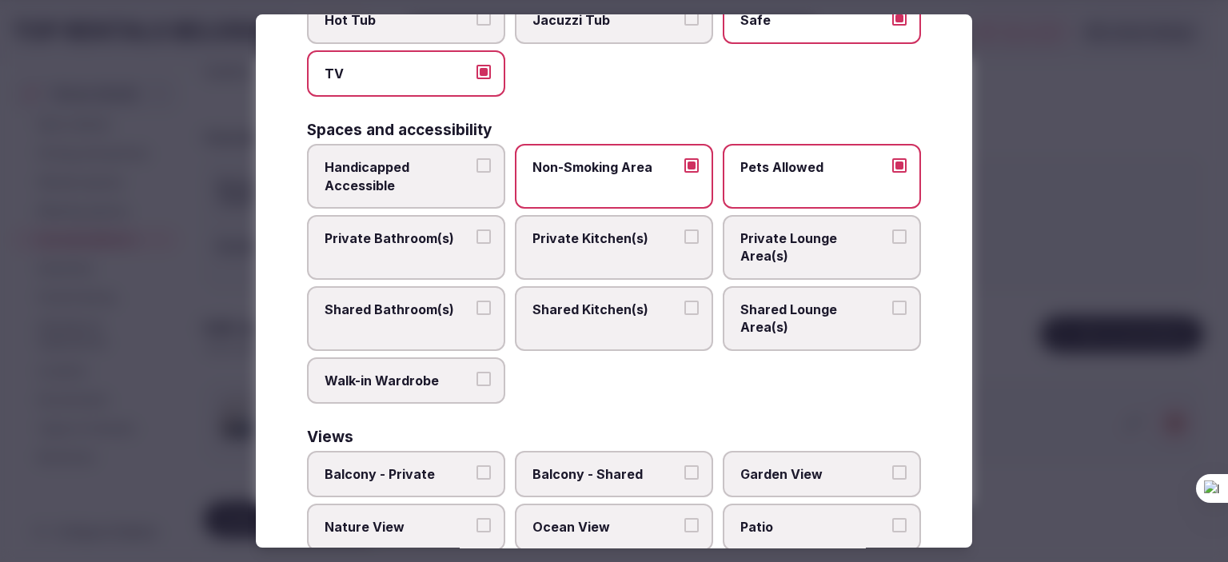
click at [481, 229] on button "Private Bathroom(s)" at bounding box center [483, 236] width 14 height 14
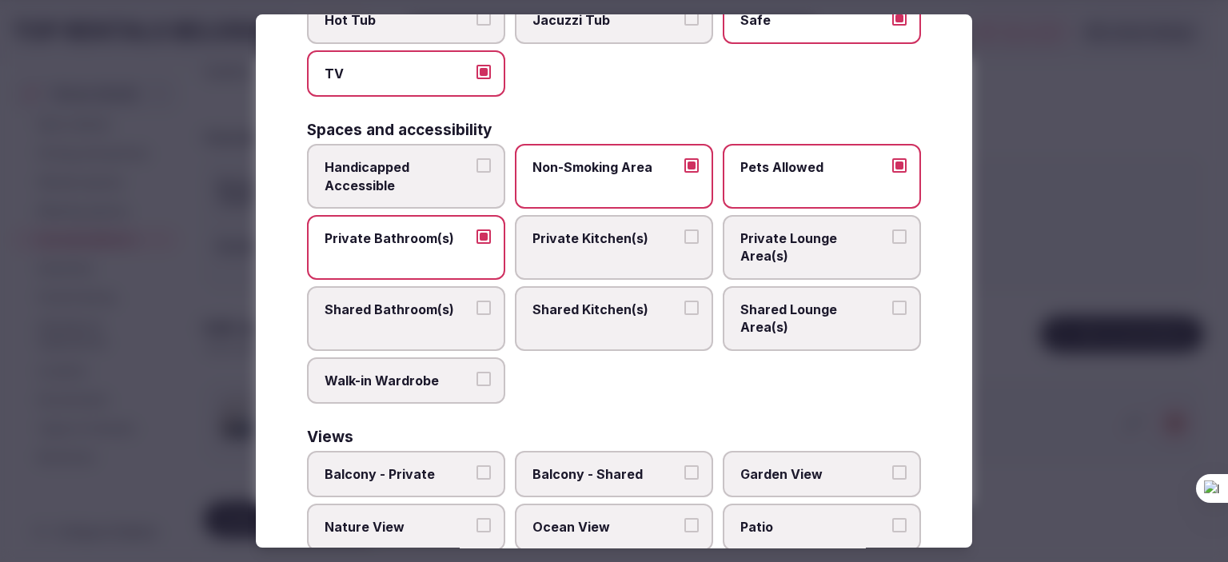
click at [684, 229] on button "Private Kitchen(s)" at bounding box center [691, 236] width 14 height 14
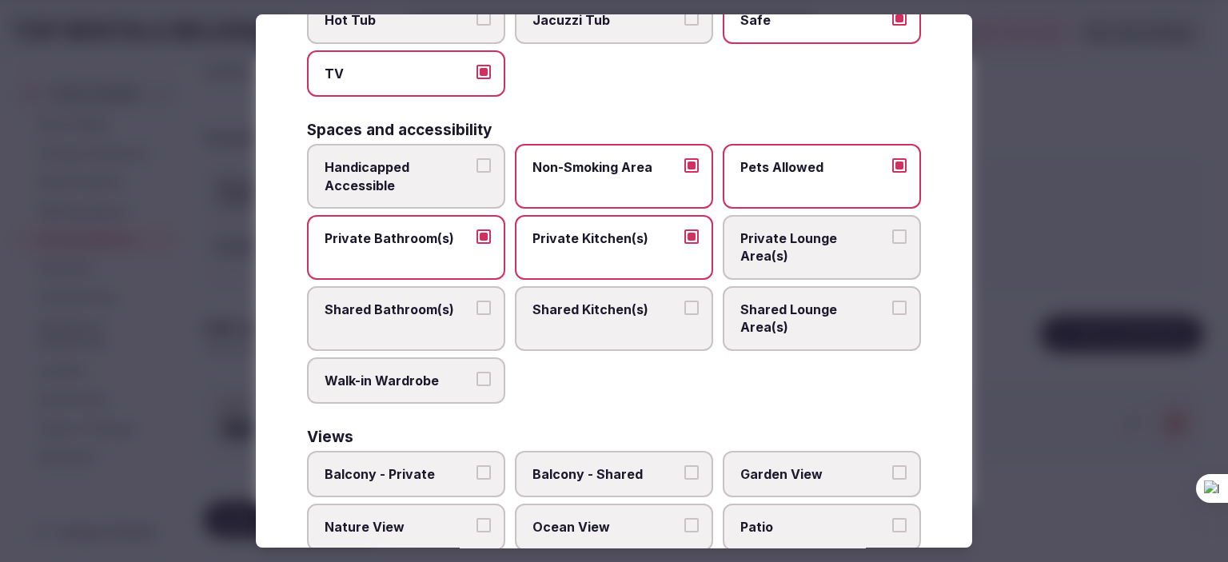
scroll to position [827, 0]
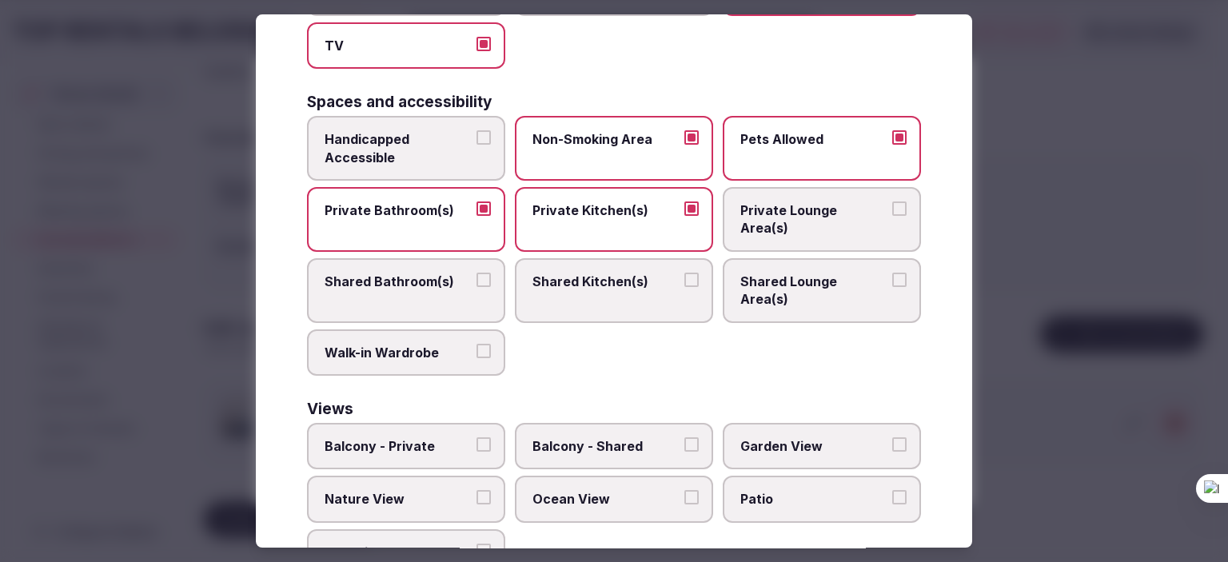
click at [480, 437] on button "Balcony - Private" at bounding box center [483, 444] width 14 height 14
type button "on"
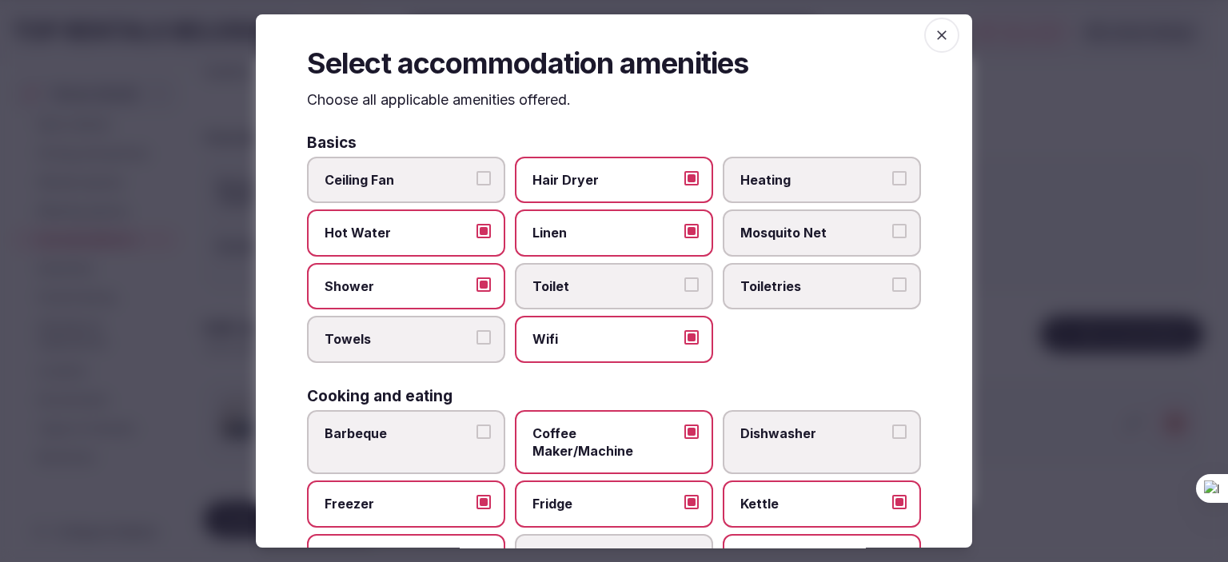
scroll to position [0, 0]
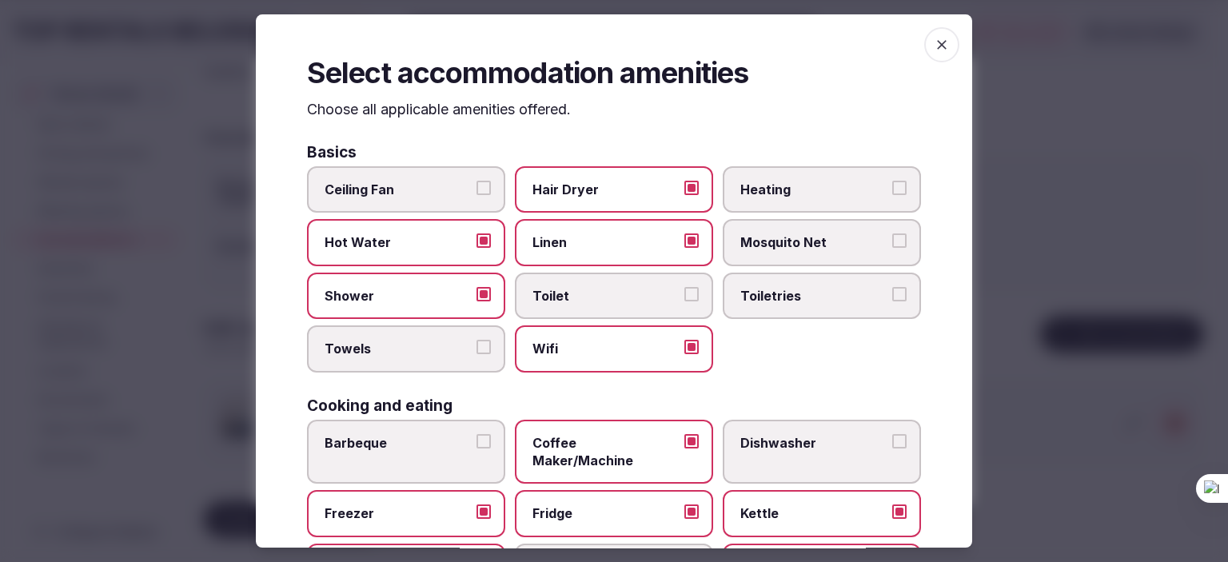
click at [937, 42] on icon "button" at bounding box center [942, 45] width 10 height 10
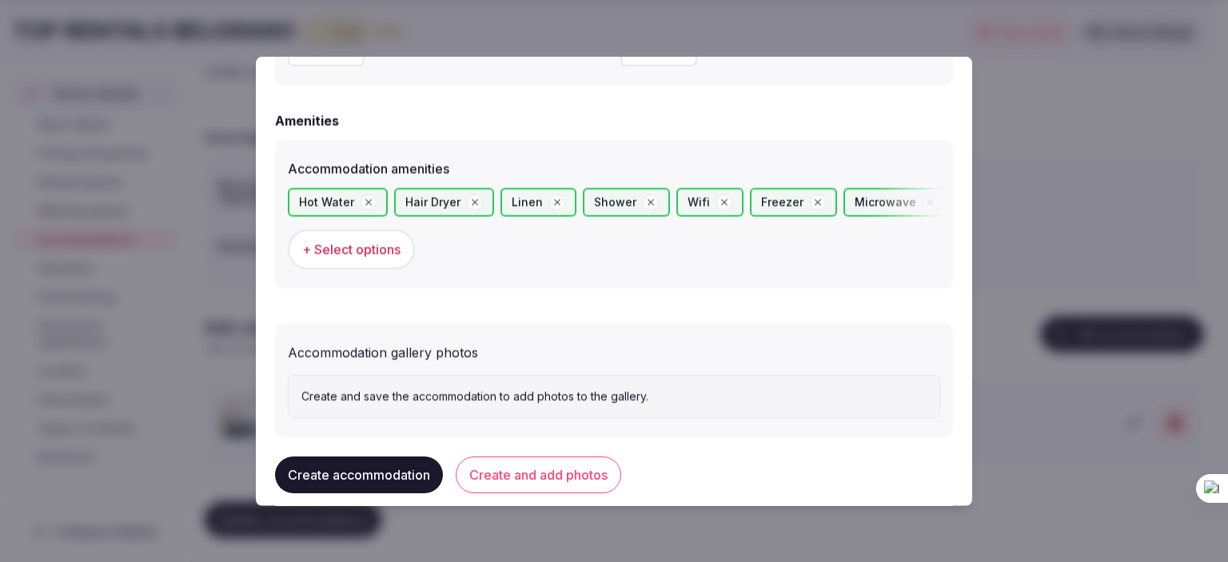
scroll to position [1525, 0]
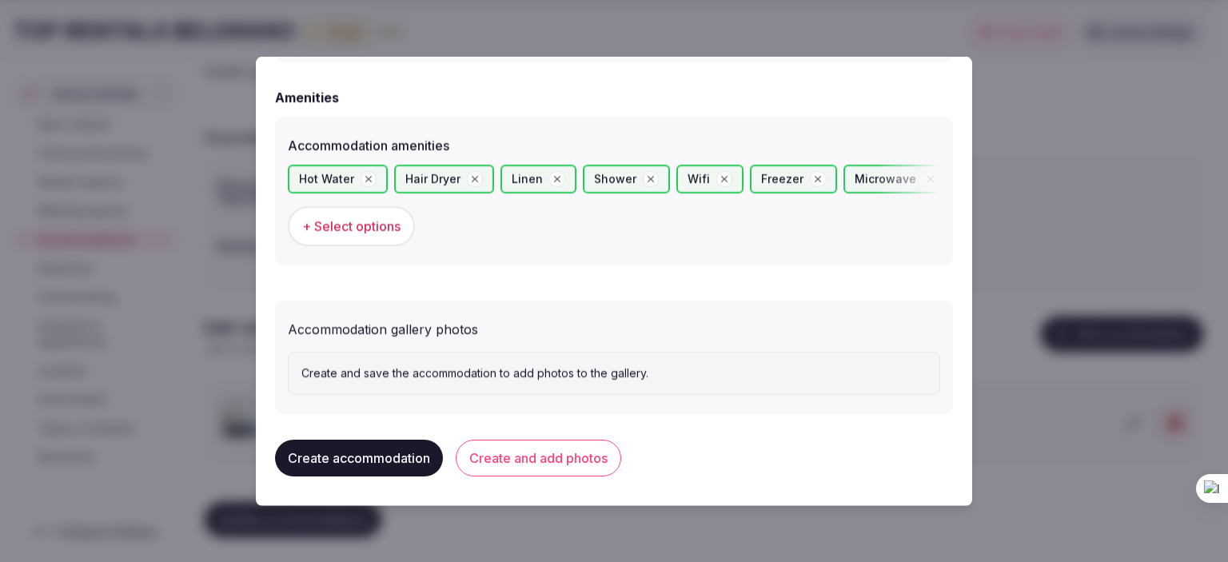
click at [450, 372] on p "Create and save the accommodation to add photos to the gallery." at bounding box center [613, 373] width 625 height 16
click at [556, 456] on button "Create and add photos" at bounding box center [538, 457] width 165 height 37
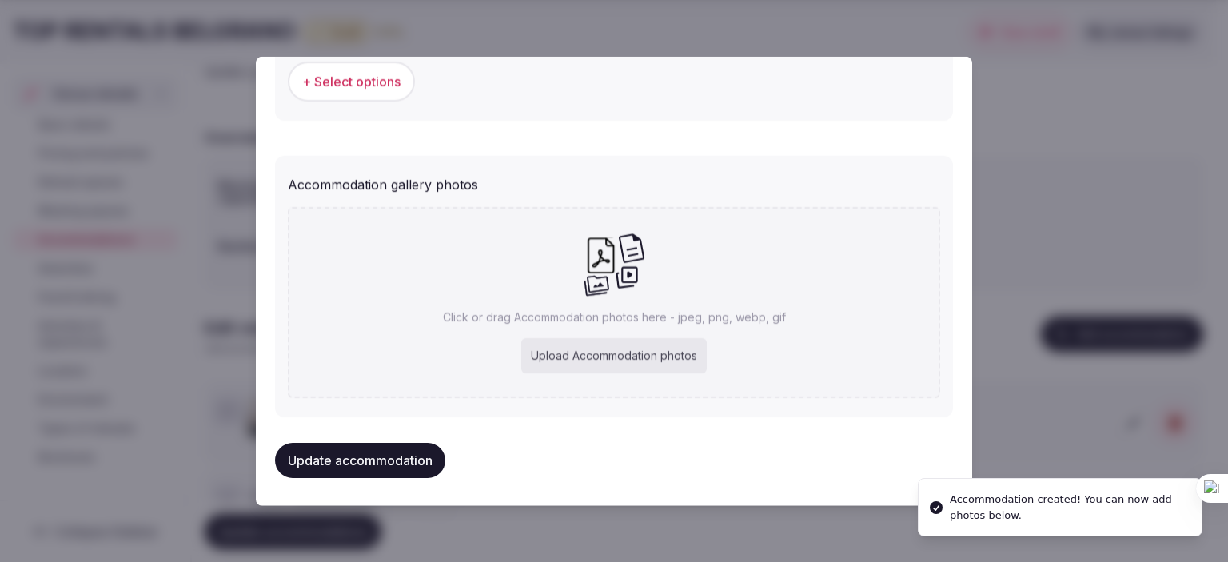
scroll to position [1672, 0]
click at [585, 349] on div "Upload Accommodation photos" at bounding box center [613, 353] width 185 height 35
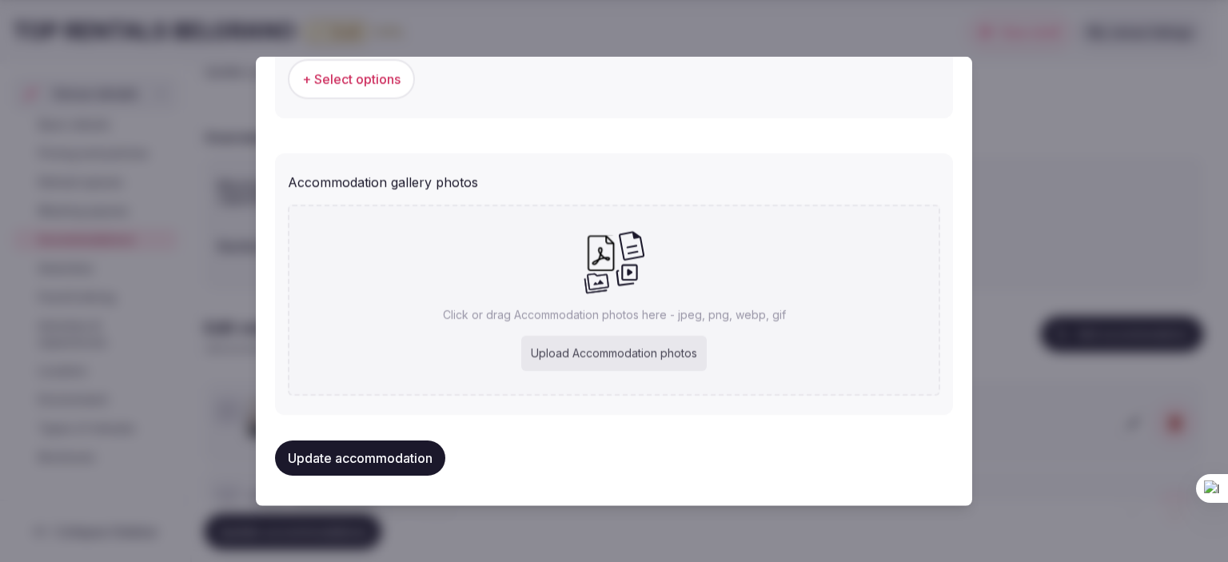
type input "**********"
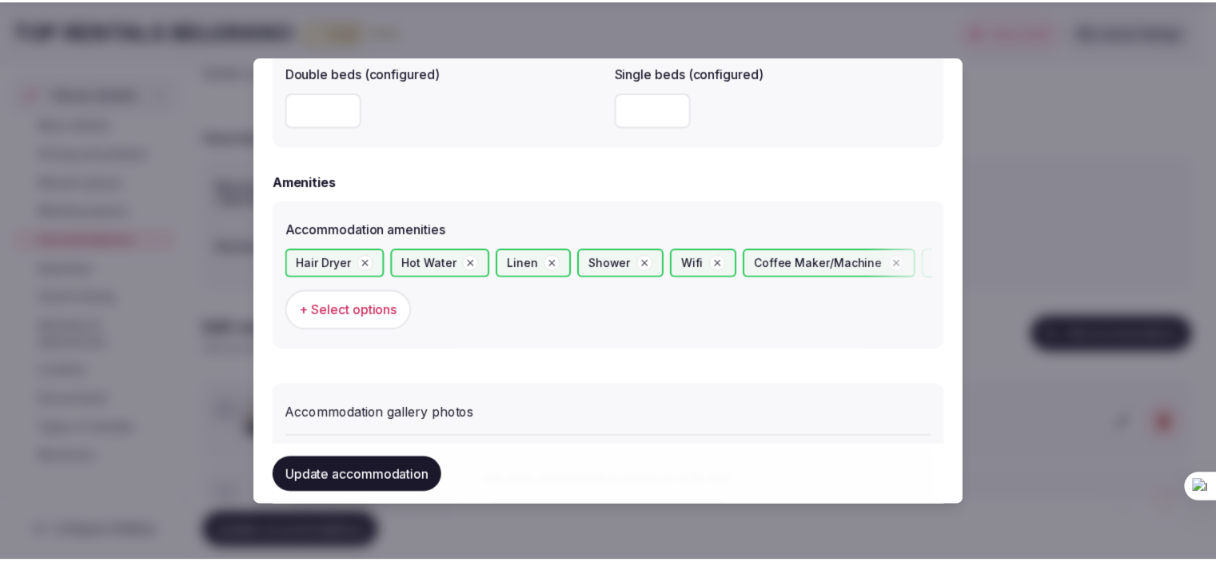
scroll to position [1761, 0]
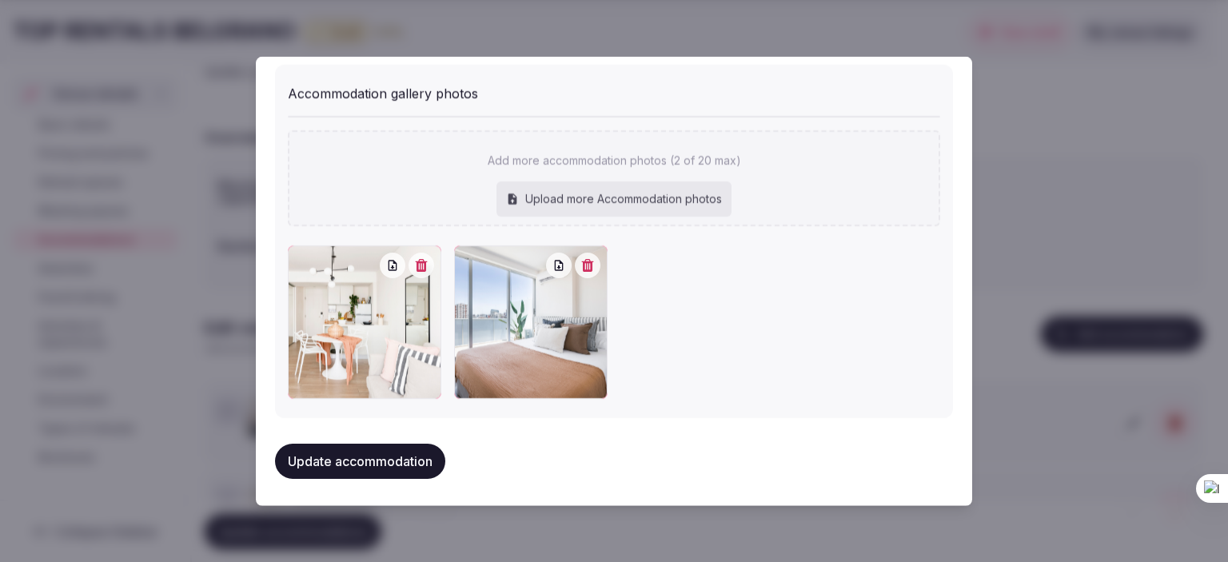
click at [398, 453] on button "Update accommodation" at bounding box center [360, 461] width 170 height 35
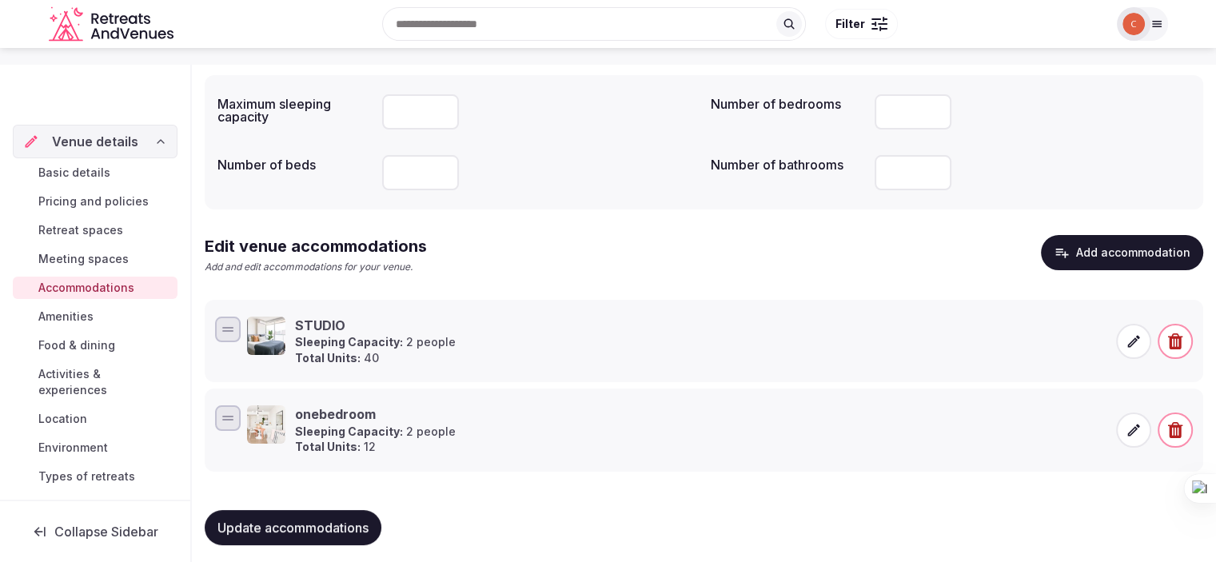
scroll to position [182, 0]
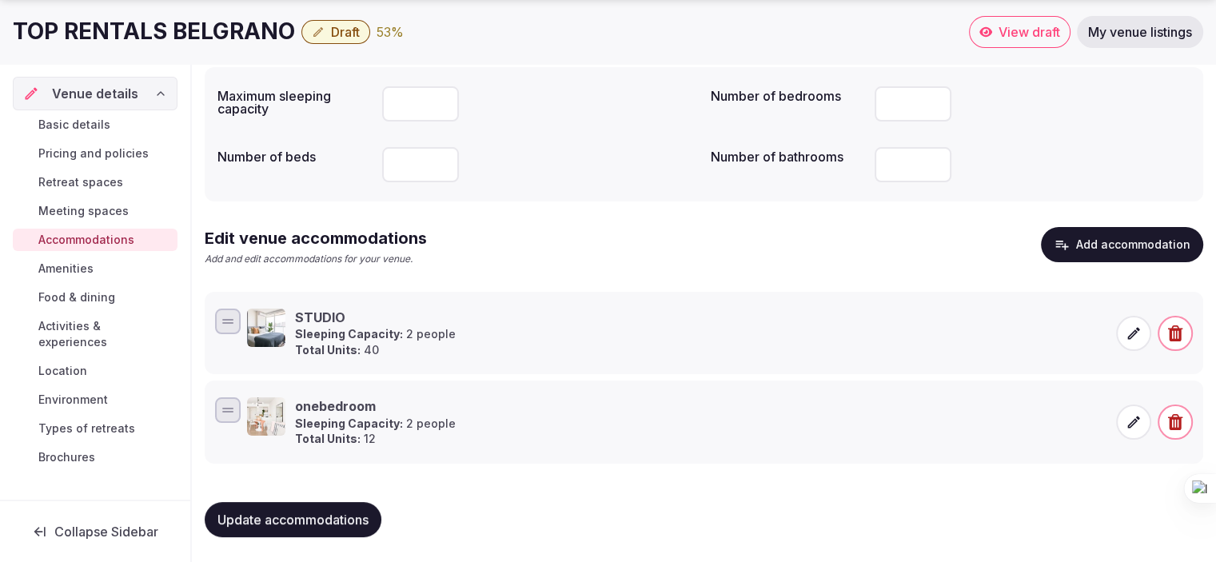
click at [286, 514] on span "Update accommodations" at bounding box center [292, 520] width 151 height 16
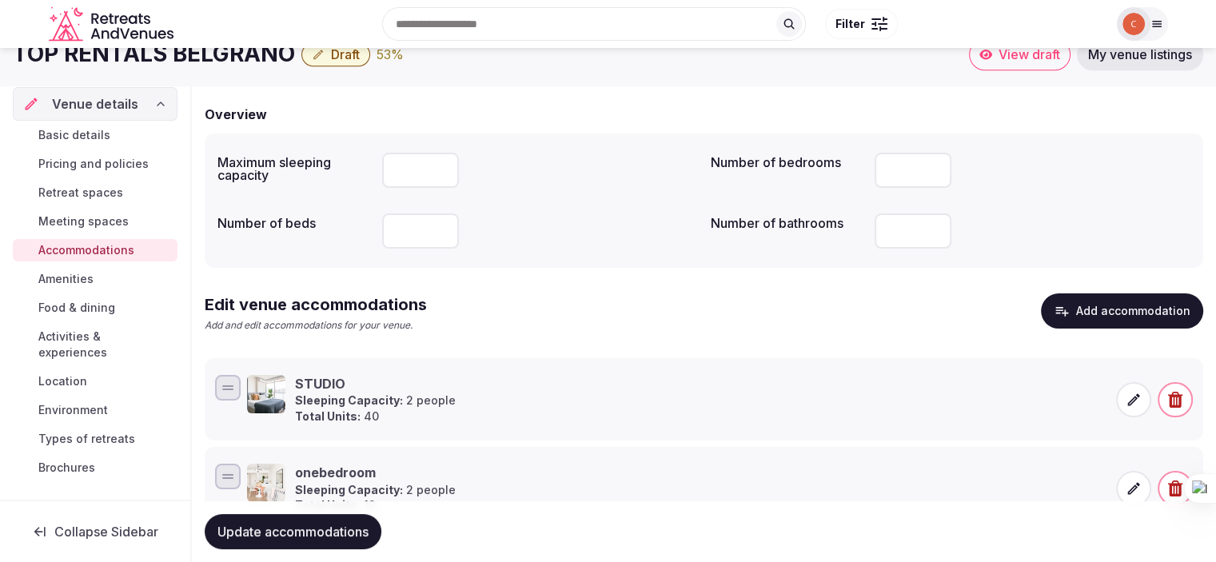
scroll to position [0, 0]
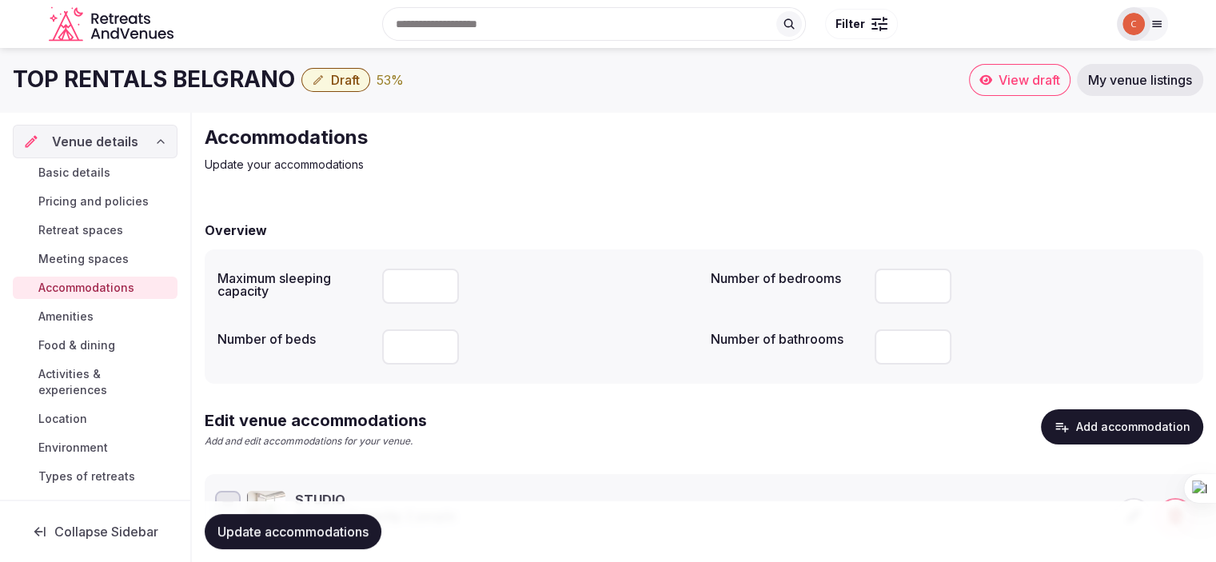
click at [1144, 83] on span "My venue listings" at bounding box center [1140, 80] width 104 height 16
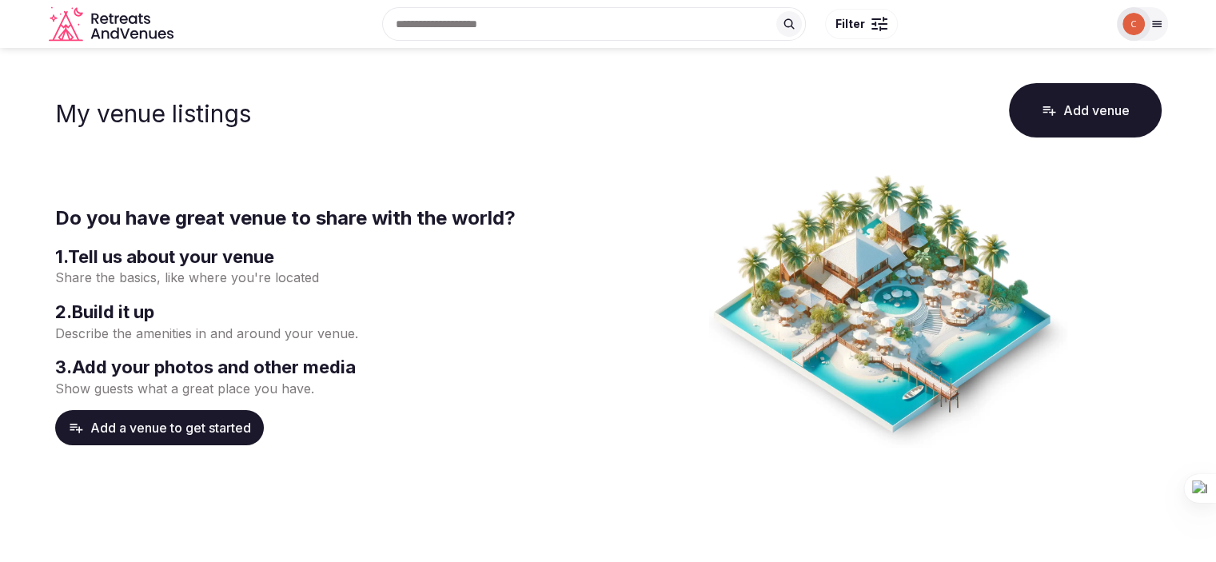
click at [1138, 22] on img at bounding box center [1133, 24] width 22 height 22
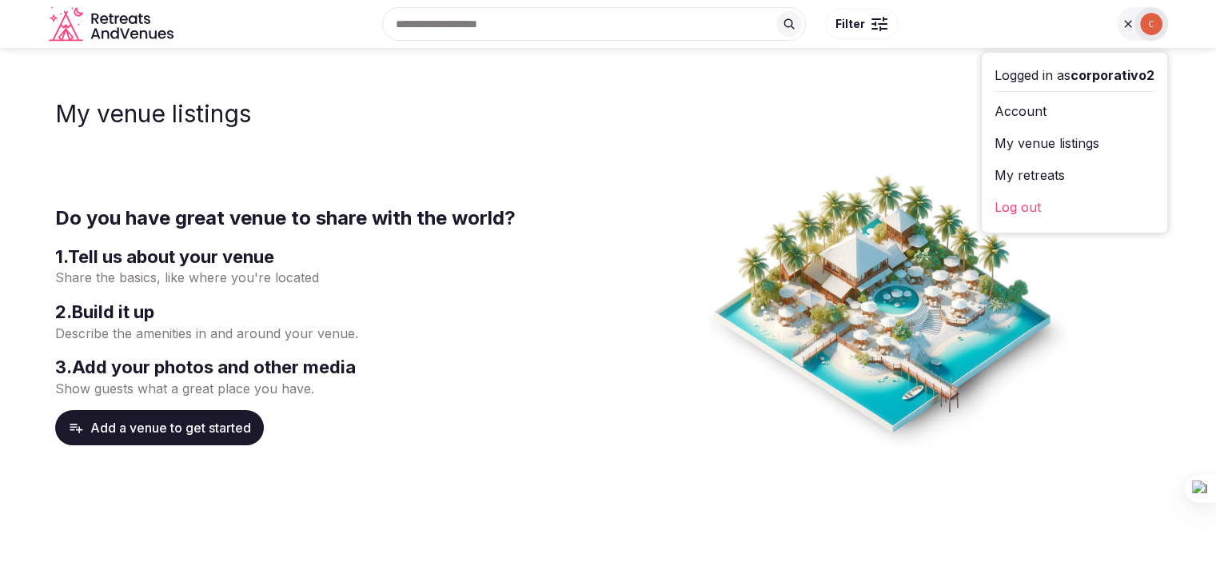
click at [1065, 140] on link "My venue listings" at bounding box center [1074, 143] width 160 height 26
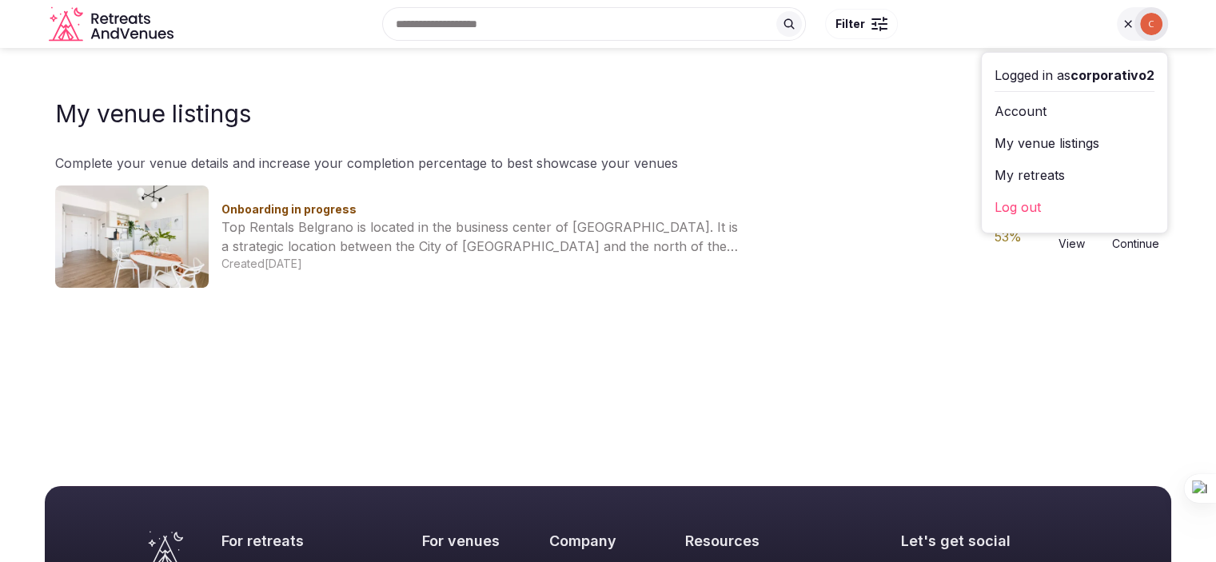
click at [572, 283] on div "Onboarding in progress Top Rentals Belgrano is located in the business center o…" at bounding box center [608, 236] width 1106 height 102
click at [799, 190] on div "Onboarding in progress Top Rentals Belgrano is located in the business center o…" at bounding box center [608, 236] width 1106 height 102
click at [862, 249] on div "Onboarding in progress Top Rentals Belgrano is located in the business center o…" at bounding box center [595, 236] width 748 height 70
click at [1015, 238] on div "53 %" at bounding box center [1007, 236] width 51 height 19
click at [1071, 244] on link "View" at bounding box center [1071, 236] width 51 height 30
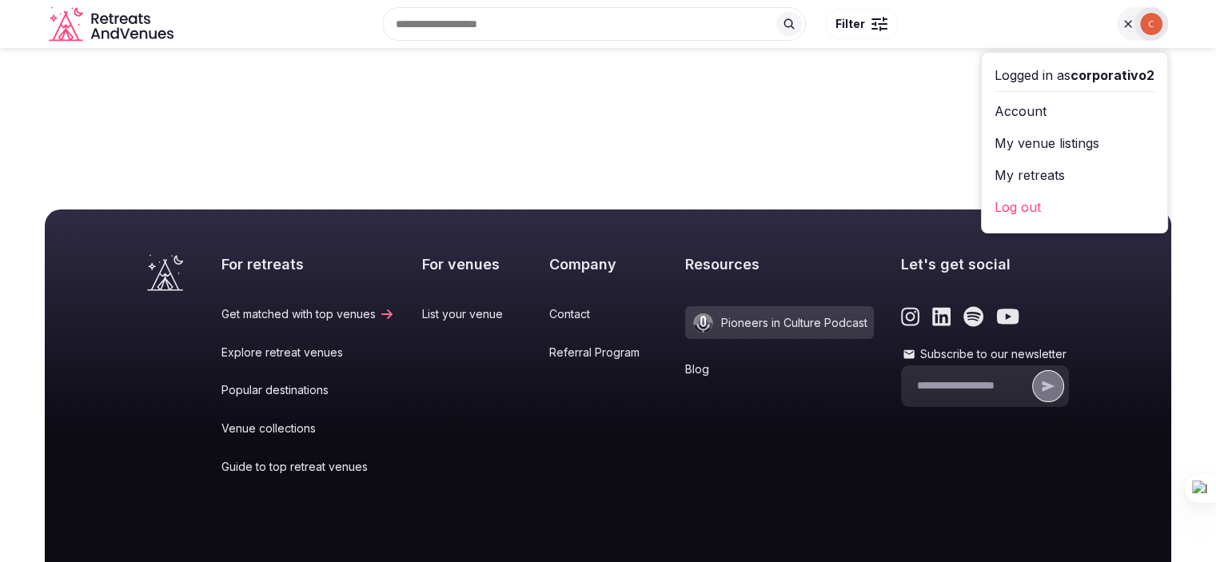
scroll to position [14, 0]
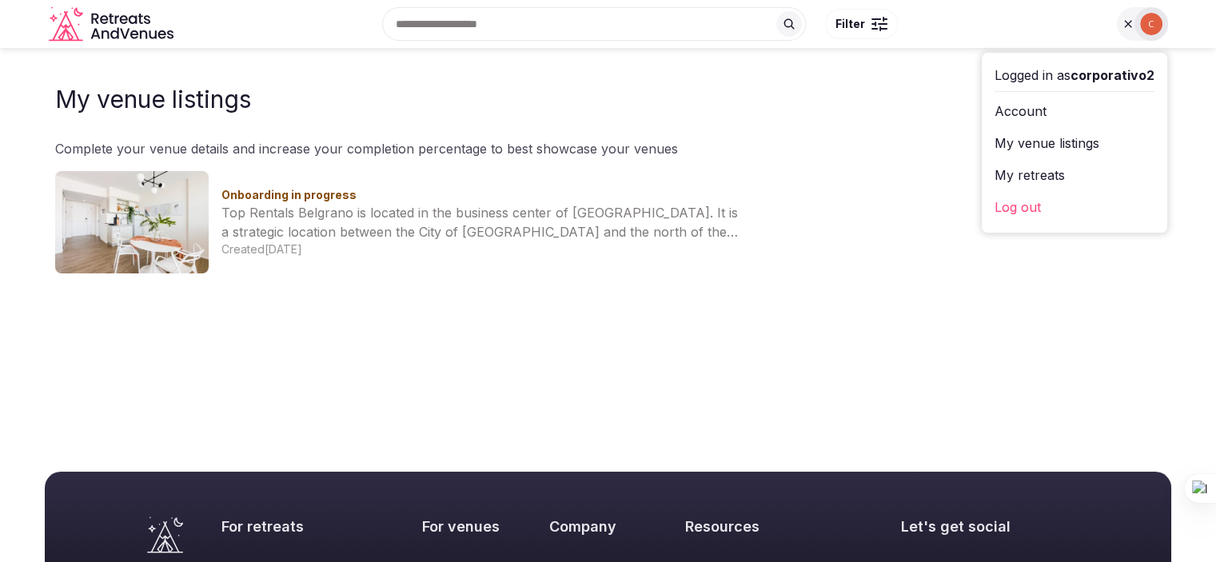
click at [1058, 254] on div "Onboarding in progress Top Rentals Belgrano is located in the business center o…" at bounding box center [608, 222] width 1106 height 102
click at [860, 128] on div "My venue listings Add venue Complete your venue details and increase your compl…" at bounding box center [608, 170] width 1119 height 208
click at [304, 173] on div "Onboarding in progress Top Rentals Belgrano is located in the business center o…" at bounding box center [608, 222] width 1106 height 102
click at [534, 181] on div "Onboarding in progress Top Rentals Belgrano is located in the business center o…" at bounding box center [608, 222] width 1106 height 102
click at [1084, 252] on div "Onboarding in progress Top Rentals Belgrano is located in the business center o…" at bounding box center [608, 222] width 1106 height 102
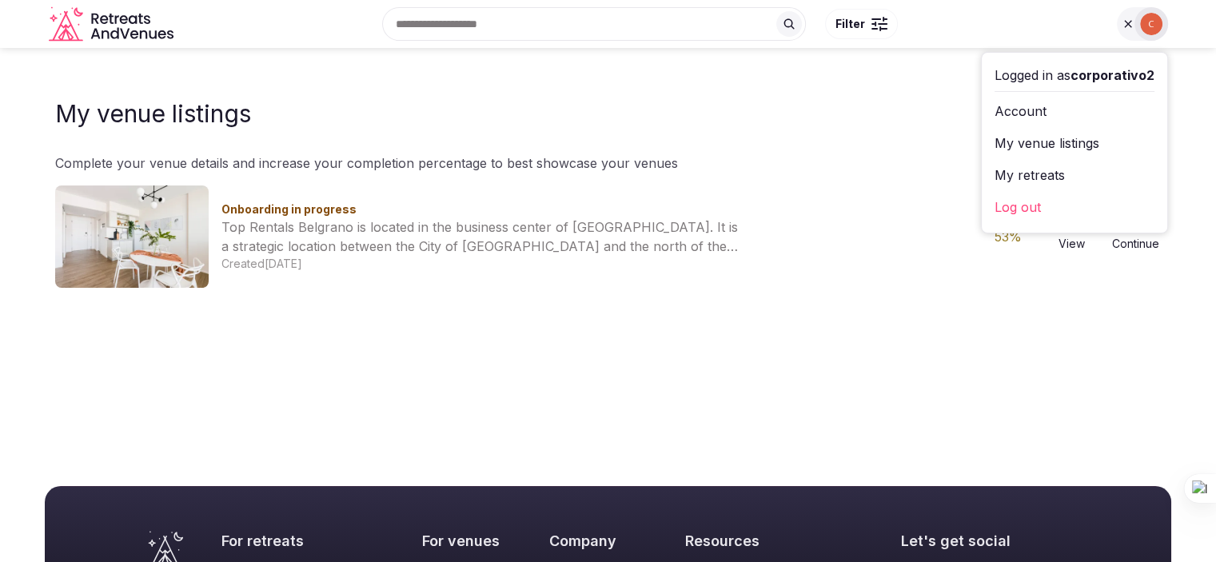
scroll to position [0, 0]
click at [1129, 242] on link "Continue" at bounding box center [1135, 236] width 51 height 30
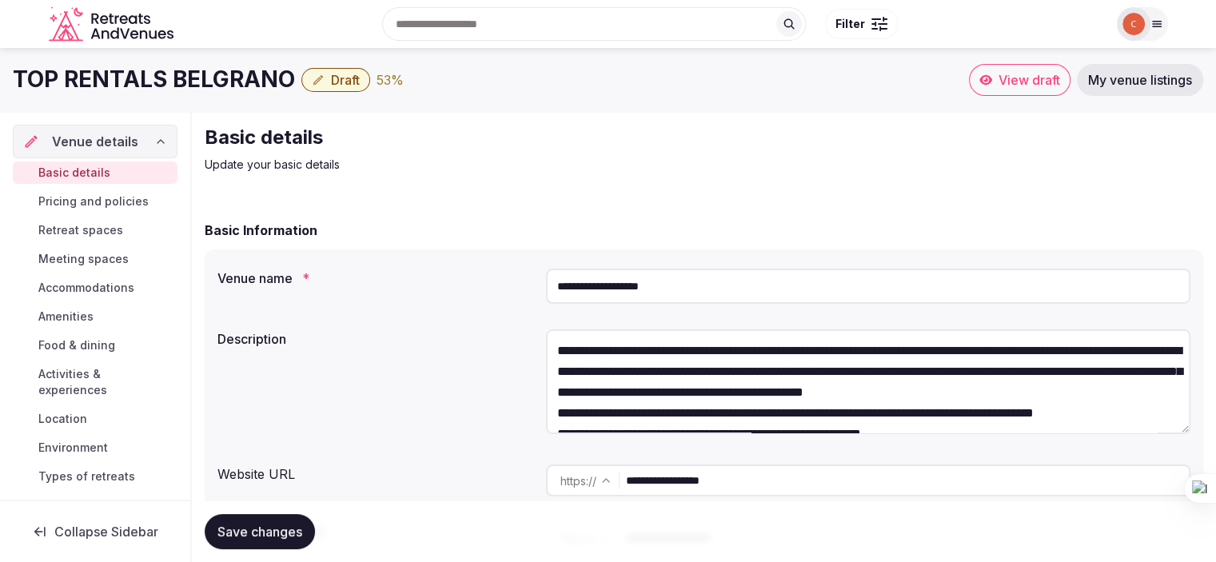
click at [90, 201] on span "Pricing and policies" at bounding box center [93, 201] width 110 height 16
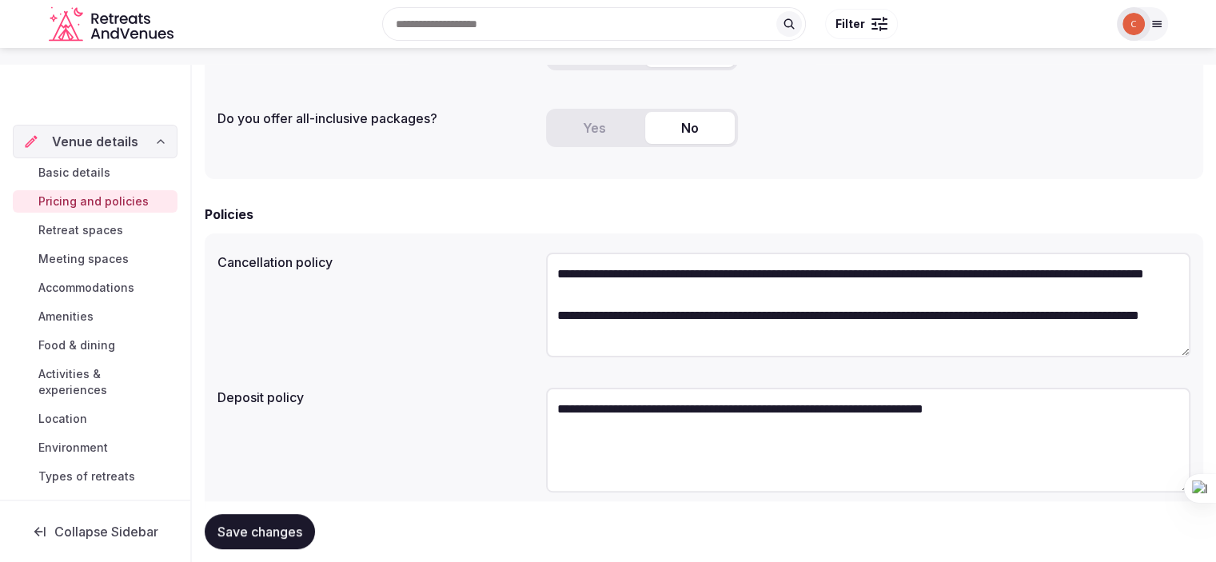
scroll to position [400, 0]
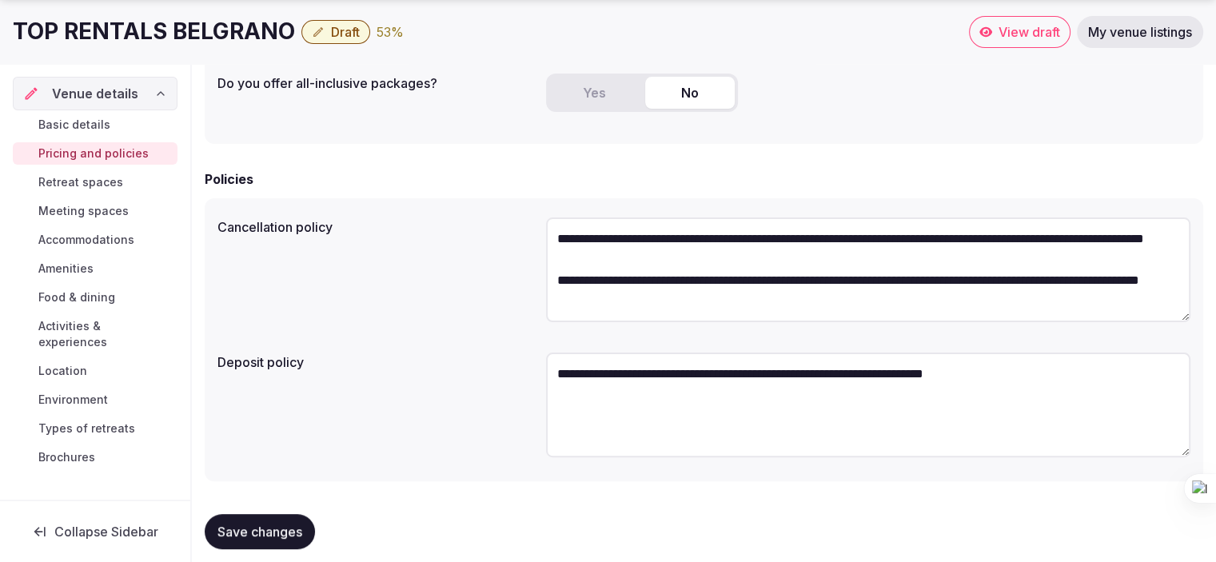
click at [88, 188] on span "Retreat spaces" at bounding box center [80, 182] width 85 height 16
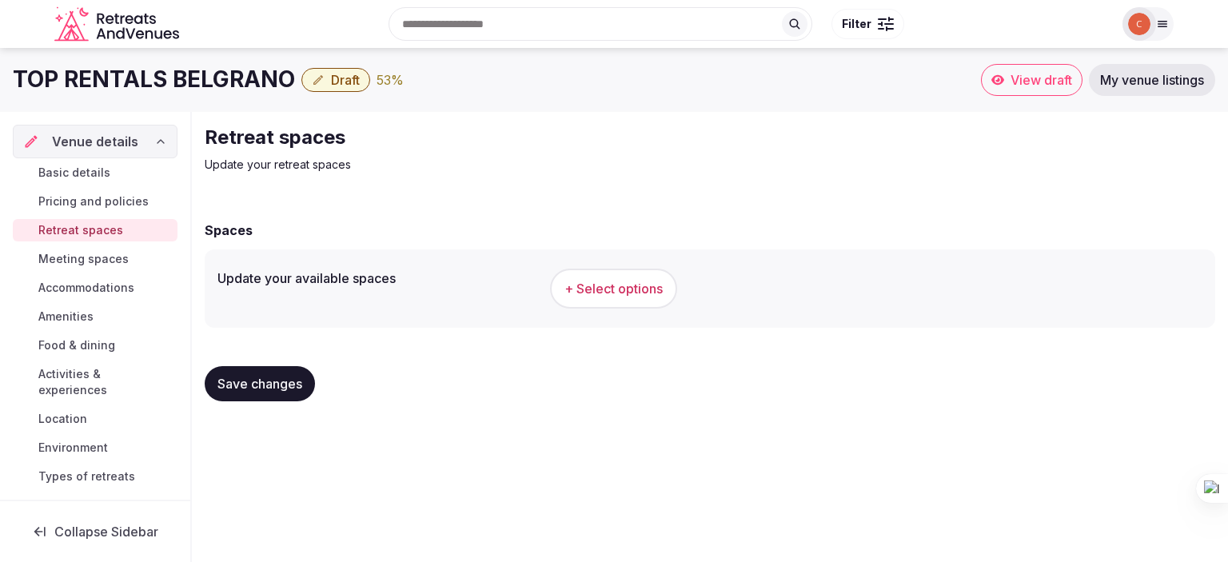
click at [609, 290] on span "+ Select options" at bounding box center [613, 289] width 98 height 18
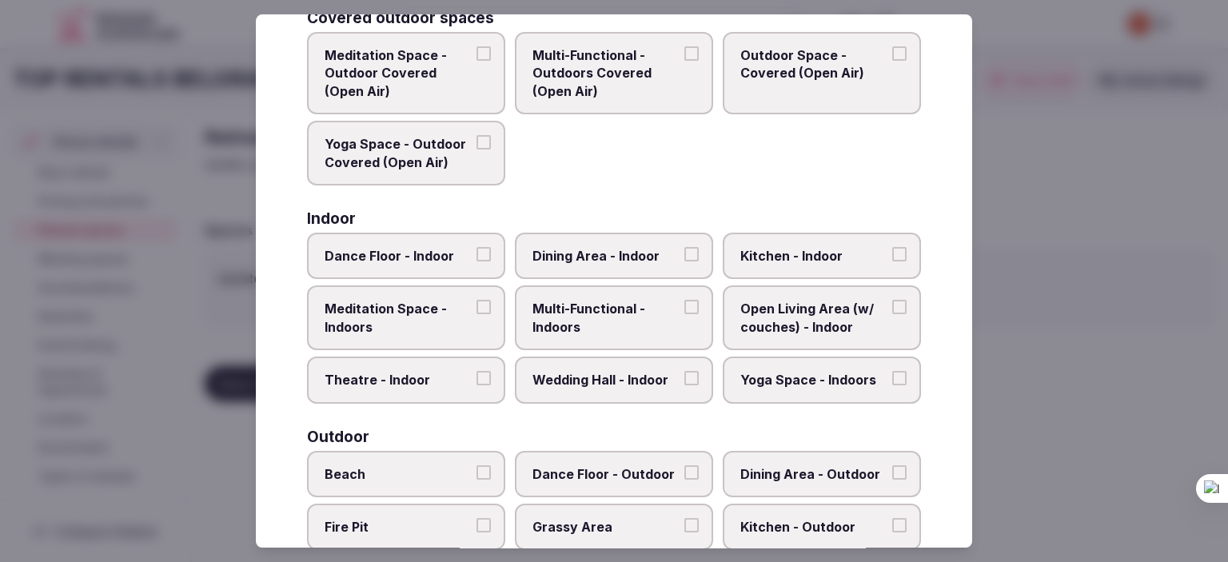
scroll to position [240, 0]
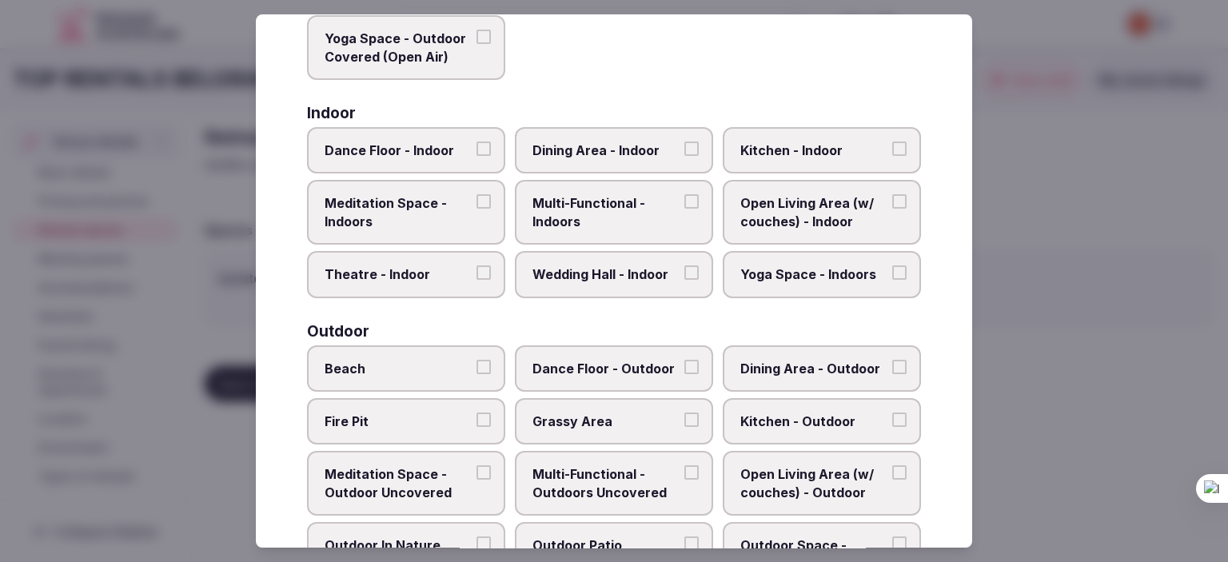
click at [892, 146] on button "Kitchen - Indoor" at bounding box center [899, 148] width 14 height 14
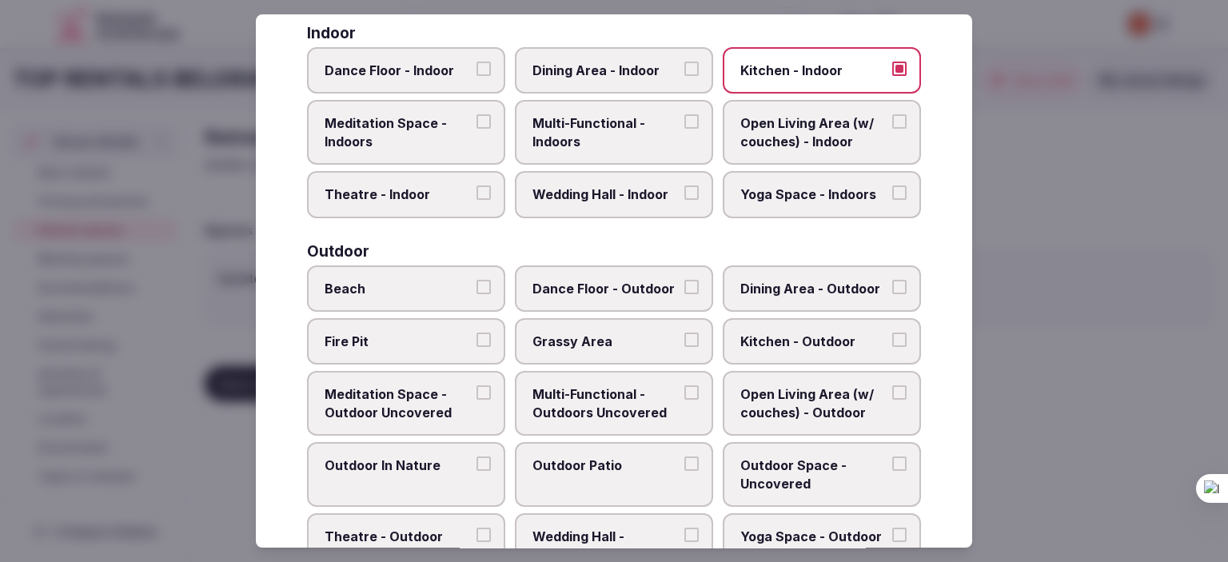
scroll to position [320, 0]
click at [892, 64] on button "Kitchen - Indoor" at bounding box center [899, 69] width 14 height 14
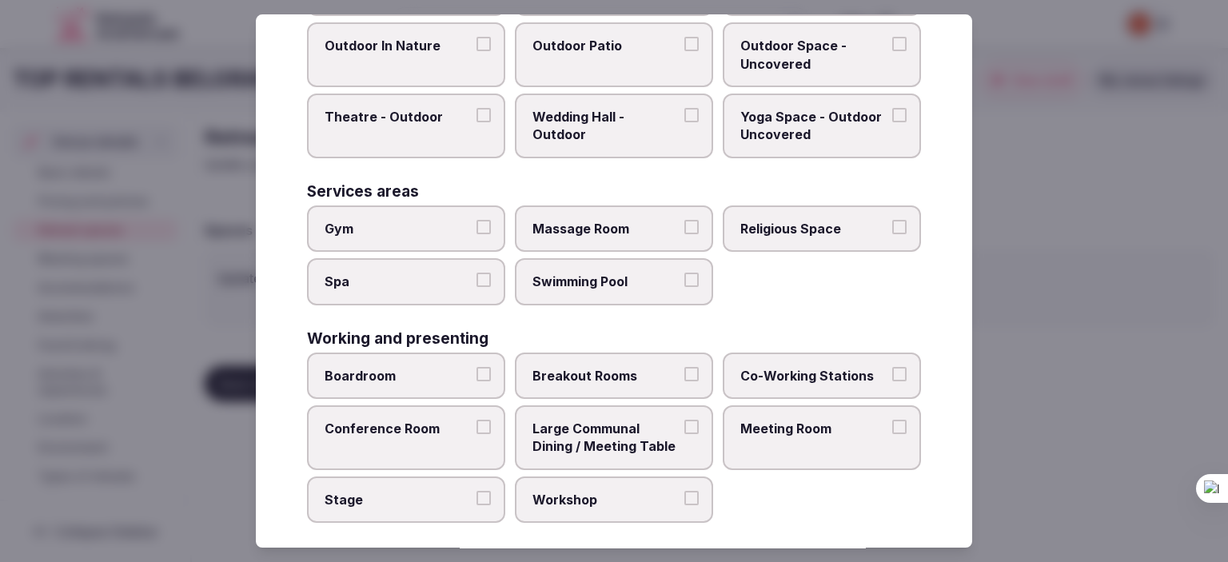
scroll to position [743, 0]
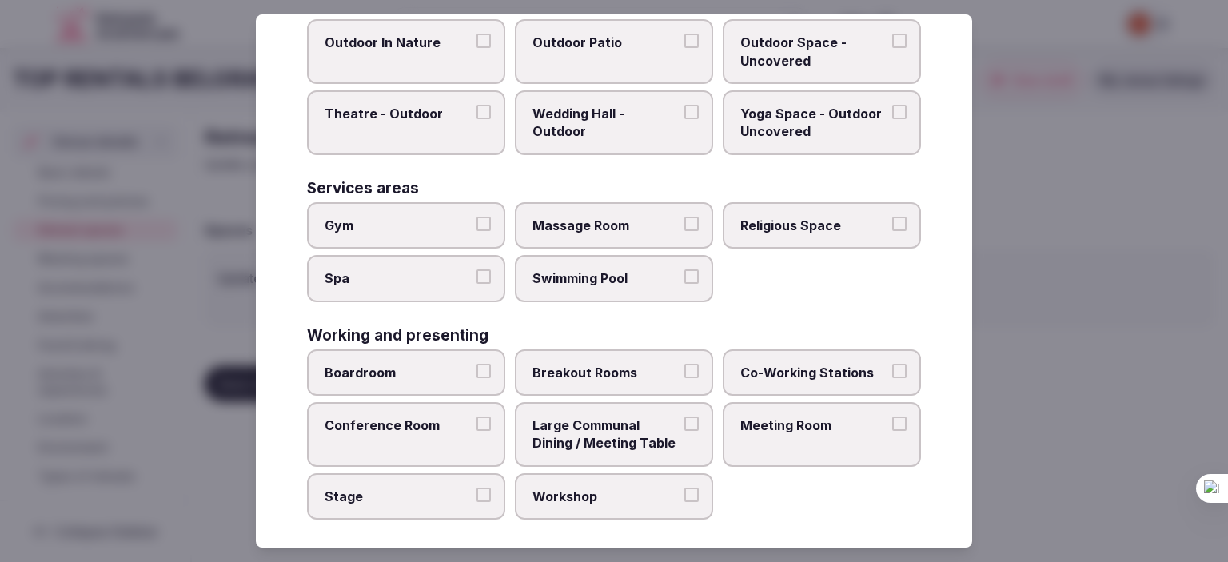
click at [484, 217] on button "Gym" at bounding box center [483, 224] width 14 height 14
click at [684, 271] on button "Swimming Pool" at bounding box center [691, 276] width 14 height 14
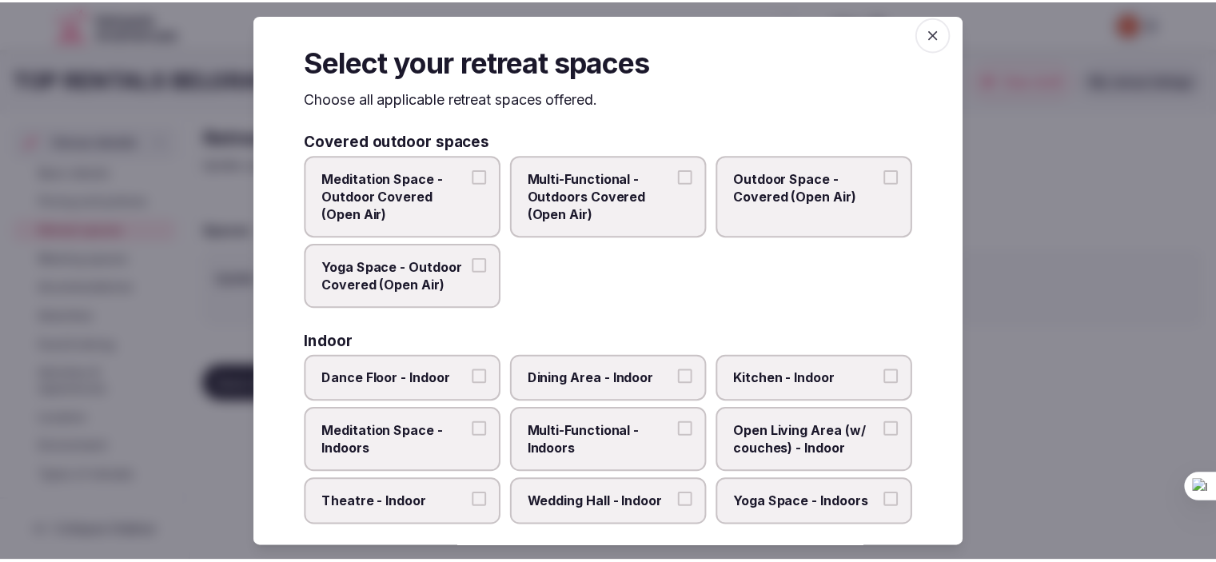
scroll to position [0, 0]
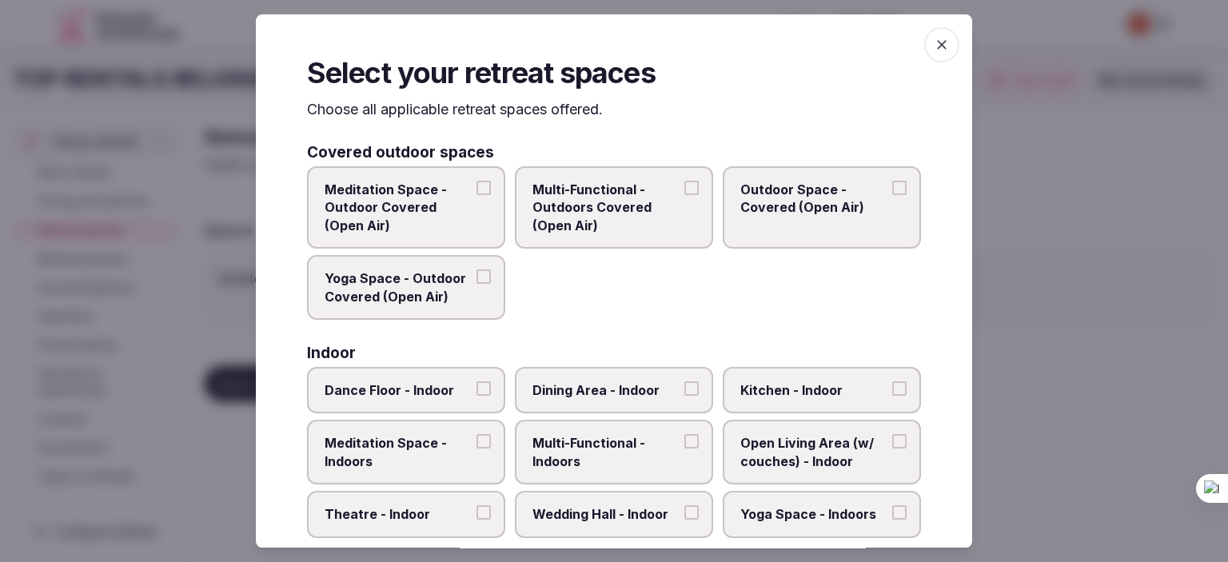
drag, startPoint x: 933, startPoint y: 41, endPoint x: 919, endPoint y: 42, distance: 13.6
click at [934, 42] on icon "button" at bounding box center [942, 45] width 16 height 16
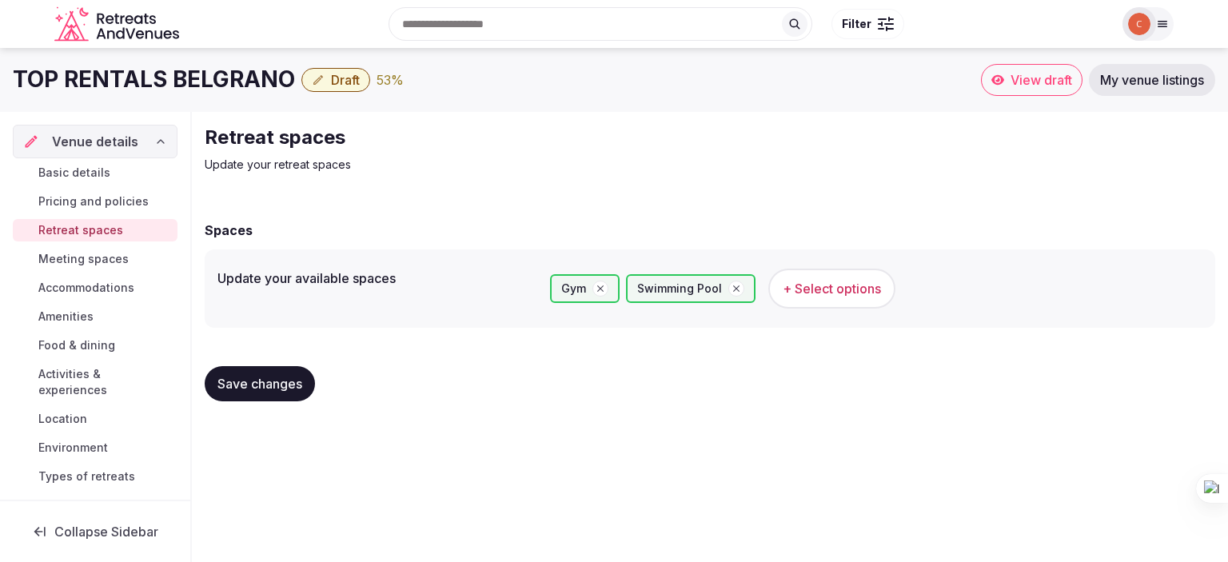
click at [255, 387] on span "Save changes" at bounding box center [259, 384] width 85 height 16
click at [78, 257] on span "Meeting spaces" at bounding box center [83, 259] width 90 height 16
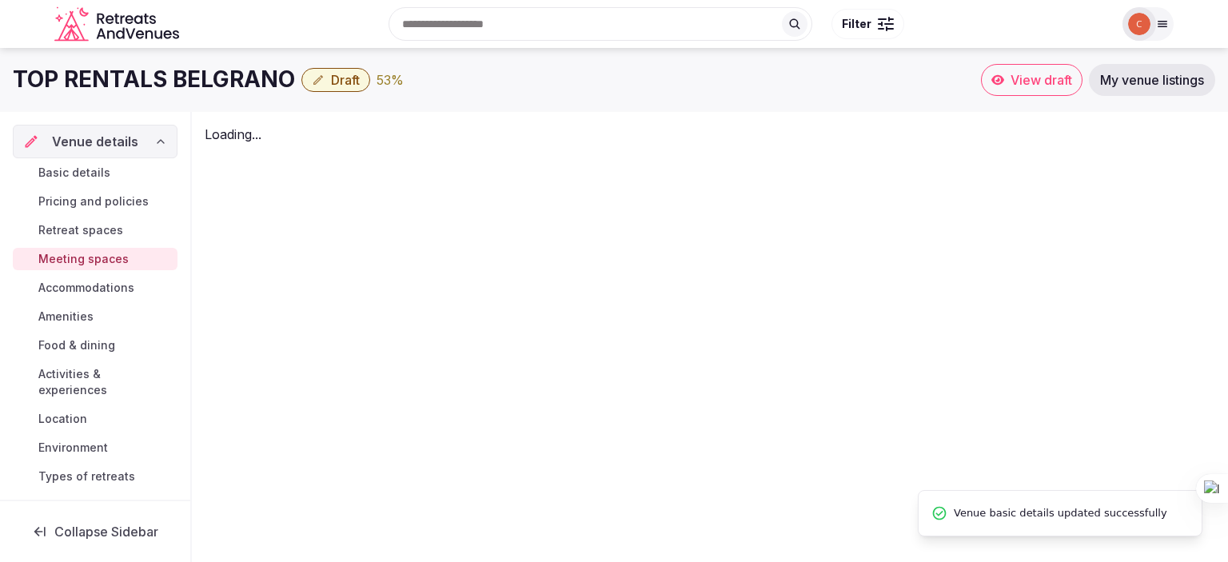
click at [94, 289] on span "Accommodations" at bounding box center [86, 288] width 96 height 16
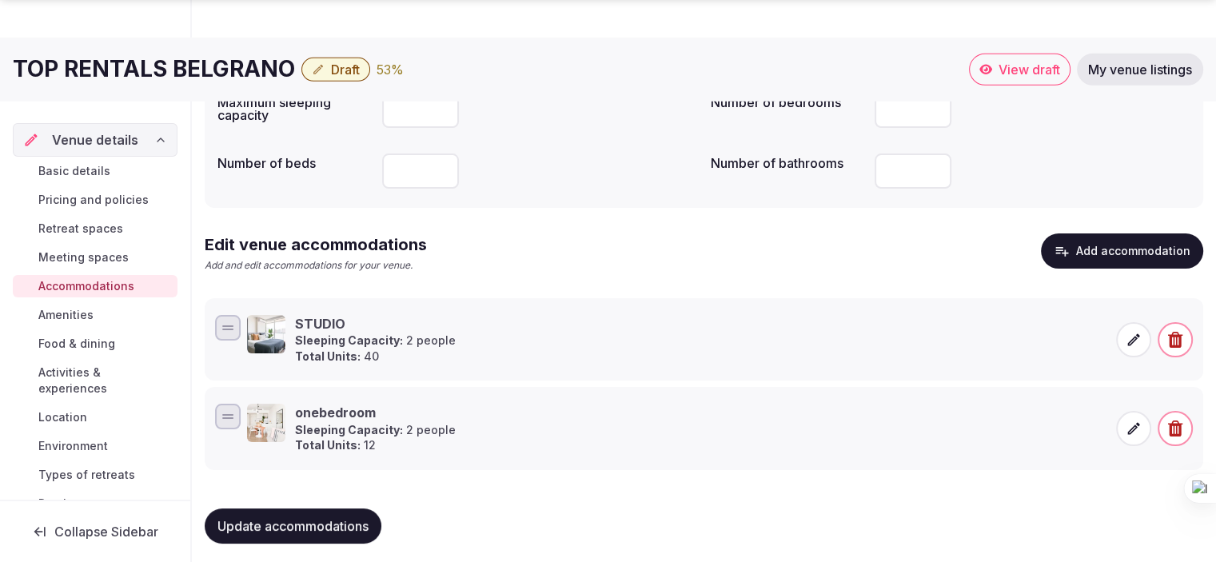
scroll to position [182, 0]
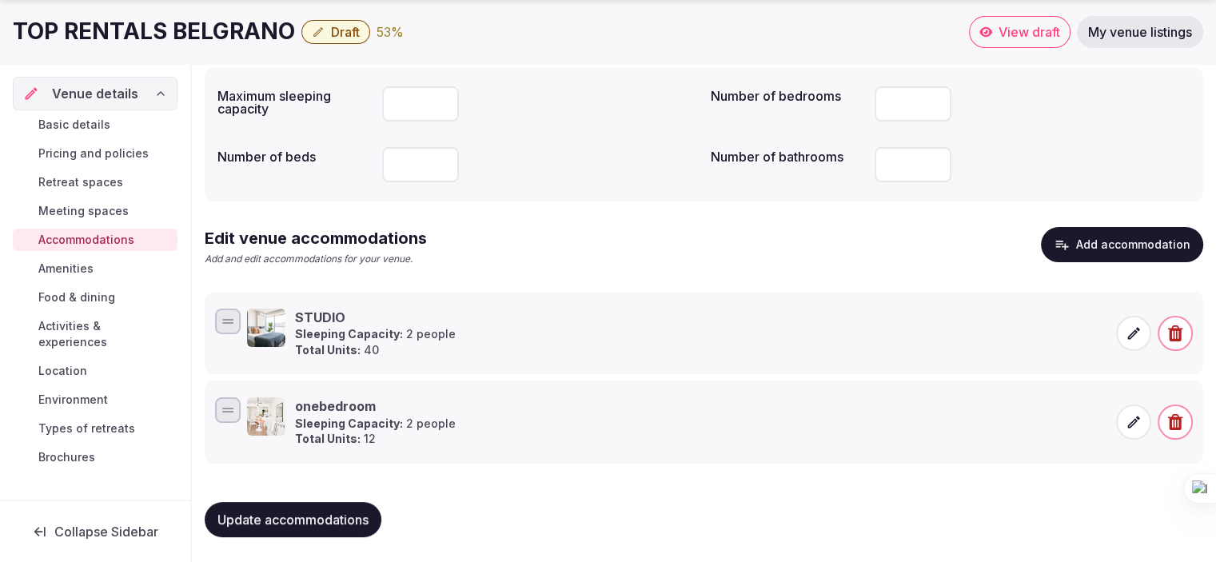
drag, startPoint x: 914, startPoint y: 110, endPoint x: 834, endPoint y: 91, distance: 81.4
click at [846, 100] on div "Number of bedrooms **" at bounding box center [951, 104] width 480 height 48
type input "**"
drag, startPoint x: 902, startPoint y: 159, endPoint x: 652, endPoint y: 129, distance: 251.2
click at [705, 153] on div "Maximum sleeping capacity * Number of bedrooms ** Number of beds ** Number of b…" at bounding box center [703, 134] width 973 height 109
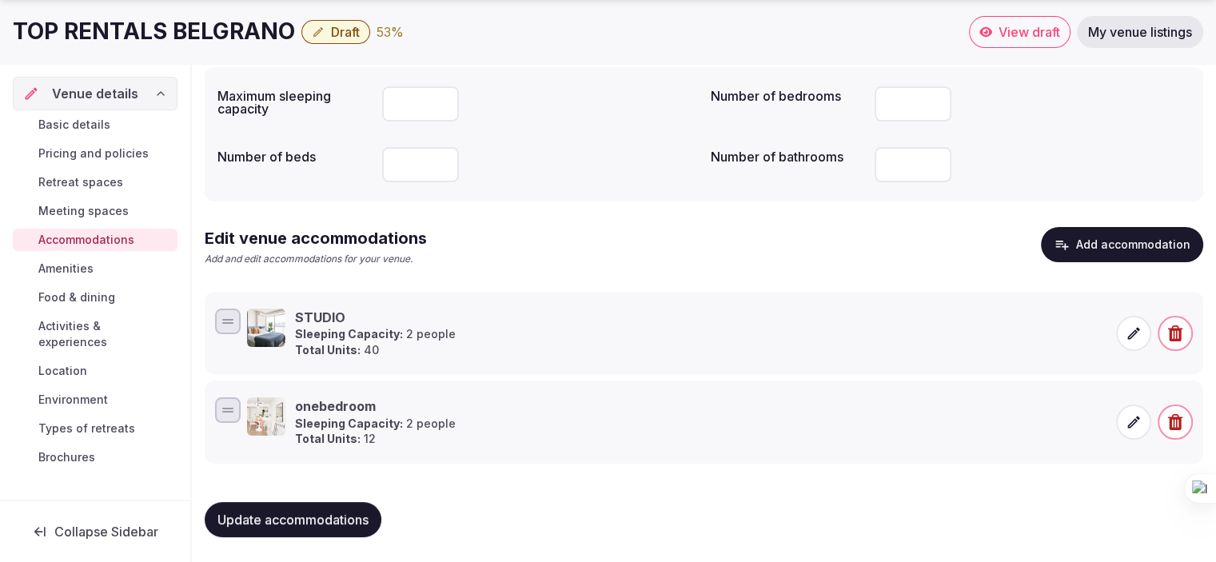
type input "**"
drag, startPoint x: 906, startPoint y: 102, endPoint x: 598, endPoint y: 28, distance: 316.4
click at [730, 65] on div "Overview Maximum sleeping capacity * Number of bedrooms ** Number of beds ** Nu…" at bounding box center [704, 119] width 998 height 163
type input "**"
drag, startPoint x: 900, startPoint y: 169, endPoint x: 625, endPoint y: 86, distance: 287.0
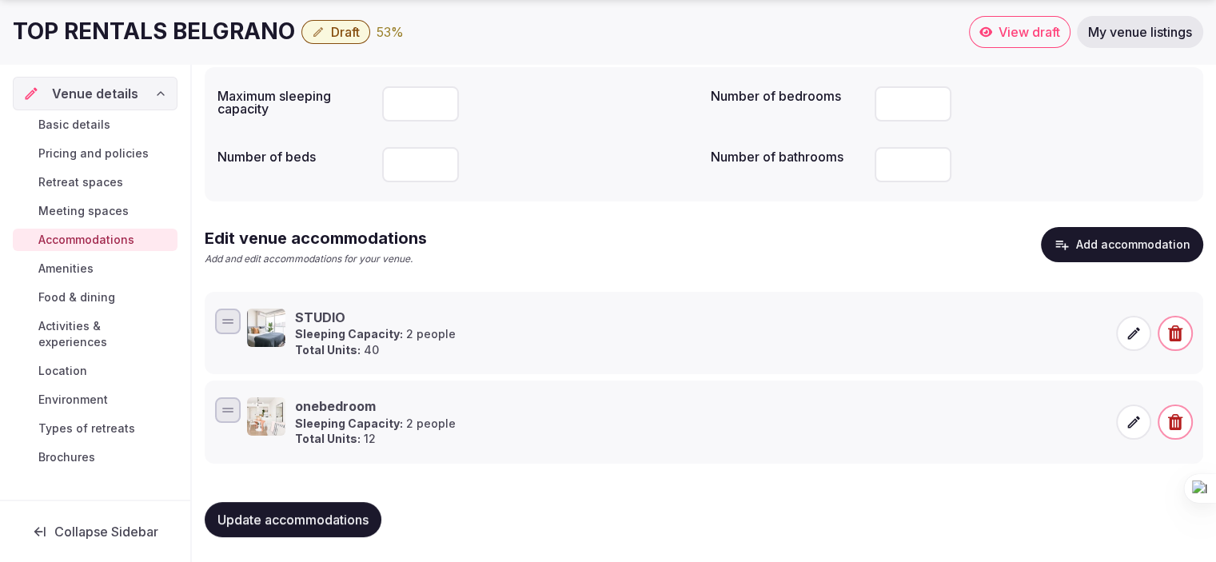
click at [741, 120] on div "Maximum sleeping capacity * Number of bedrooms ** Number of beds ** Number of b…" at bounding box center [703, 134] width 973 height 109
type input "**"
click at [582, 203] on div "Overview Maximum sleeping capacity * Number of bedrooms ** Number of beds ** Nu…" at bounding box center [704, 286] width 998 height 528
click at [409, 169] on input "**" at bounding box center [420, 164] width 77 height 35
type input "*"
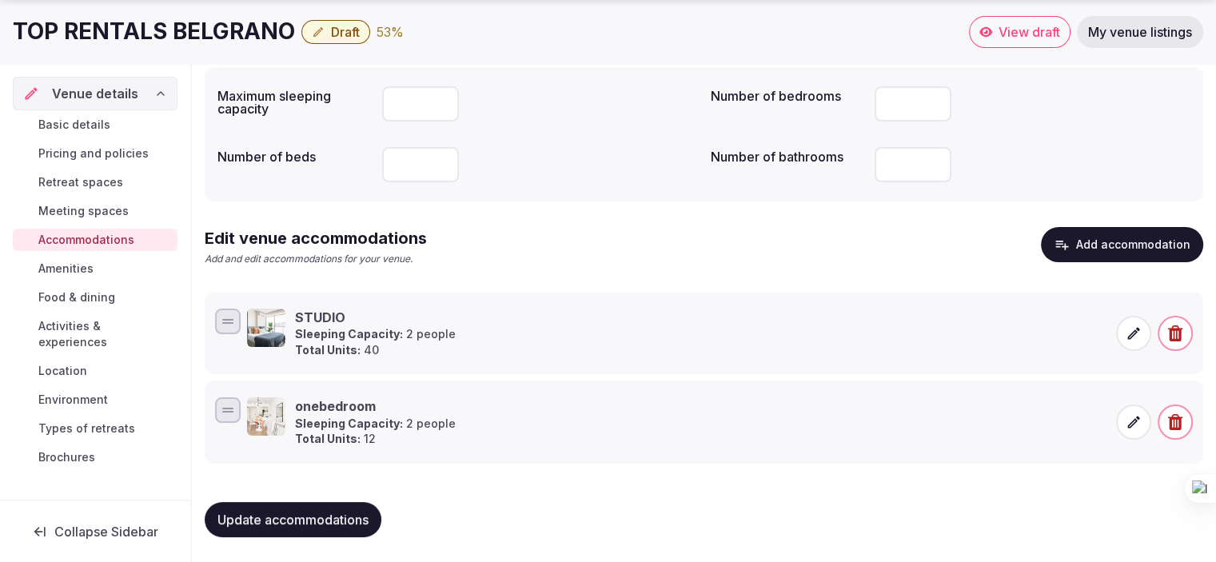
type input "***"
click at [347, 514] on span "Update accommodations" at bounding box center [292, 520] width 151 height 16
click at [81, 267] on span "Amenities" at bounding box center [65, 269] width 55 height 16
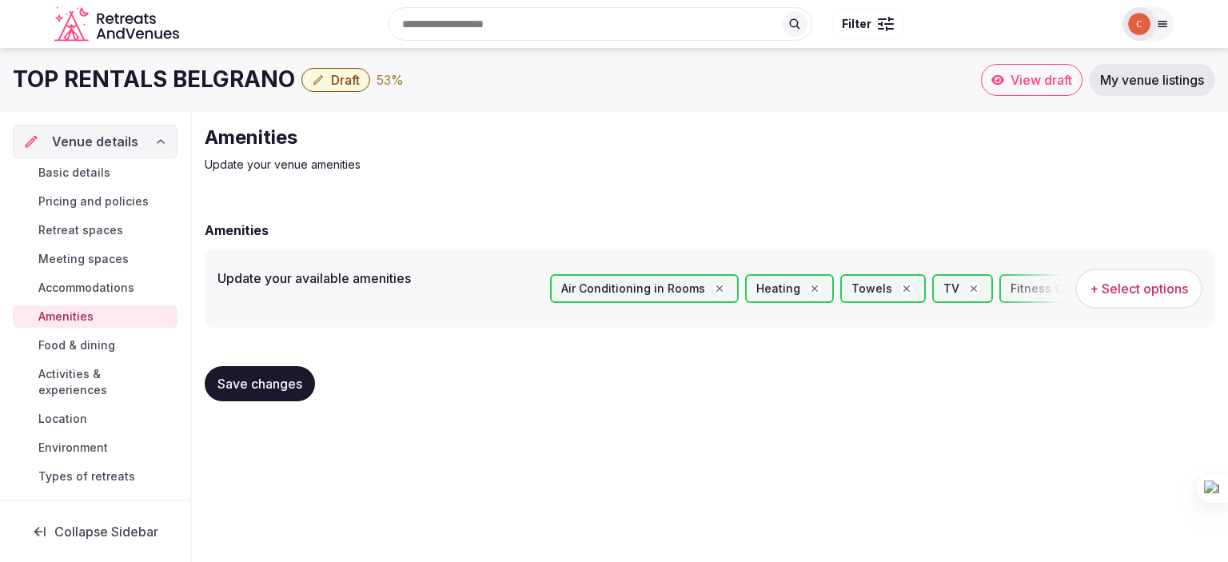
click at [83, 341] on span "Food & dining" at bounding box center [76, 345] width 77 height 16
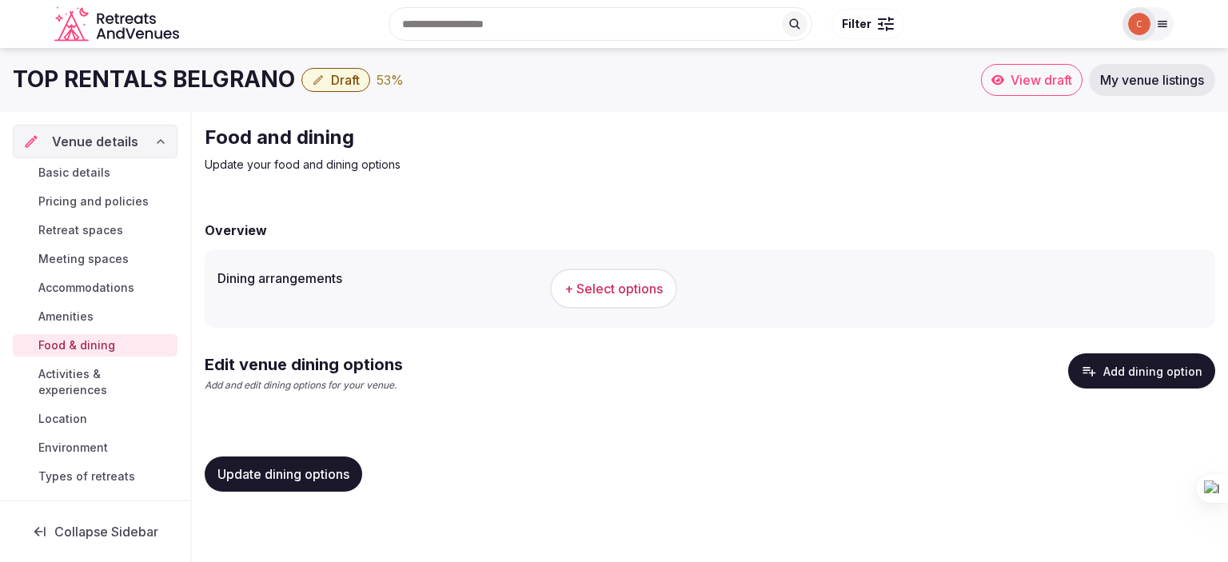
click at [630, 287] on span "+ Select options" at bounding box center [613, 289] width 98 height 18
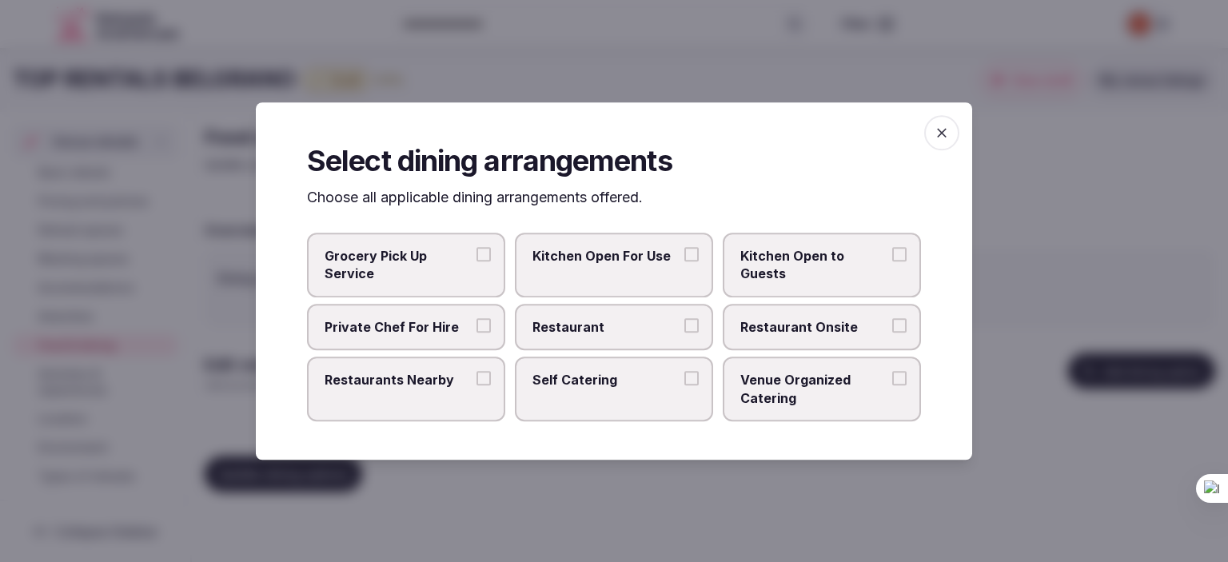
click at [484, 378] on button "Restaurants Nearby" at bounding box center [483, 378] width 14 height 14
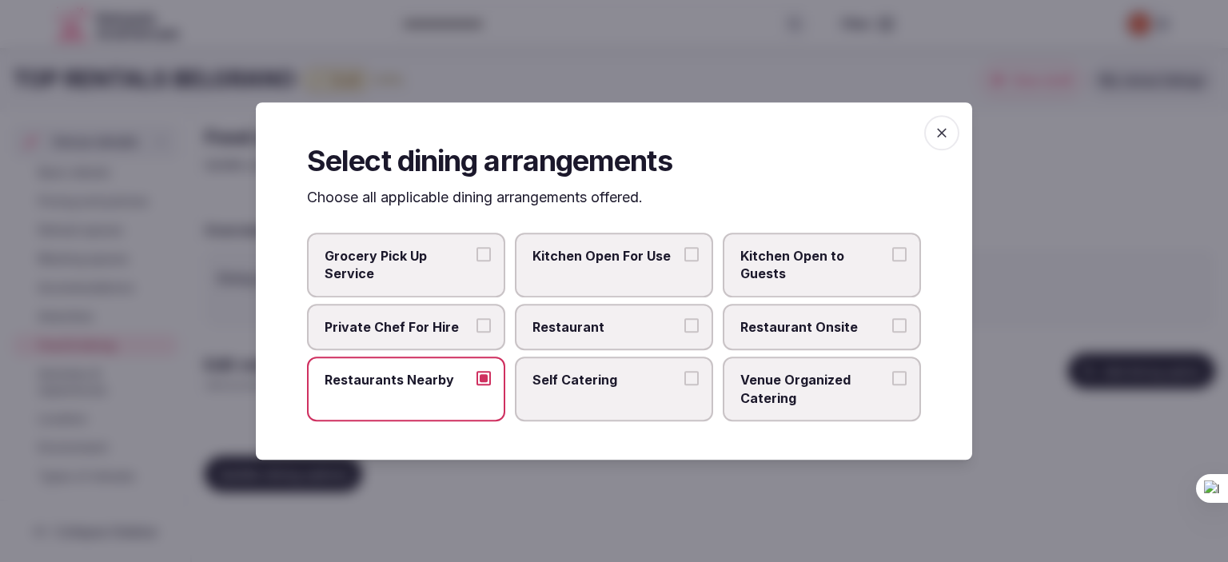
click at [946, 125] on icon "button" at bounding box center [942, 133] width 16 height 16
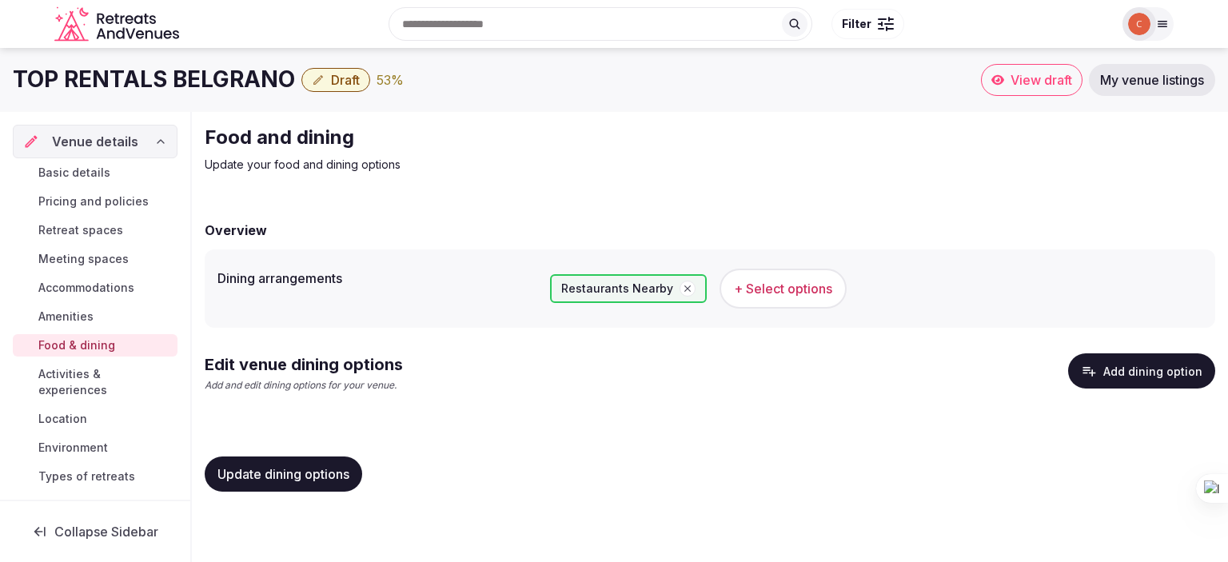
click at [297, 482] on button "Update dining options" at bounding box center [283, 473] width 157 height 35
click at [65, 384] on span "Activities & experiences" at bounding box center [104, 382] width 133 height 32
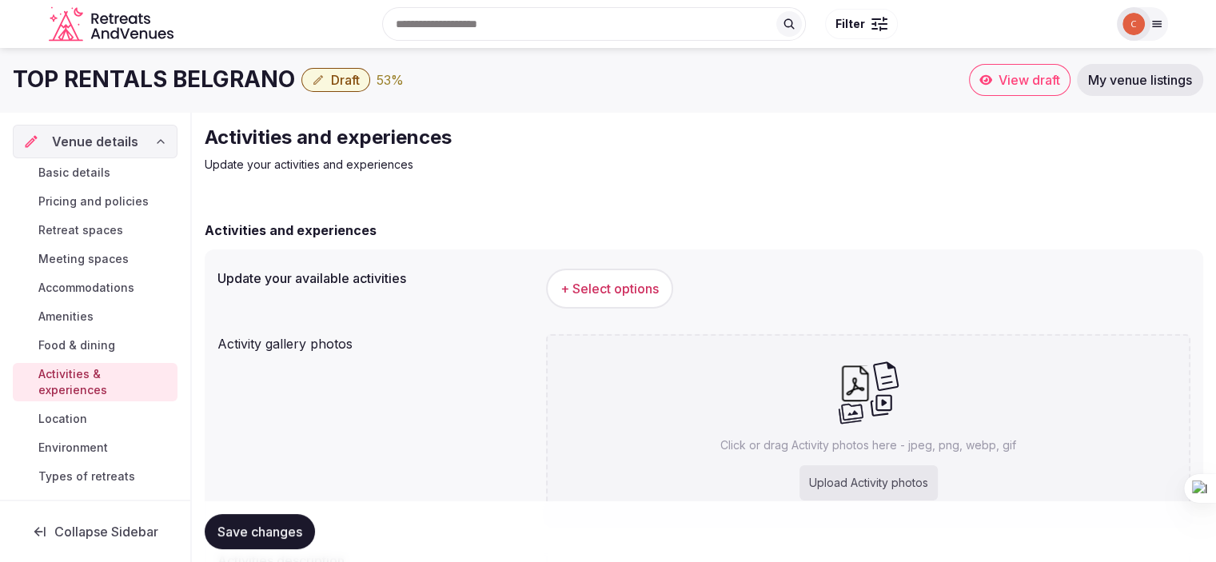
click at [576, 288] on span "+ Select options" at bounding box center [609, 289] width 98 height 18
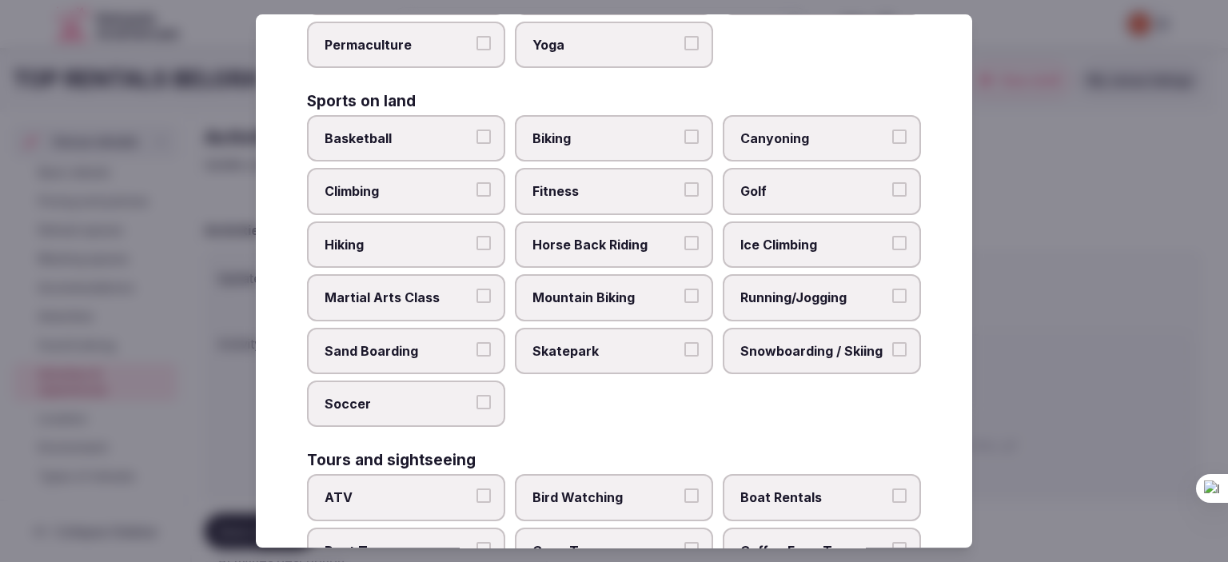
scroll to position [799, 0]
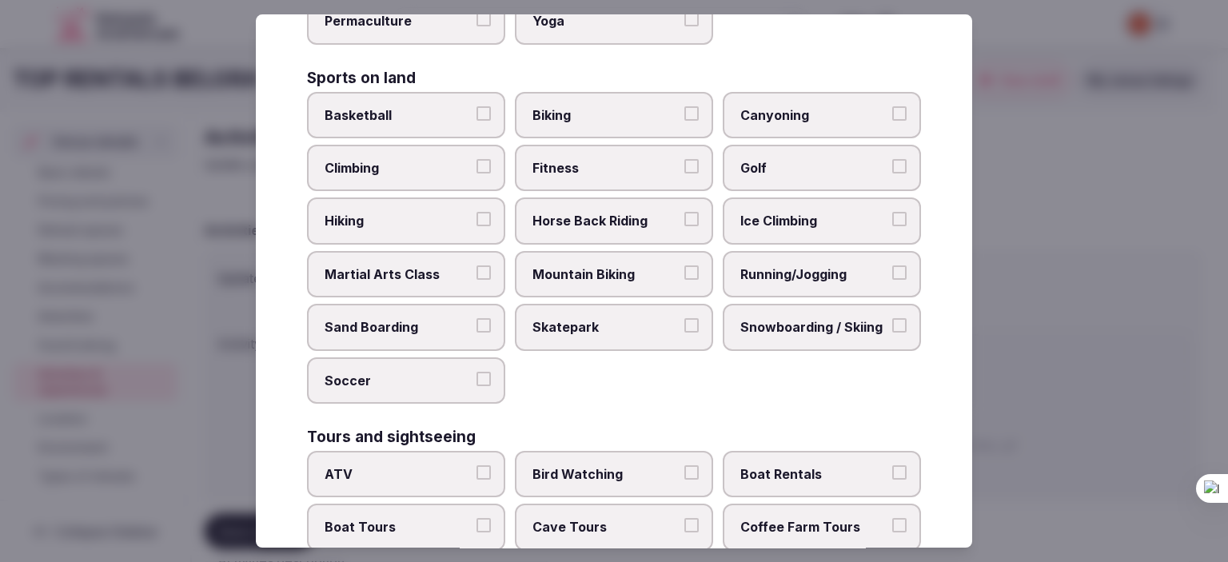
click at [690, 161] on button "Fitness" at bounding box center [691, 166] width 14 height 14
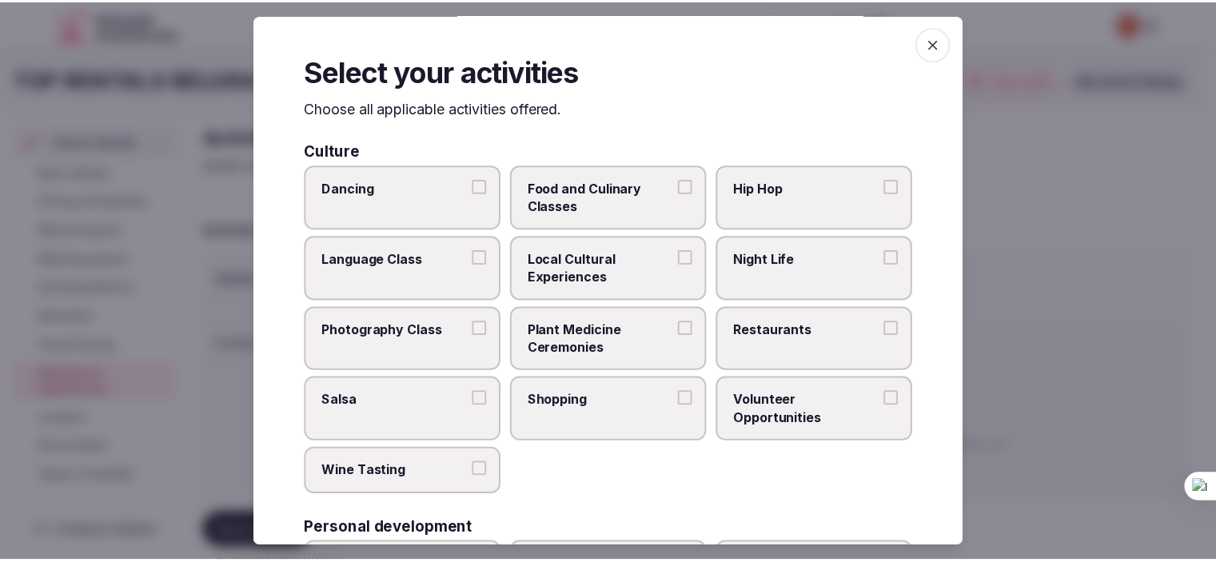
scroll to position [0, 0]
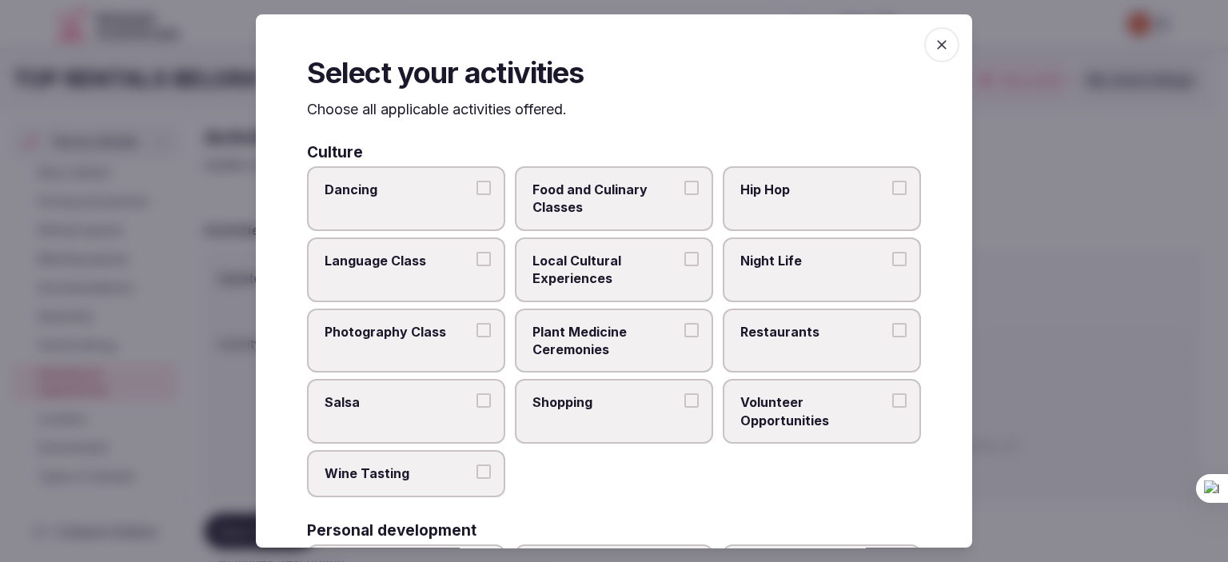
click at [934, 50] on icon "button" at bounding box center [942, 45] width 16 height 16
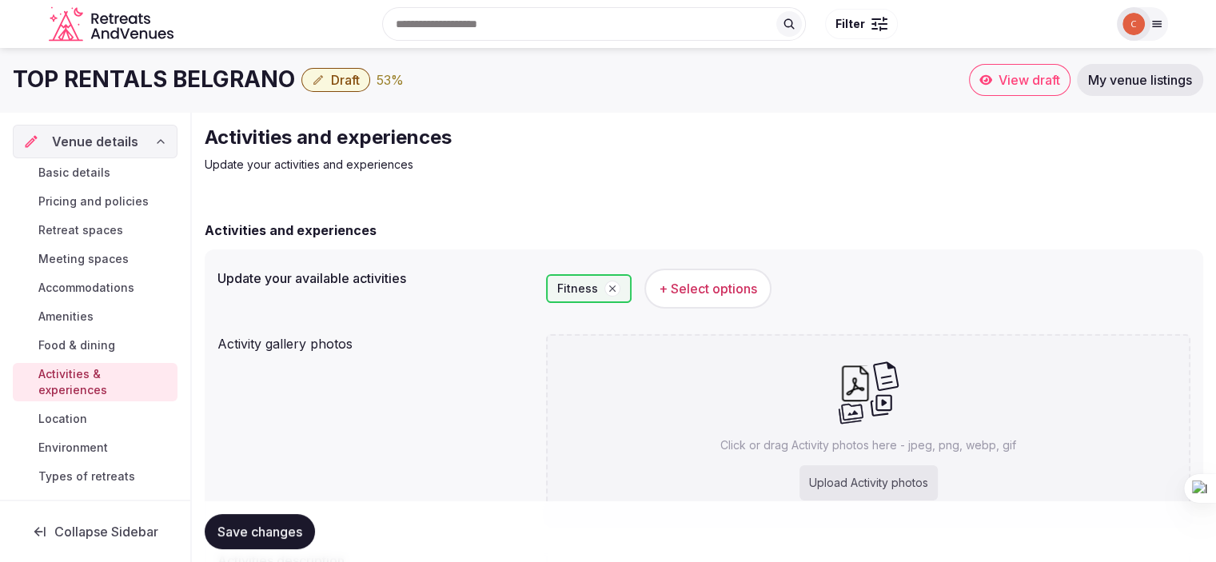
click at [814, 472] on div "Upload Activity photos" at bounding box center [868, 482] width 138 height 35
type input "**********"
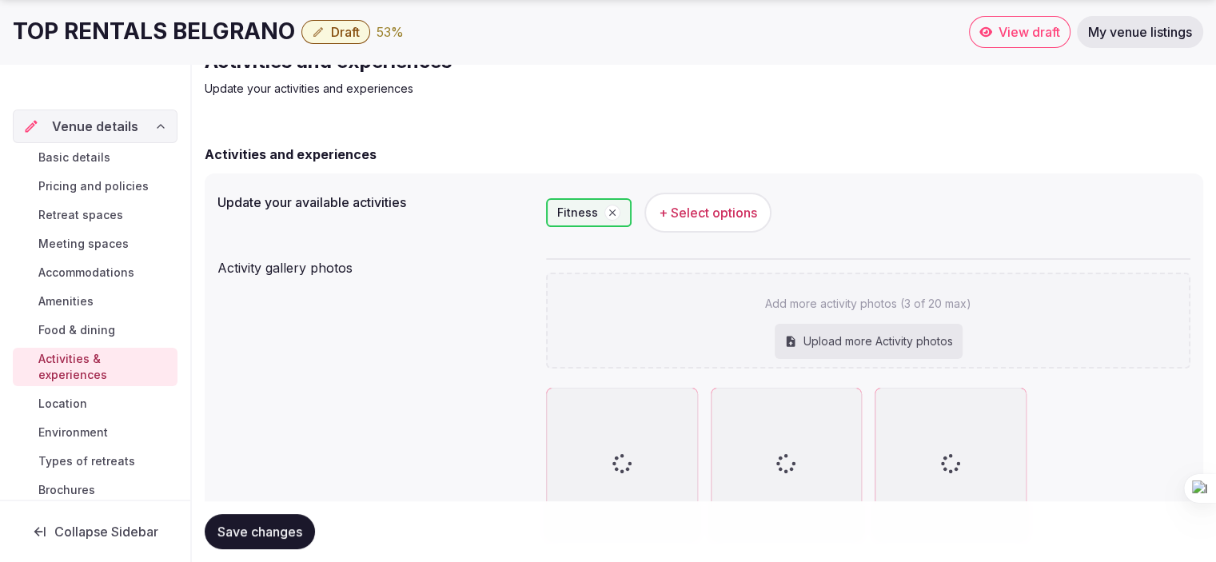
scroll to position [80, 0]
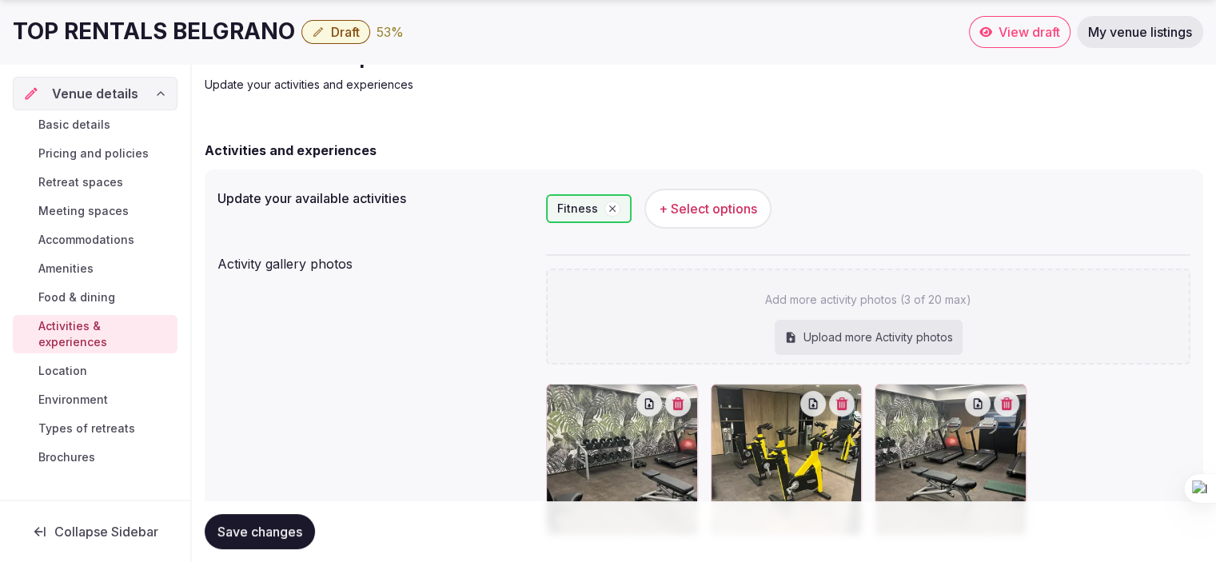
click at [261, 530] on span "Save changes" at bounding box center [259, 532] width 85 height 16
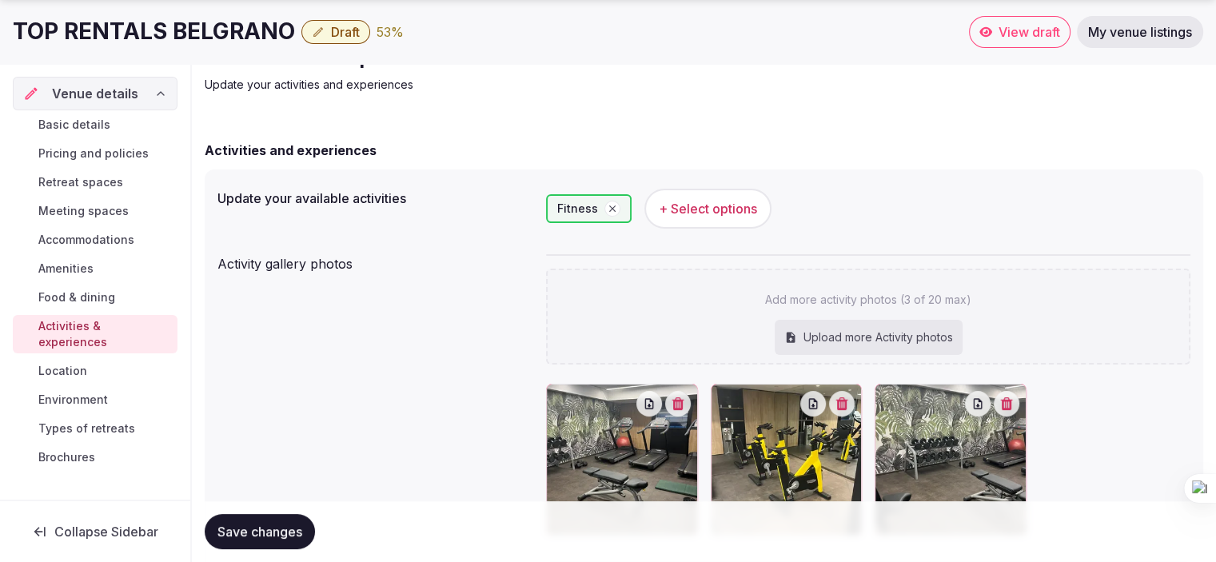
click at [78, 363] on span "Location" at bounding box center [62, 371] width 49 height 16
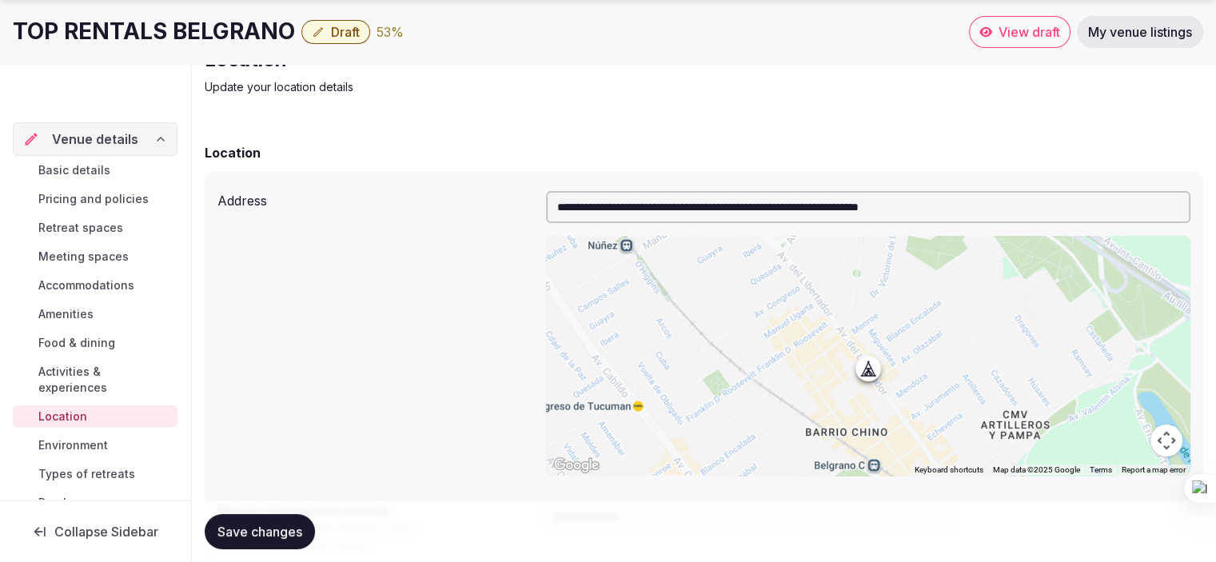
scroll to position [80, 0]
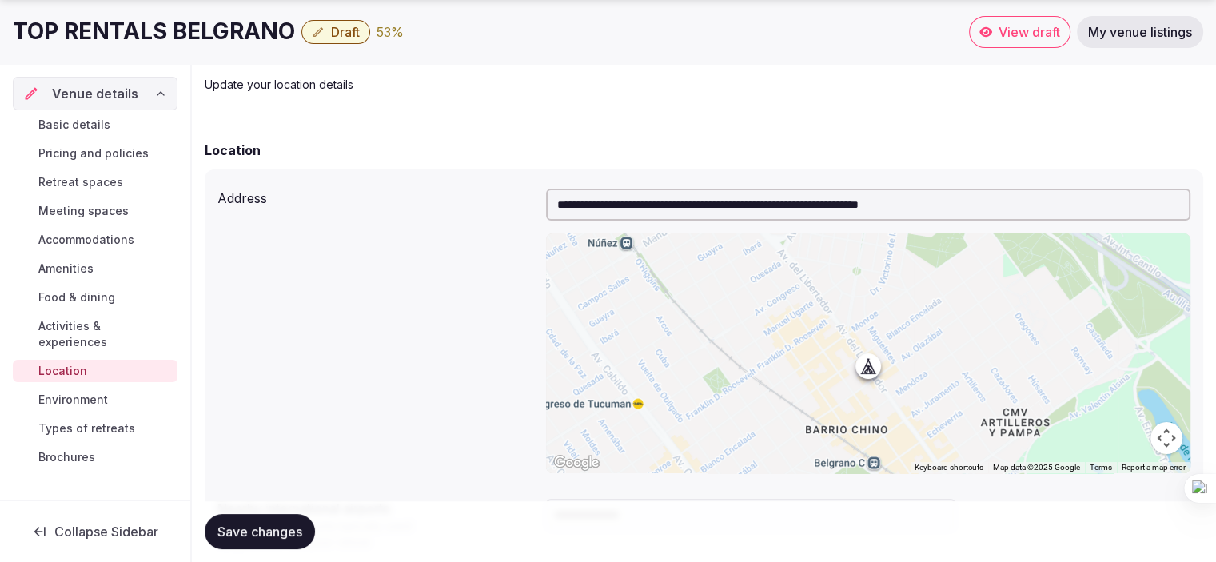
click at [67, 392] on span "Environment" at bounding box center [73, 400] width 70 height 16
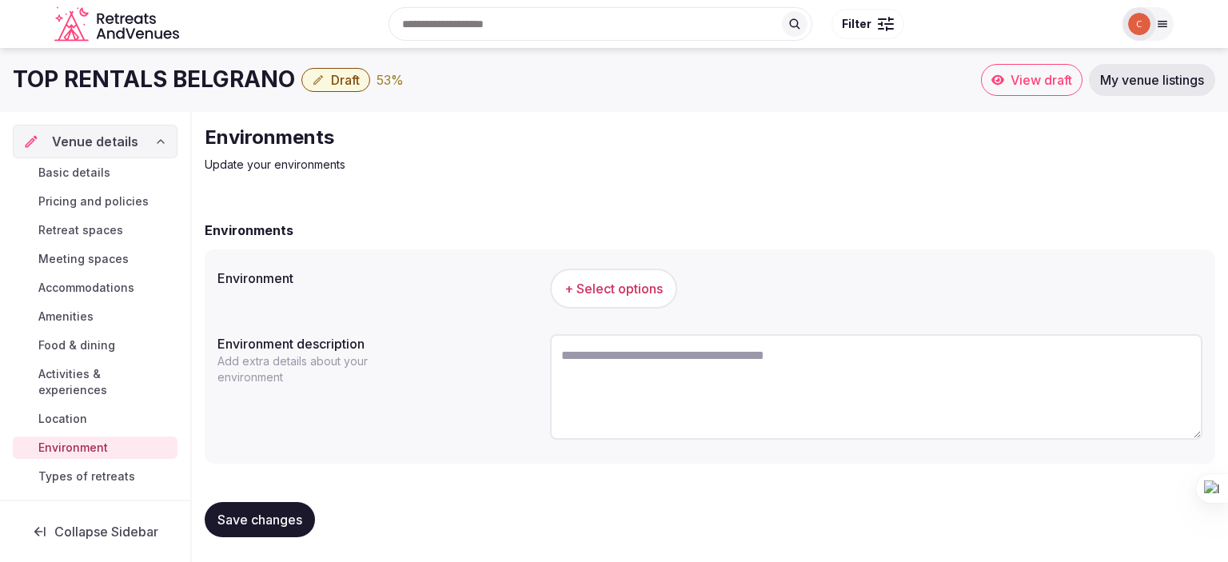
click at [643, 293] on span "+ Select options" at bounding box center [613, 289] width 98 height 18
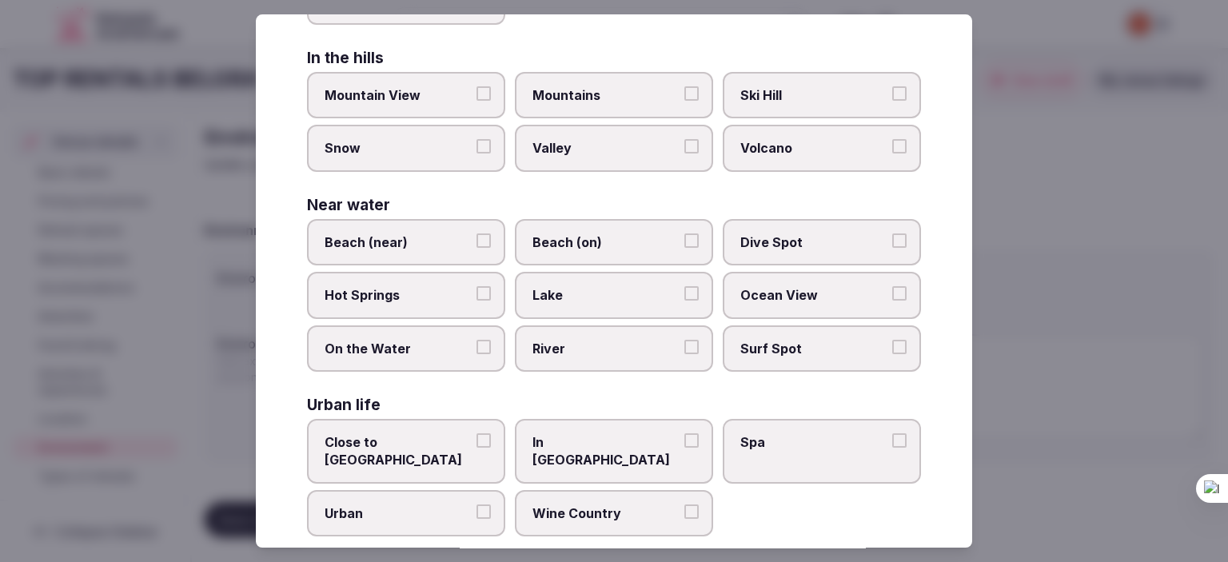
scroll to position [401, 0]
click at [483, 504] on button "Urban" at bounding box center [483, 511] width 14 height 14
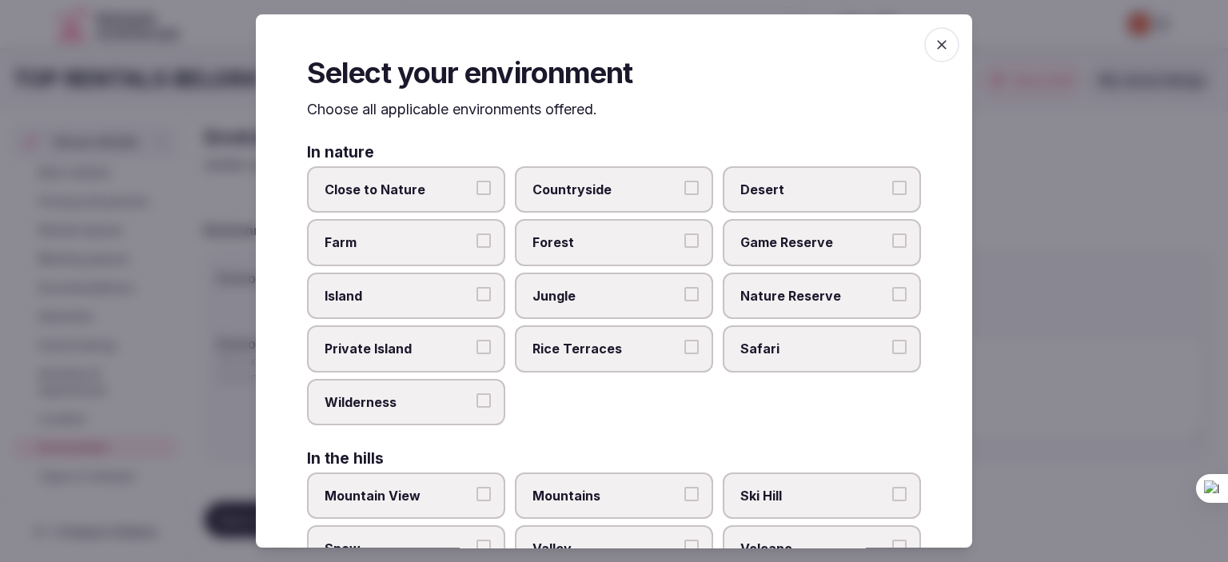
scroll to position [0, 0]
click at [934, 47] on icon "button" at bounding box center [942, 45] width 16 height 16
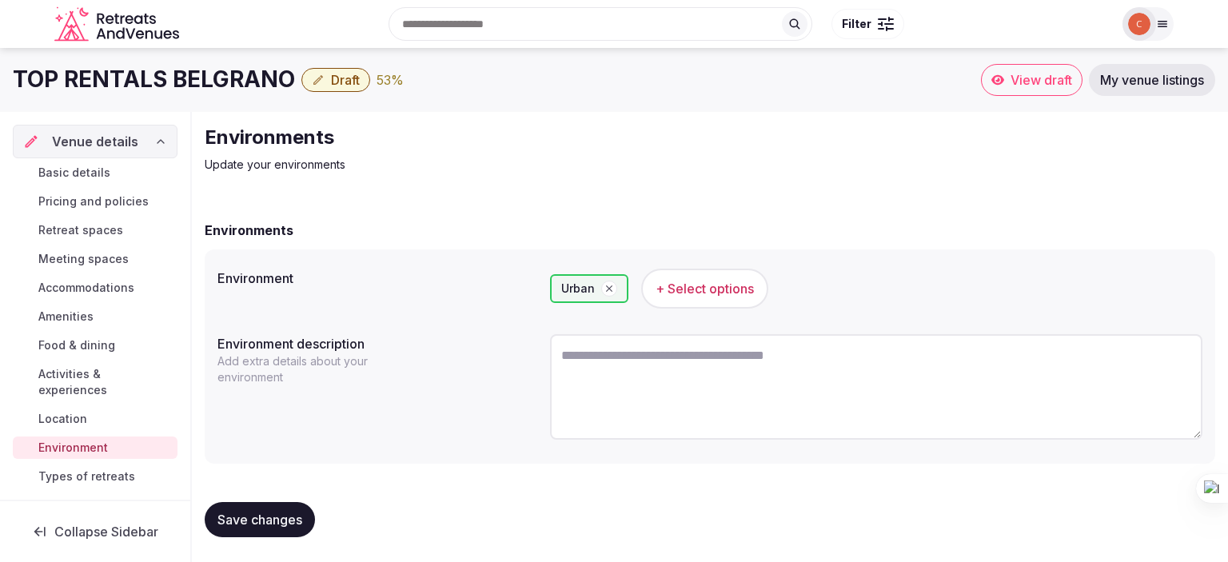
click at [566, 396] on textarea at bounding box center [876, 387] width 652 height 106
click at [664, 386] on textarea at bounding box center [876, 387] width 652 height 106
paste textarea "**********"
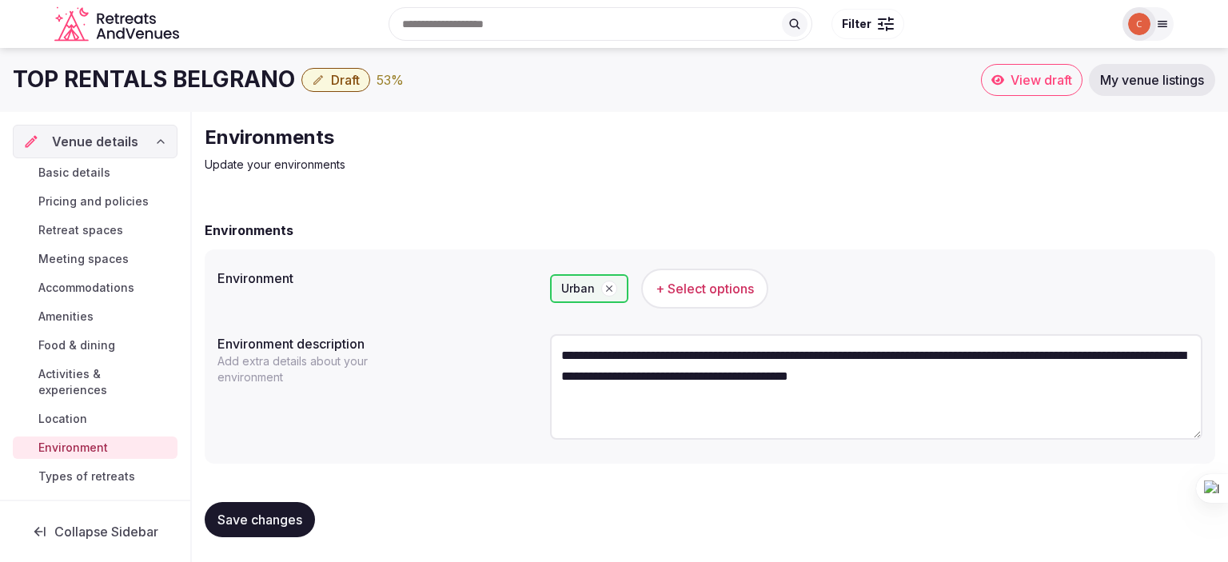
type textarea "**********"
click at [279, 520] on span "Save changes" at bounding box center [259, 520] width 85 height 16
click at [102, 476] on span "Types of retreats" at bounding box center [86, 476] width 97 height 16
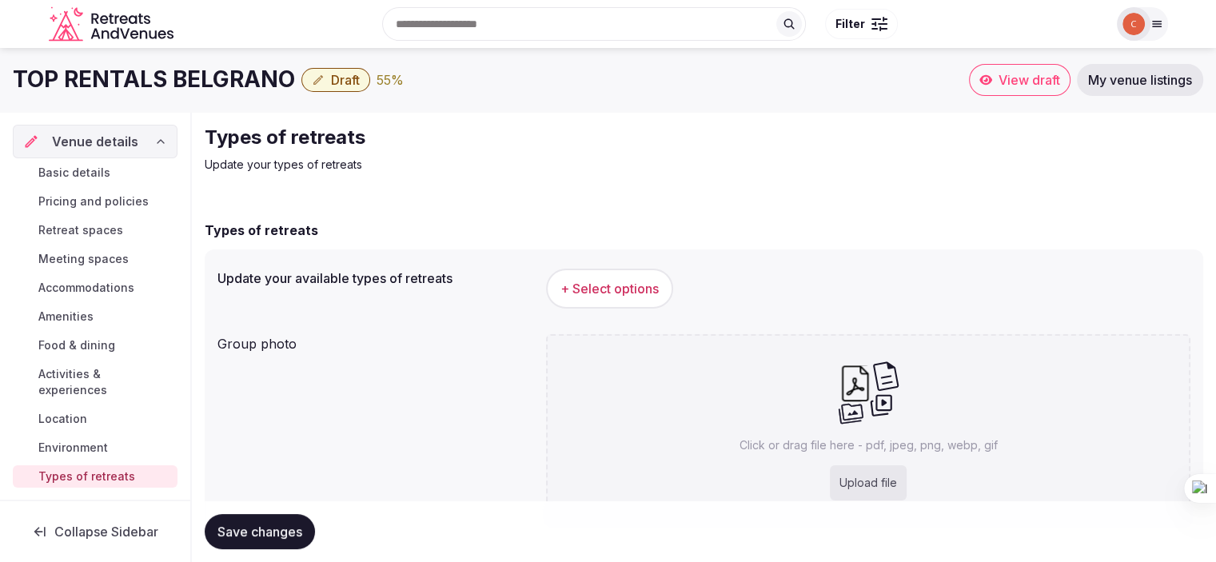
click at [630, 285] on span "+ Select options" at bounding box center [609, 289] width 98 height 18
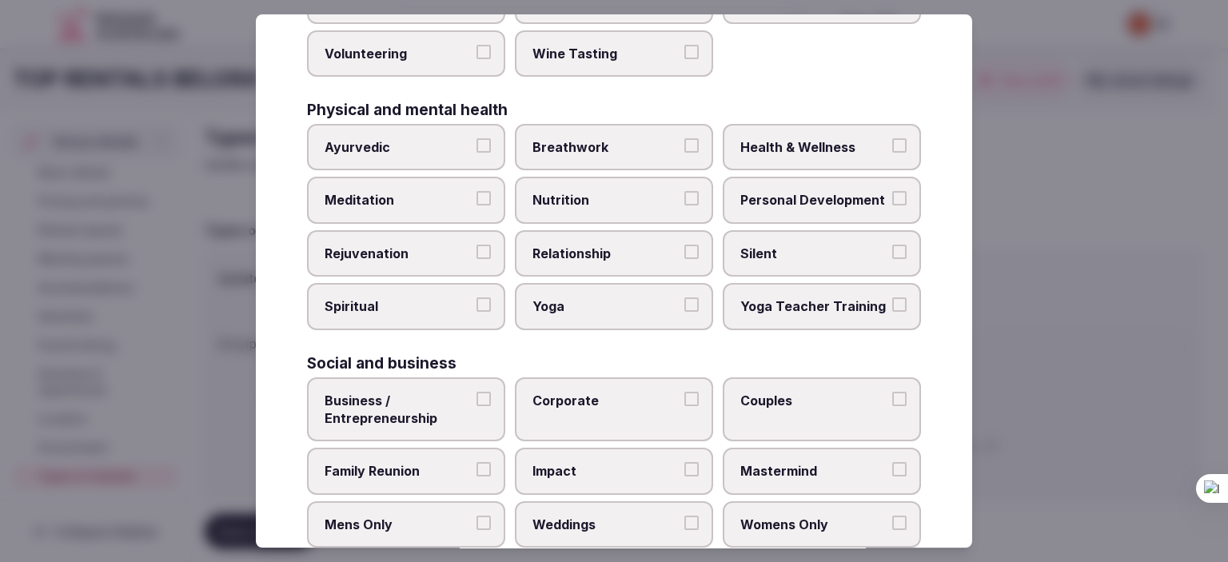
scroll to position [670, 0]
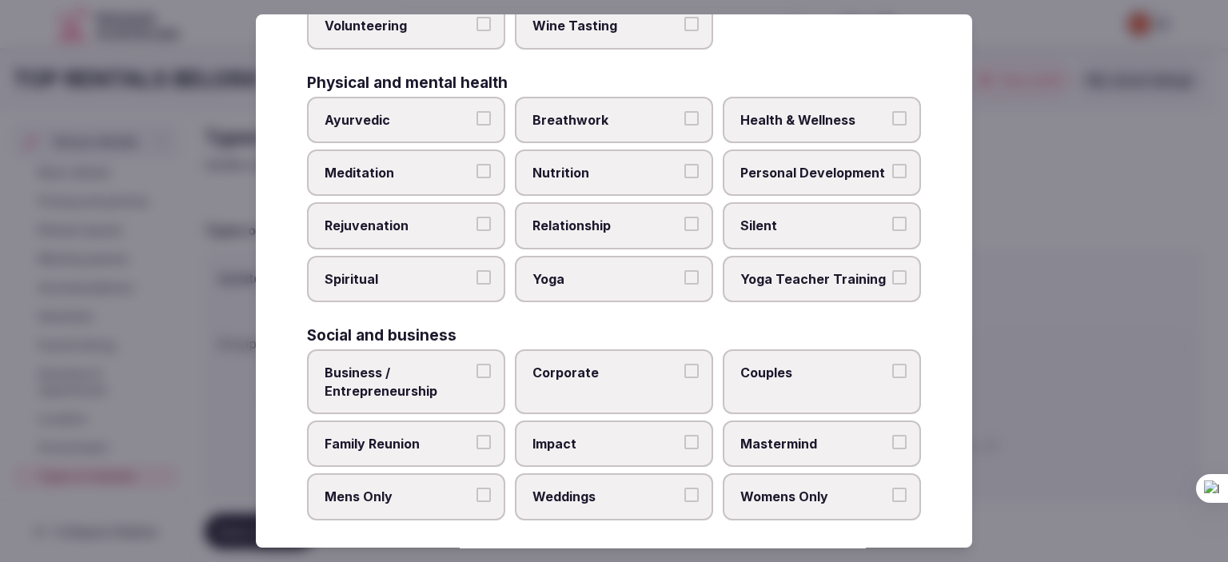
click at [694, 362] on label "Corporate" at bounding box center [614, 381] width 198 height 65
click at [694, 364] on button "Corporate" at bounding box center [691, 371] width 14 height 14
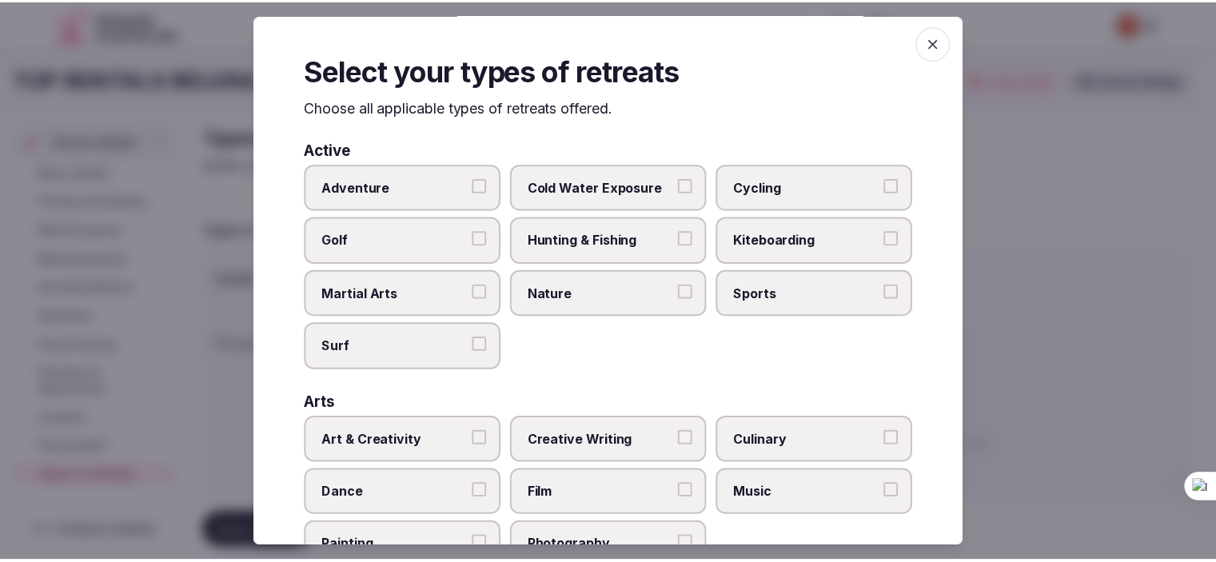
scroll to position [0, 0]
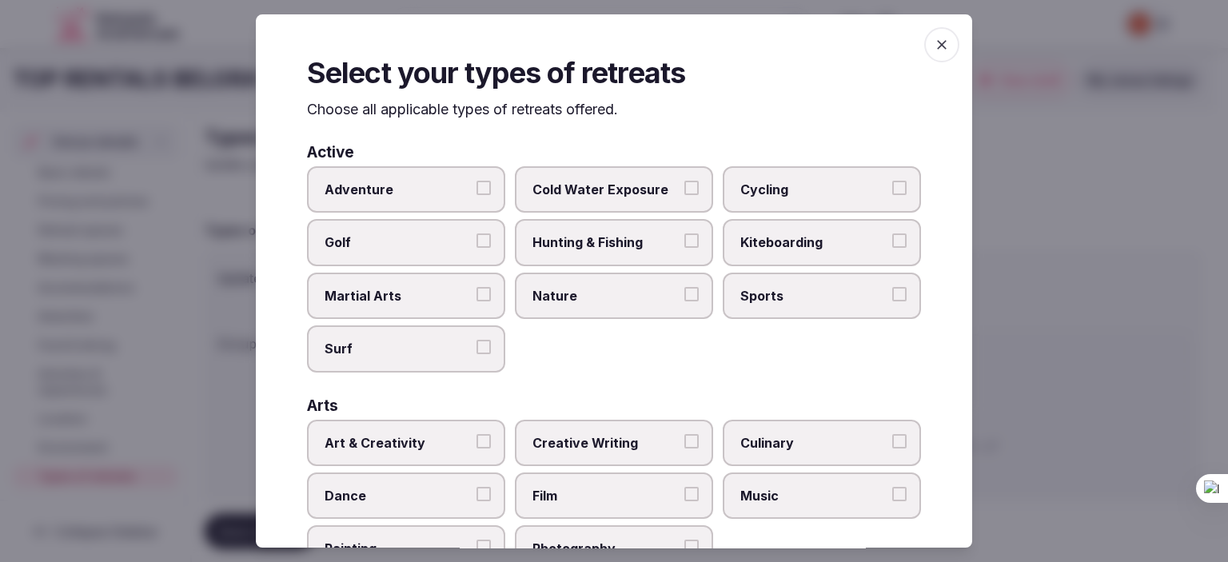
click at [926, 34] on span "button" at bounding box center [941, 44] width 35 height 35
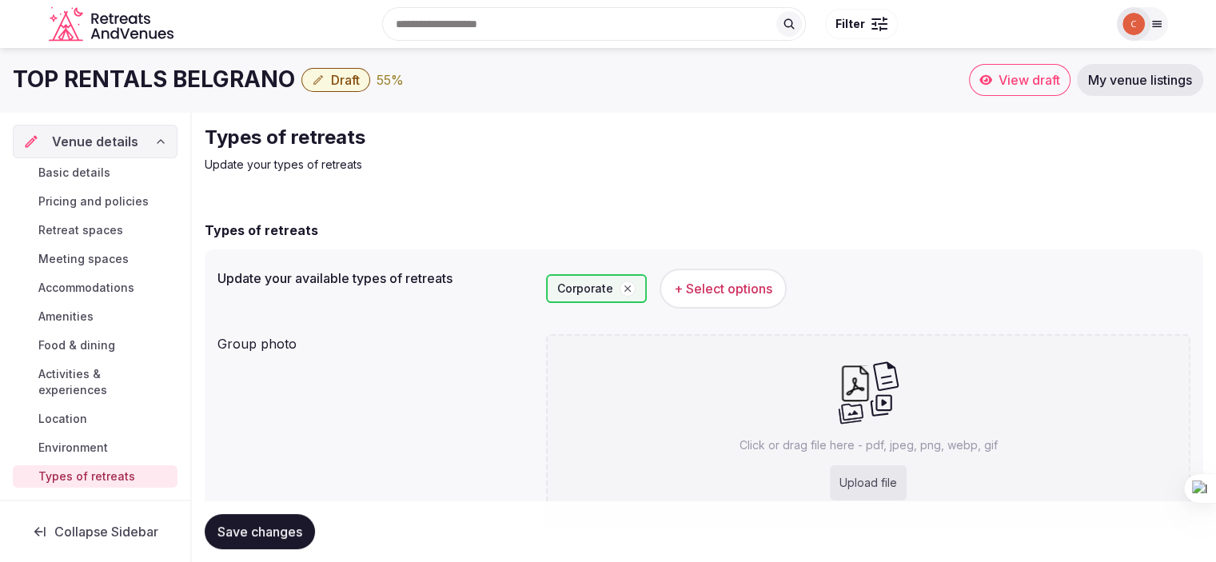
click at [856, 478] on div "Upload file" at bounding box center [868, 482] width 77 height 35
type input "**********"
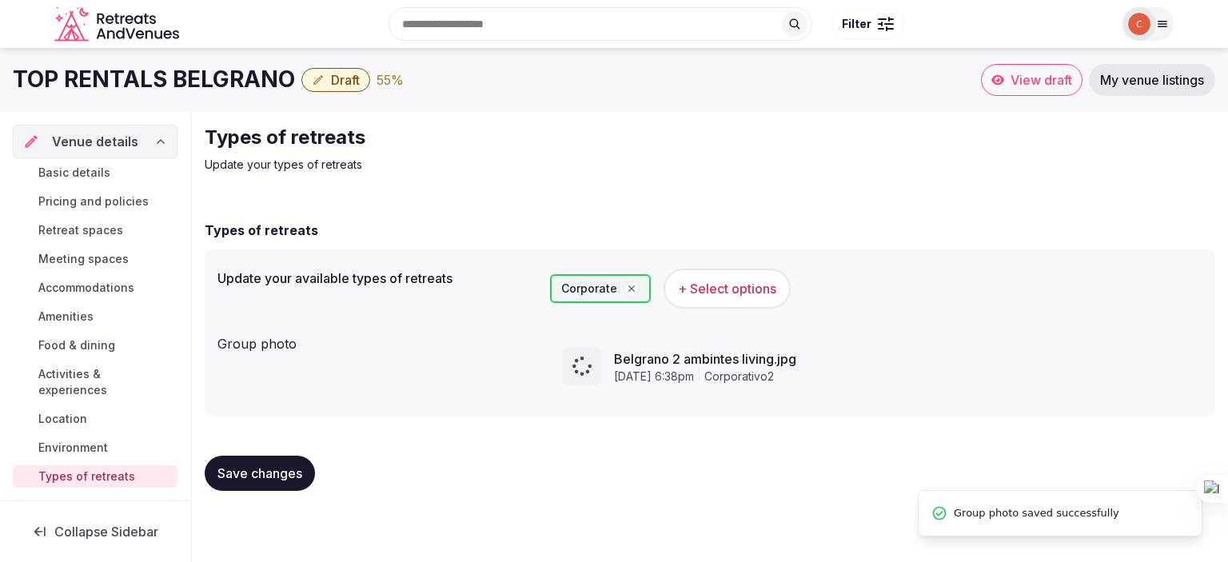
click at [273, 474] on span "Save changes" at bounding box center [259, 473] width 85 height 16
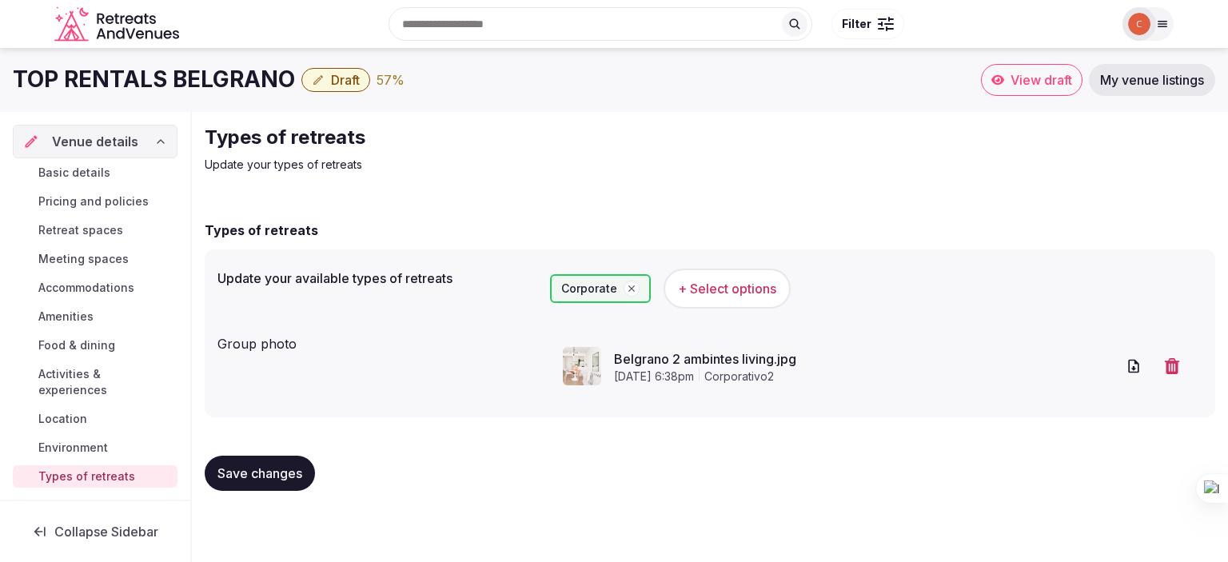
click at [281, 466] on span "Save changes" at bounding box center [259, 473] width 85 height 16
click at [1025, 76] on span "View draft" at bounding box center [1041, 80] width 62 height 16
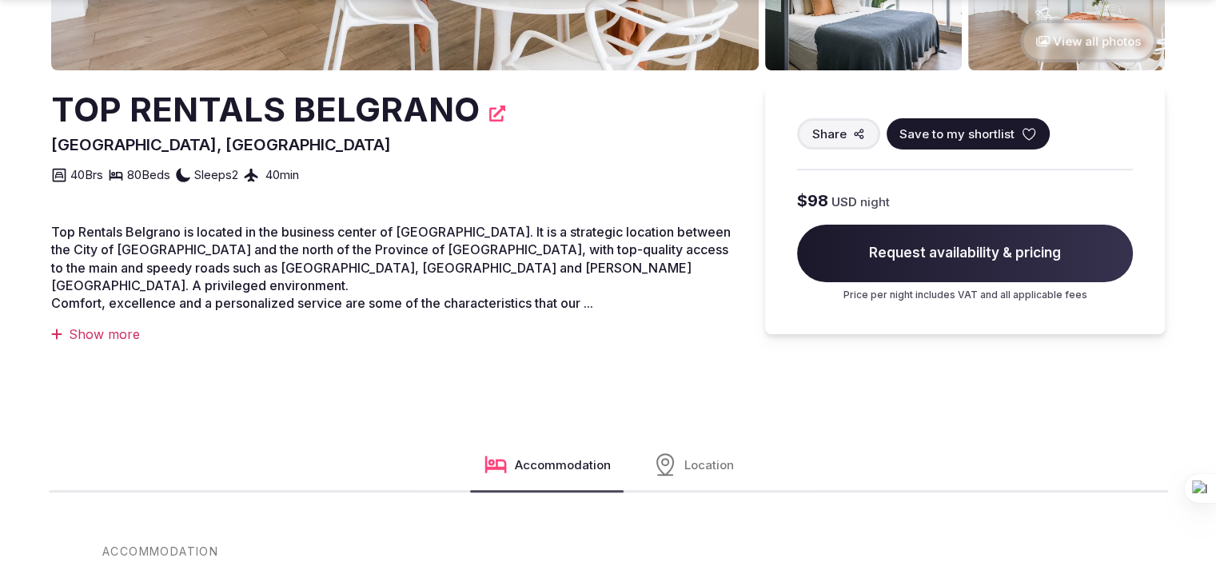
scroll to position [400, 0]
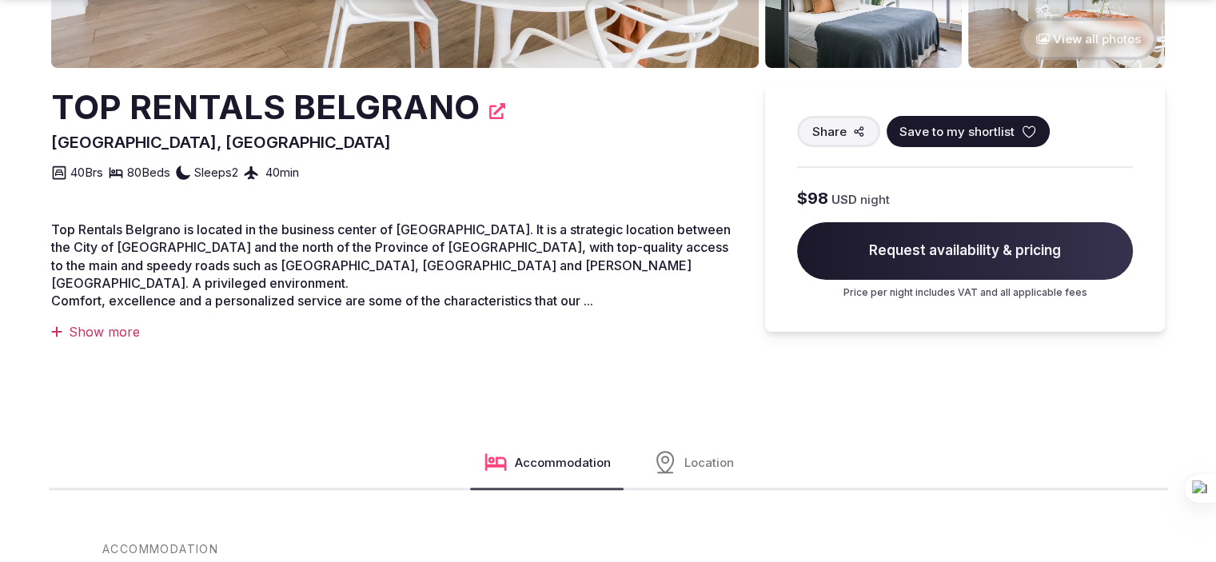
click at [100, 323] on div "Show more" at bounding box center [392, 332] width 682 height 18
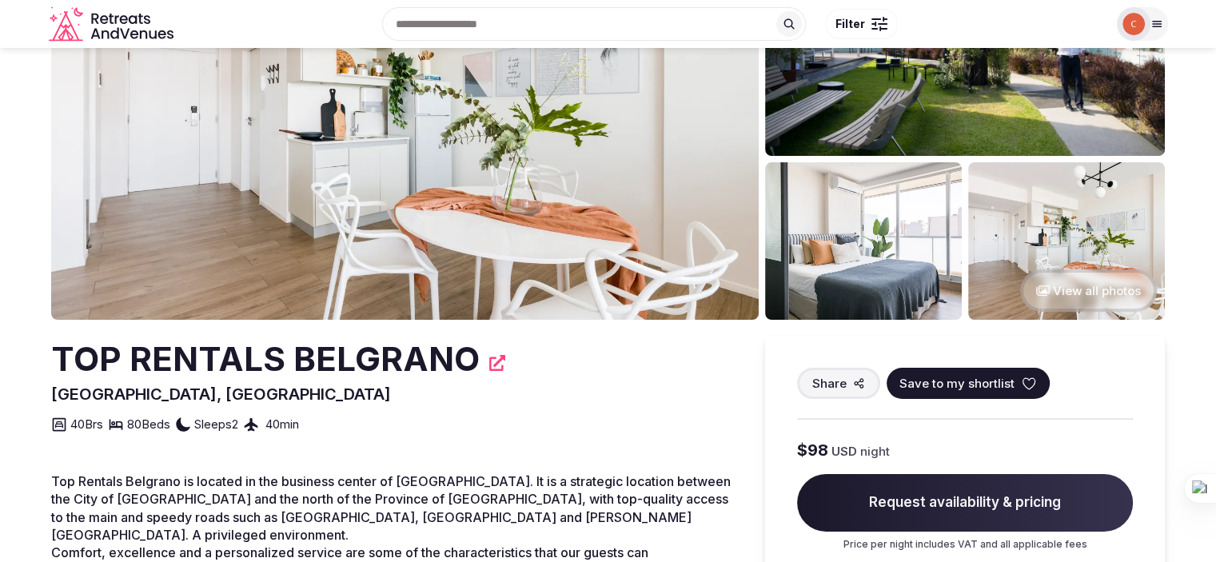
scroll to position [0, 0]
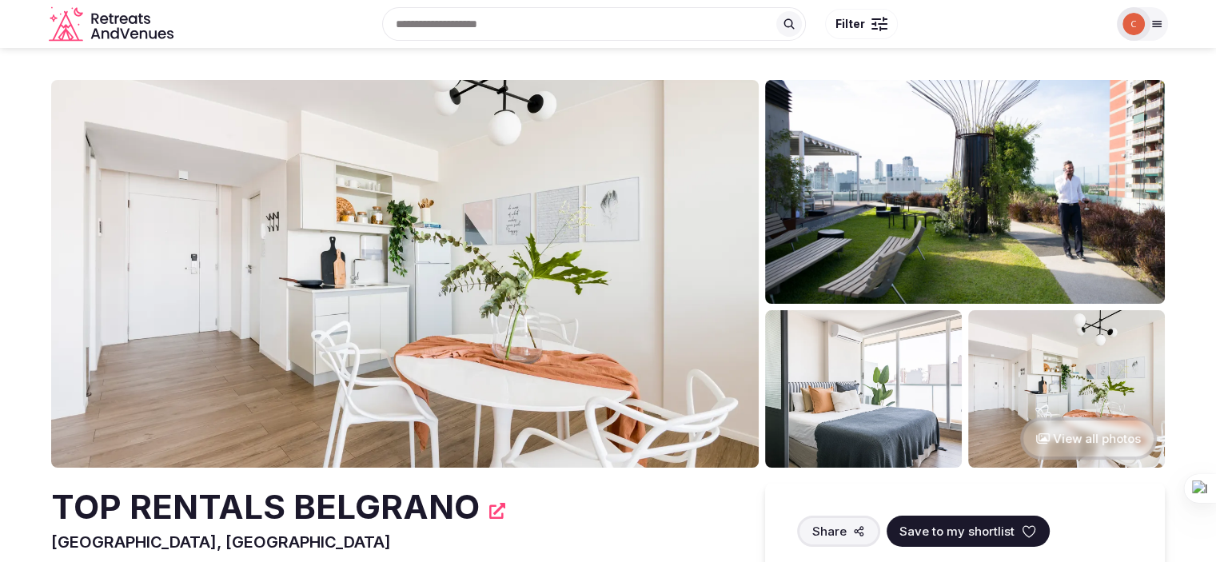
click at [1148, 30] on div at bounding box center [1134, 24] width 34 height 34
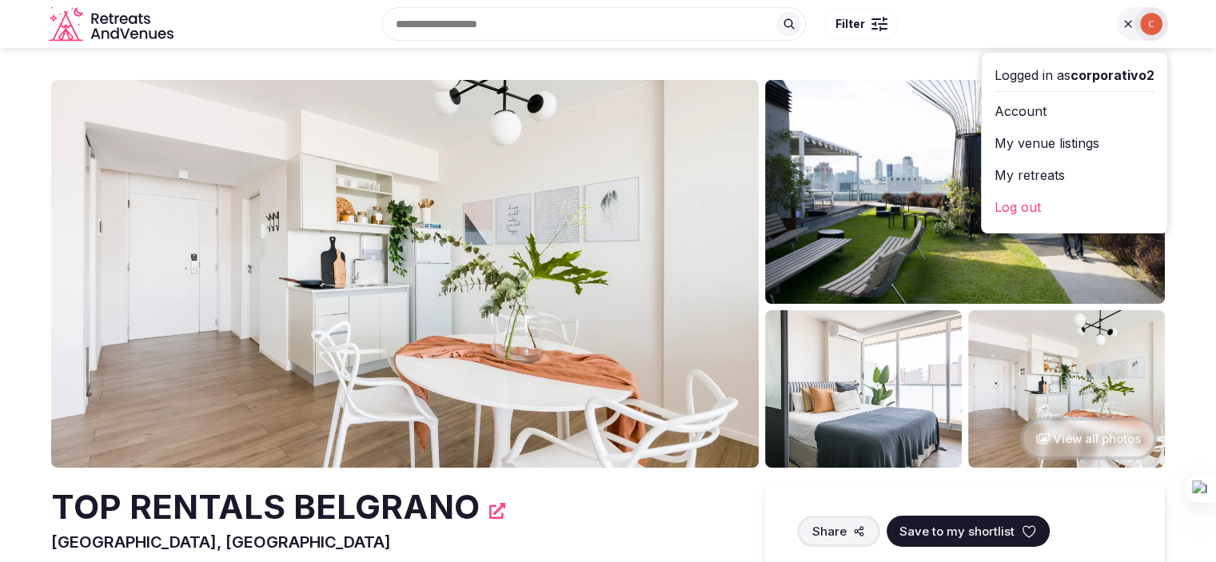
click at [1038, 144] on link "My venue listings" at bounding box center [1074, 143] width 160 height 26
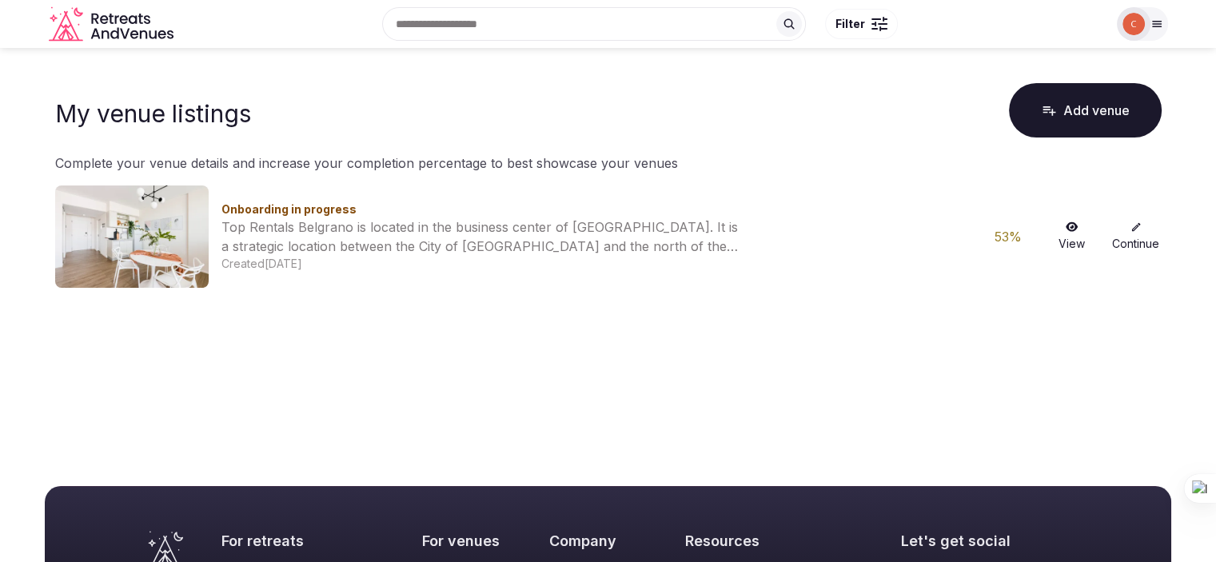
click at [1126, 234] on link "Continue" at bounding box center [1135, 236] width 51 height 30
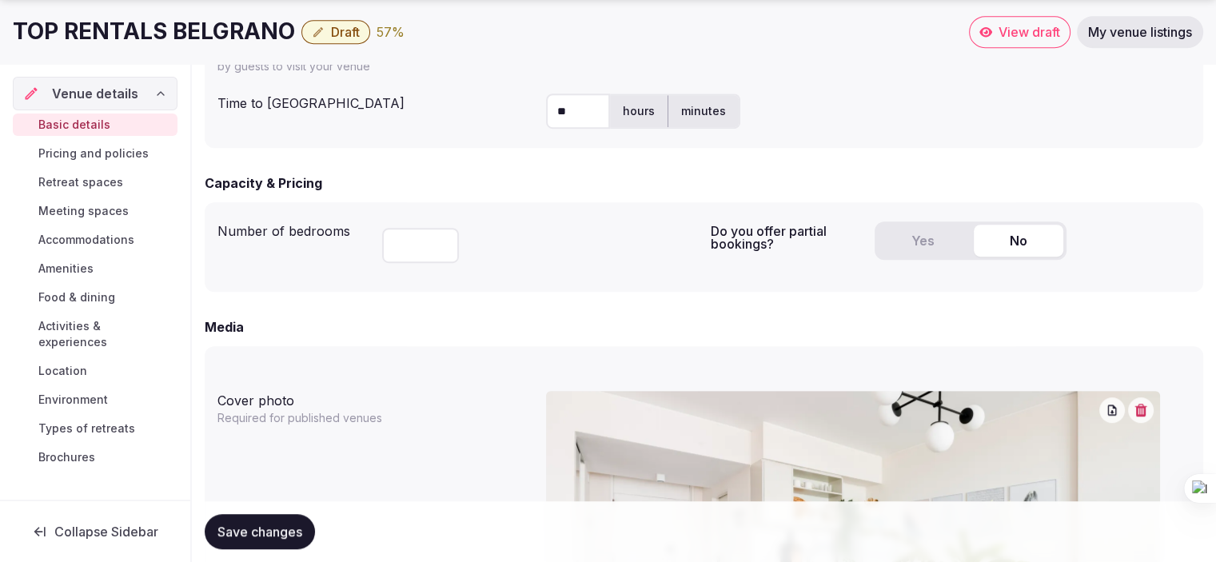
scroll to position [959, 0]
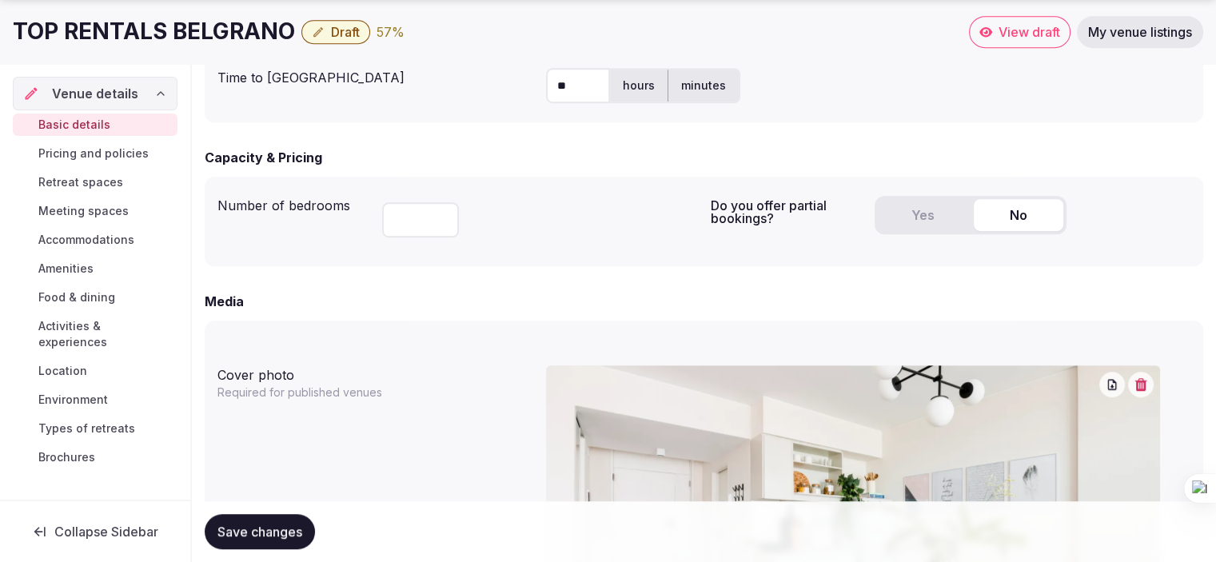
click at [101, 239] on span "Accommodations" at bounding box center [86, 240] width 96 height 16
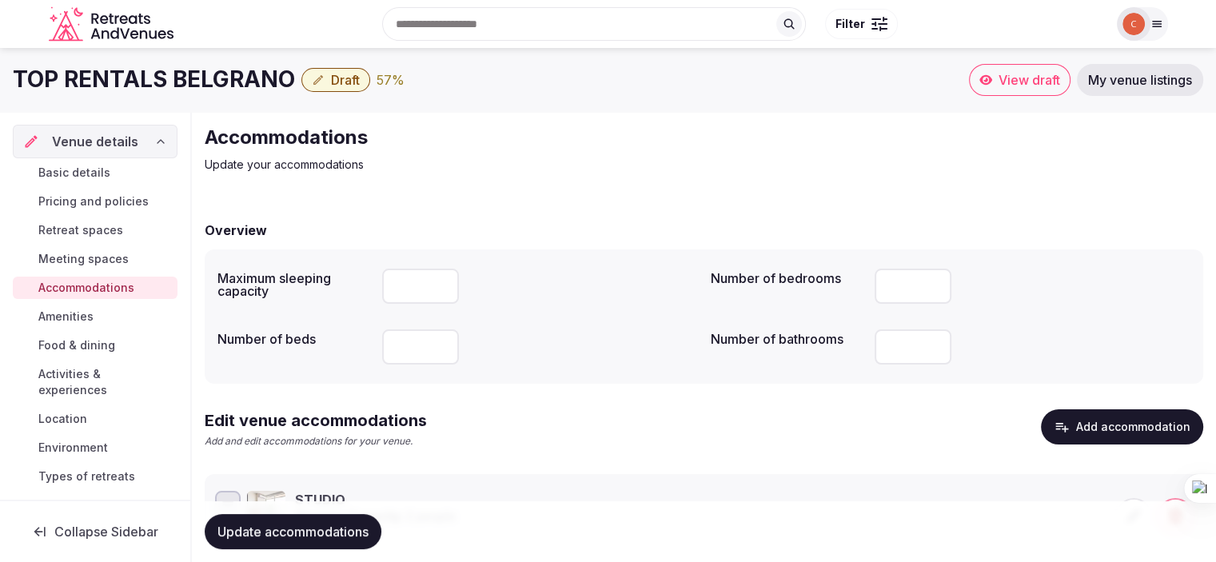
drag, startPoint x: 413, startPoint y: 345, endPoint x: 342, endPoint y: 342, distance: 71.2
click at [342, 342] on div "Number of beds ***" at bounding box center [457, 347] width 480 height 48
type input "*"
click at [569, 374] on div "Maximum sleeping capacity * Number of bedrooms ** Number of beds * Number of ba…" at bounding box center [704, 316] width 998 height 134
drag, startPoint x: 901, startPoint y: 344, endPoint x: 857, endPoint y: 342, distance: 44.0
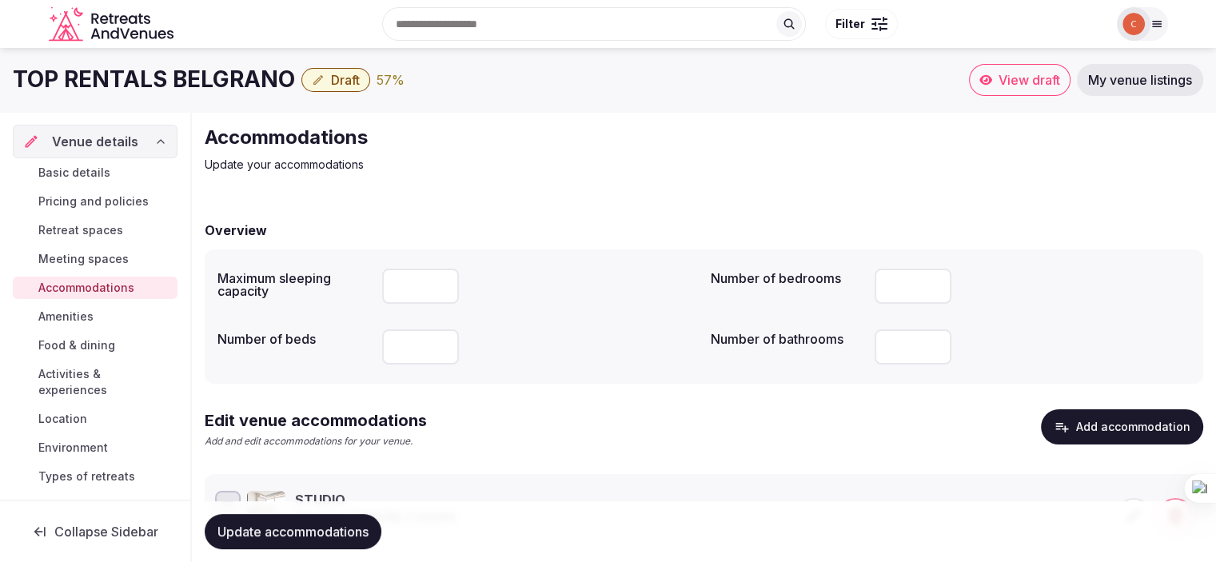
click at [857, 342] on div "Number of bathrooms **" at bounding box center [951, 347] width 480 height 48
type input "*"
drag, startPoint x: 657, startPoint y: 428, endPoint x: 665, endPoint y: 430, distance: 8.3
click at [661, 429] on div "Edit venue accommodations Add and edit accommodations for your venue. Add accom…" at bounding box center [704, 435] width 998 height 52
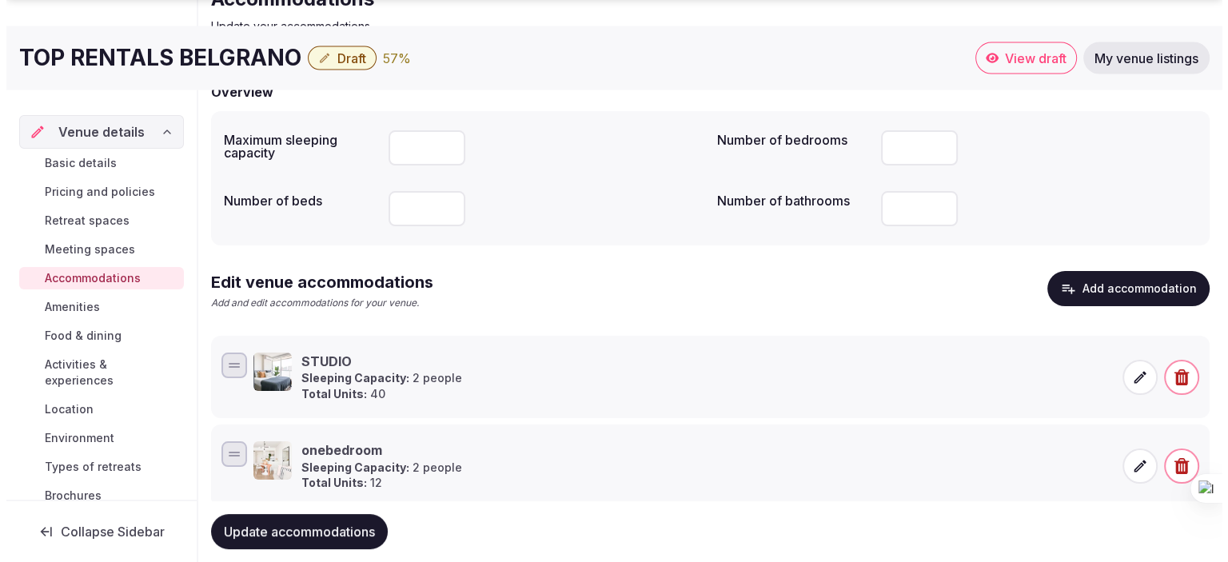
scroll to position [182, 0]
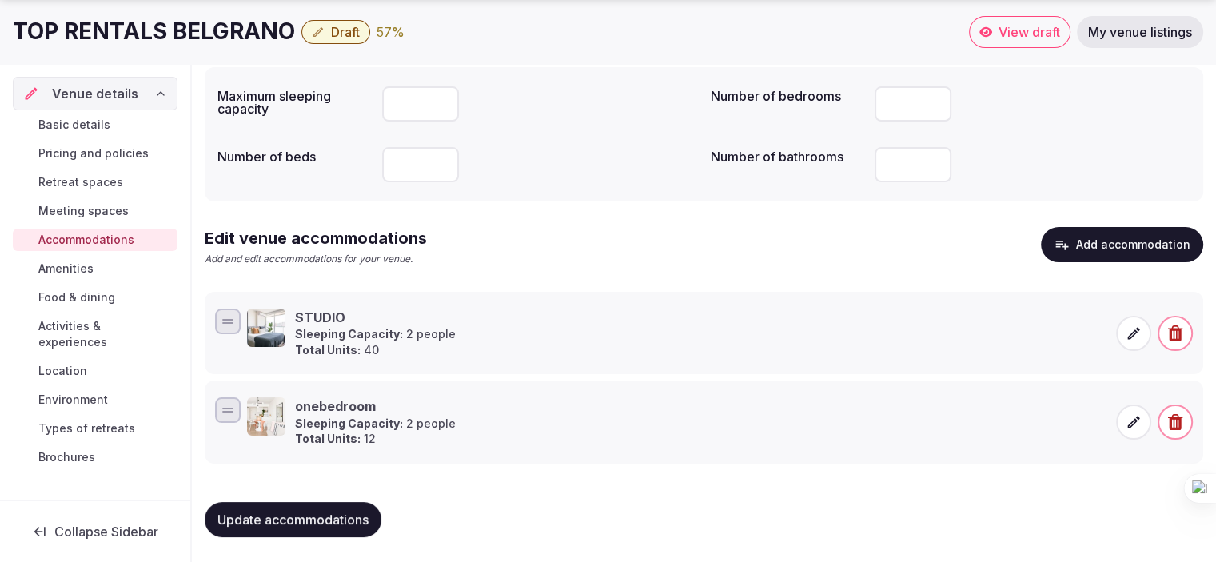
click at [1133, 417] on icon at bounding box center [1133, 422] width 16 height 16
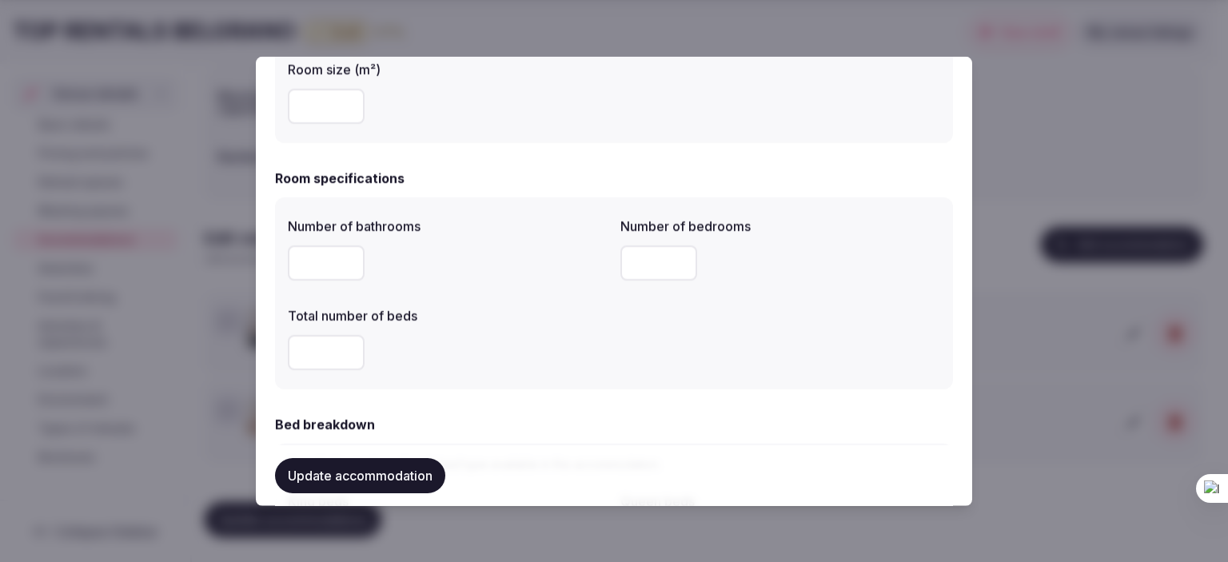
scroll to position [480, 0]
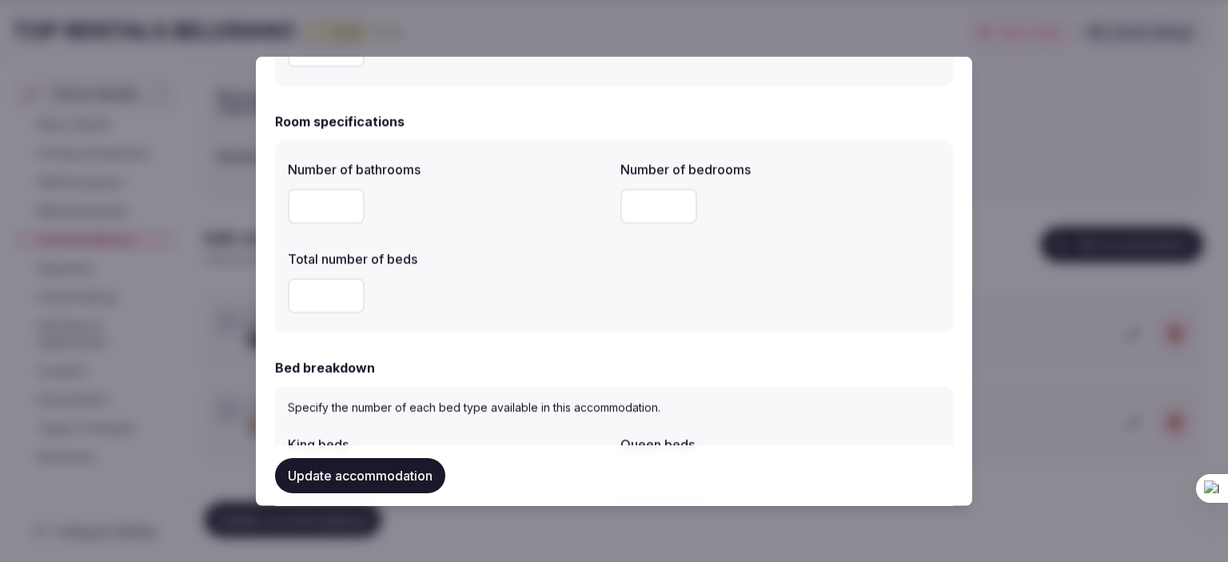
drag, startPoint x: 272, startPoint y: 277, endPoint x: 205, endPoint y: 258, distance: 69.8
click at [211, 264] on body "**********" at bounding box center [608, 190] width 1216 height 745
type input "*"
click at [483, 308] on div "*" at bounding box center [448, 294] width 320 height 35
drag, startPoint x: 647, startPoint y: 208, endPoint x: 588, endPoint y: 204, distance: 59.3
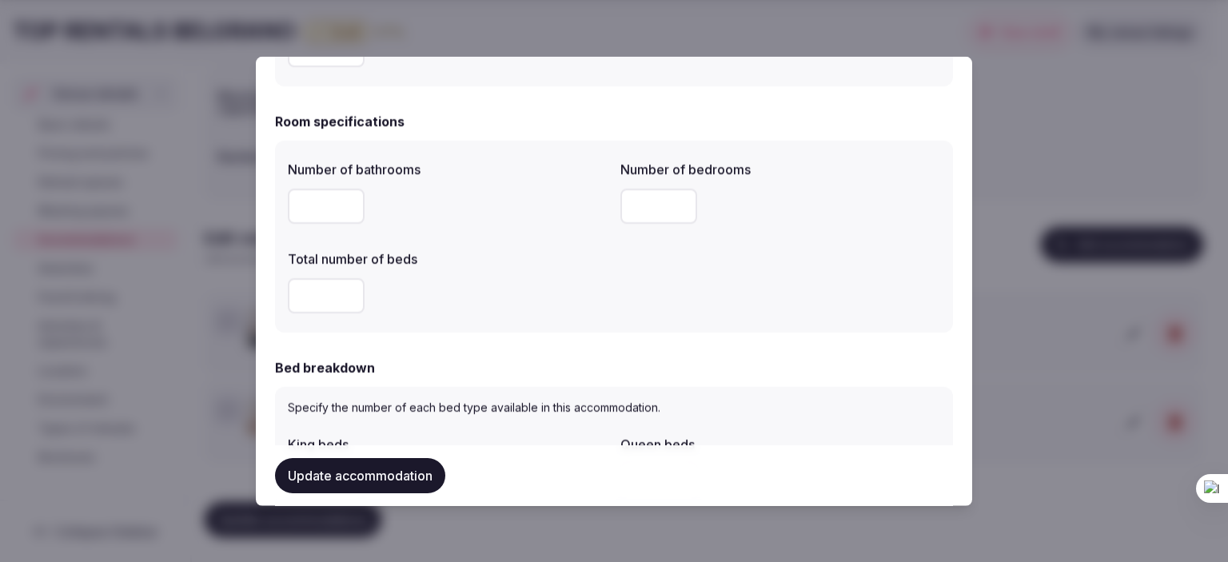
click at [588, 204] on div "Number of bathrooms * Number of bedrooms * Total number of beds *" at bounding box center [614, 236] width 652 height 166
type input "*"
click at [546, 305] on div "*" at bounding box center [448, 294] width 320 height 35
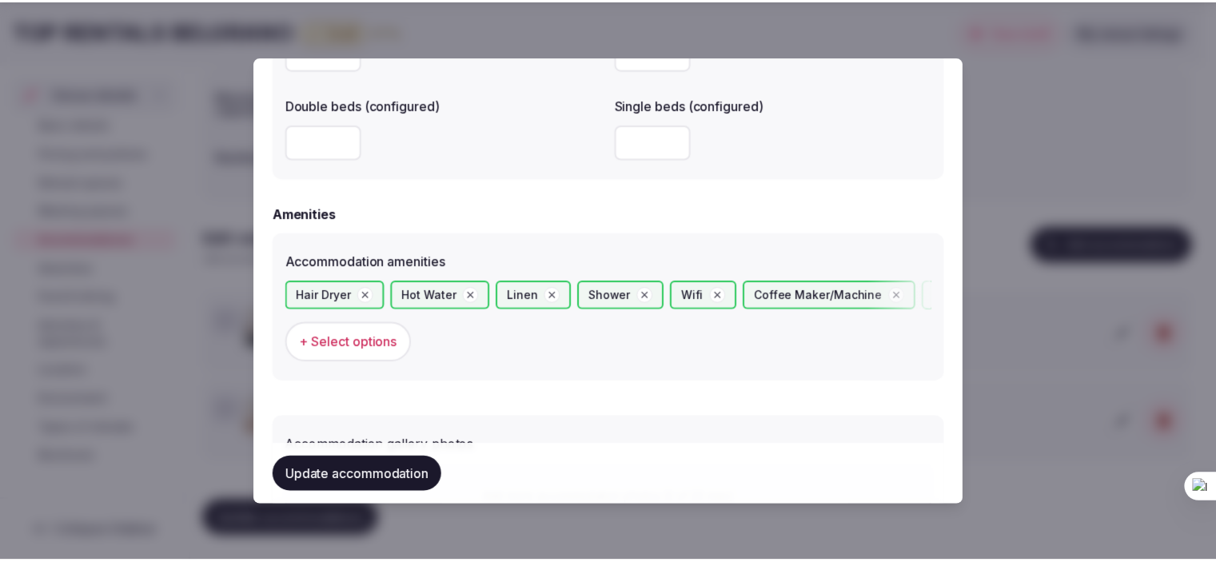
scroll to position [1439, 0]
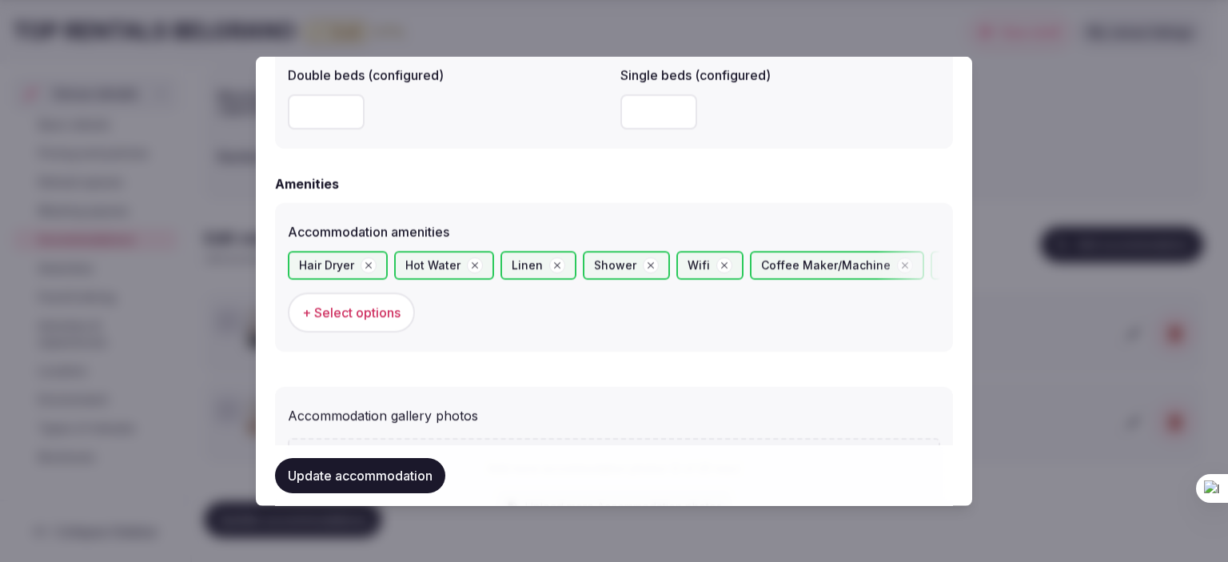
click at [337, 474] on button "Update accommodation" at bounding box center [360, 475] width 170 height 35
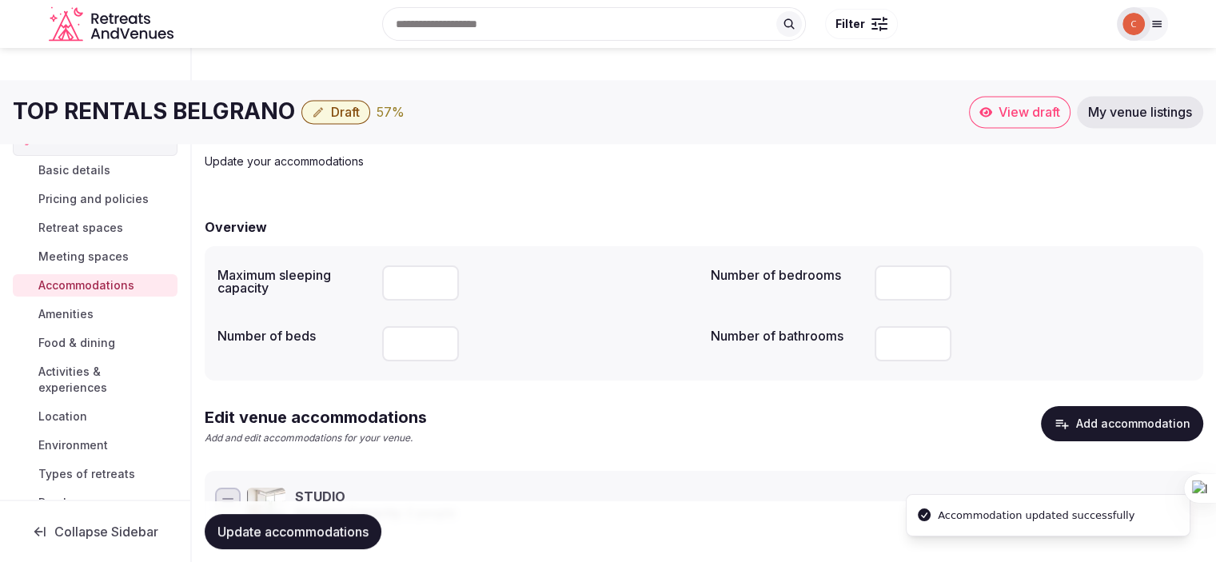
scroll to position [0, 0]
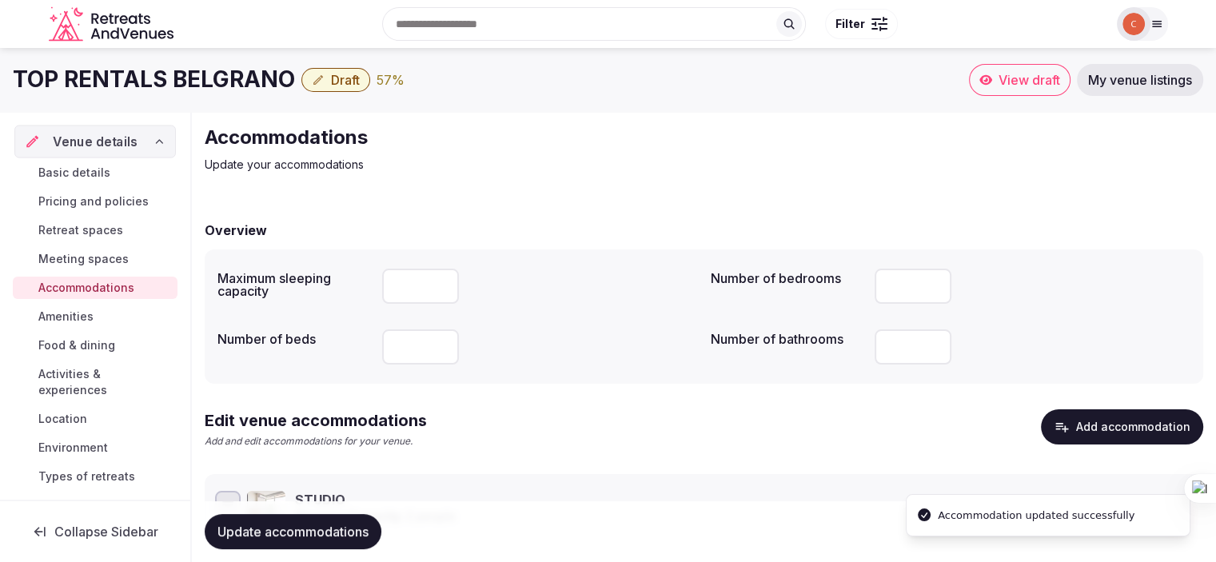
click at [91, 137] on span "Venue details" at bounding box center [95, 141] width 85 height 19
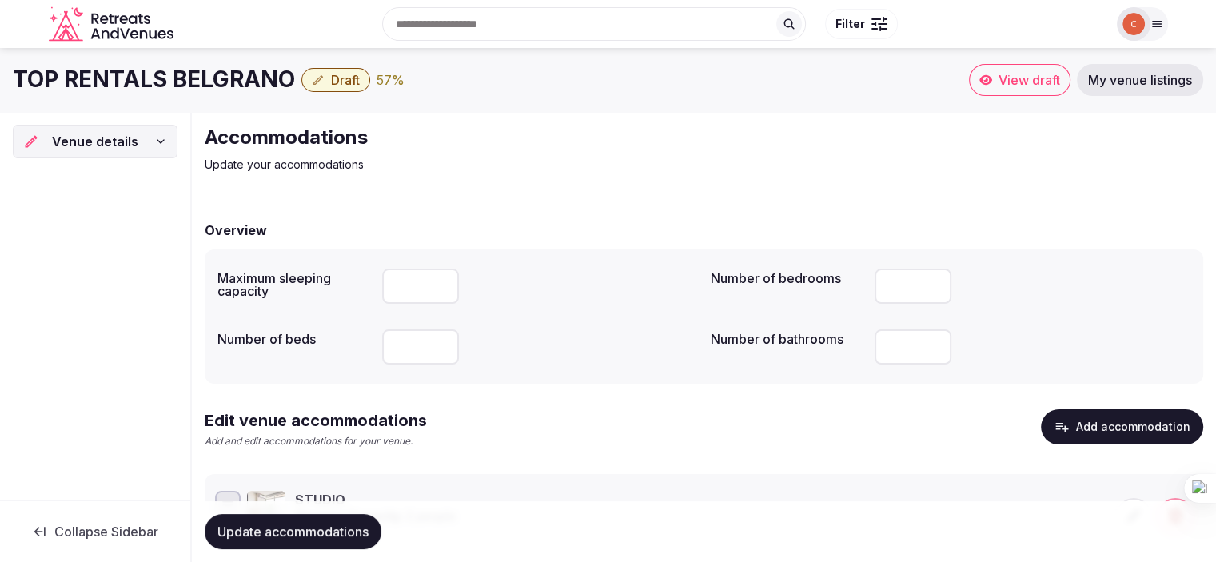
click at [1017, 80] on span "View draft" at bounding box center [1029, 80] width 62 height 16
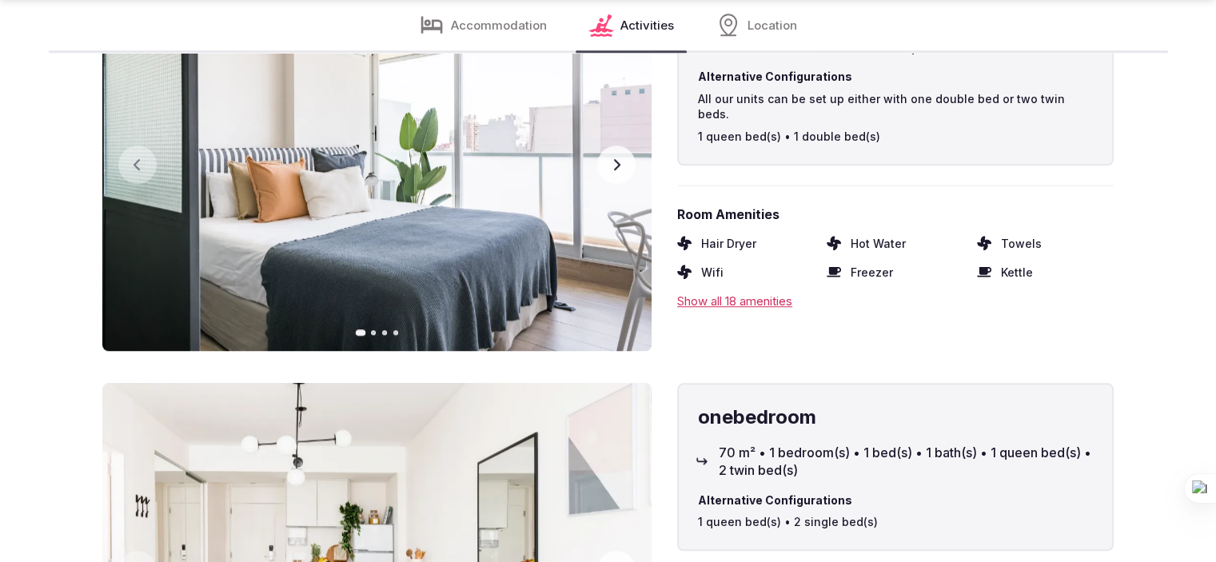
scroll to position [1199, 0]
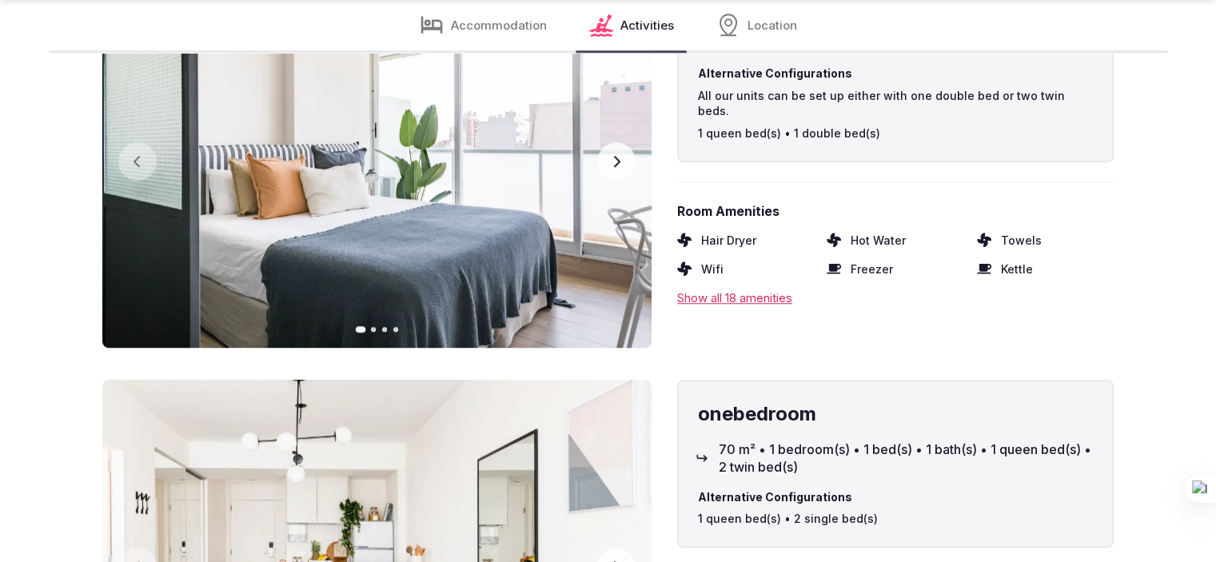
click at [755, 289] on div "Show all 18 amenities" at bounding box center [895, 297] width 436 height 17
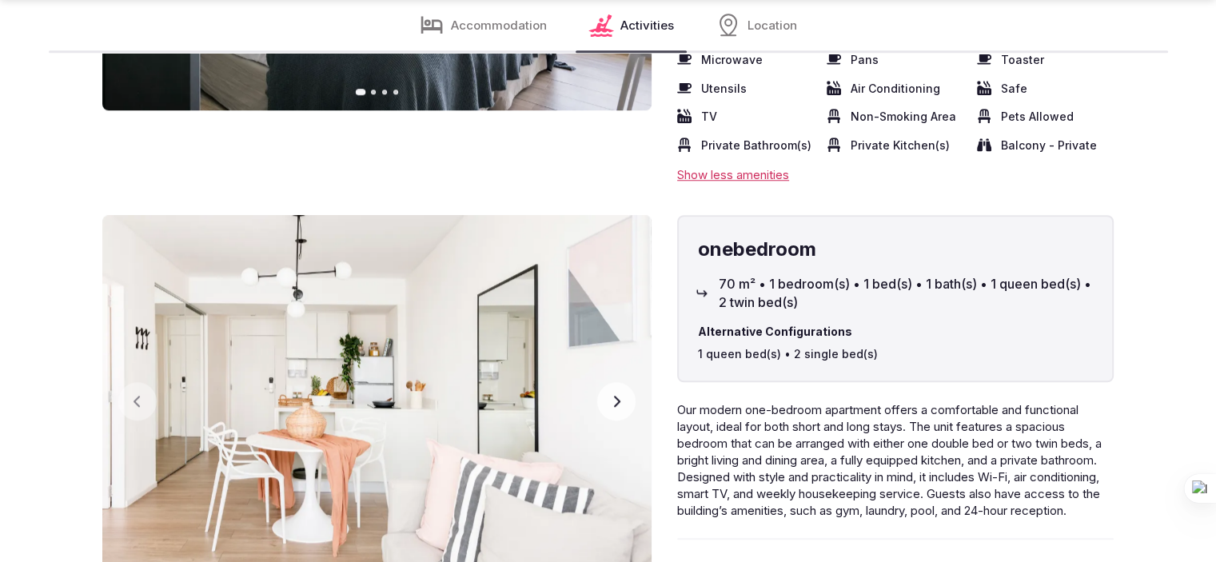
scroll to position [1439, 0]
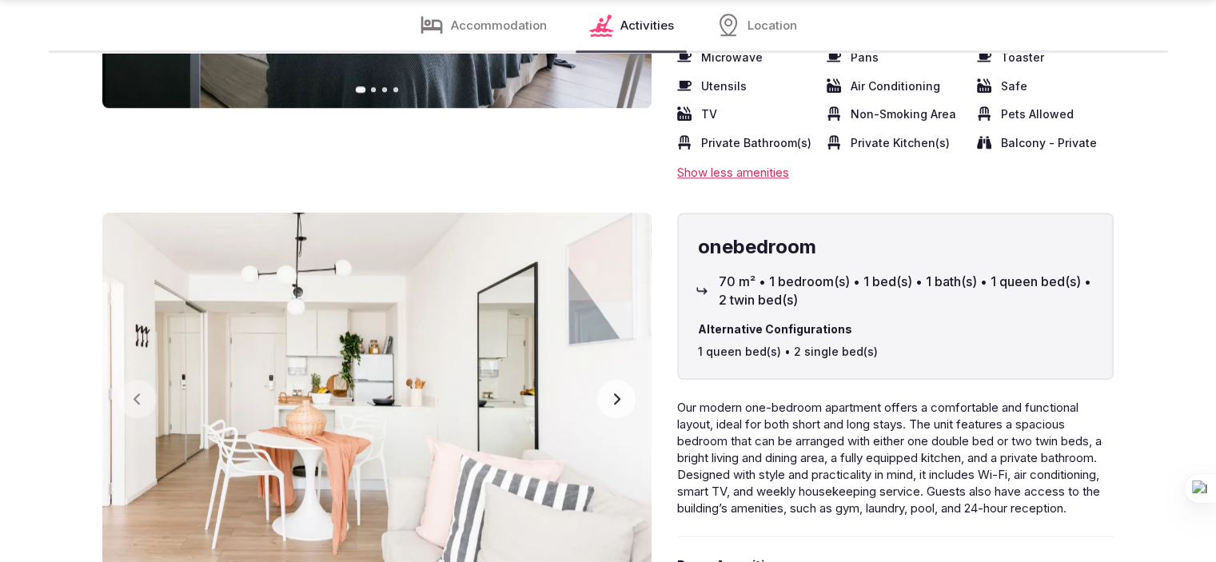
click at [732, 164] on div "Show less amenities" at bounding box center [895, 172] width 436 height 17
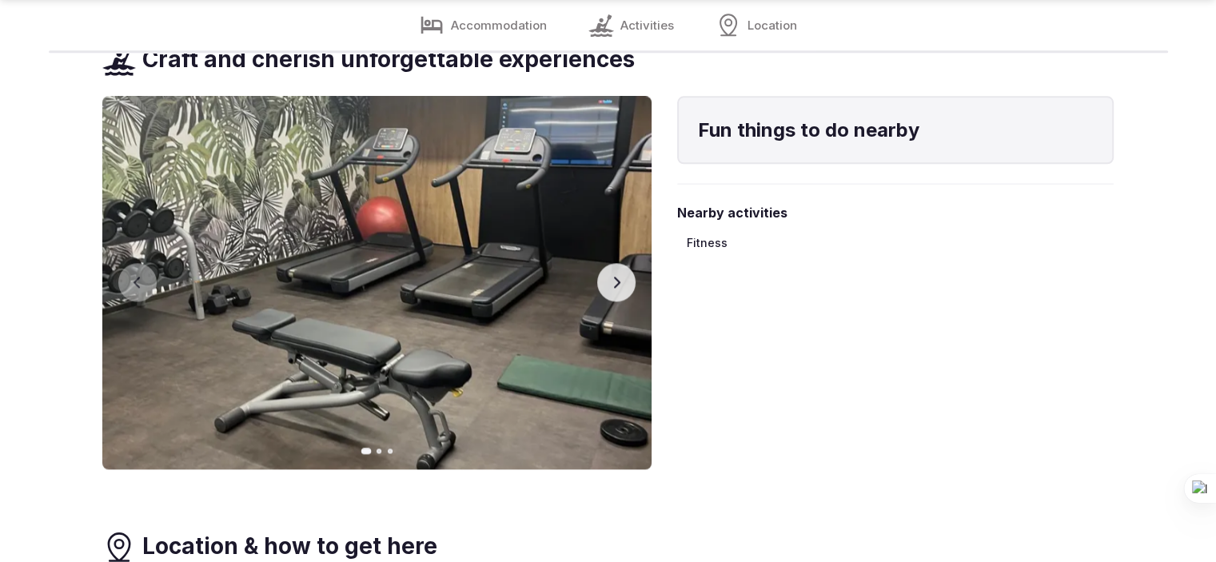
scroll to position [2078, 0]
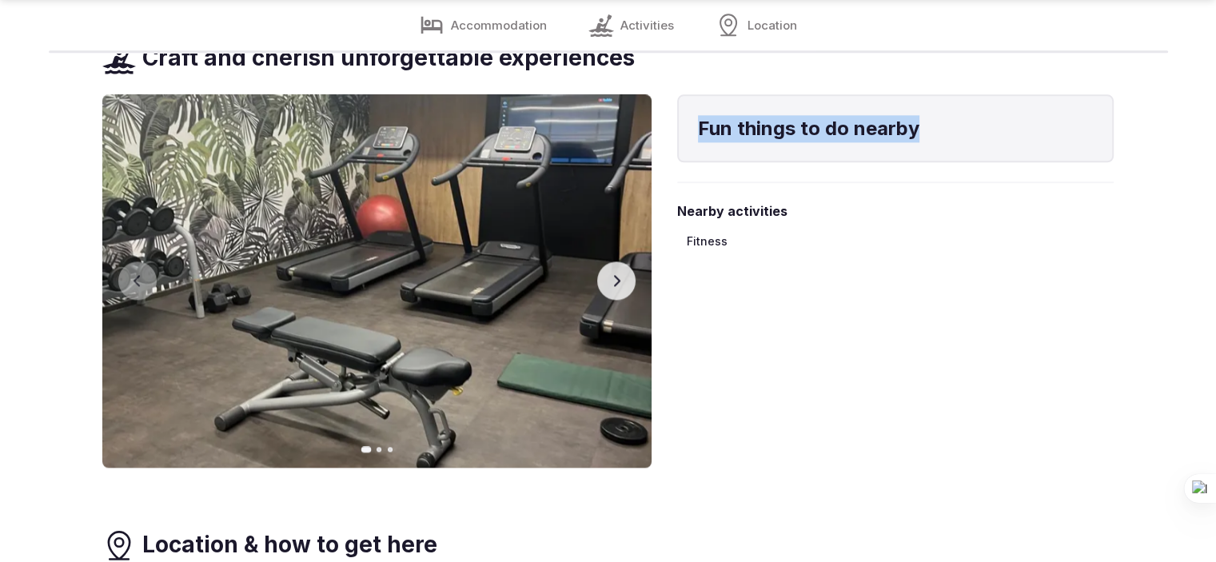
drag, startPoint x: 703, startPoint y: 125, endPoint x: 1000, endPoint y: 111, distance: 297.7
click at [1000, 111] on div "Fun things to do nearby" at bounding box center [895, 128] width 436 height 69
copy h4 "Fun things to do nearby"
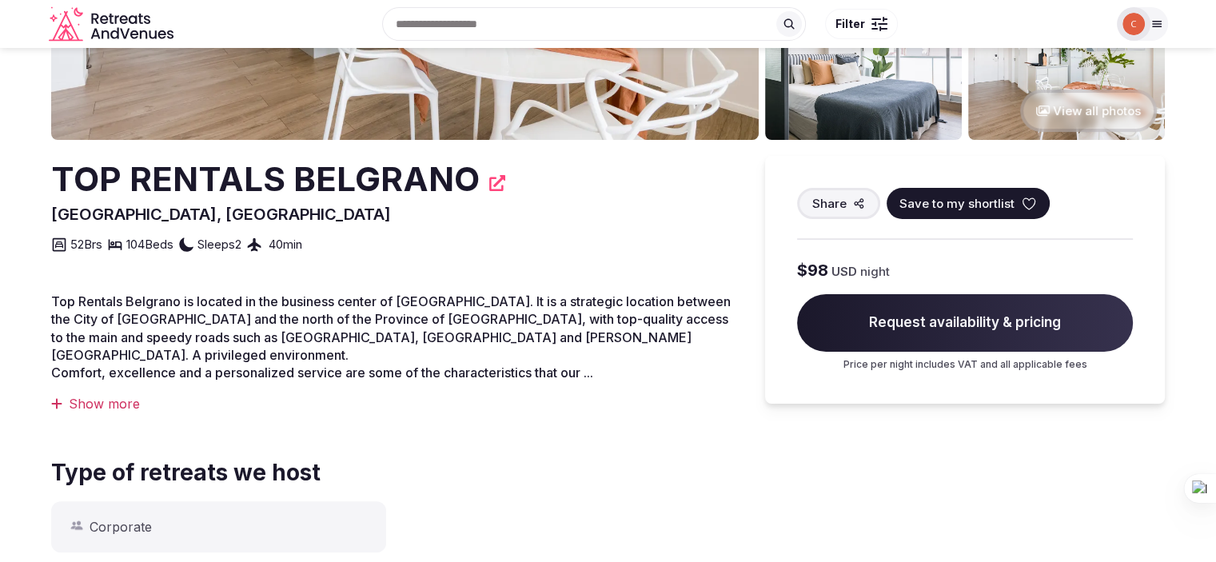
scroll to position [269, 0]
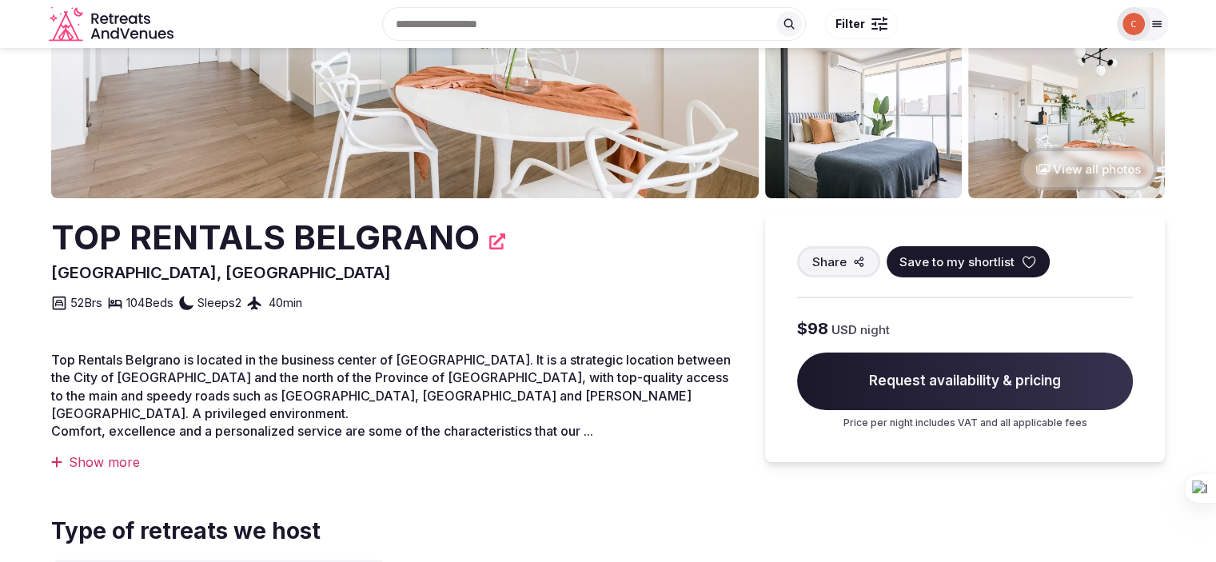
click at [110, 453] on div "Show more" at bounding box center [392, 462] width 682 height 18
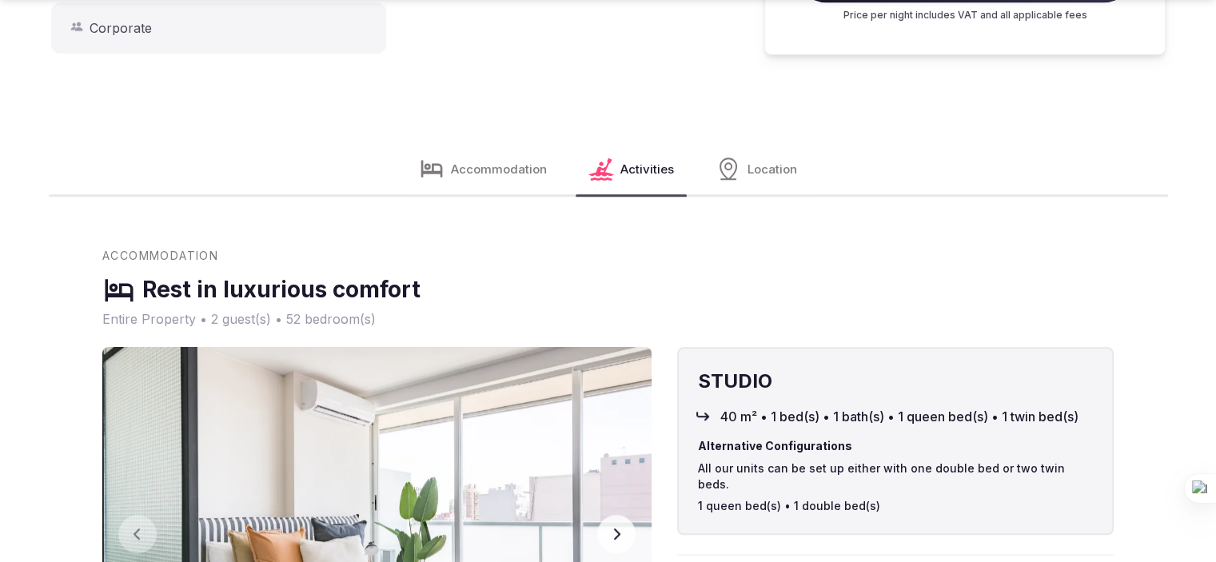
scroll to position [989, 0]
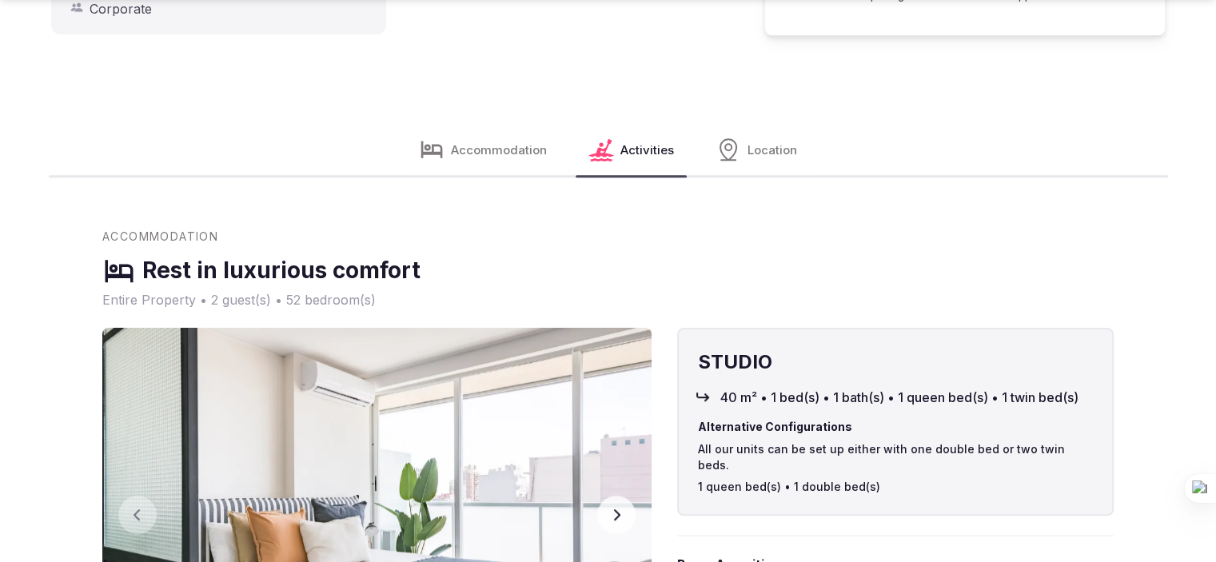
click at [512, 141] on span "Accommodation" at bounding box center [499, 149] width 96 height 17
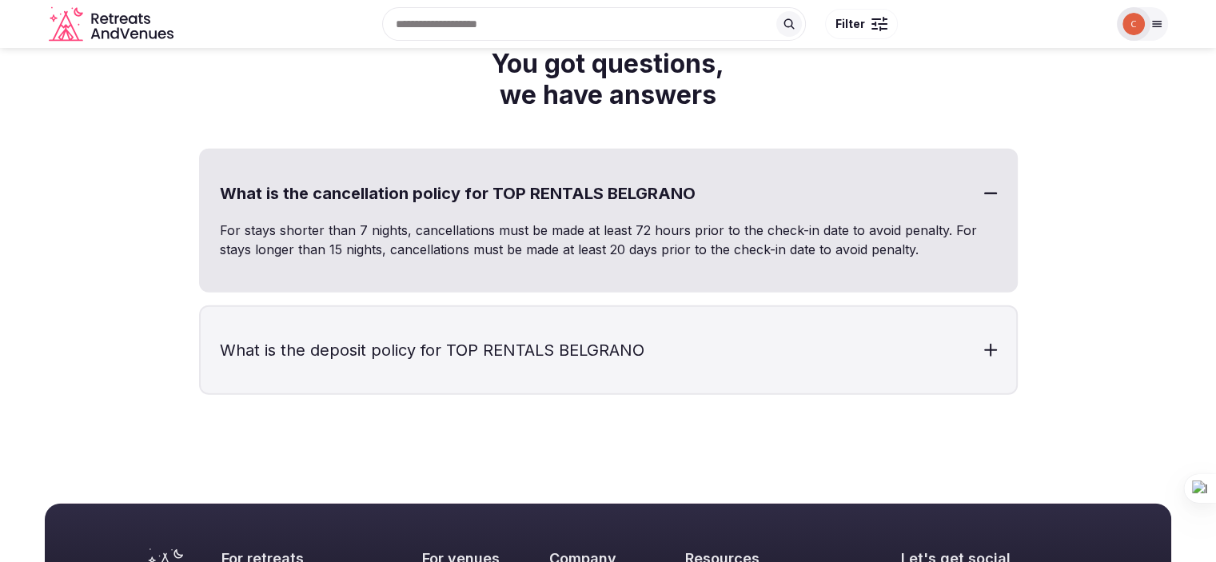
scroll to position [3899, 0]
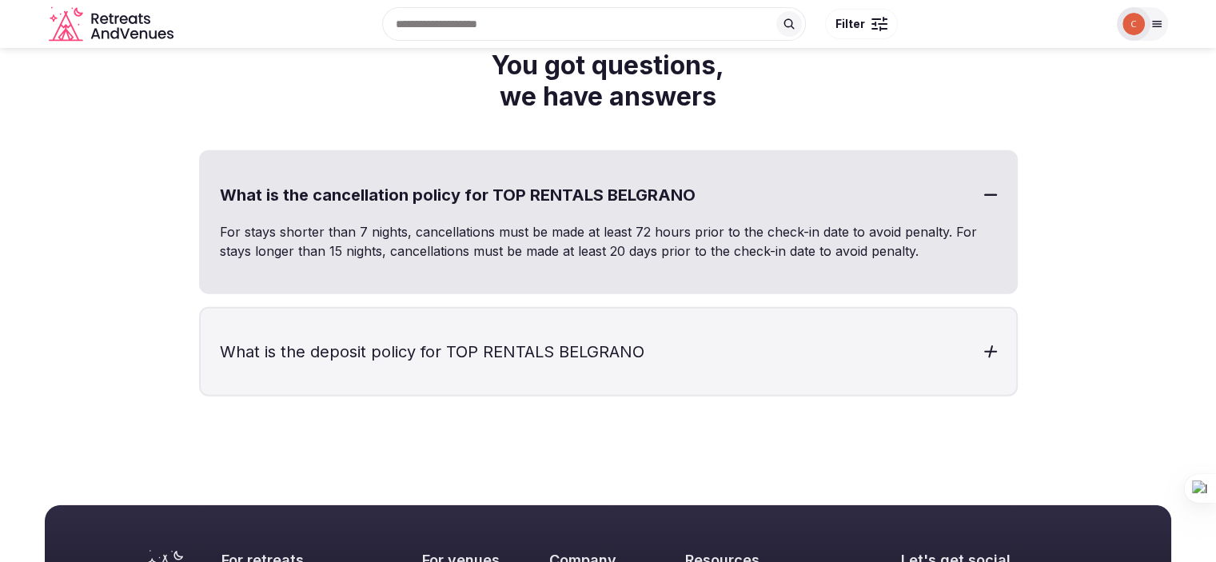
click at [958, 334] on h3 "What is the deposit policy for TOP RENTALS BELGRANO" at bounding box center [608, 352] width 815 height 86
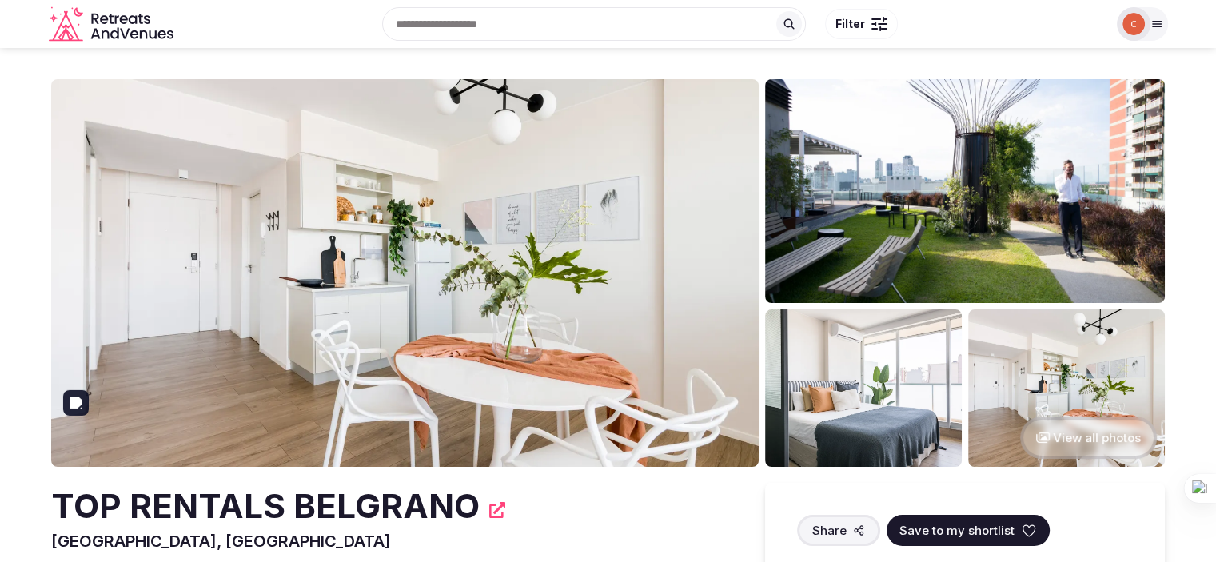
scroll to position [0, 0]
